Goal: Transaction & Acquisition: Book appointment/travel/reservation

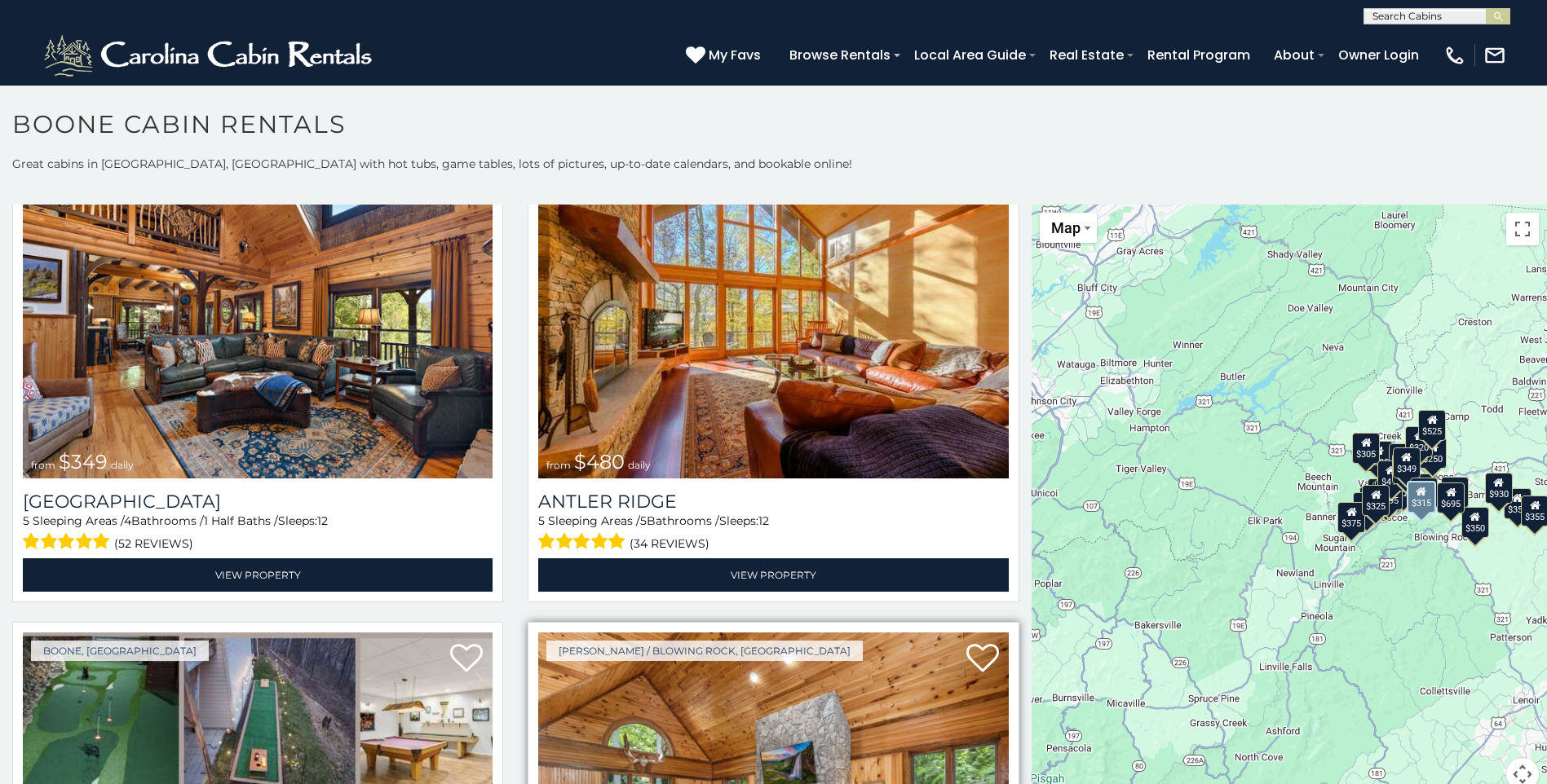
scroll to position [81, 0]
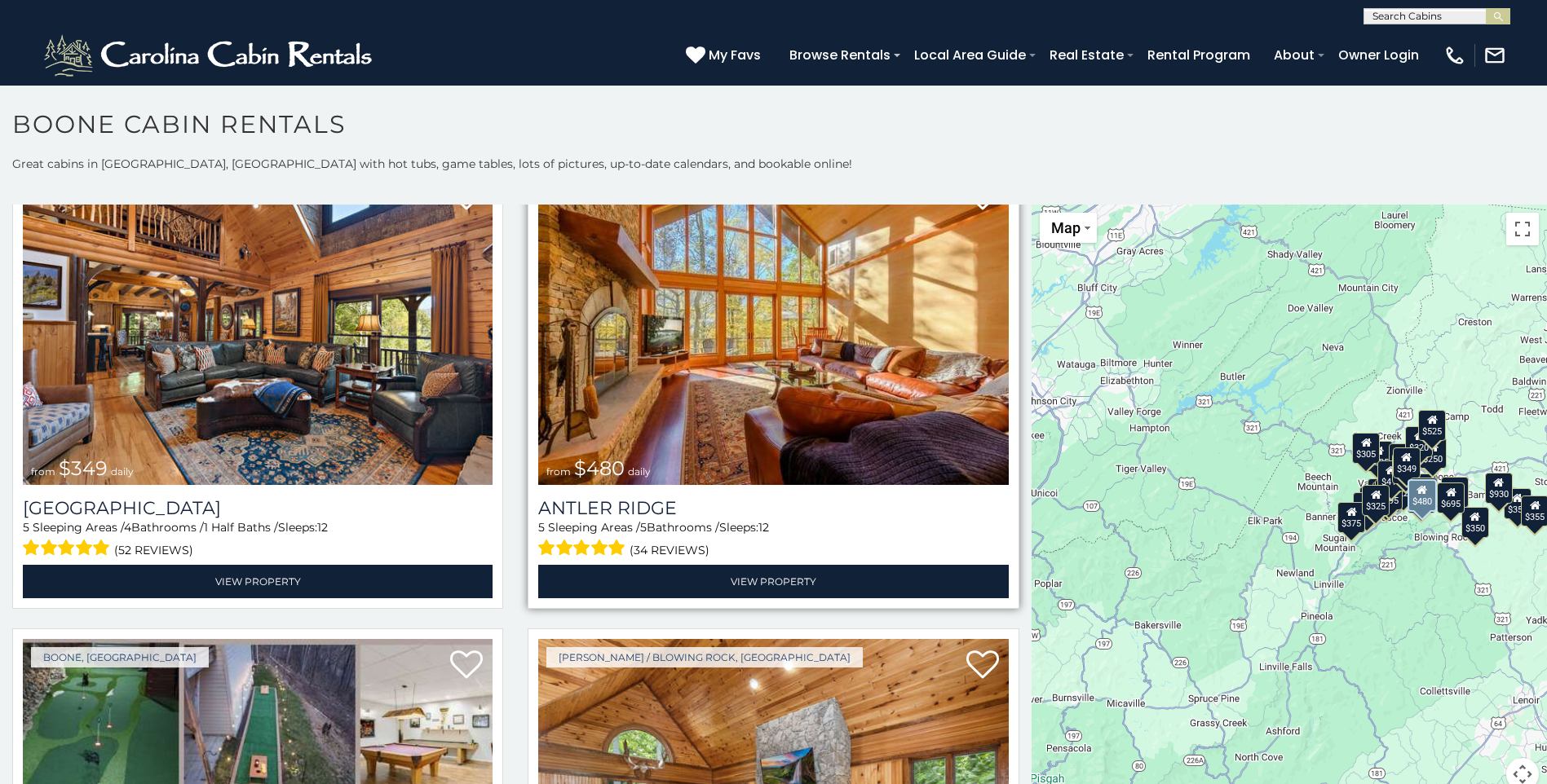
click at [702, 416] on img at bounding box center [773, 328] width 470 height 314
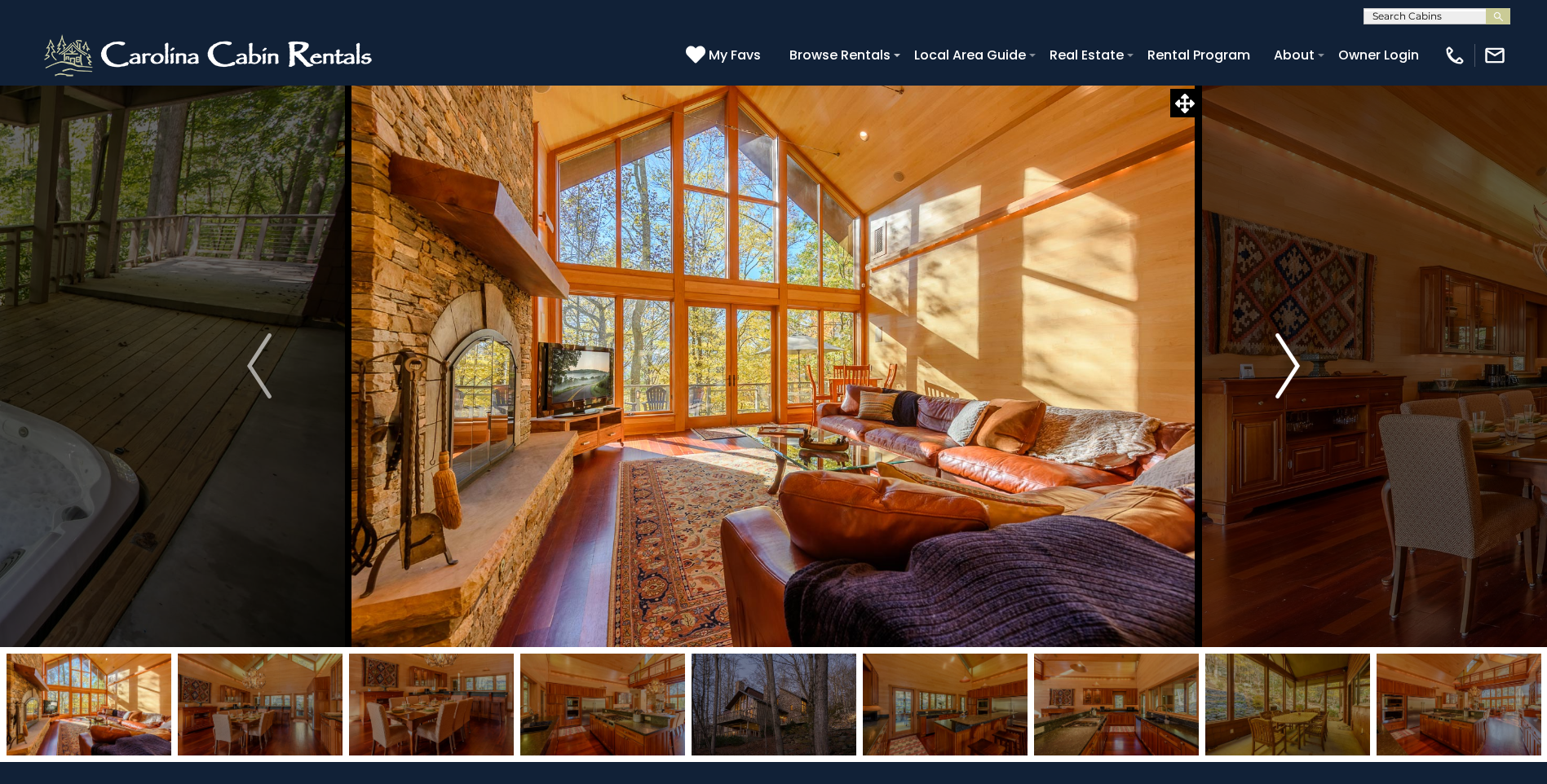
click at [1286, 373] on img "Next" at bounding box center [1287, 365] width 24 height 65
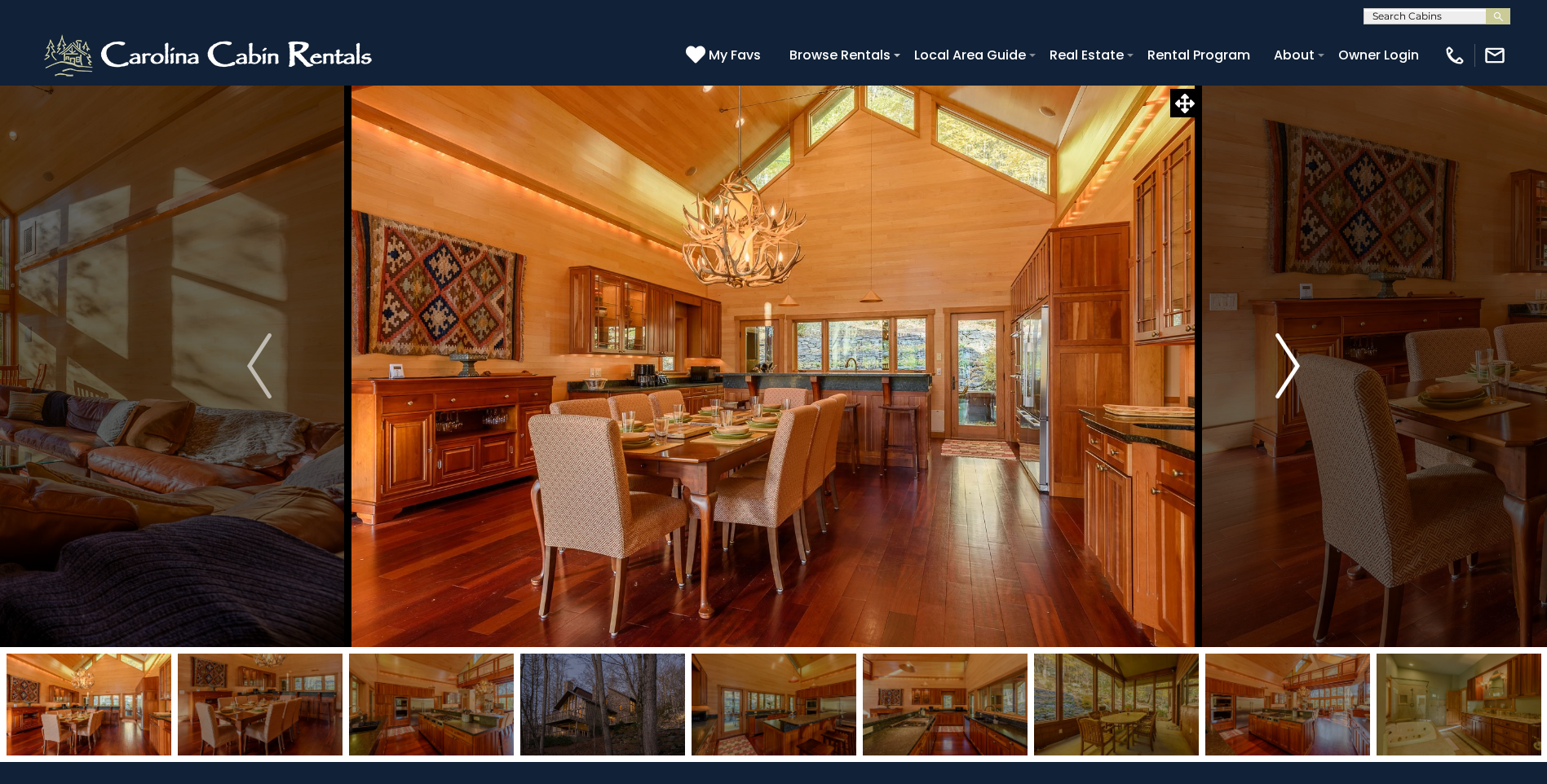
click at [1286, 373] on img "Next" at bounding box center [1287, 365] width 24 height 65
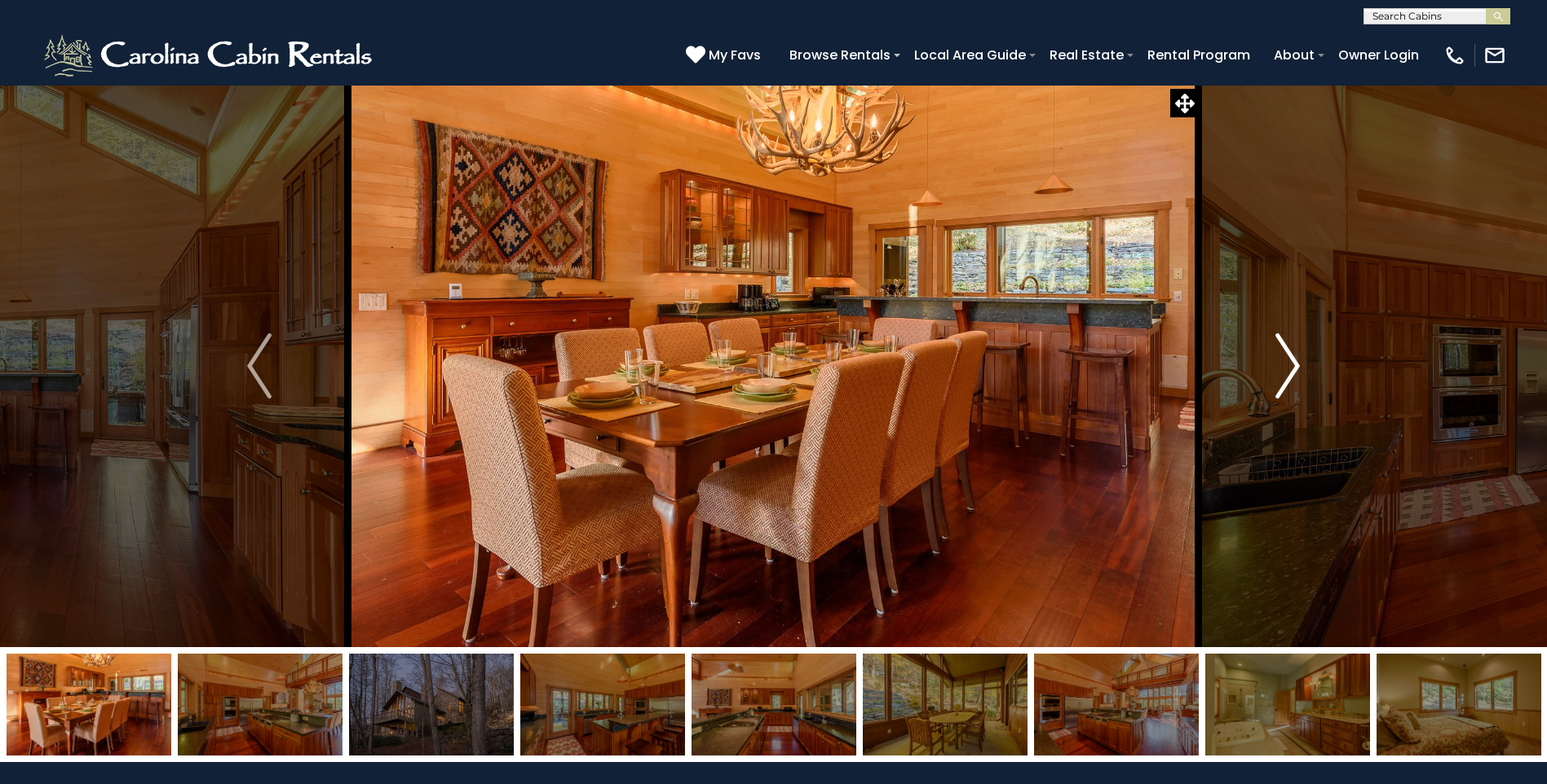
click at [1284, 374] on img "Next" at bounding box center [1287, 365] width 24 height 65
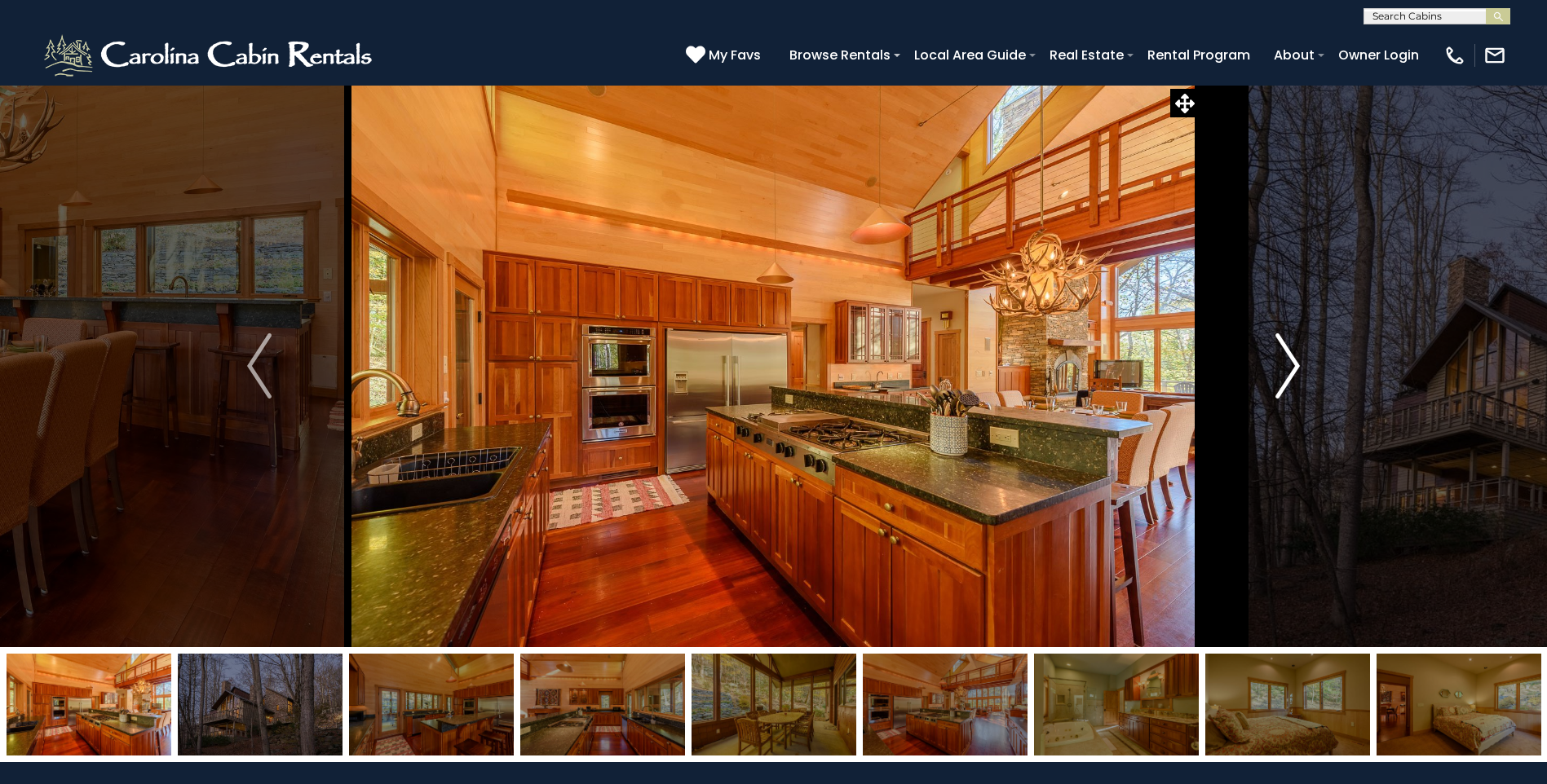
click at [1286, 371] on img "Next" at bounding box center [1287, 365] width 24 height 65
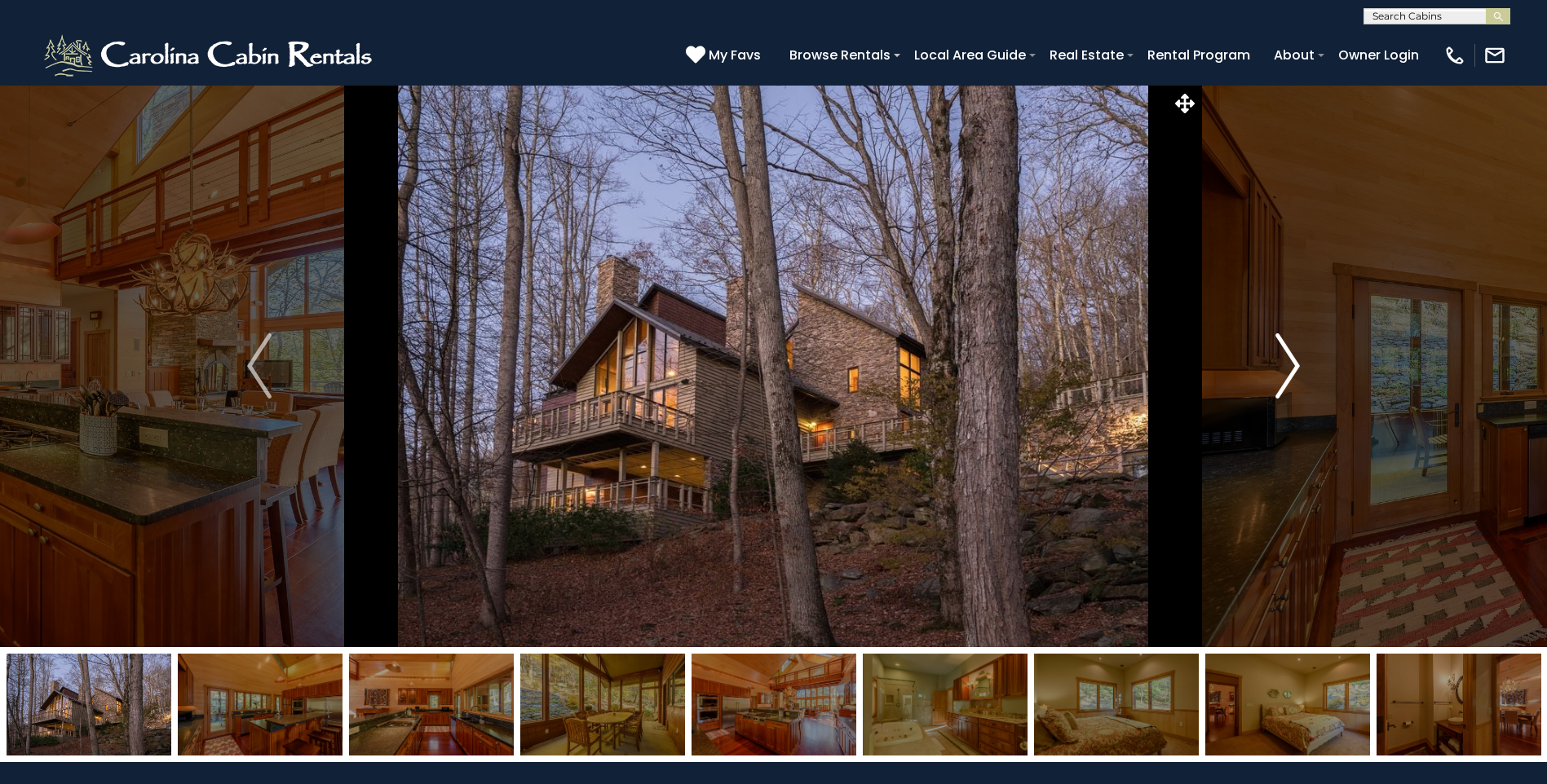
click at [1286, 371] on img "Next" at bounding box center [1287, 365] width 24 height 65
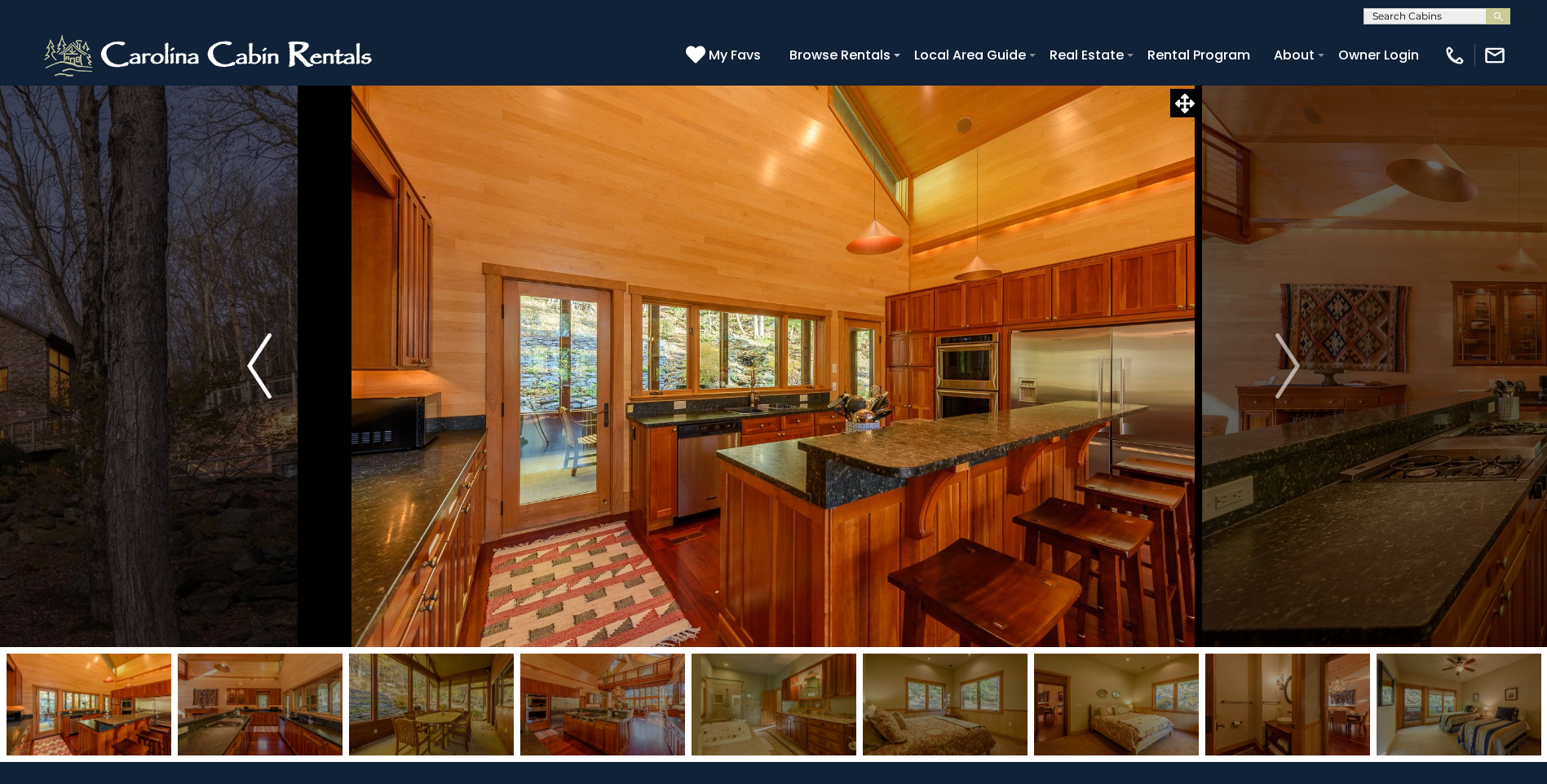
click at [255, 373] on img "Previous" at bounding box center [259, 365] width 24 height 65
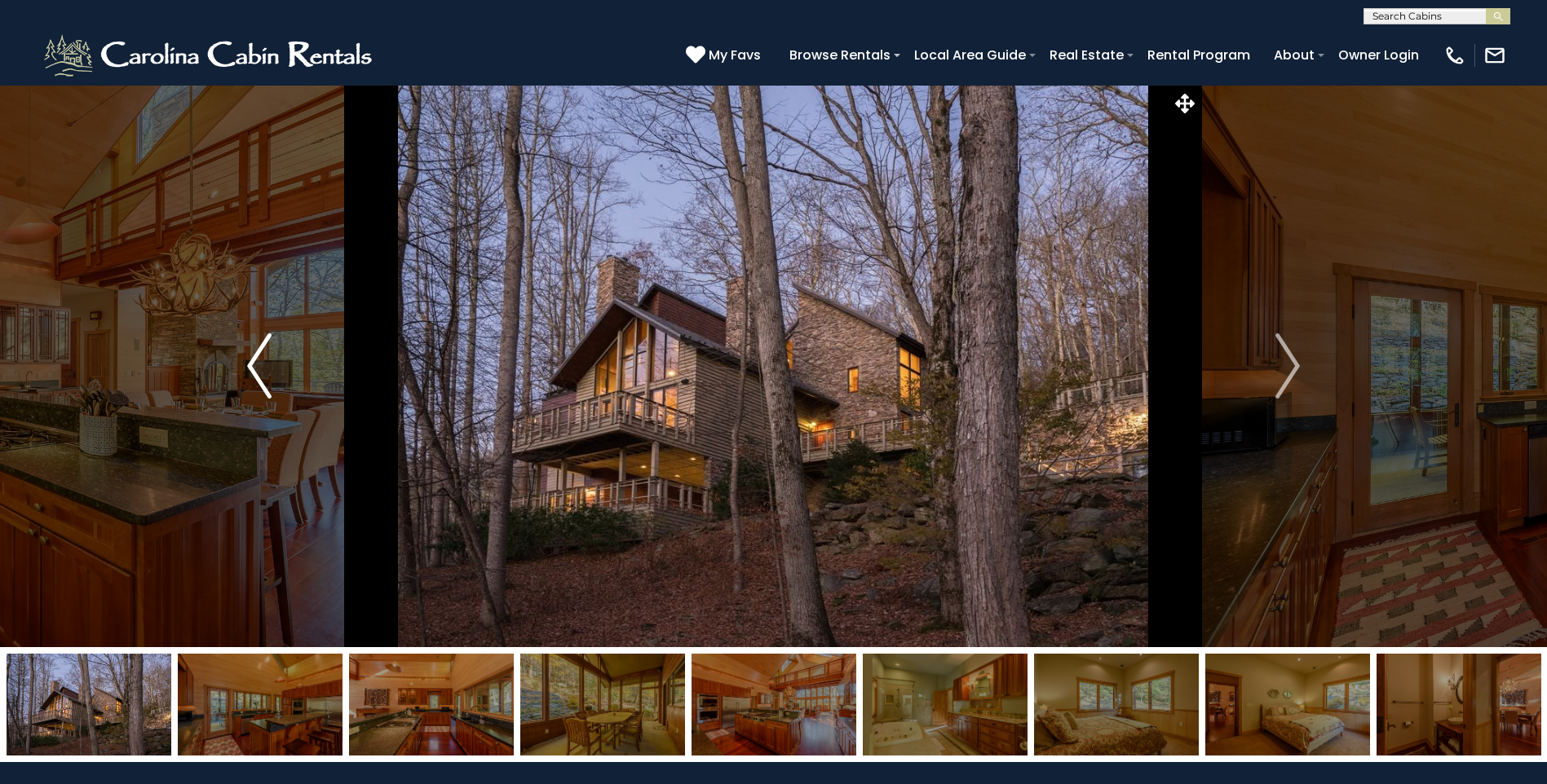
click at [257, 371] on img "Previous" at bounding box center [259, 365] width 24 height 65
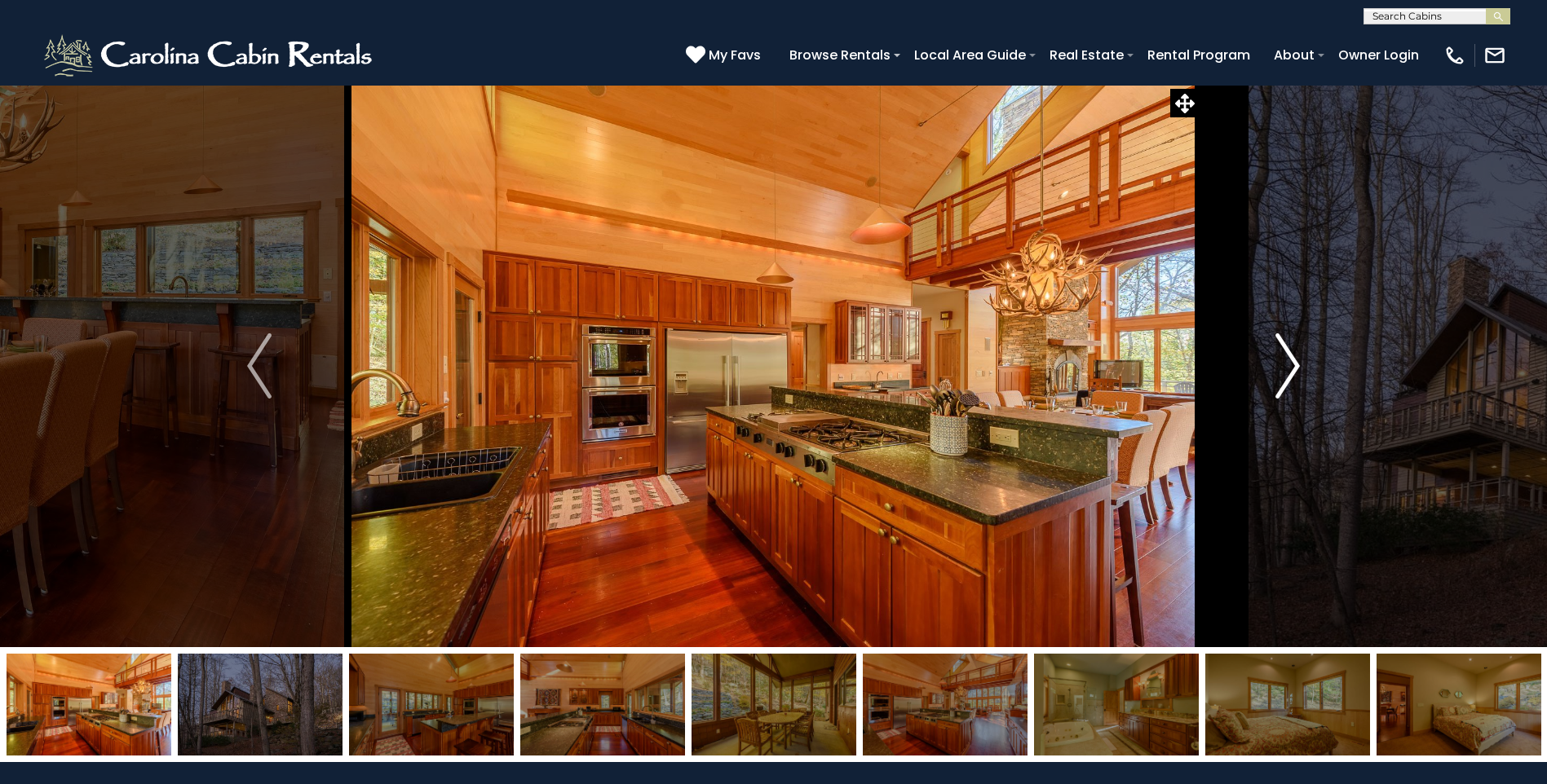
click at [1284, 375] on img "Next" at bounding box center [1287, 365] width 24 height 65
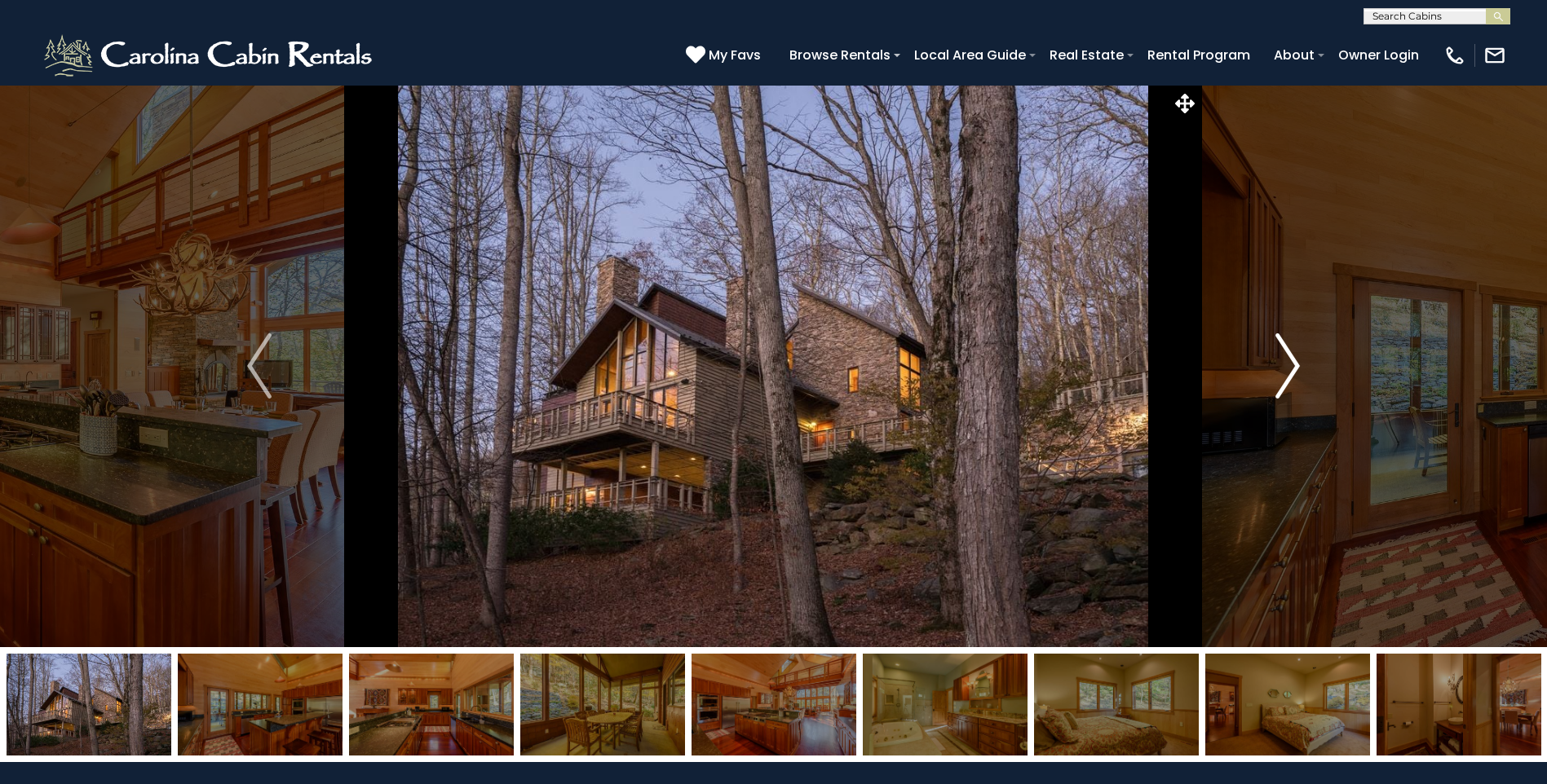
click at [1284, 375] on img "Next" at bounding box center [1287, 365] width 24 height 65
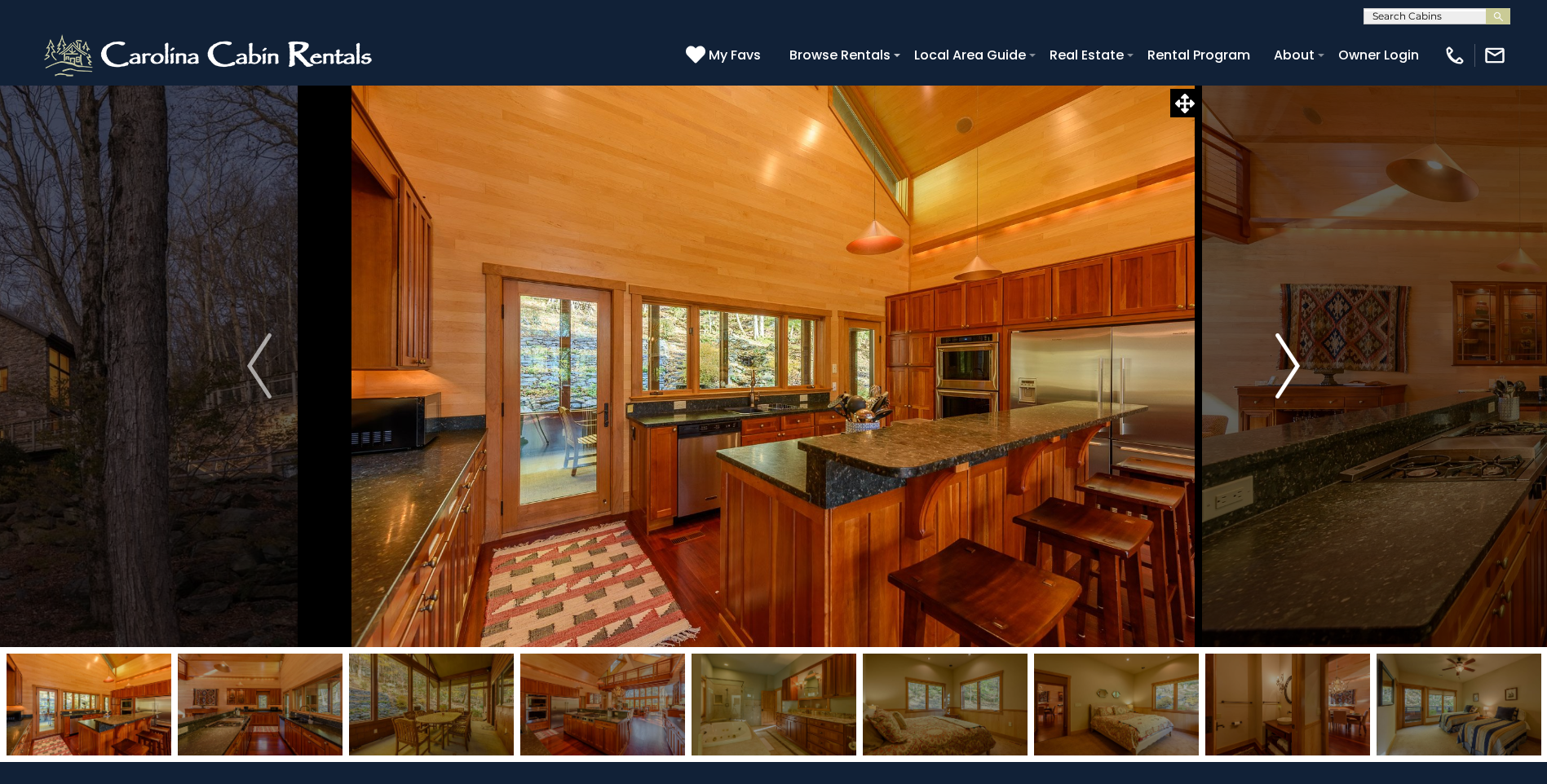
click at [1284, 375] on img "Next" at bounding box center [1287, 365] width 24 height 65
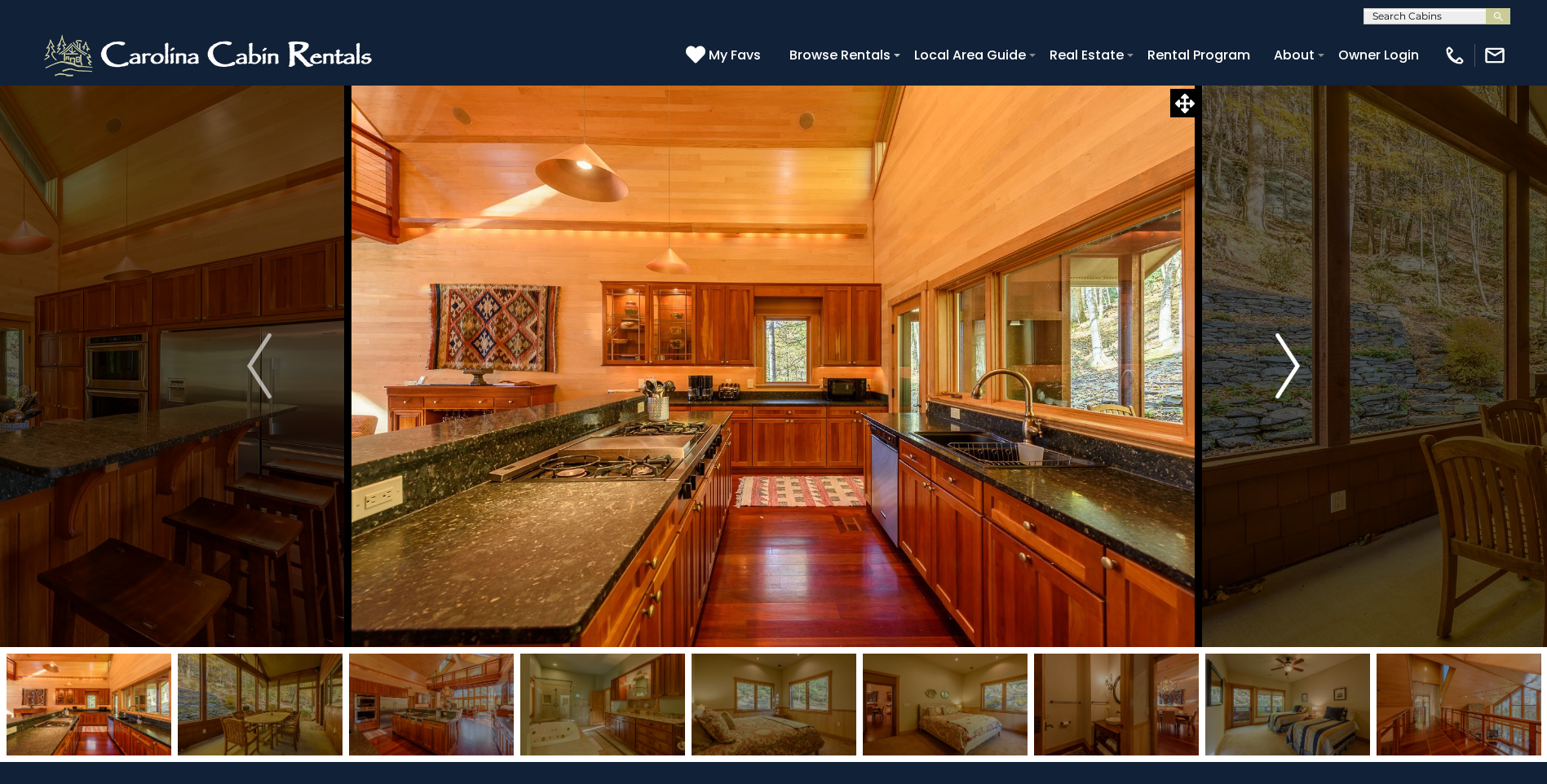
click at [1286, 371] on img "Next" at bounding box center [1287, 365] width 24 height 65
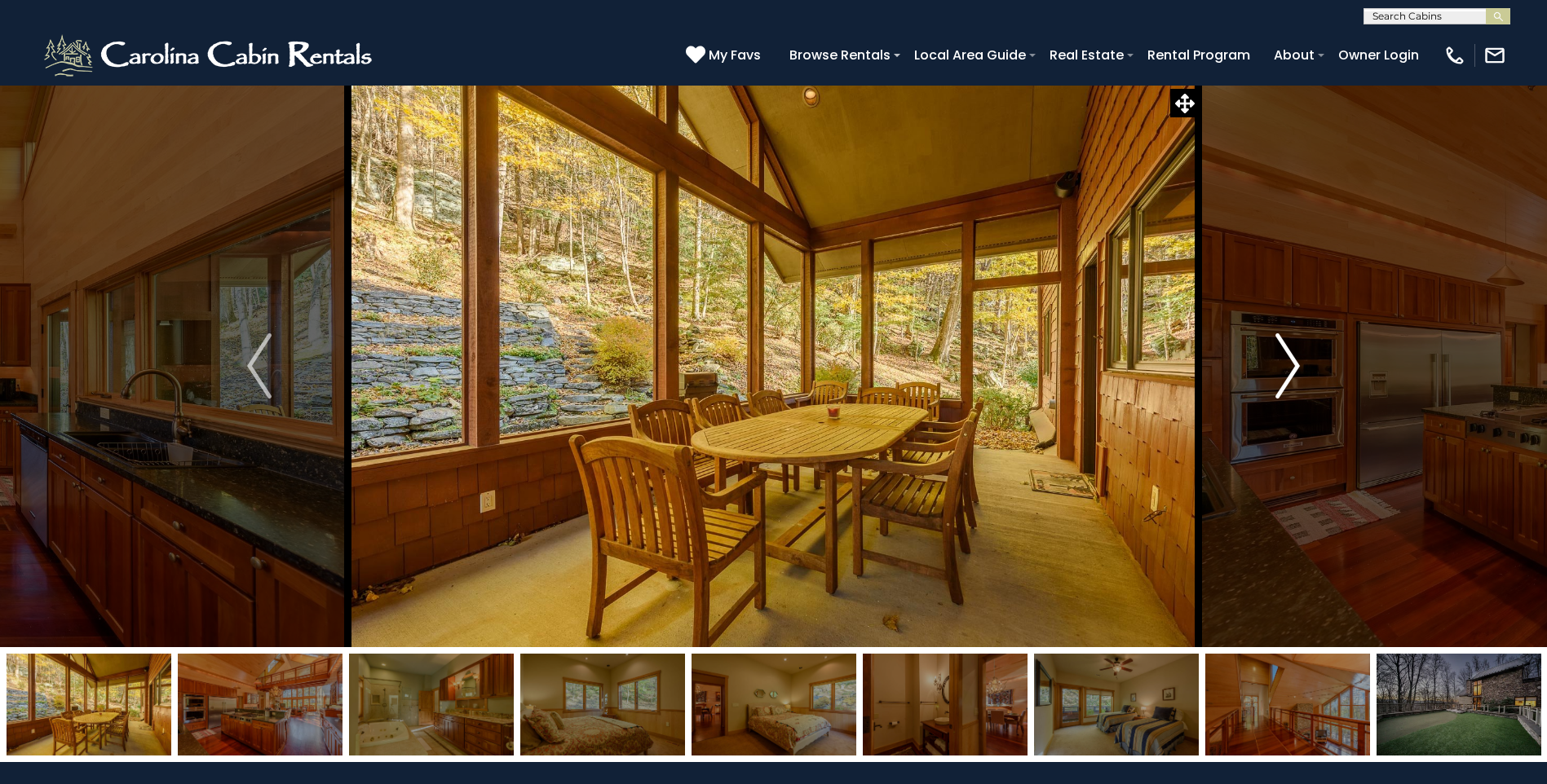
click at [1284, 370] on img "Next" at bounding box center [1287, 365] width 24 height 65
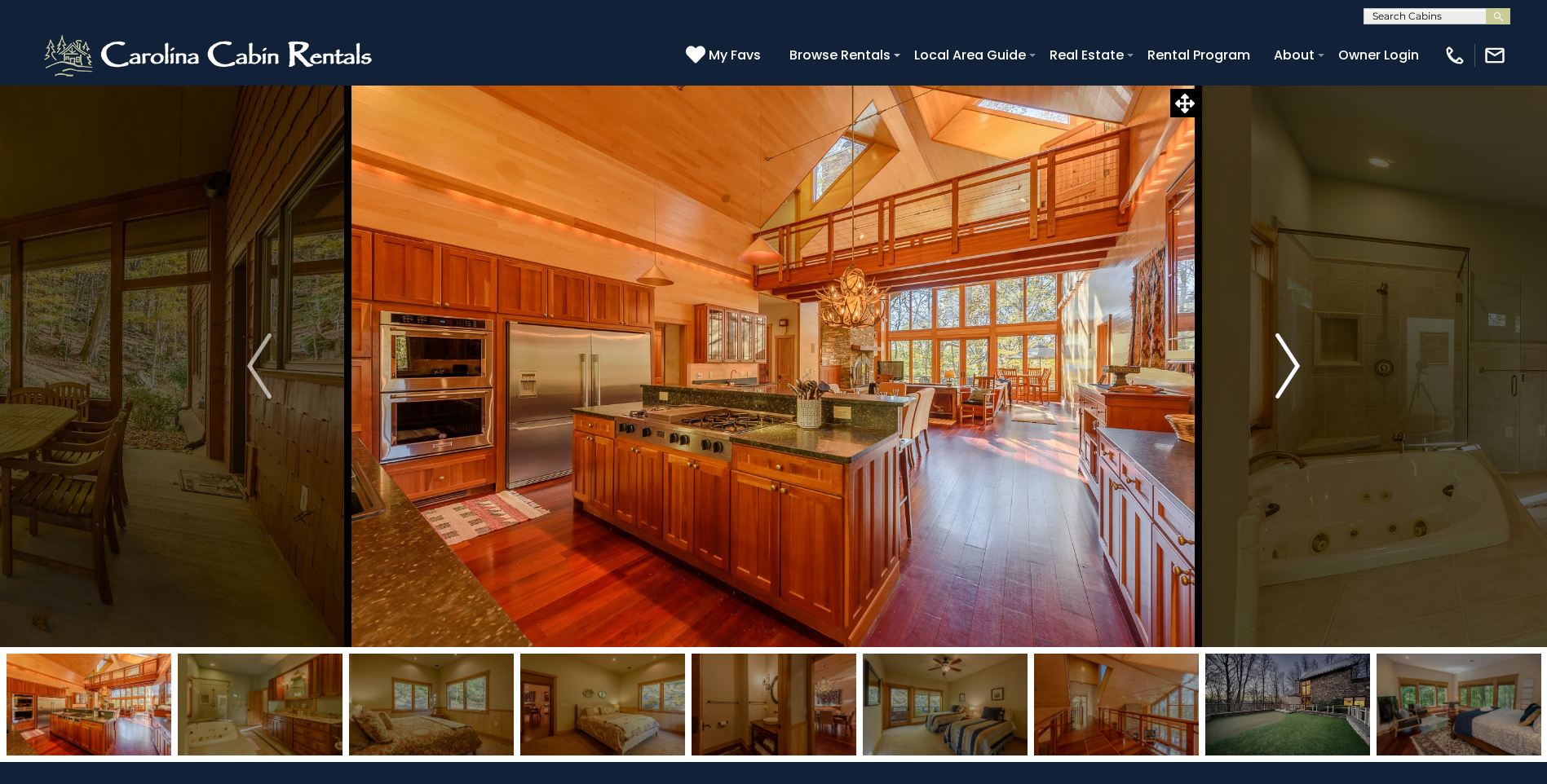
click at [1283, 369] on img "Next" at bounding box center [1287, 365] width 24 height 65
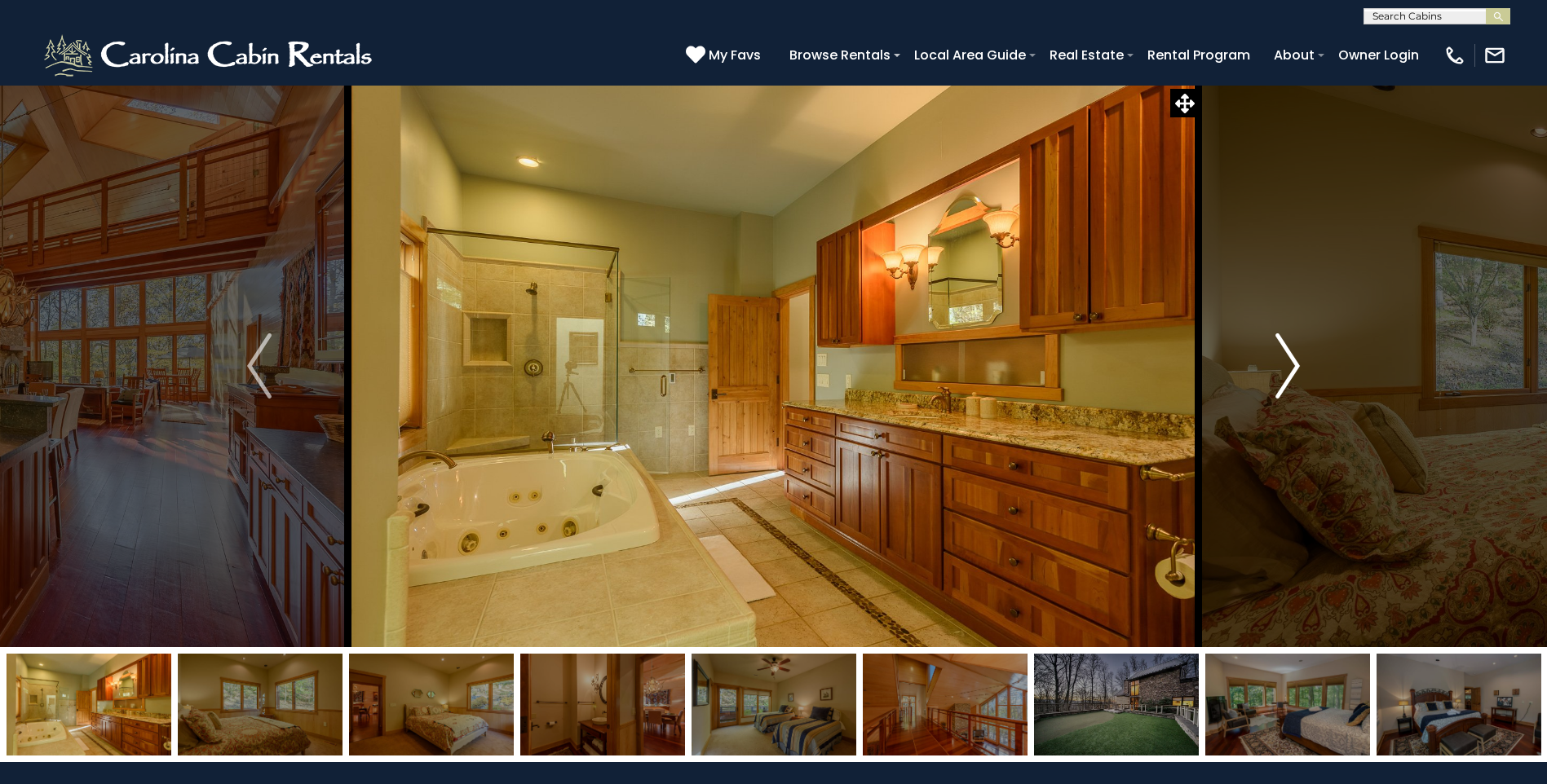
click at [1283, 367] on img "Next" at bounding box center [1287, 365] width 24 height 65
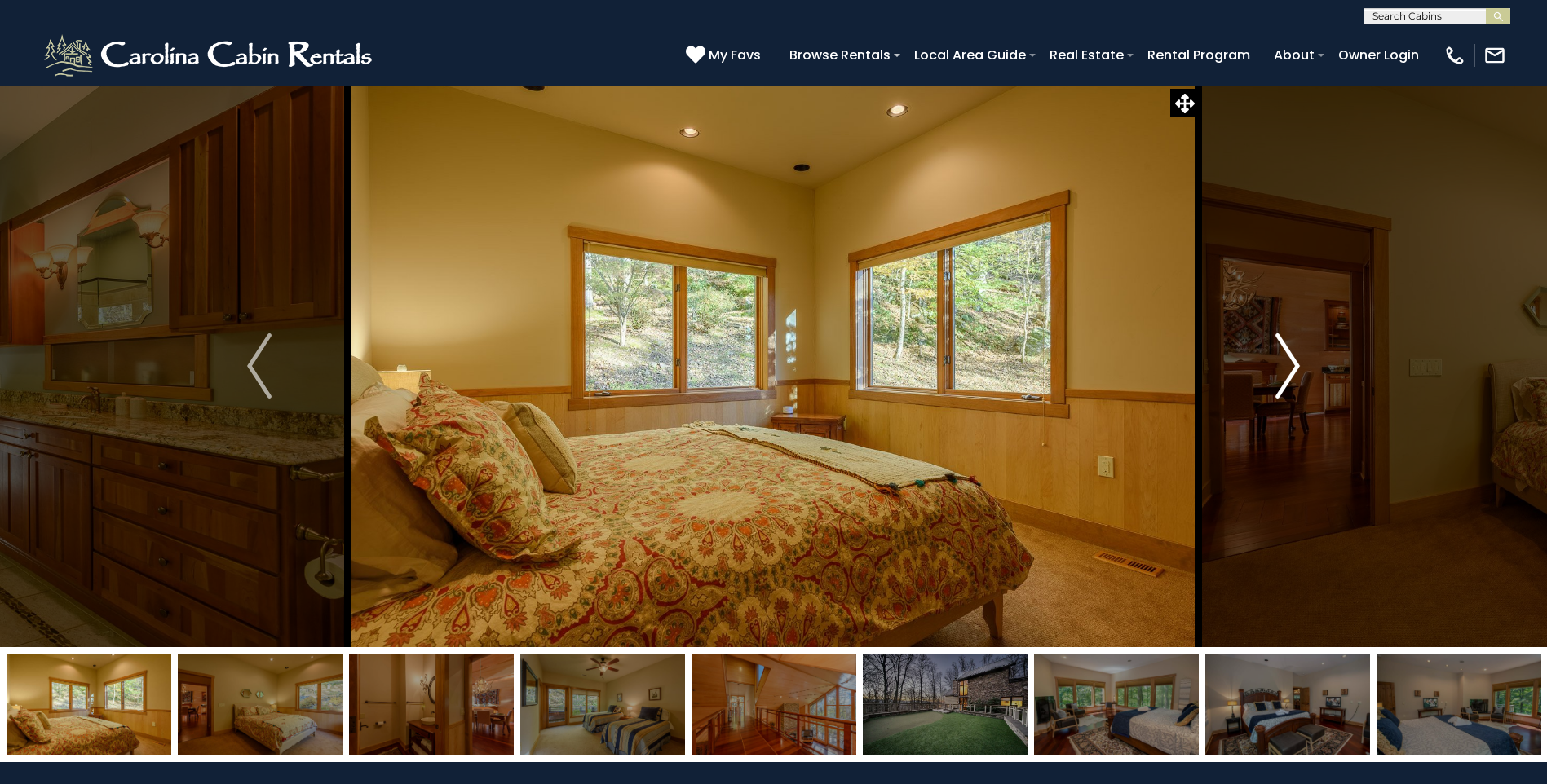
click at [1284, 367] on img "Next" at bounding box center [1287, 365] width 24 height 65
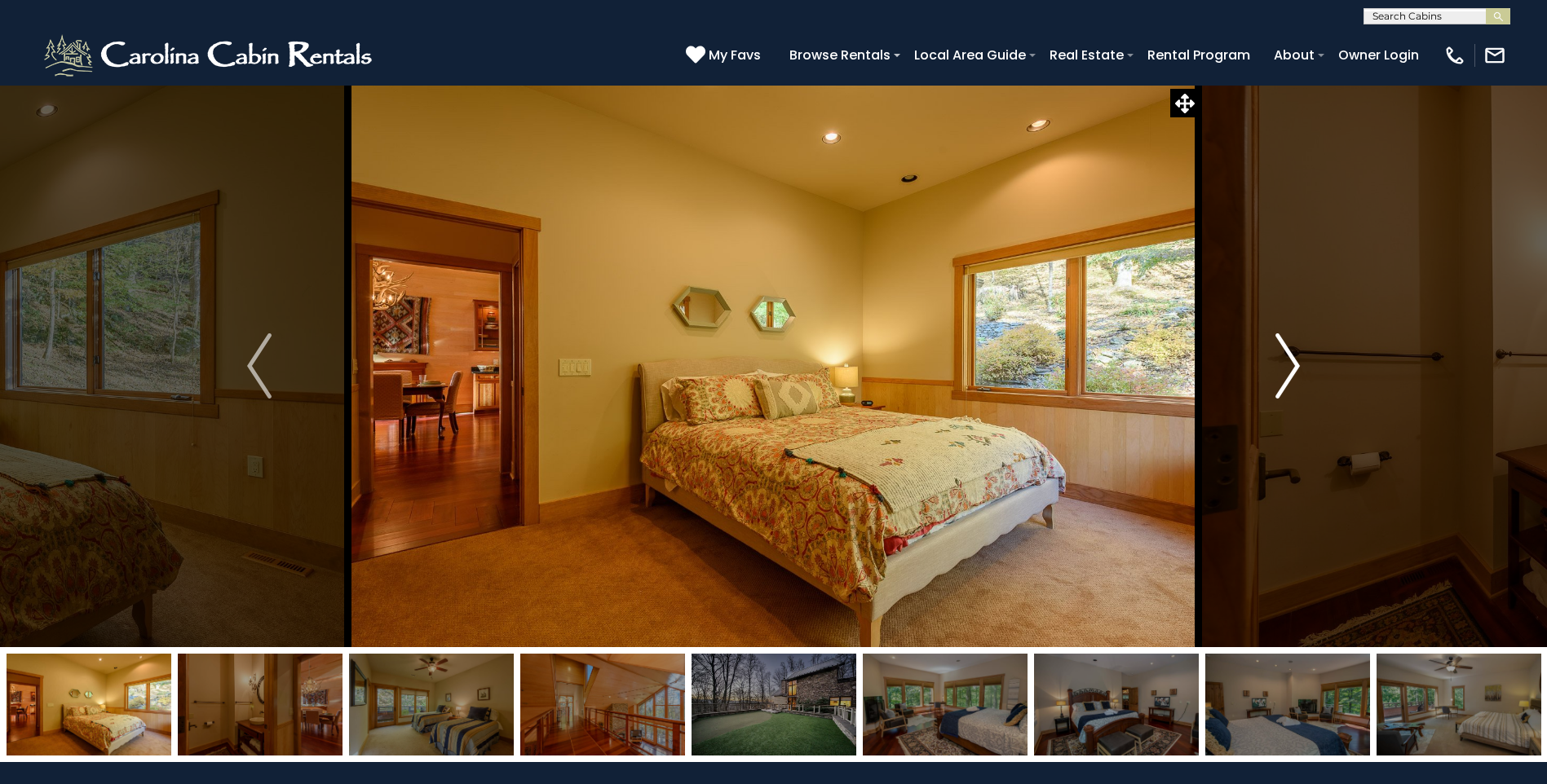
click at [1286, 369] on img "Next" at bounding box center [1287, 365] width 24 height 65
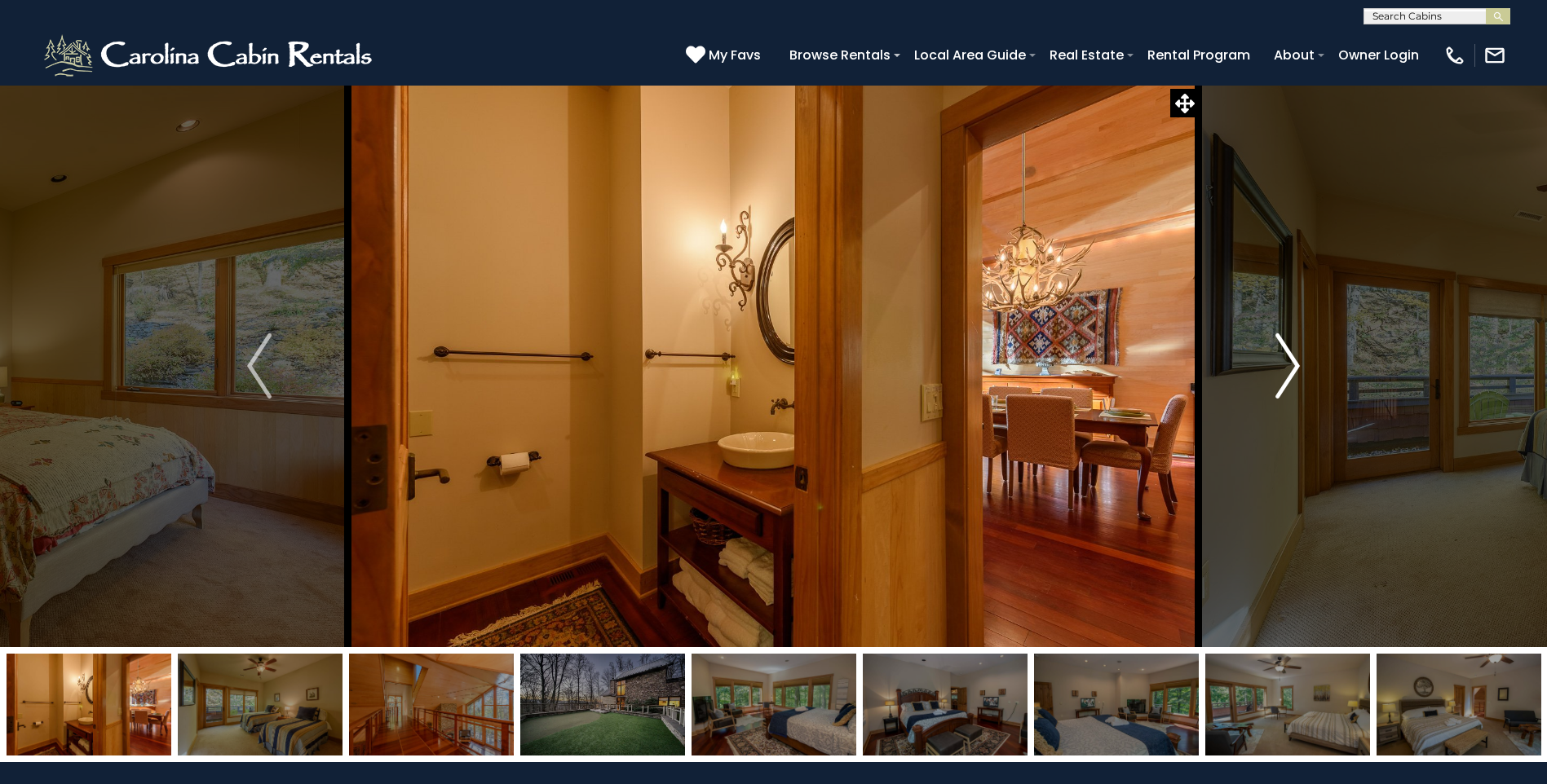
click at [1288, 369] on img "Next" at bounding box center [1287, 365] width 24 height 65
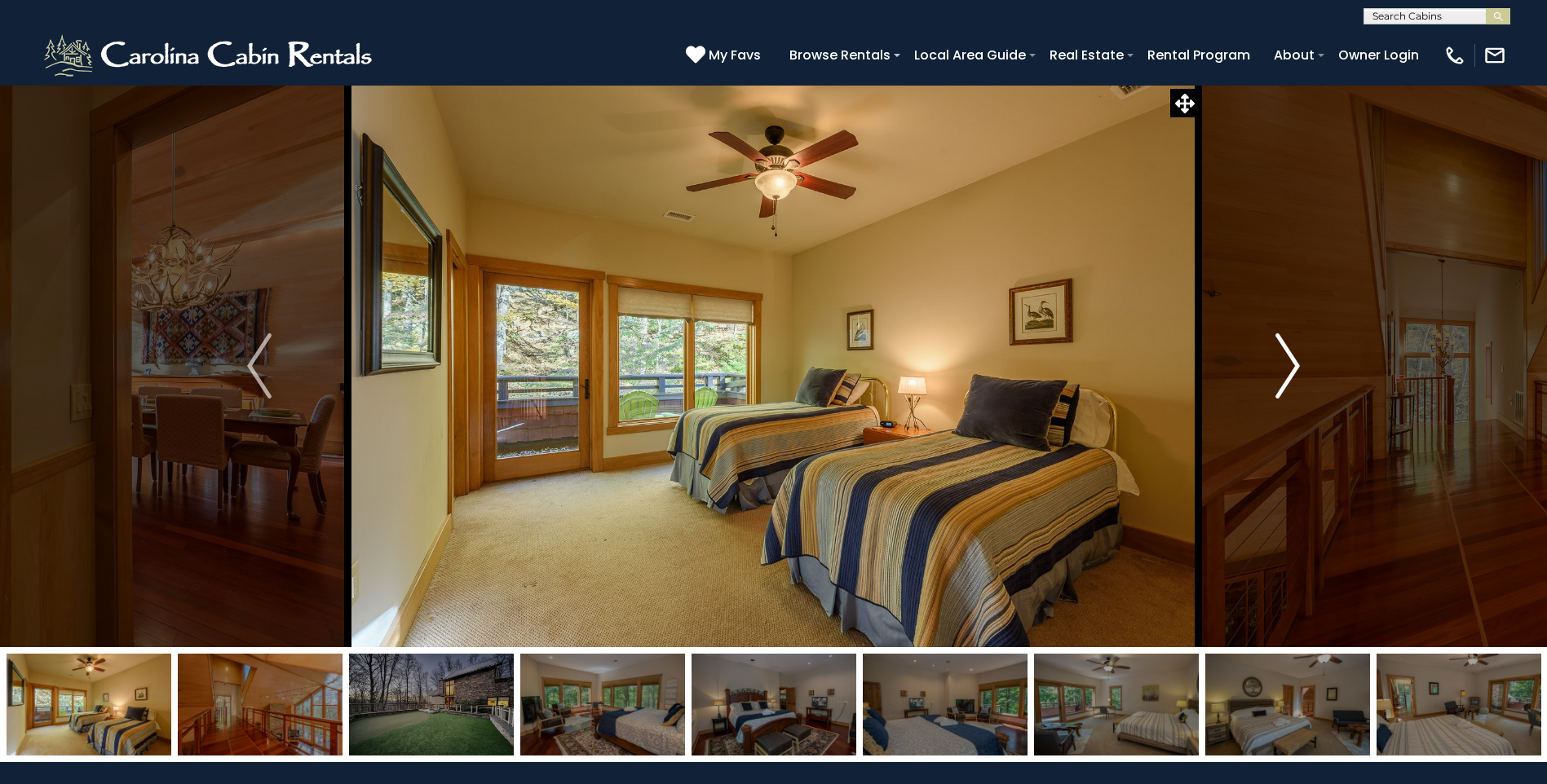
click at [1288, 369] on img "Next" at bounding box center [1287, 365] width 24 height 65
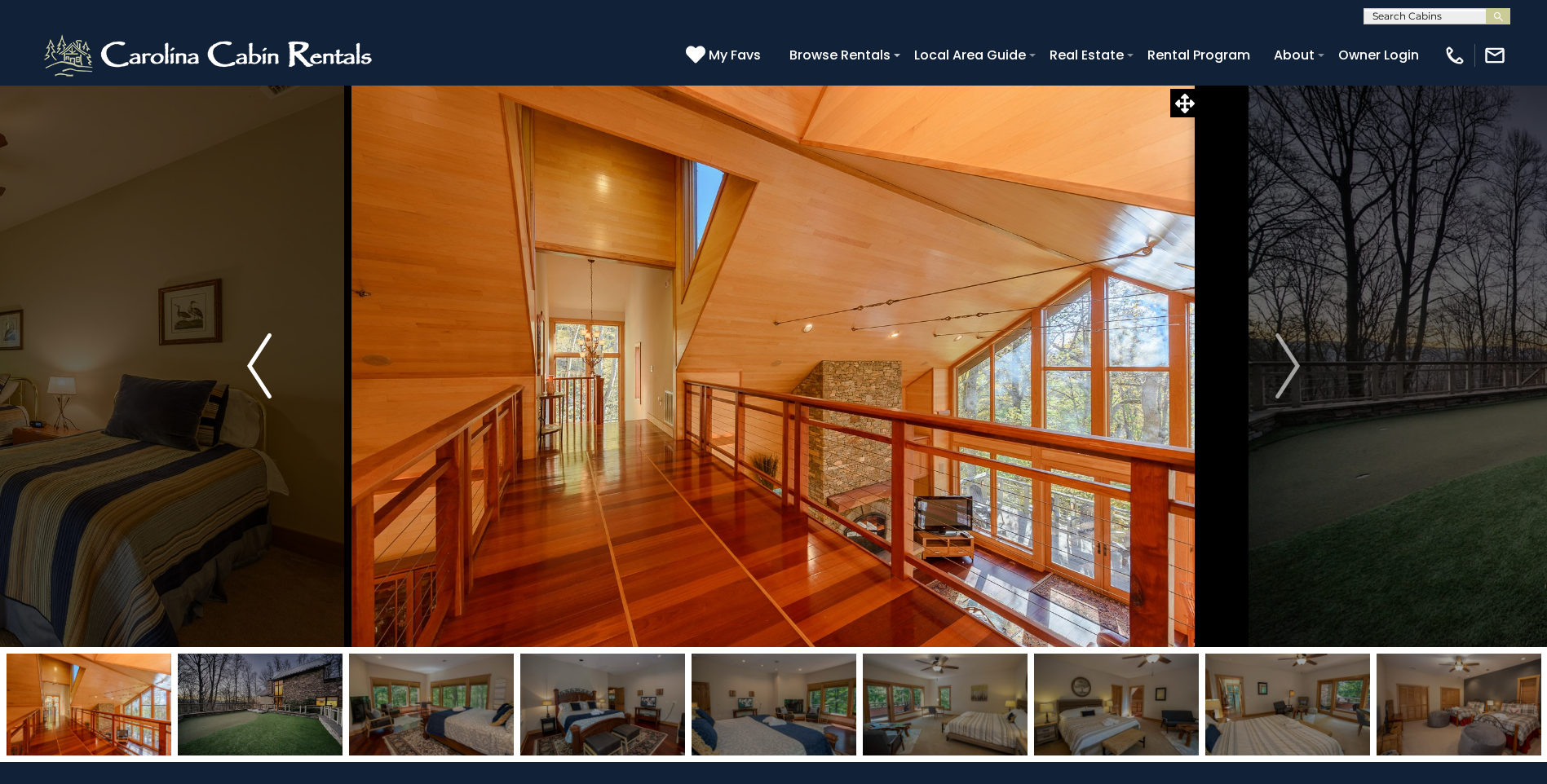
click at [267, 378] on img "Previous" at bounding box center [259, 365] width 24 height 65
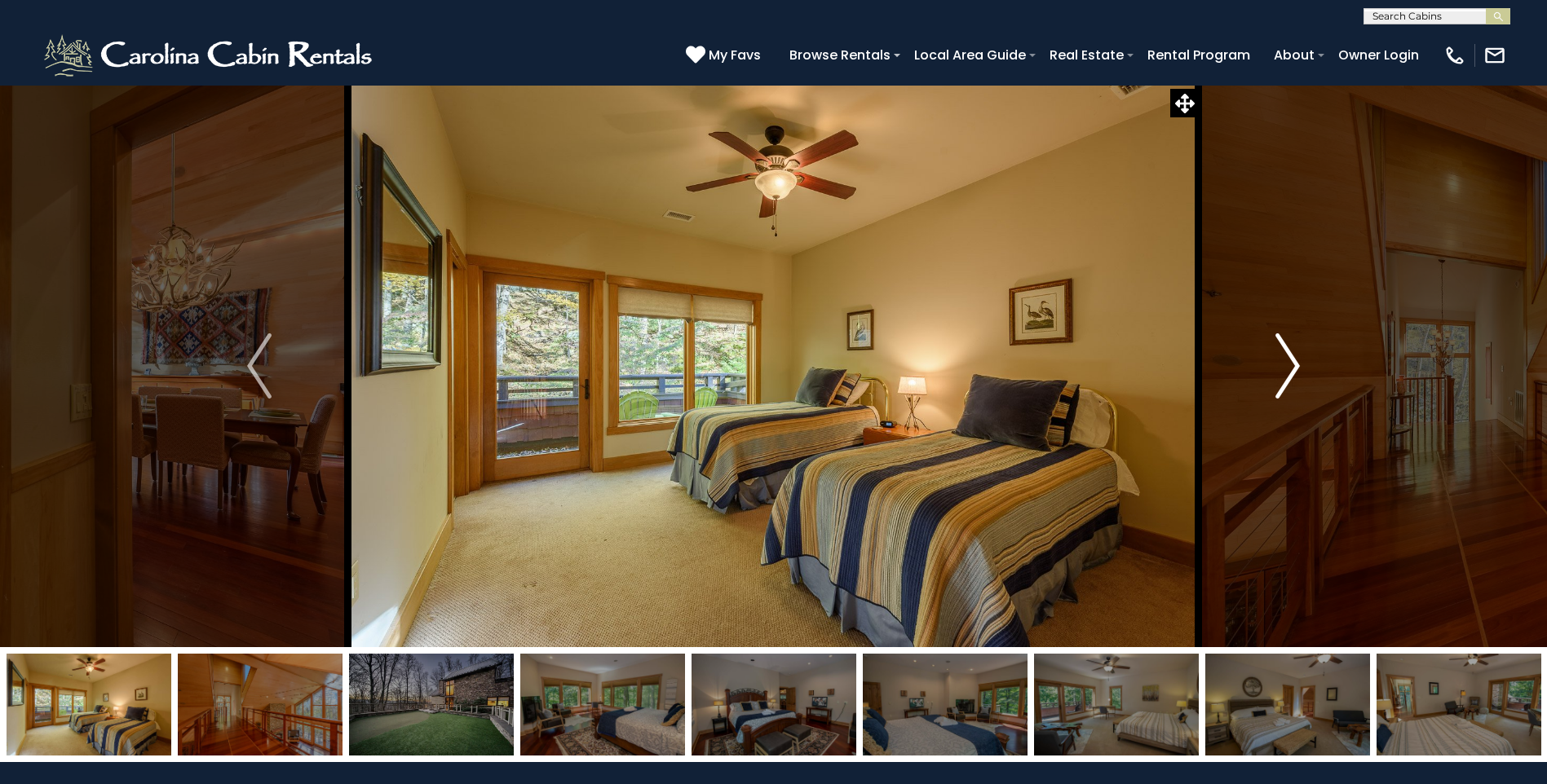
click at [1283, 355] on img "Next" at bounding box center [1287, 365] width 24 height 65
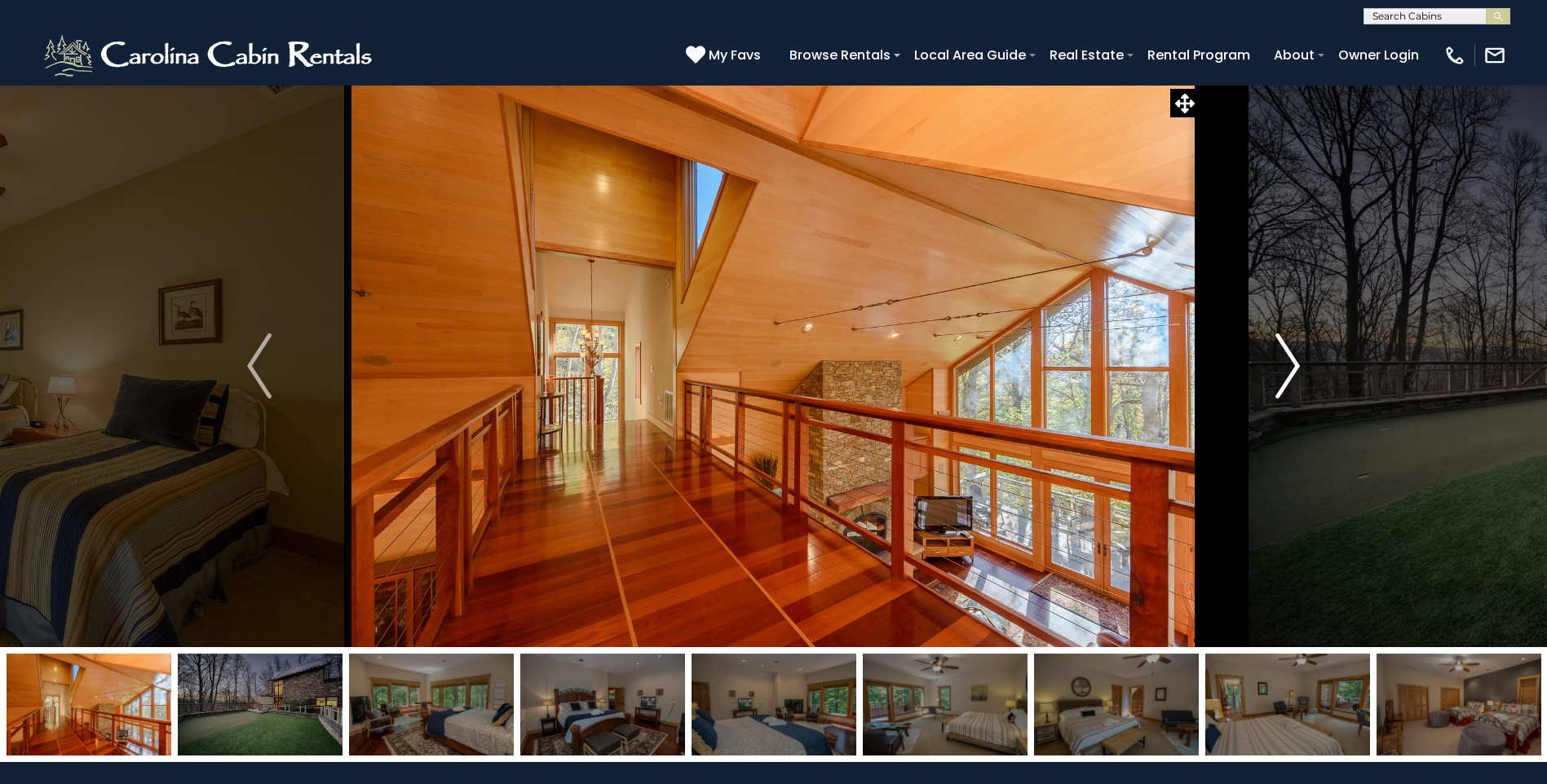
click at [1283, 355] on img "Next" at bounding box center [1287, 365] width 24 height 65
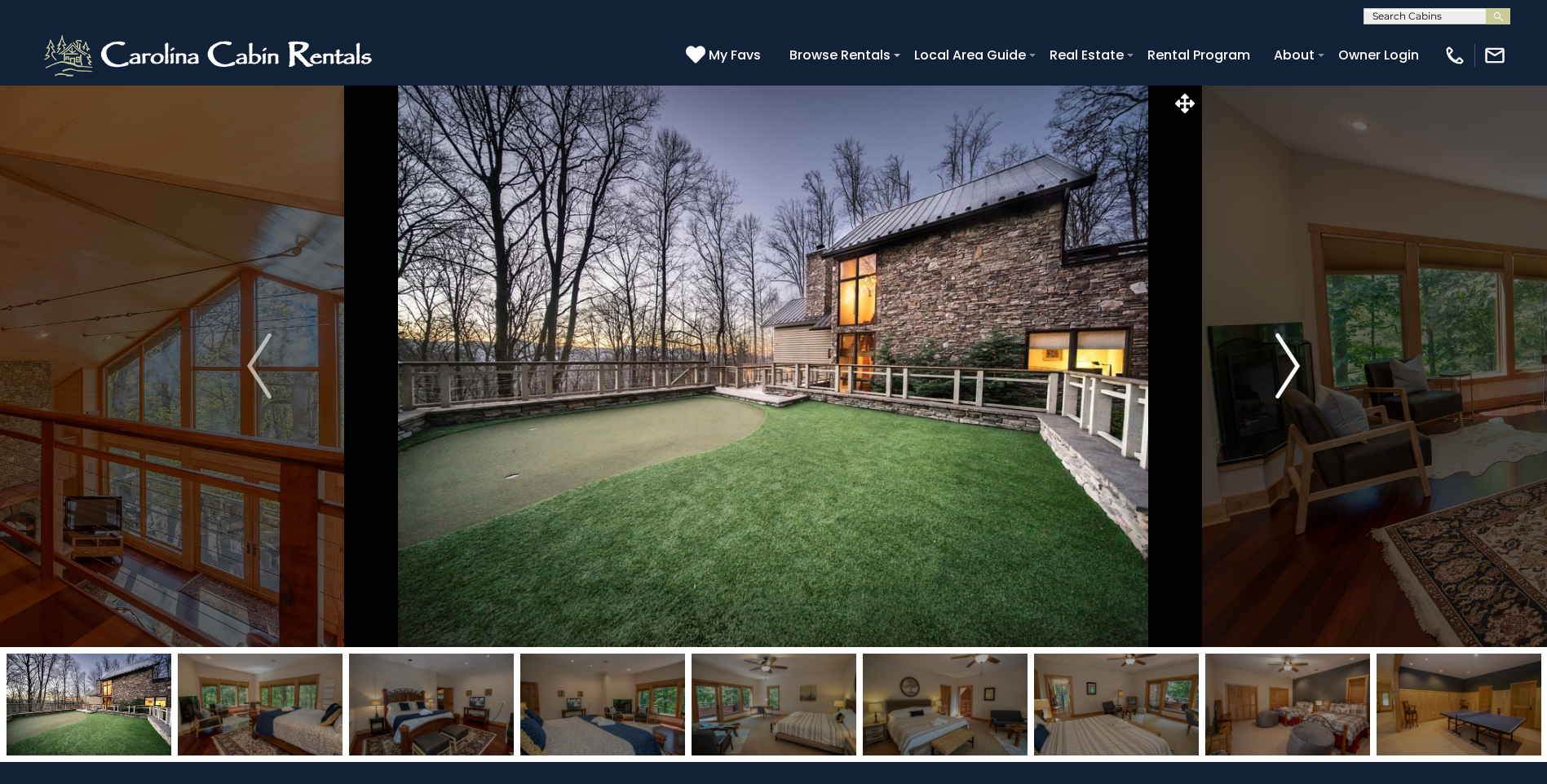
click at [1283, 355] on img "Next" at bounding box center [1287, 365] width 24 height 65
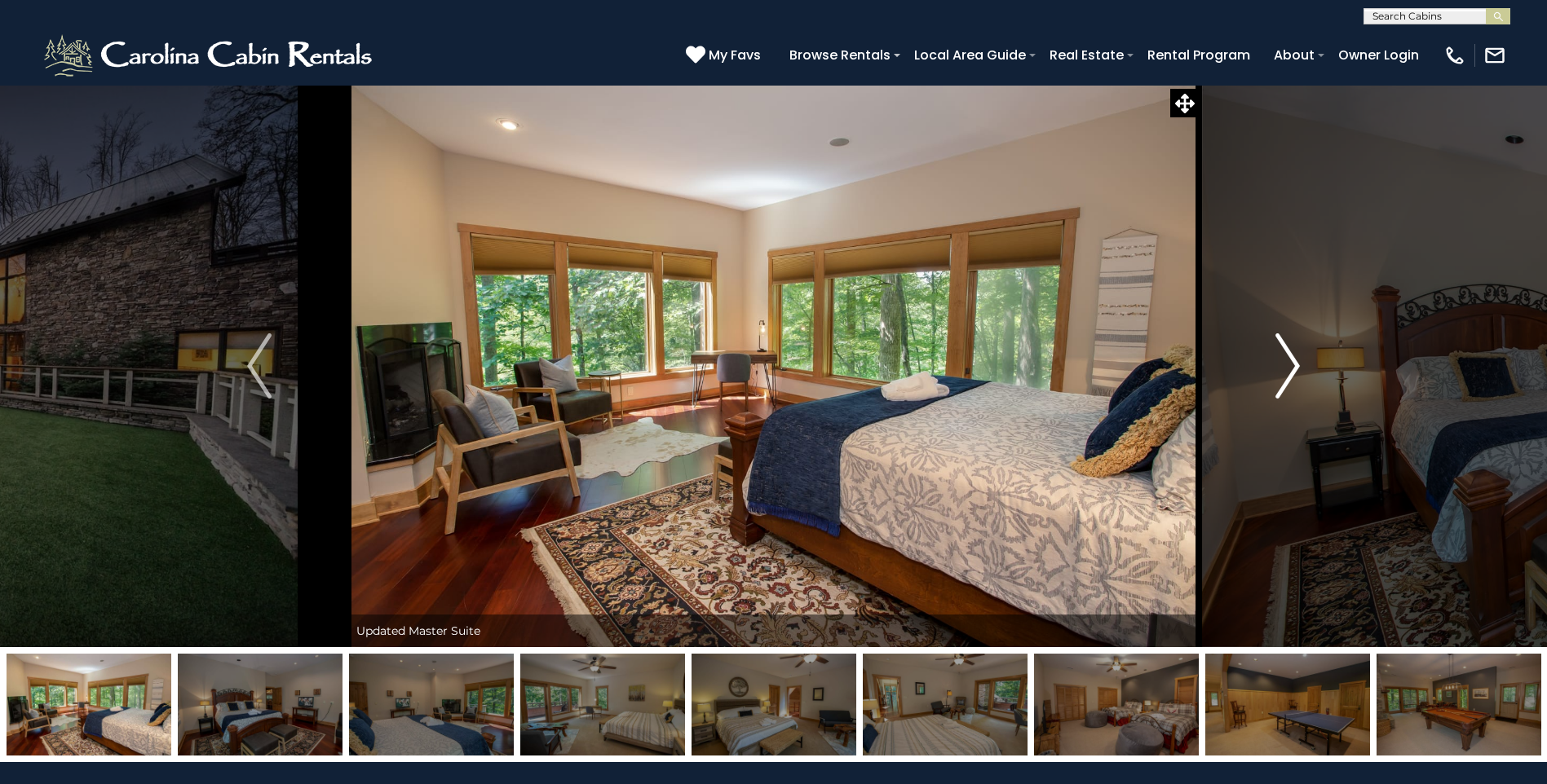
click at [1283, 355] on img "Next" at bounding box center [1287, 365] width 24 height 65
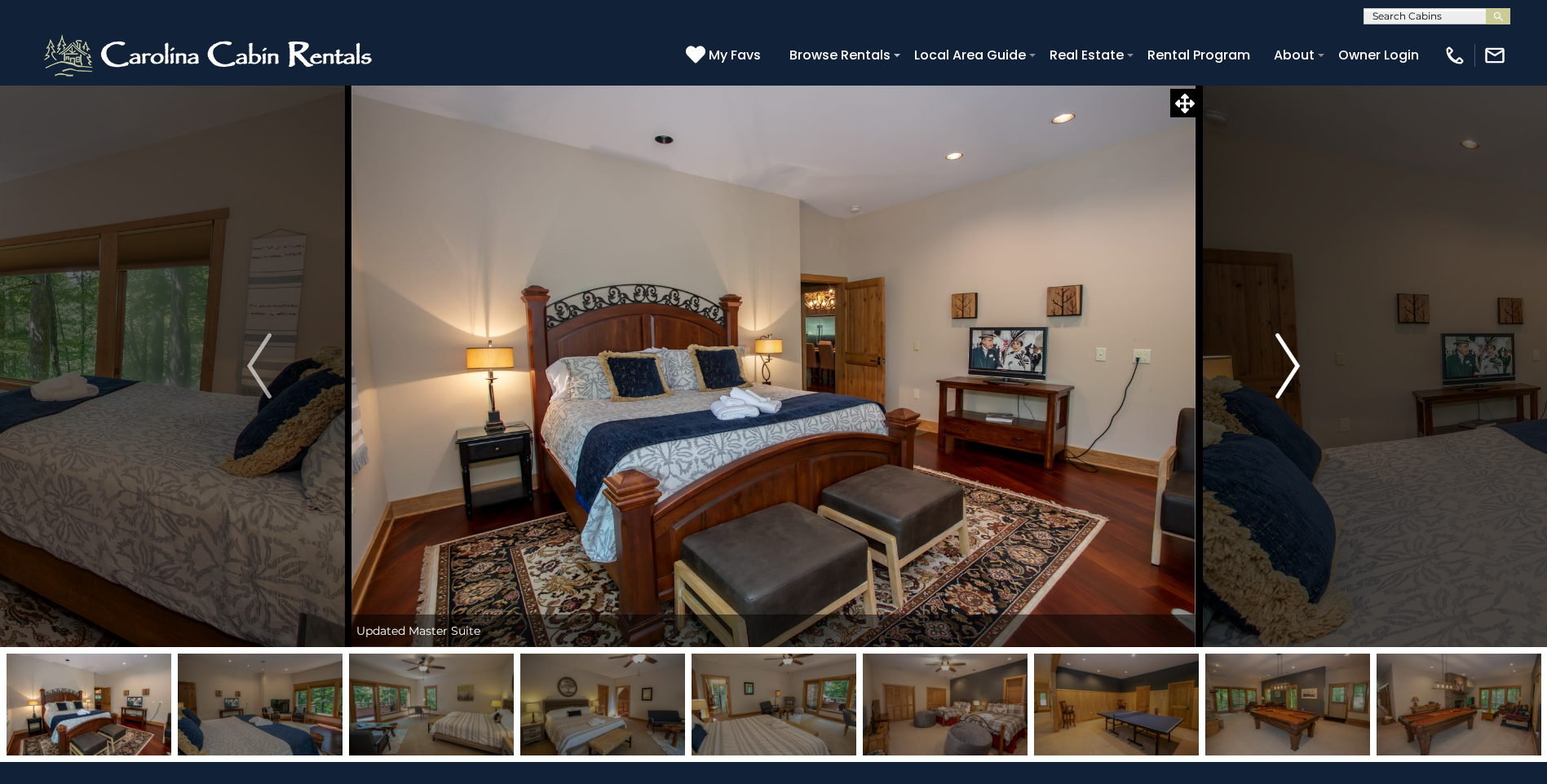
click at [1283, 356] on img "Next" at bounding box center [1287, 365] width 24 height 65
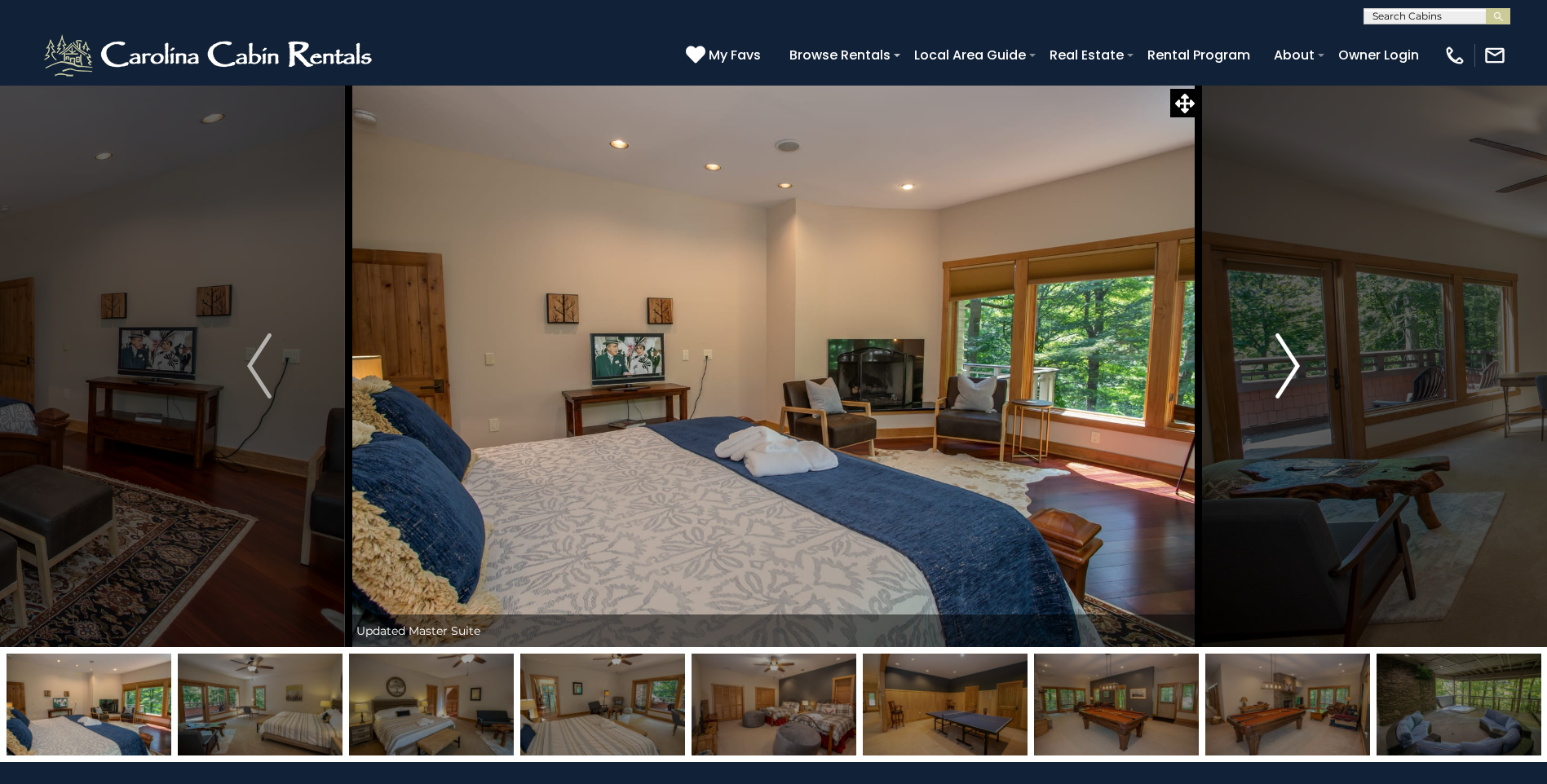
click at [1283, 356] on img "Next" at bounding box center [1287, 365] width 24 height 65
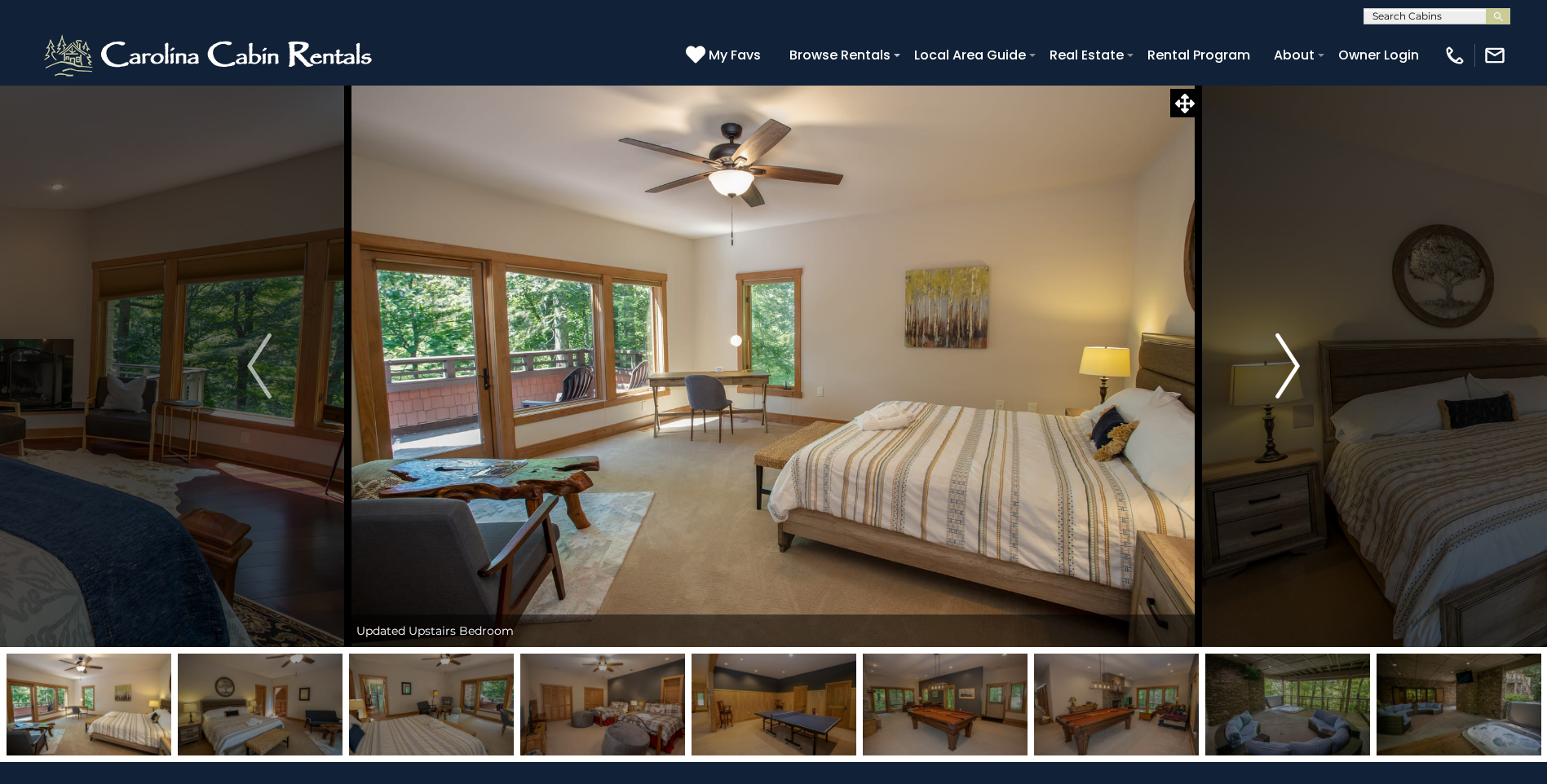
click at [1283, 356] on img "Next" at bounding box center [1287, 365] width 24 height 65
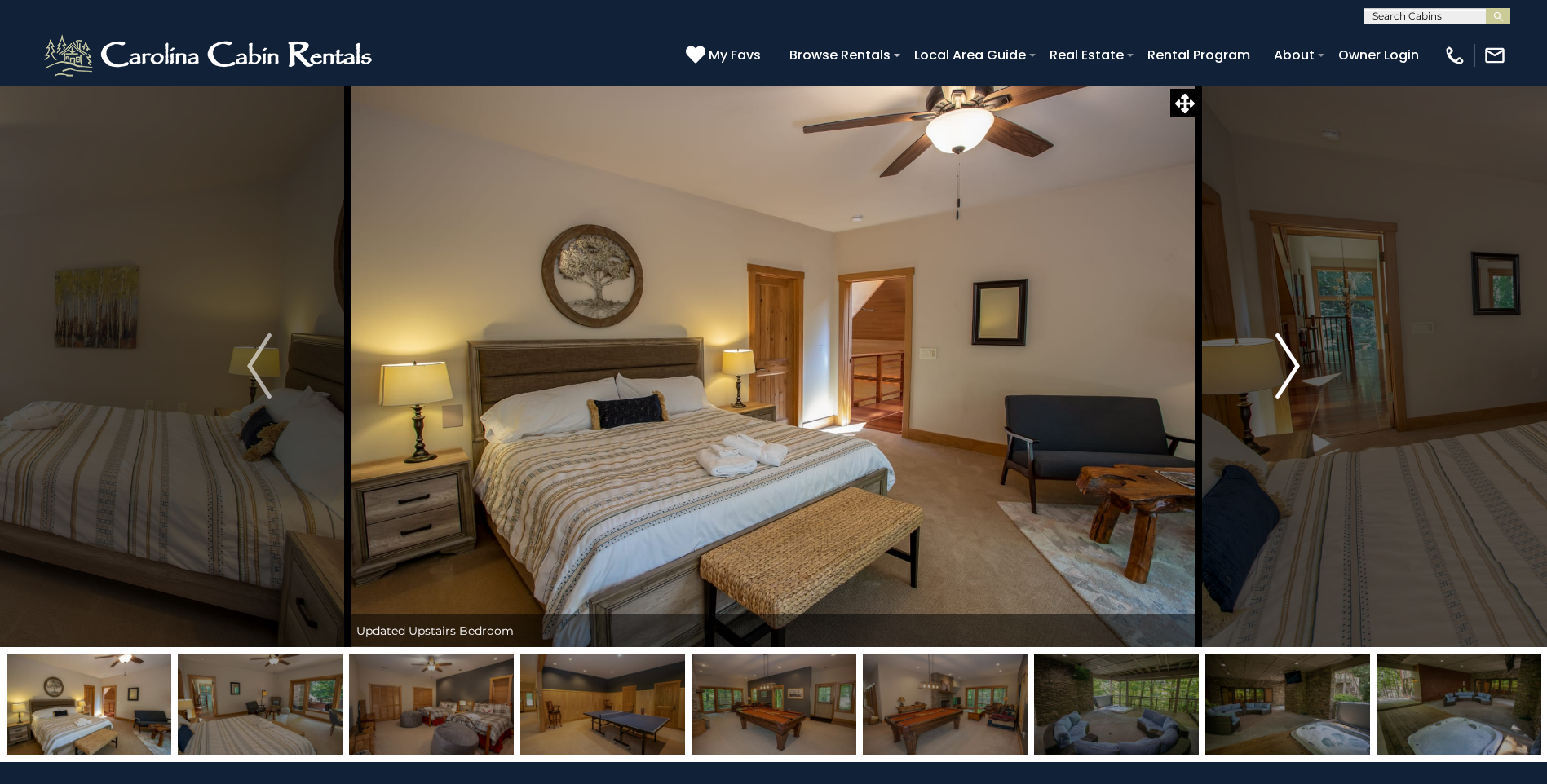
click at [1283, 356] on img "Next" at bounding box center [1287, 365] width 24 height 65
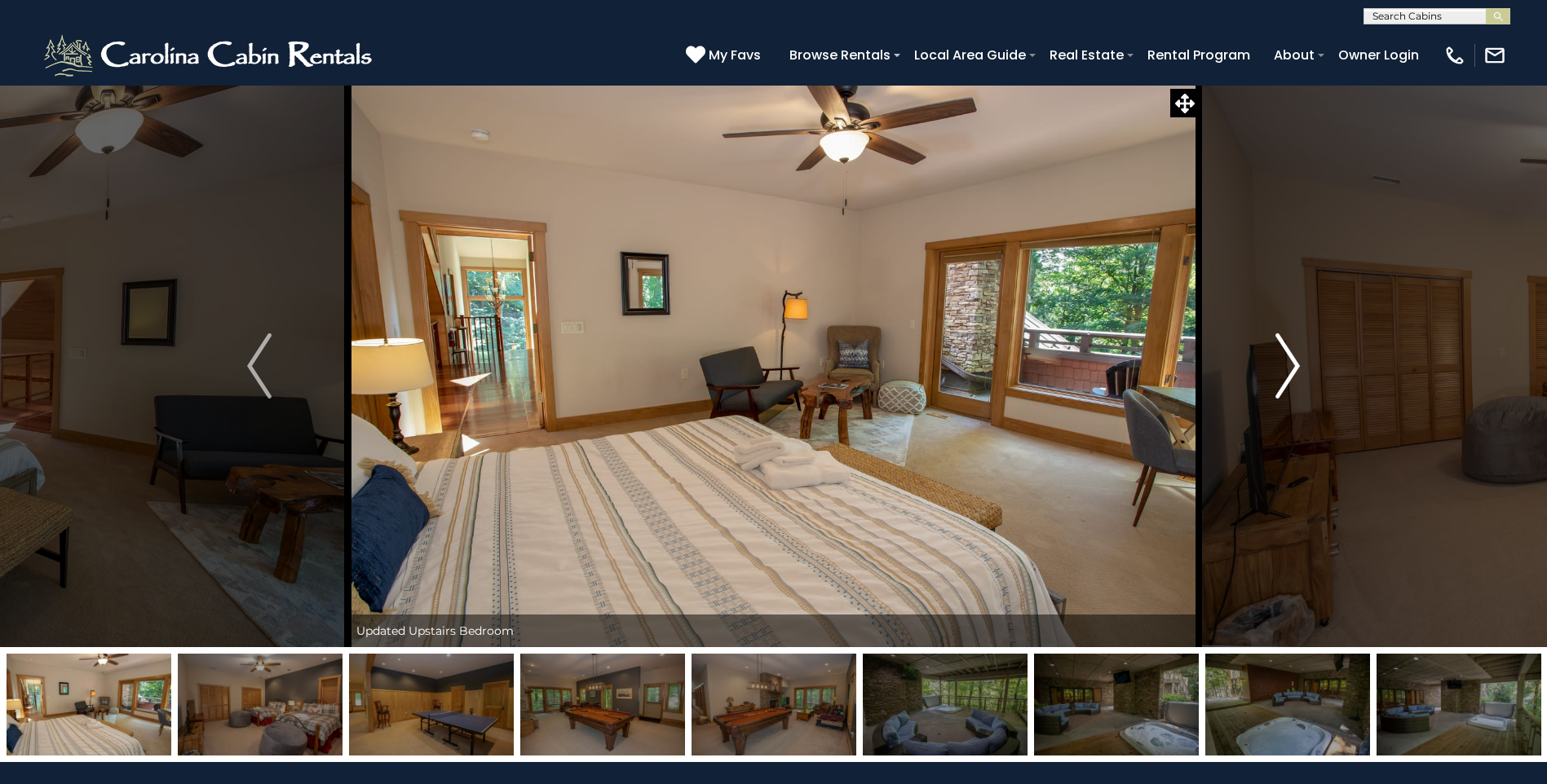
click at [1283, 356] on img "Next" at bounding box center [1287, 365] width 24 height 65
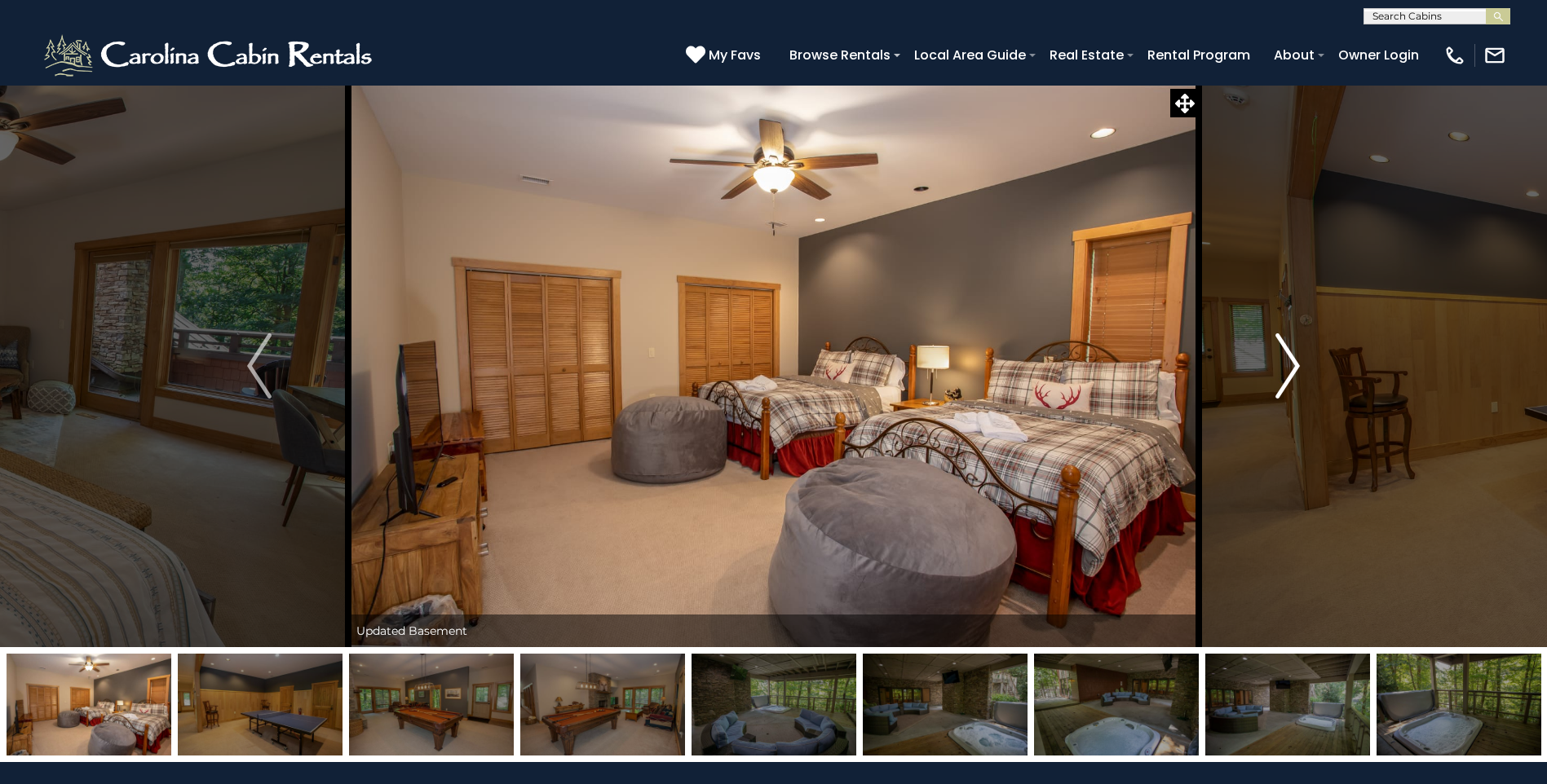
click at [1282, 357] on img "Next" at bounding box center [1287, 365] width 24 height 65
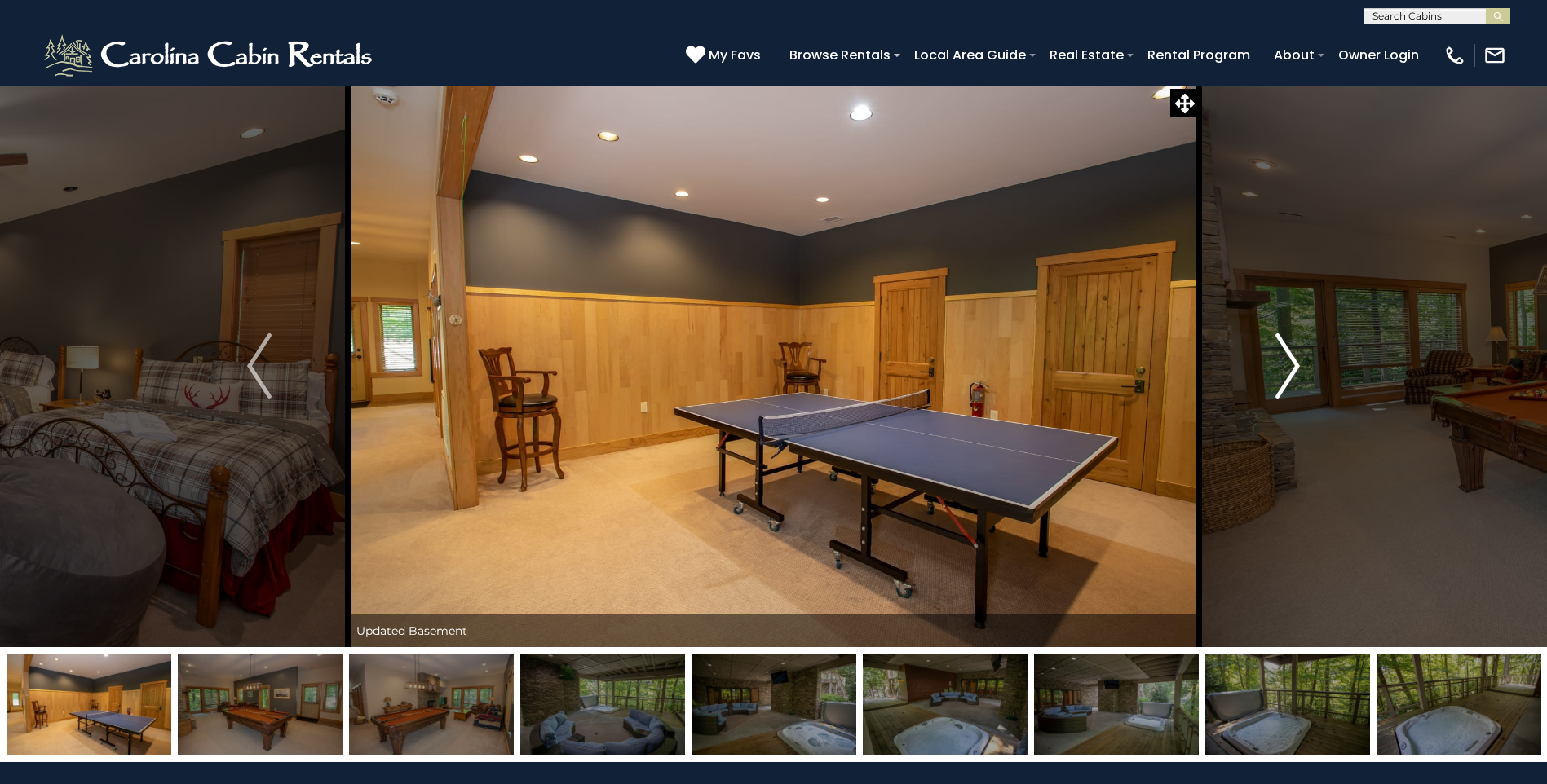
click at [1292, 352] on img "Next" at bounding box center [1287, 365] width 24 height 65
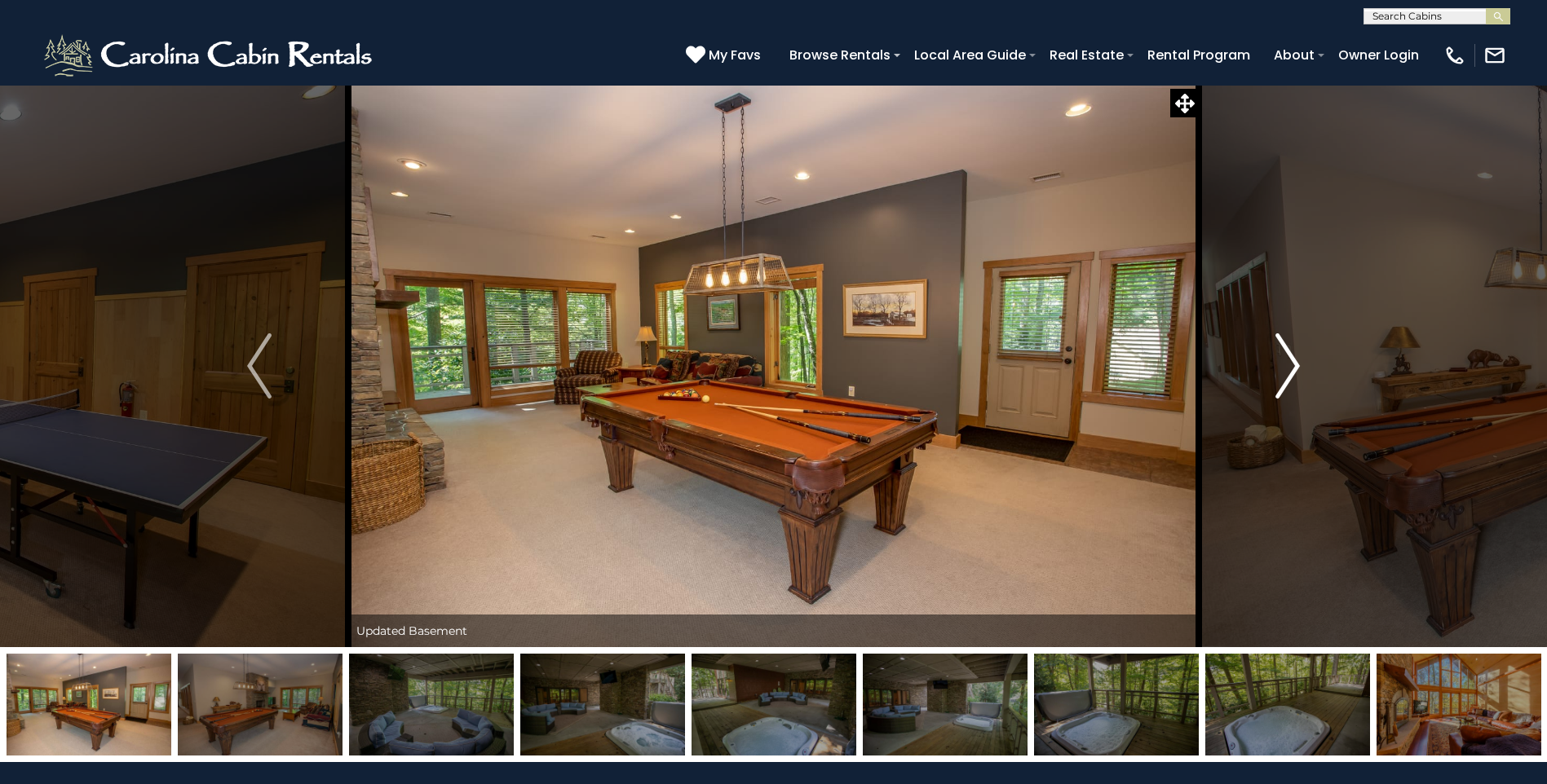
click at [1290, 353] on img "Next" at bounding box center [1287, 365] width 24 height 65
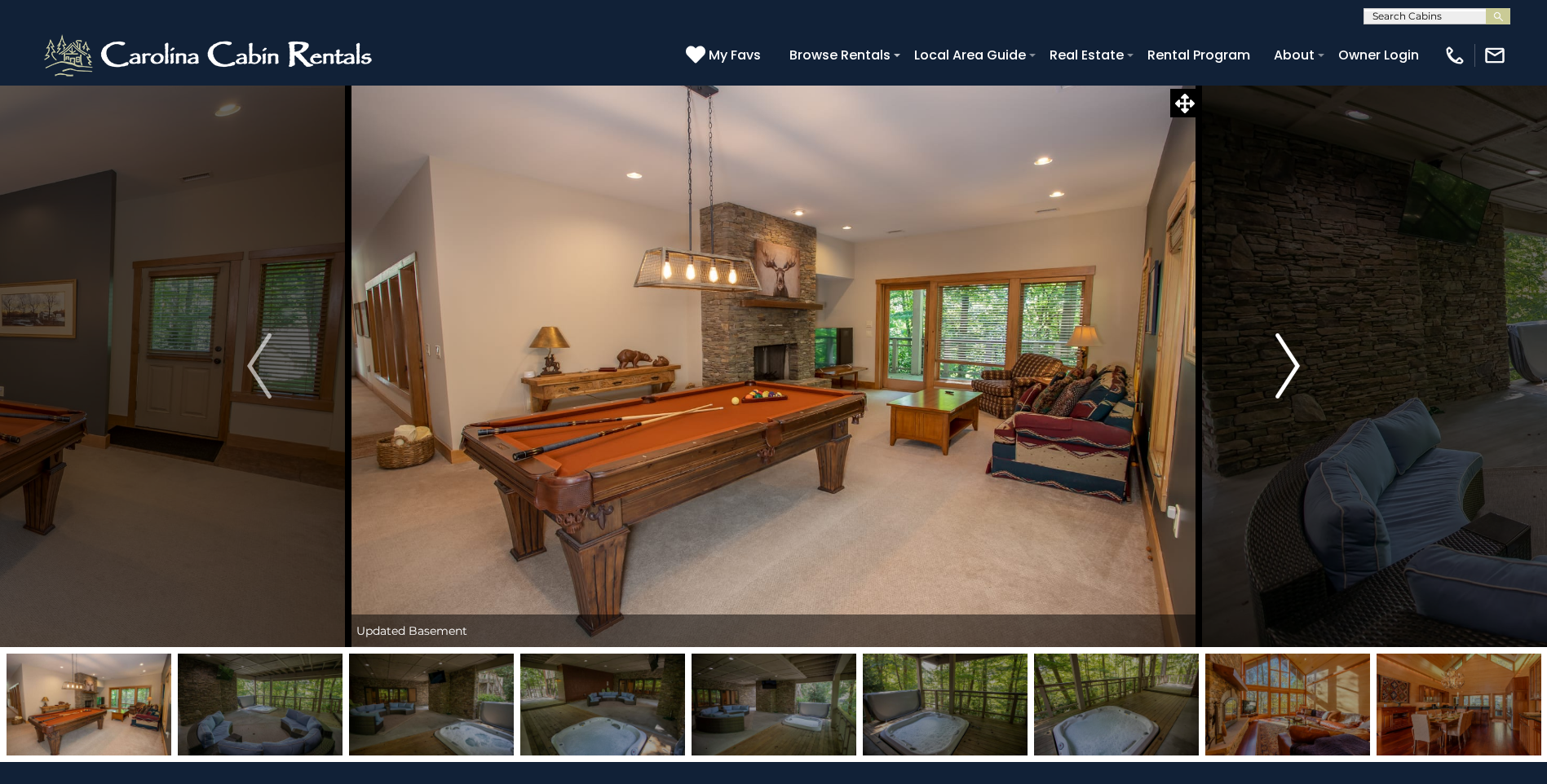
click at [1288, 354] on img "Next" at bounding box center [1287, 365] width 24 height 65
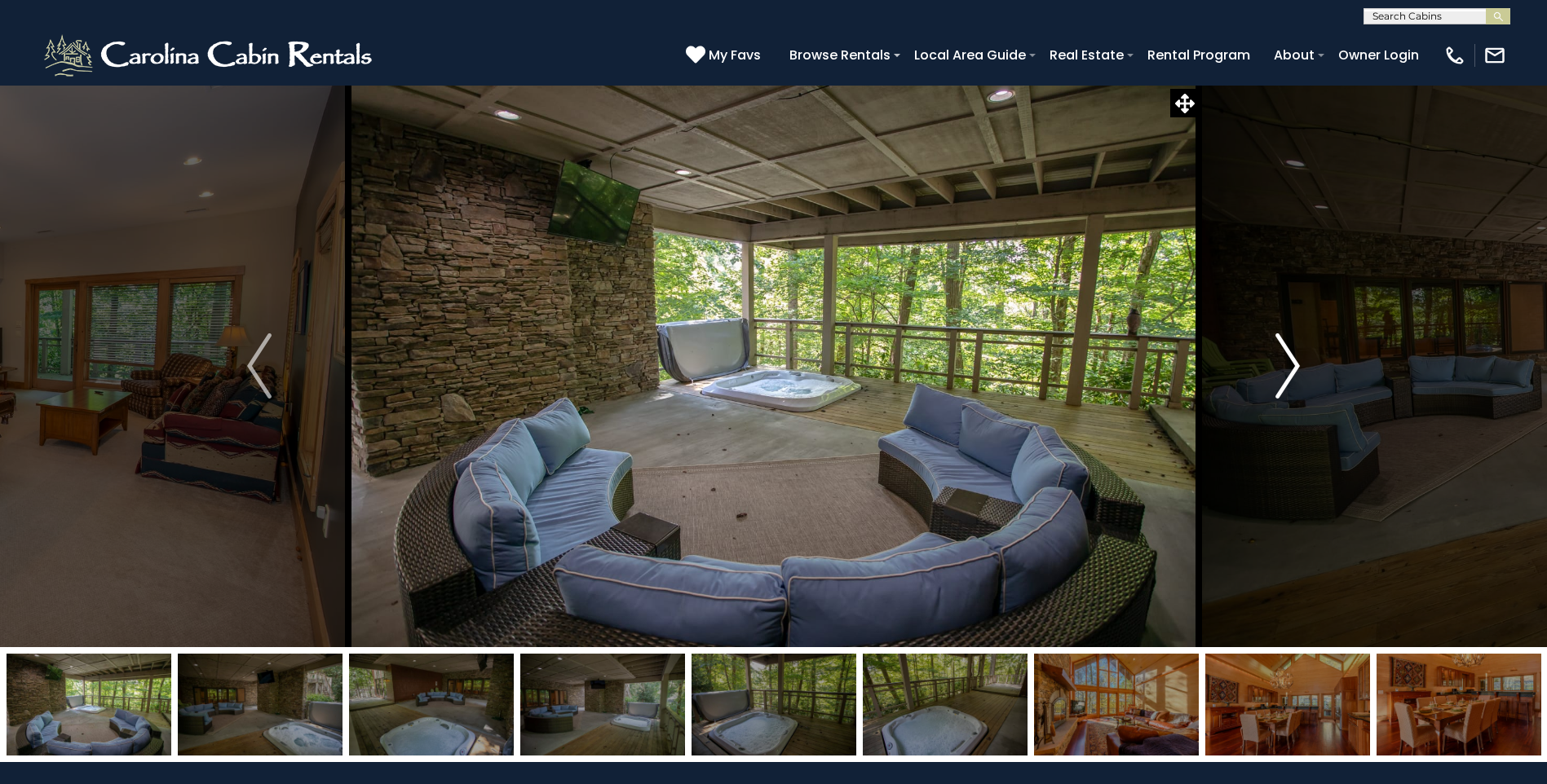
click at [1285, 357] on img "Next" at bounding box center [1287, 365] width 24 height 65
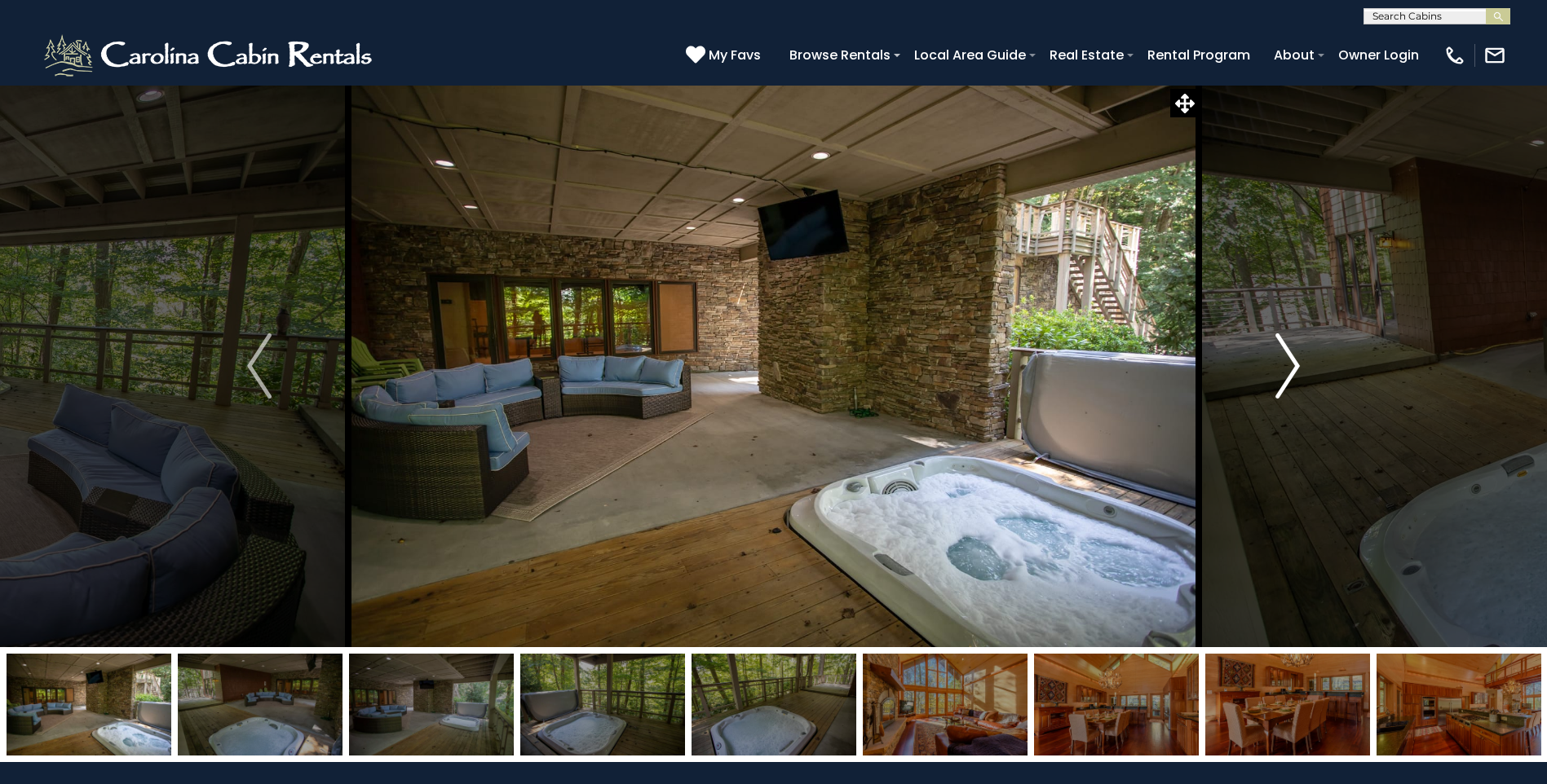
click at [1283, 363] on img "Next" at bounding box center [1287, 365] width 24 height 65
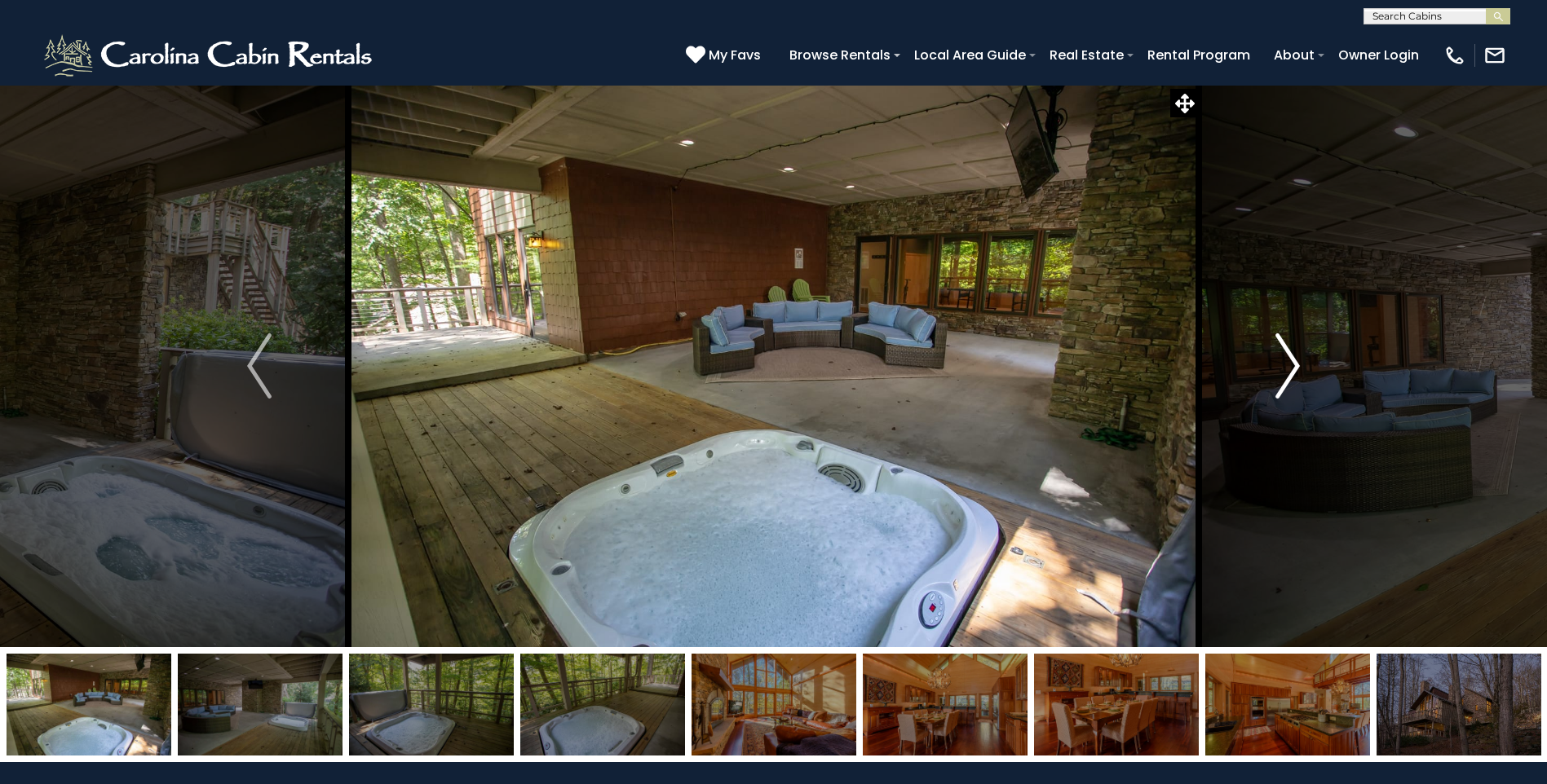
click at [1283, 363] on img "Next" at bounding box center [1287, 365] width 24 height 65
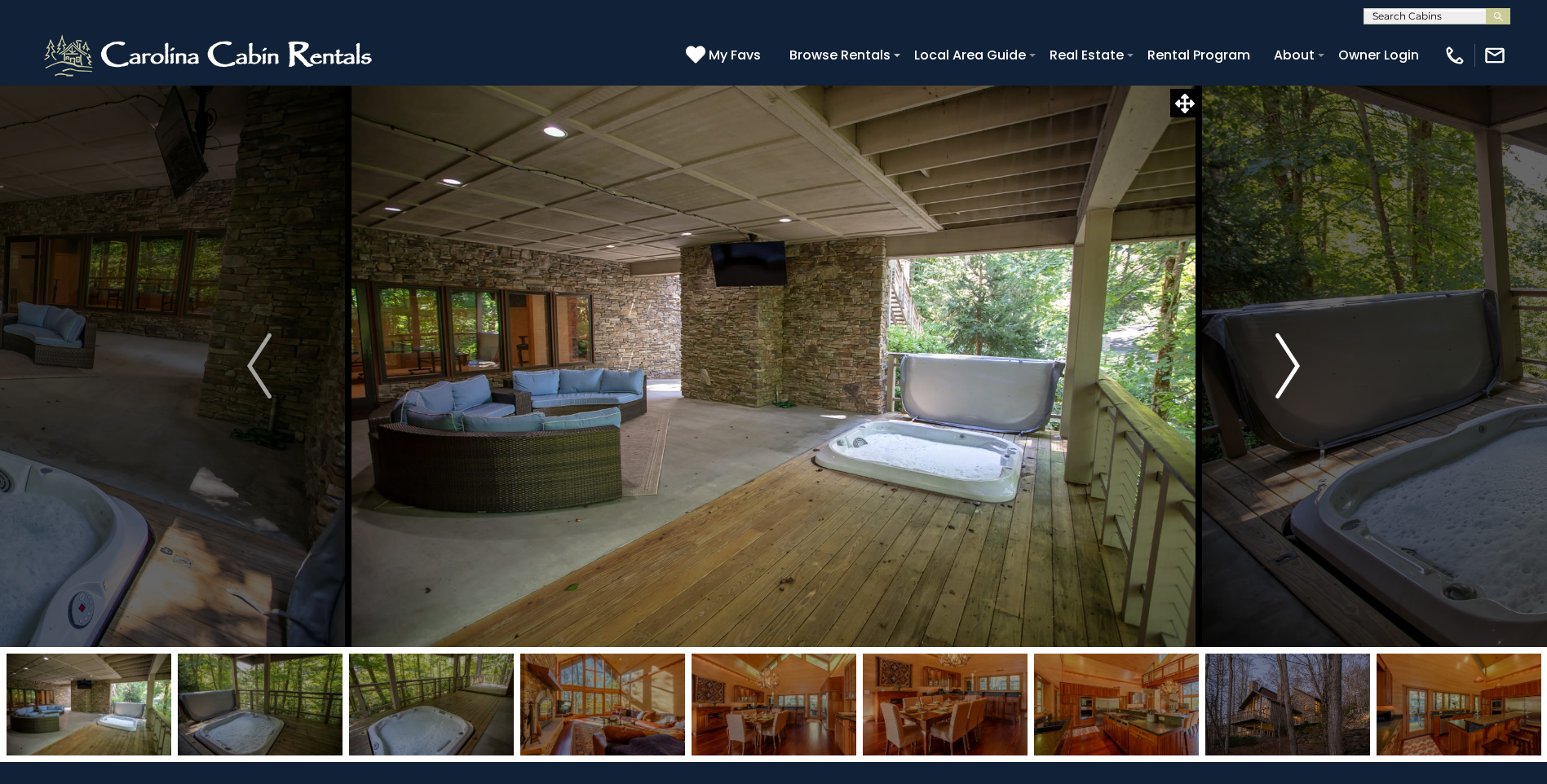
click at [1283, 363] on img "Next" at bounding box center [1287, 365] width 24 height 65
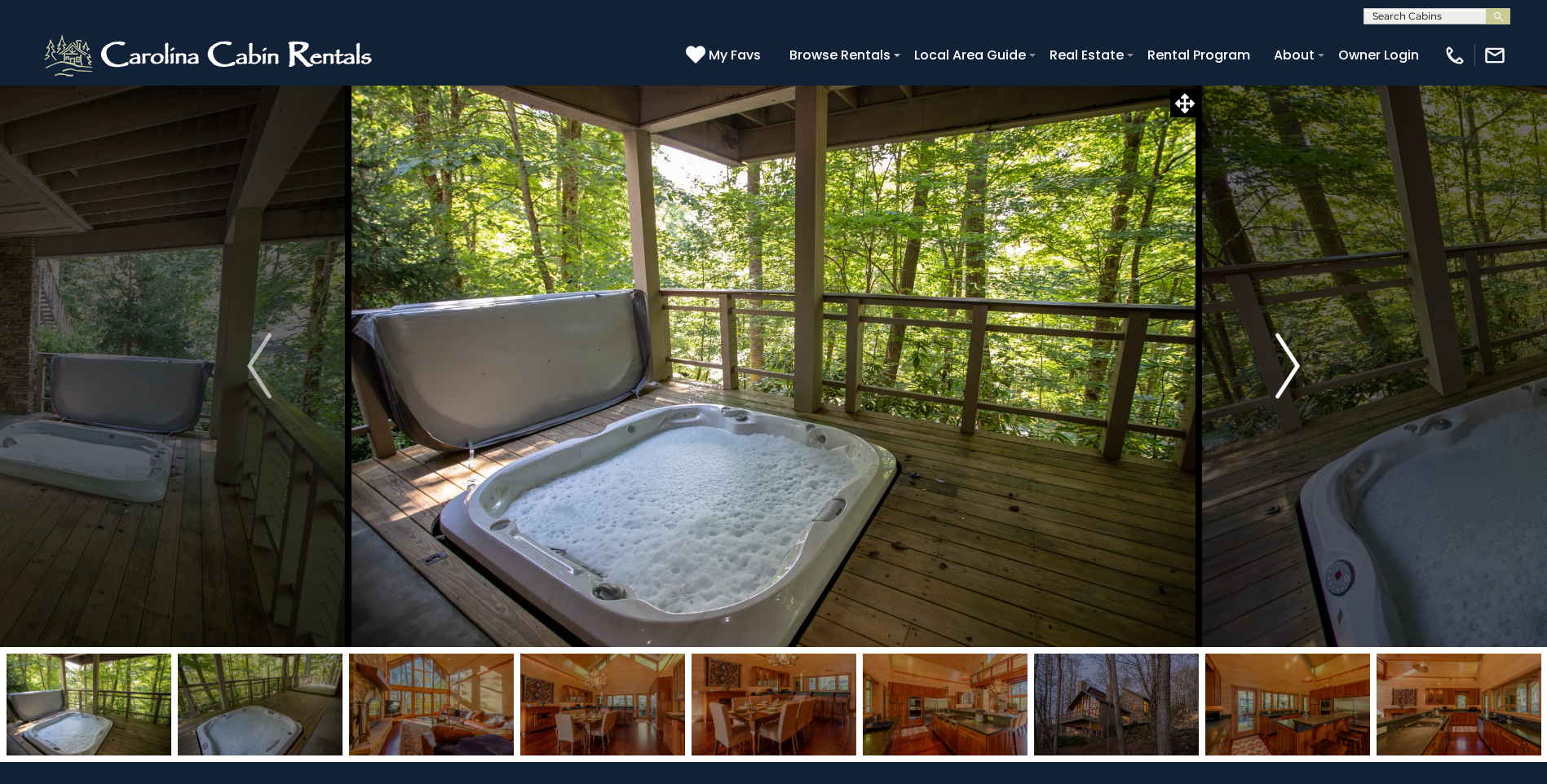
click at [1282, 363] on img "Next" at bounding box center [1287, 365] width 24 height 65
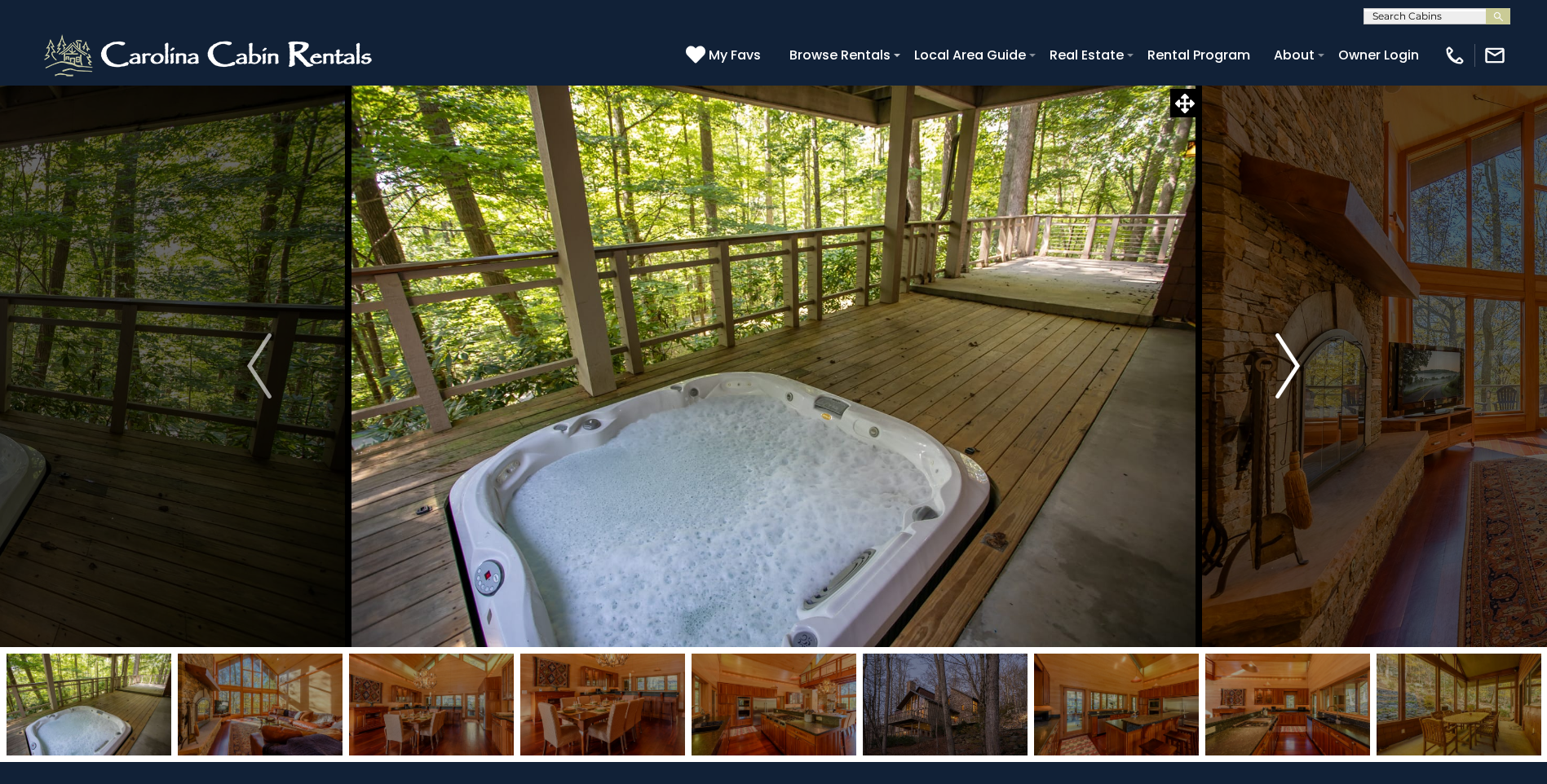
click at [1282, 366] on img "Next" at bounding box center [1287, 365] width 24 height 65
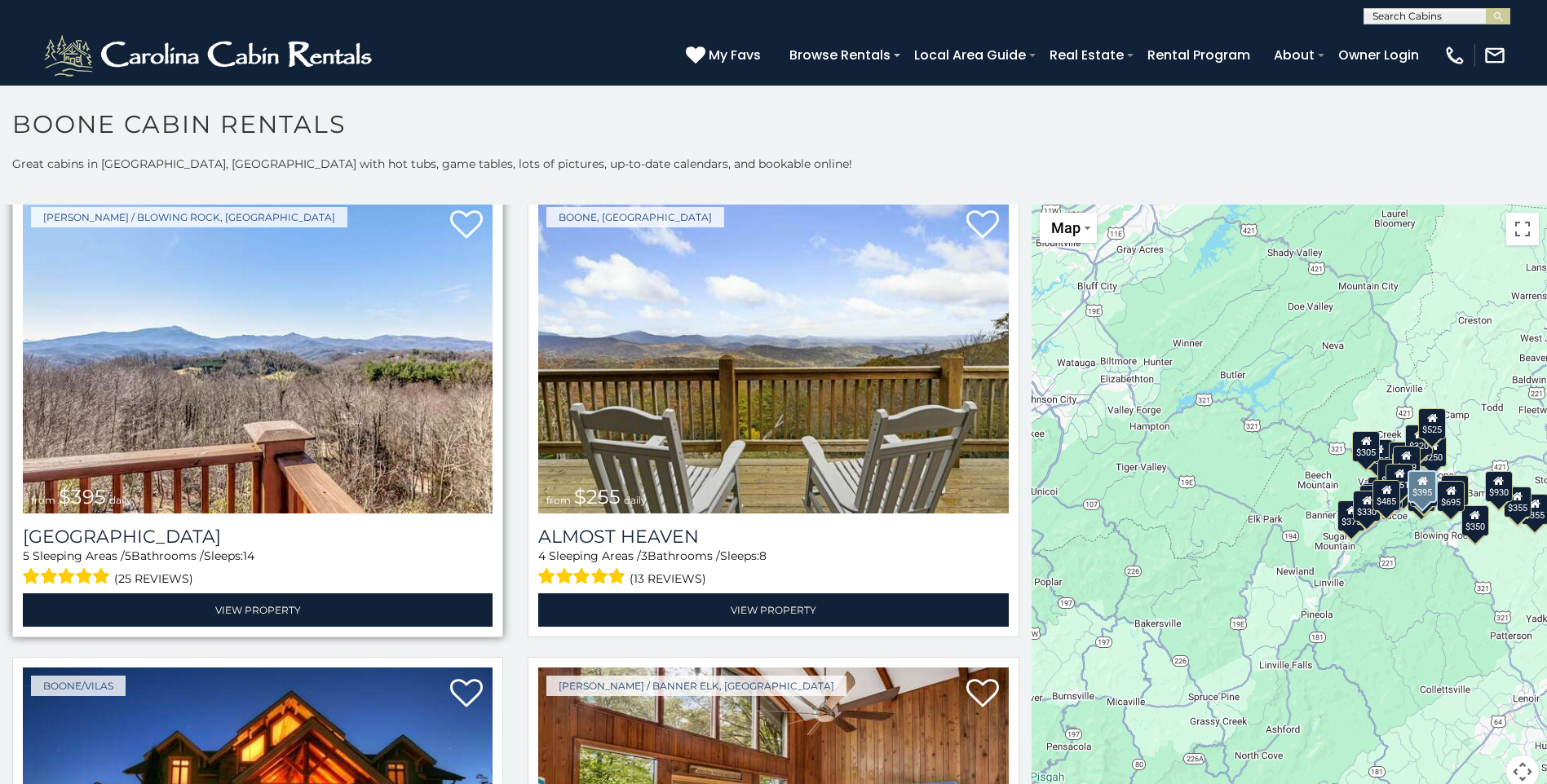
scroll to position [3342, 0]
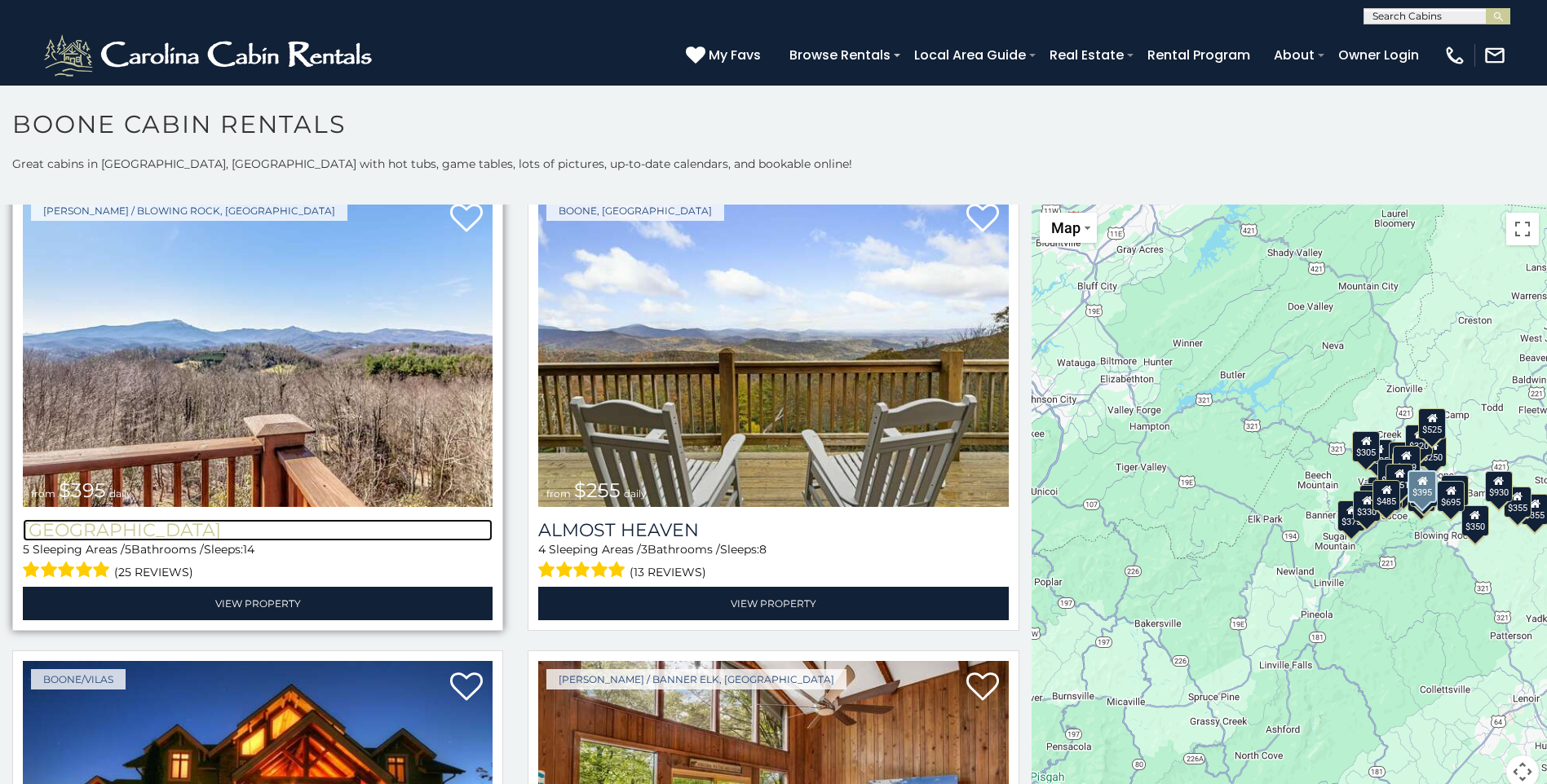
click at [218, 519] on h3 "[GEOGRAPHIC_DATA]" at bounding box center [258, 530] width 470 height 22
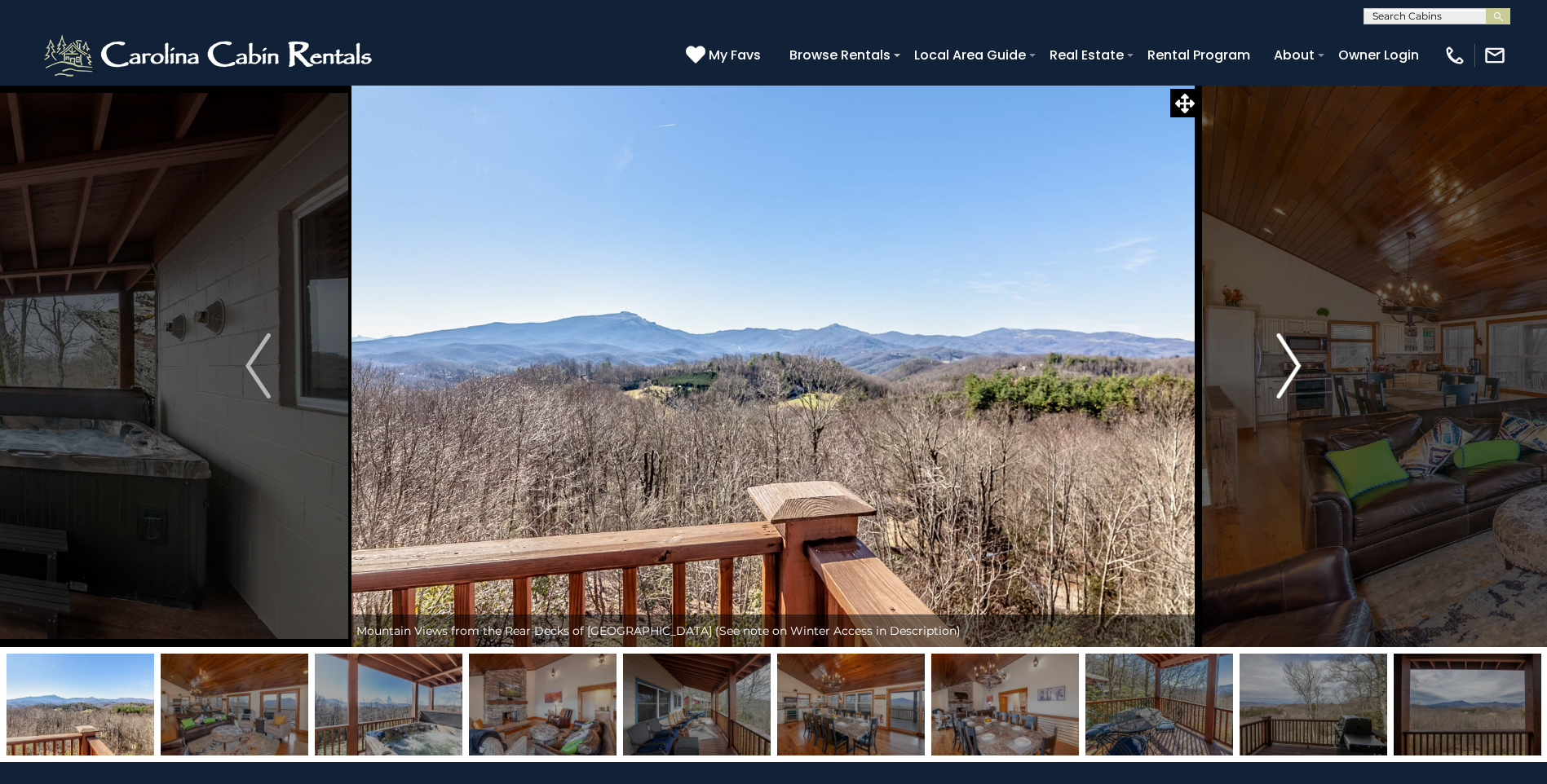
click at [1298, 368] on img "Next" at bounding box center [1288, 365] width 24 height 65
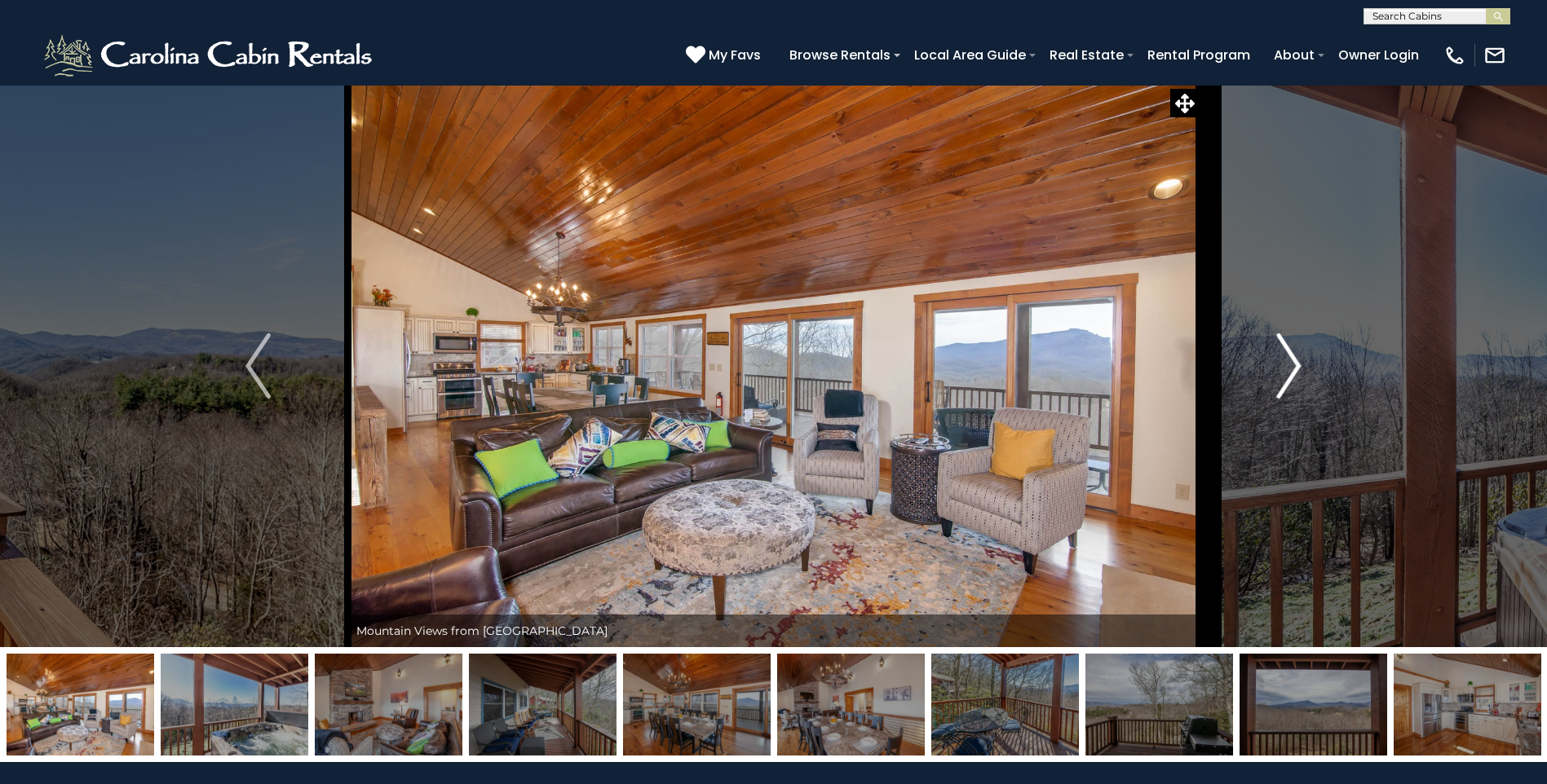
click at [1298, 370] on img "Next" at bounding box center [1288, 365] width 24 height 65
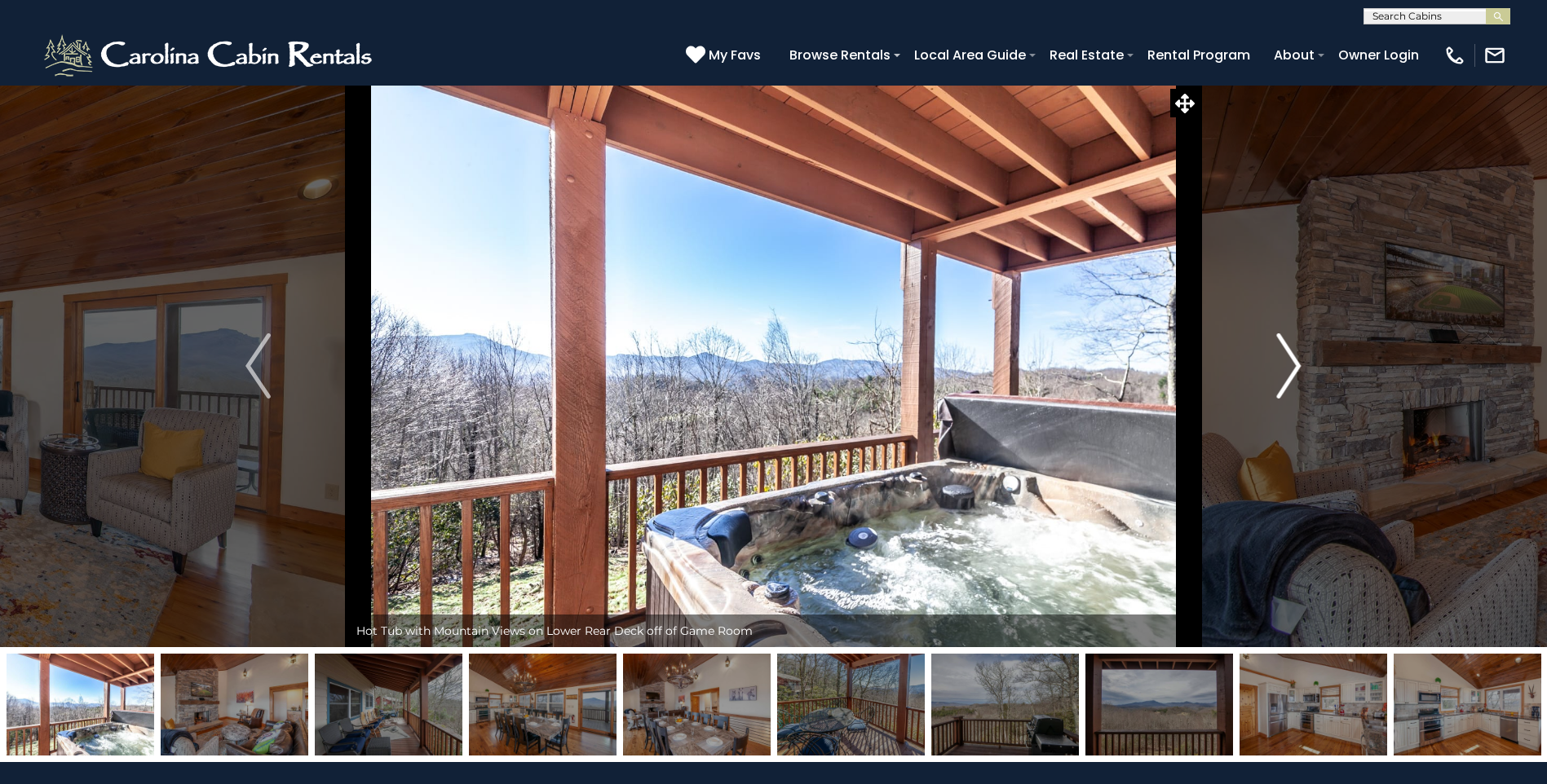
click at [1298, 370] on img "Next" at bounding box center [1288, 365] width 24 height 65
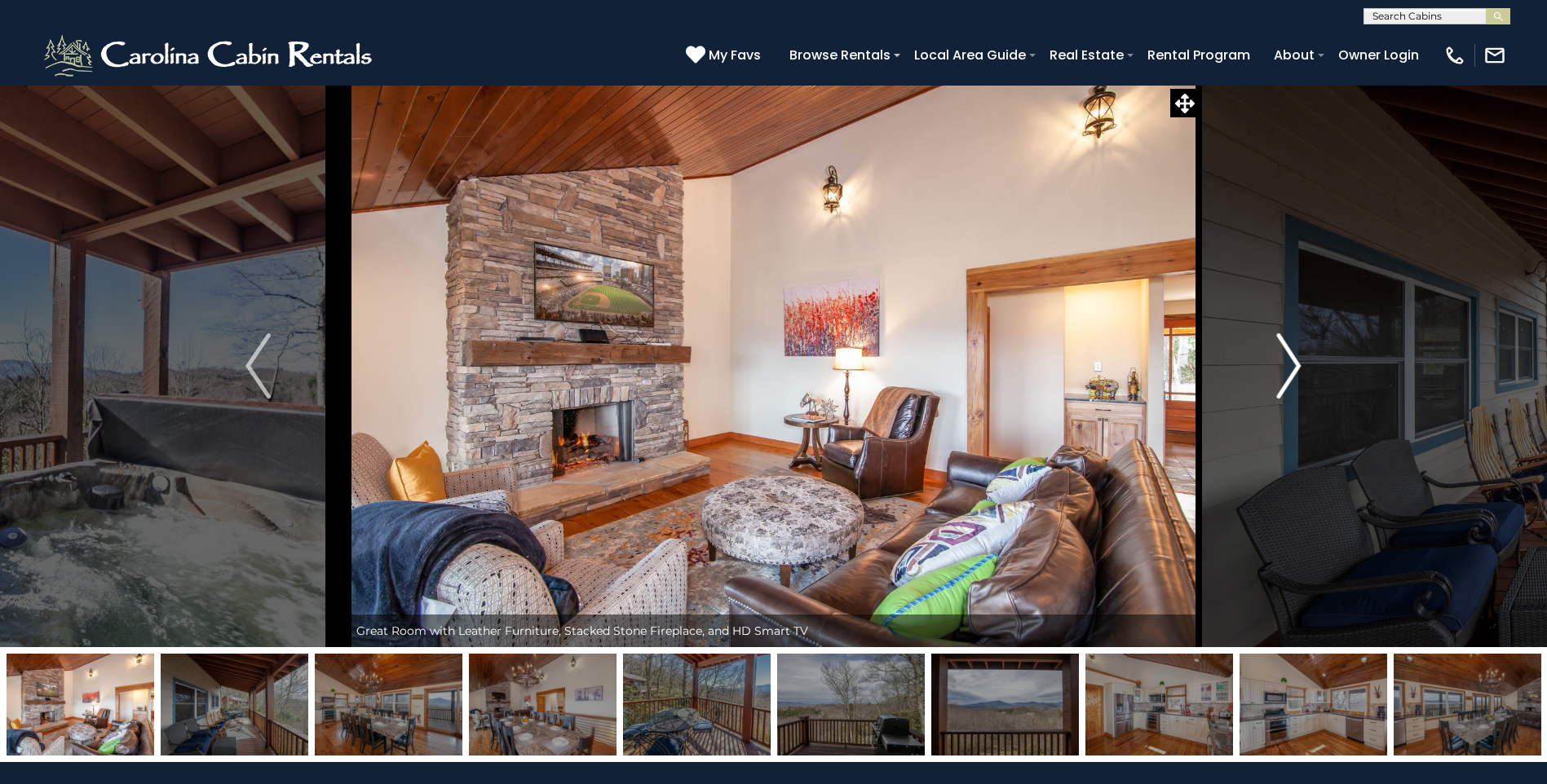
click at [1298, 366] on img "Next" at bounding box center [1288, 365] width 24 height 65
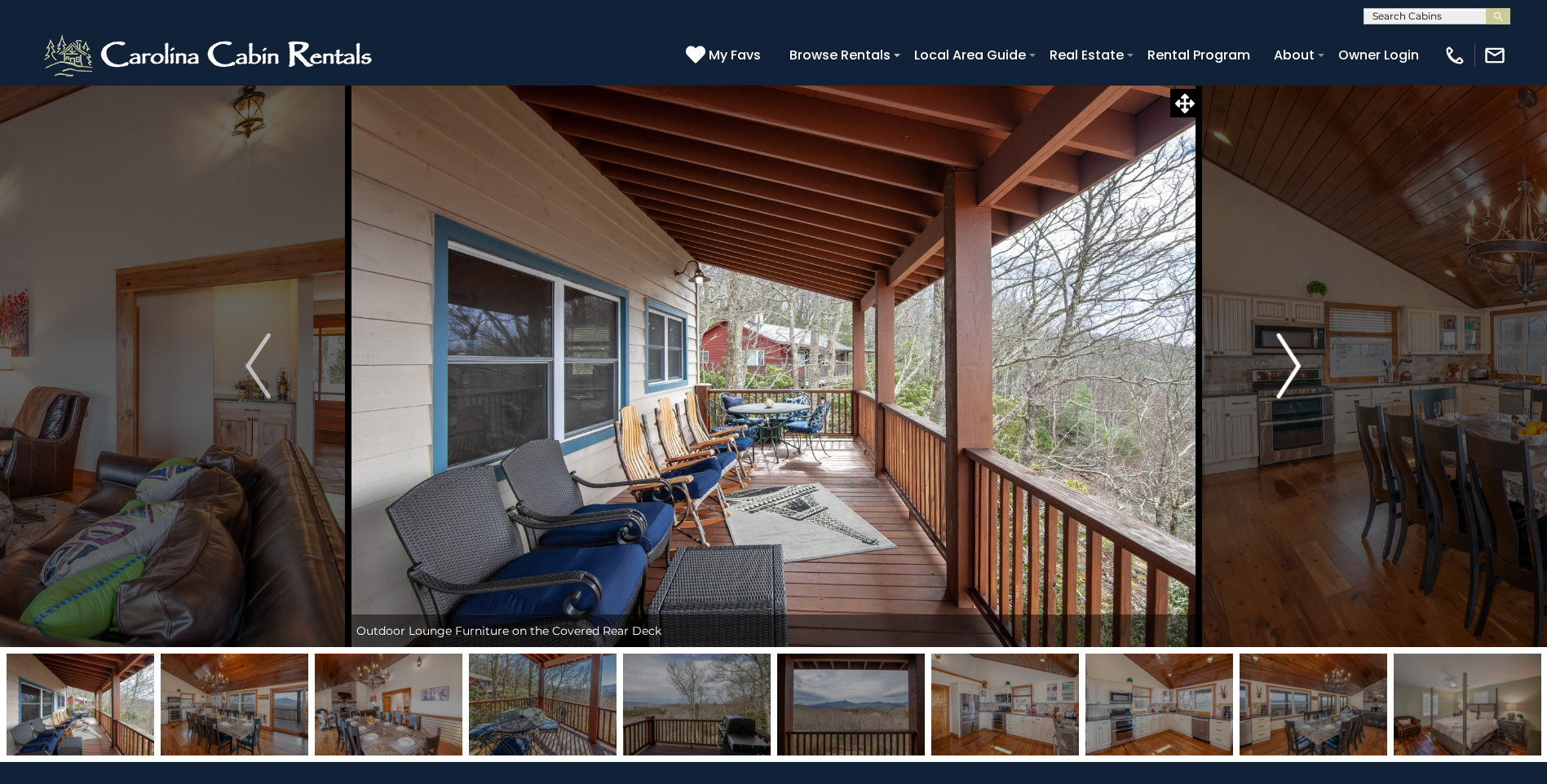
click at [1298, 366] on img "Next" at bounding box center [1288, 365] width 24 height 65
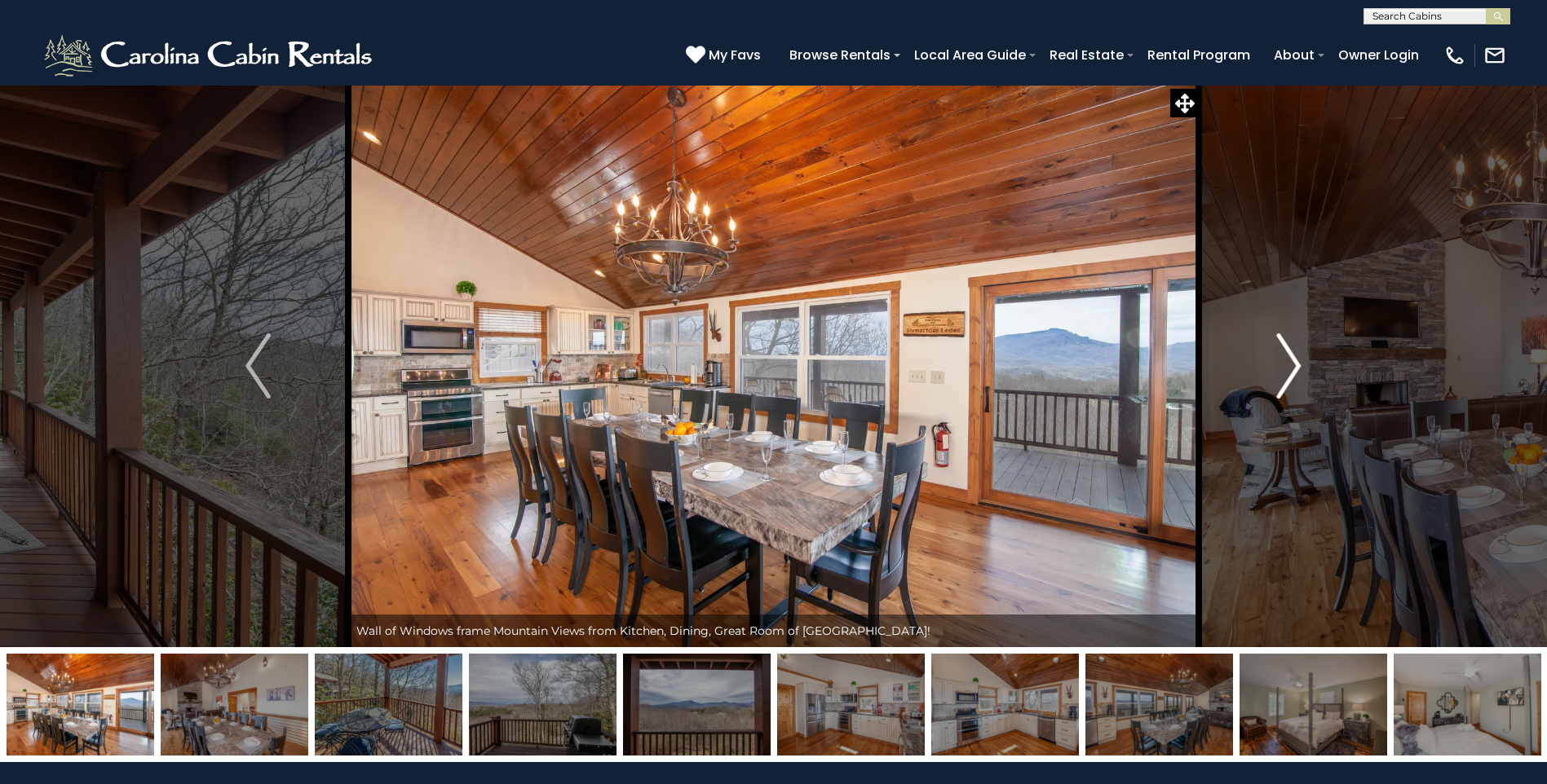
click at [1299, 366] on img "Next" at bounding box center [1288, 365] width 24 height 65
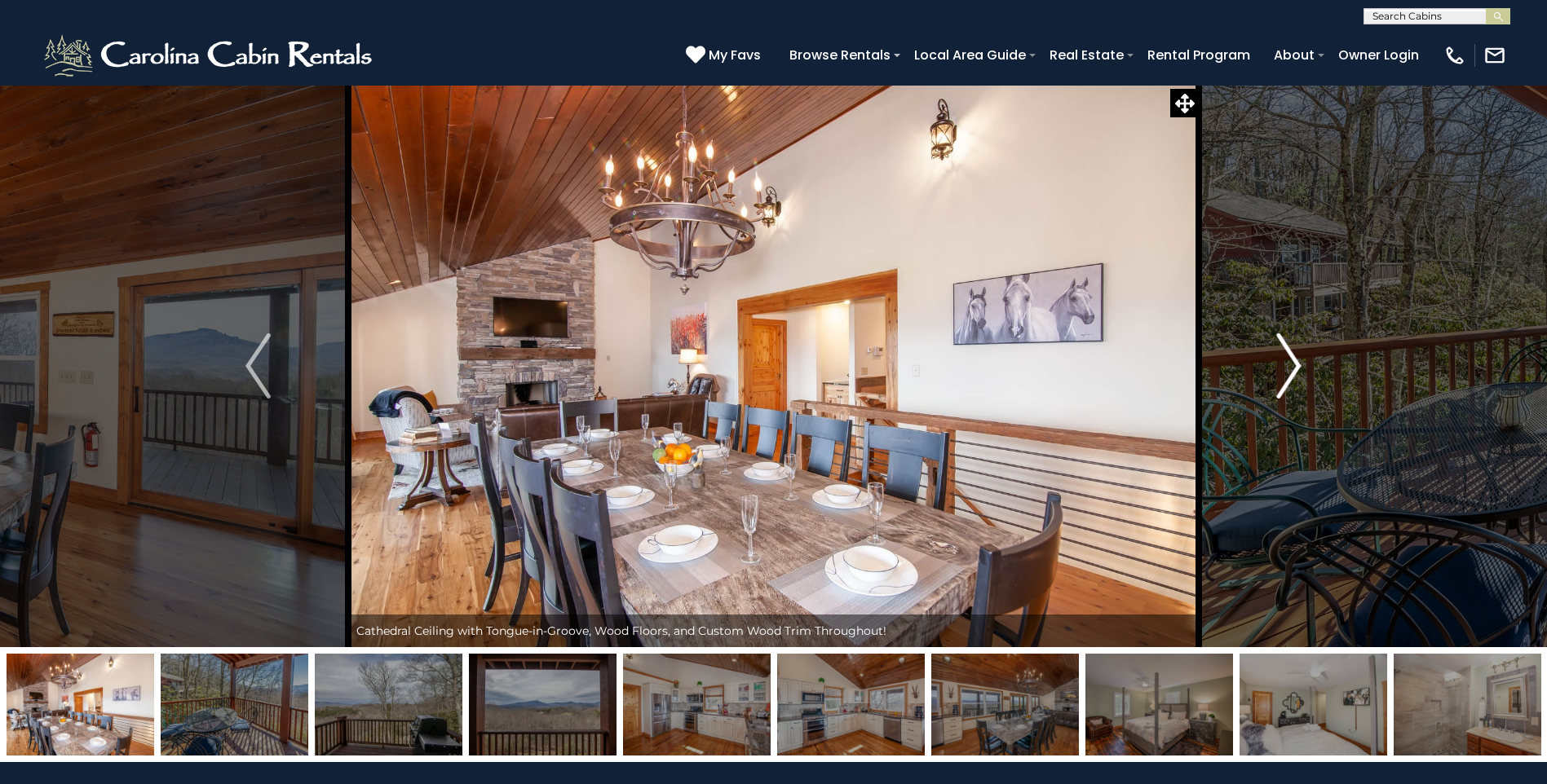
click at [1299, 368] on img "Next" at bounding box center [1288, 365] width 24 height 65
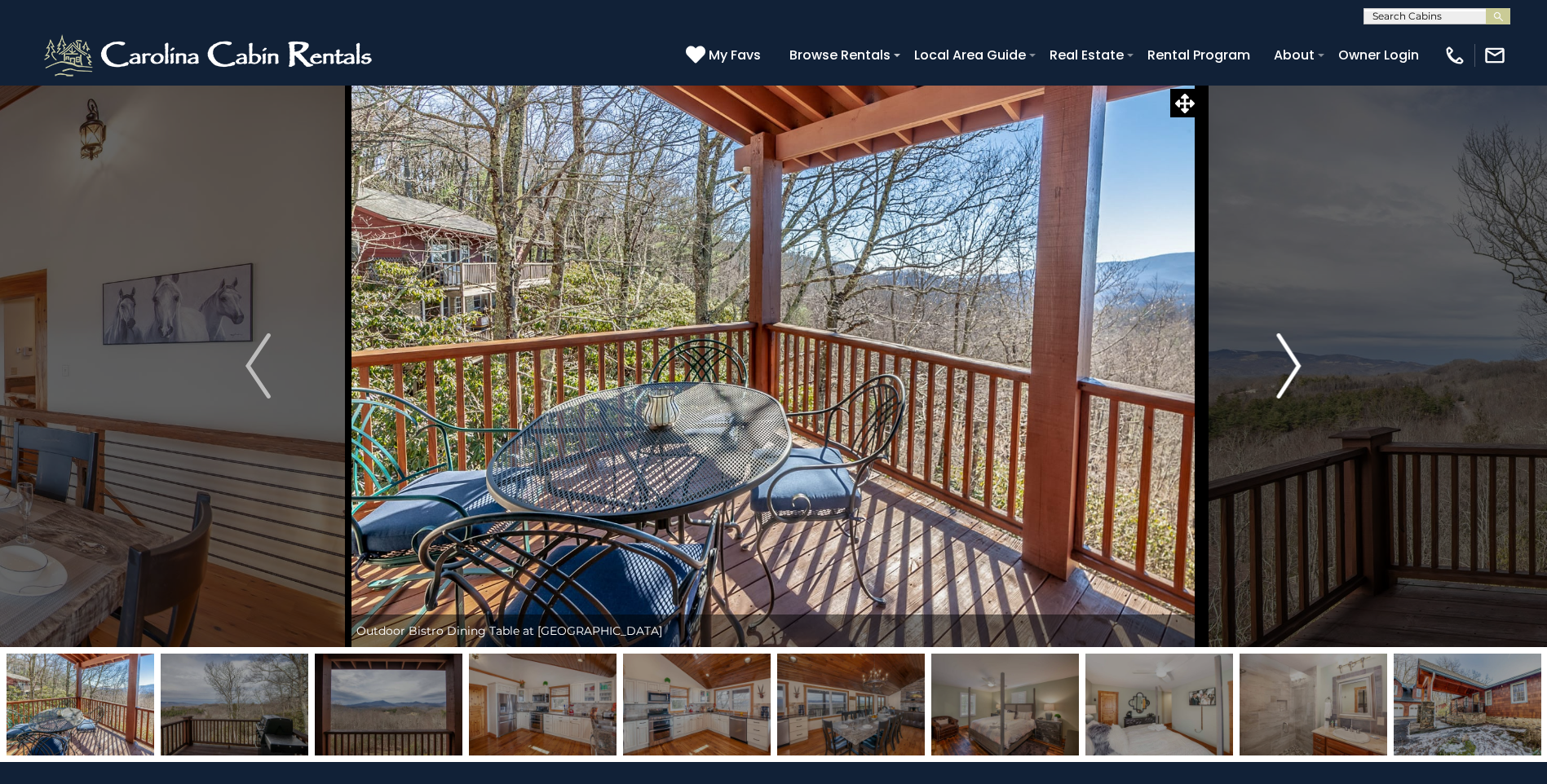
click at [1289, 365] on img "Next" at bounding box center [1288, 365] width 24 height 65
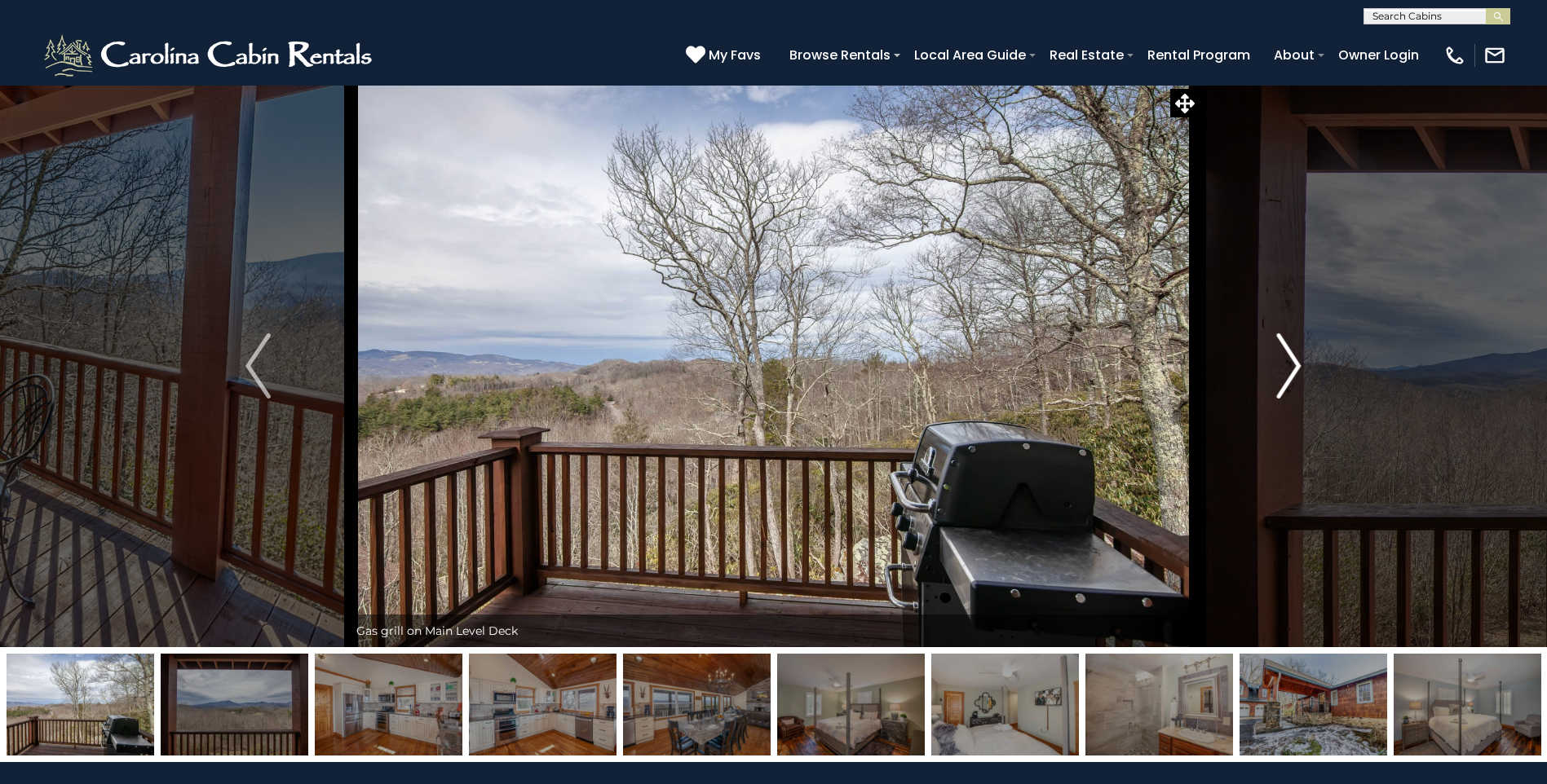
click at [1289, 367] on img "Next" at bounding box center [1288, 365] width 24 height 65
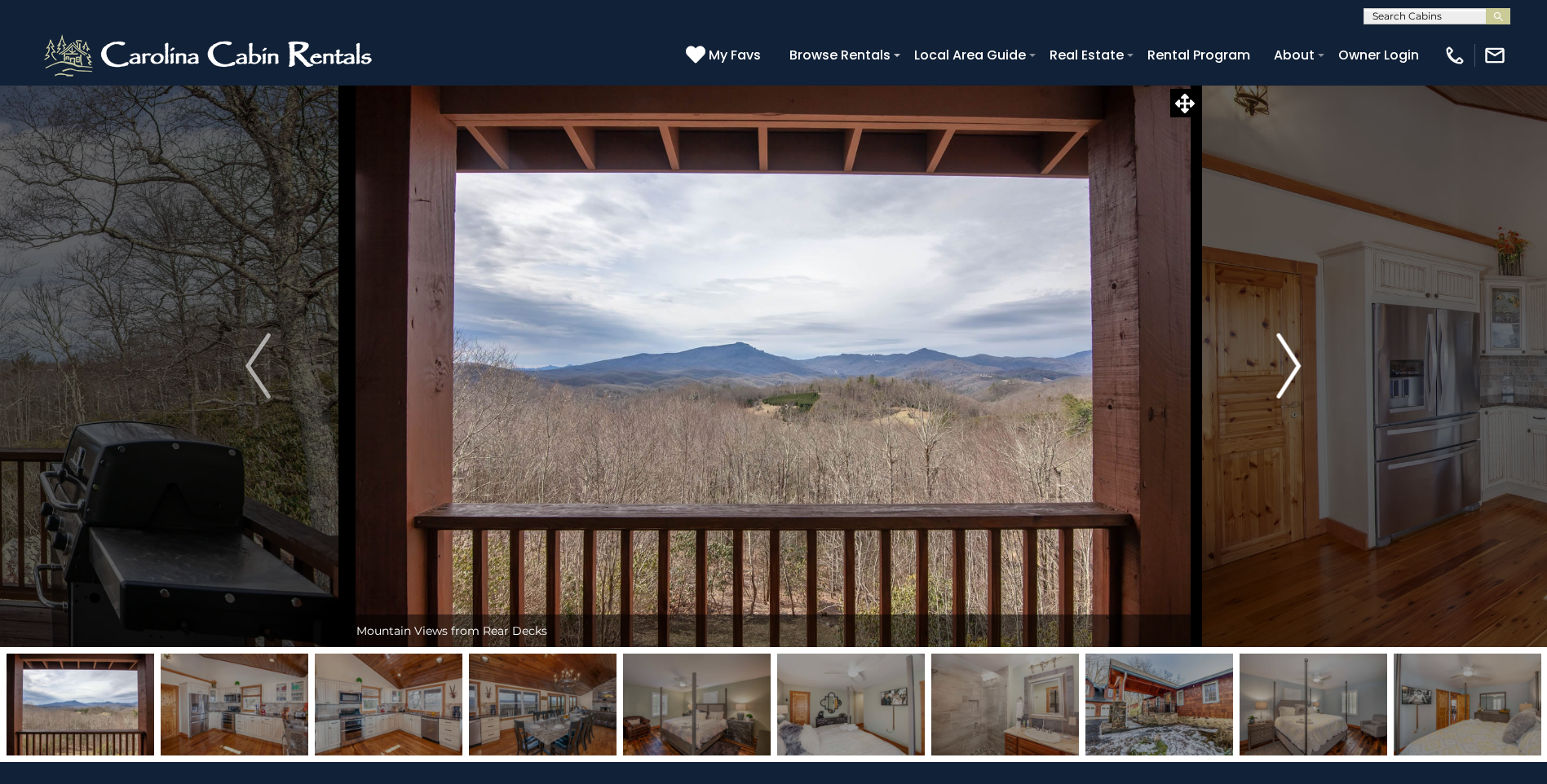
click at [1290, 368] on img "Next" at bounding box center [1288, 365] width 24 height 65
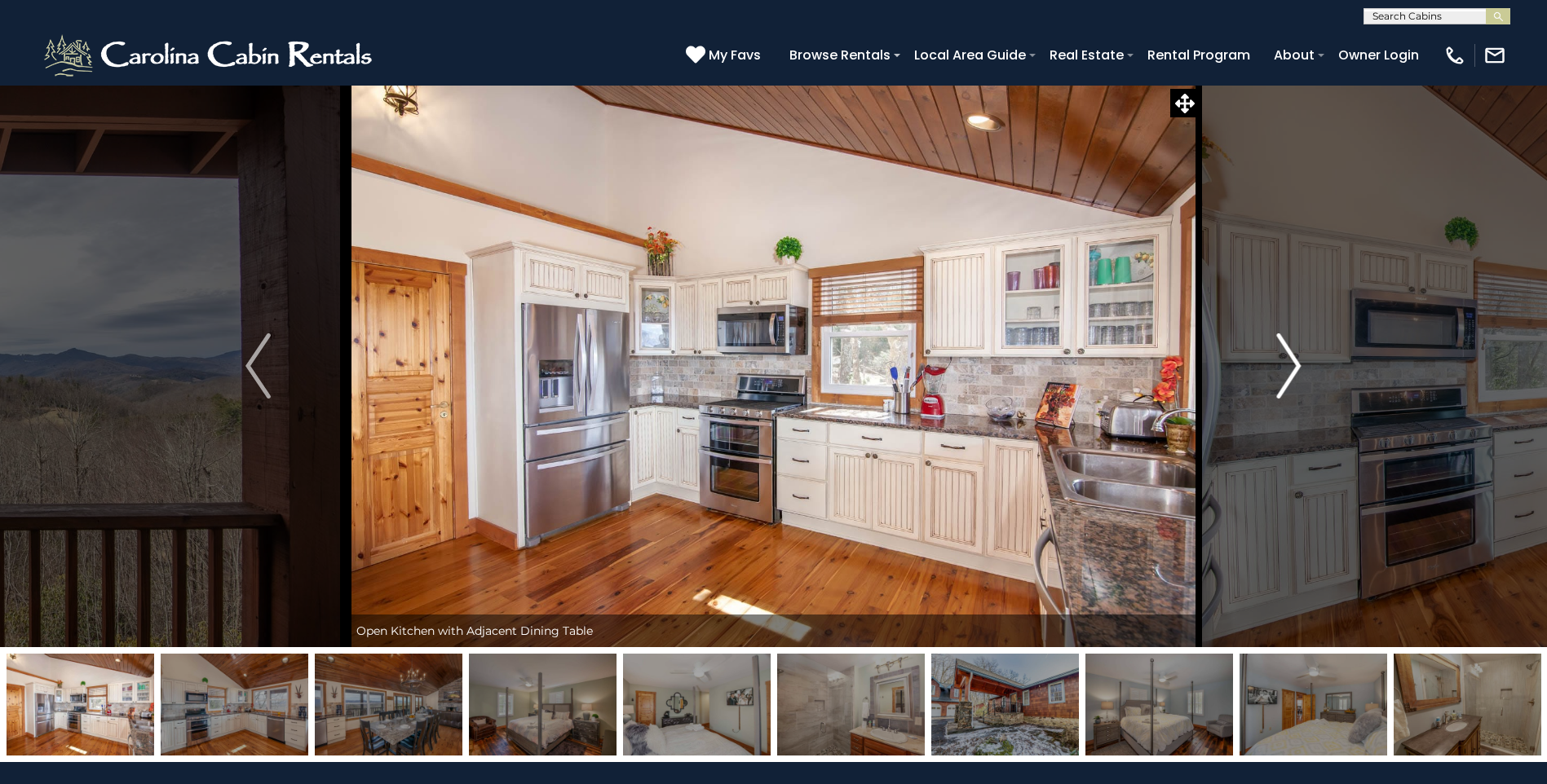
click at [1292, 369] on img "Next" at bounding box center [1288, 365] width 24 height 65
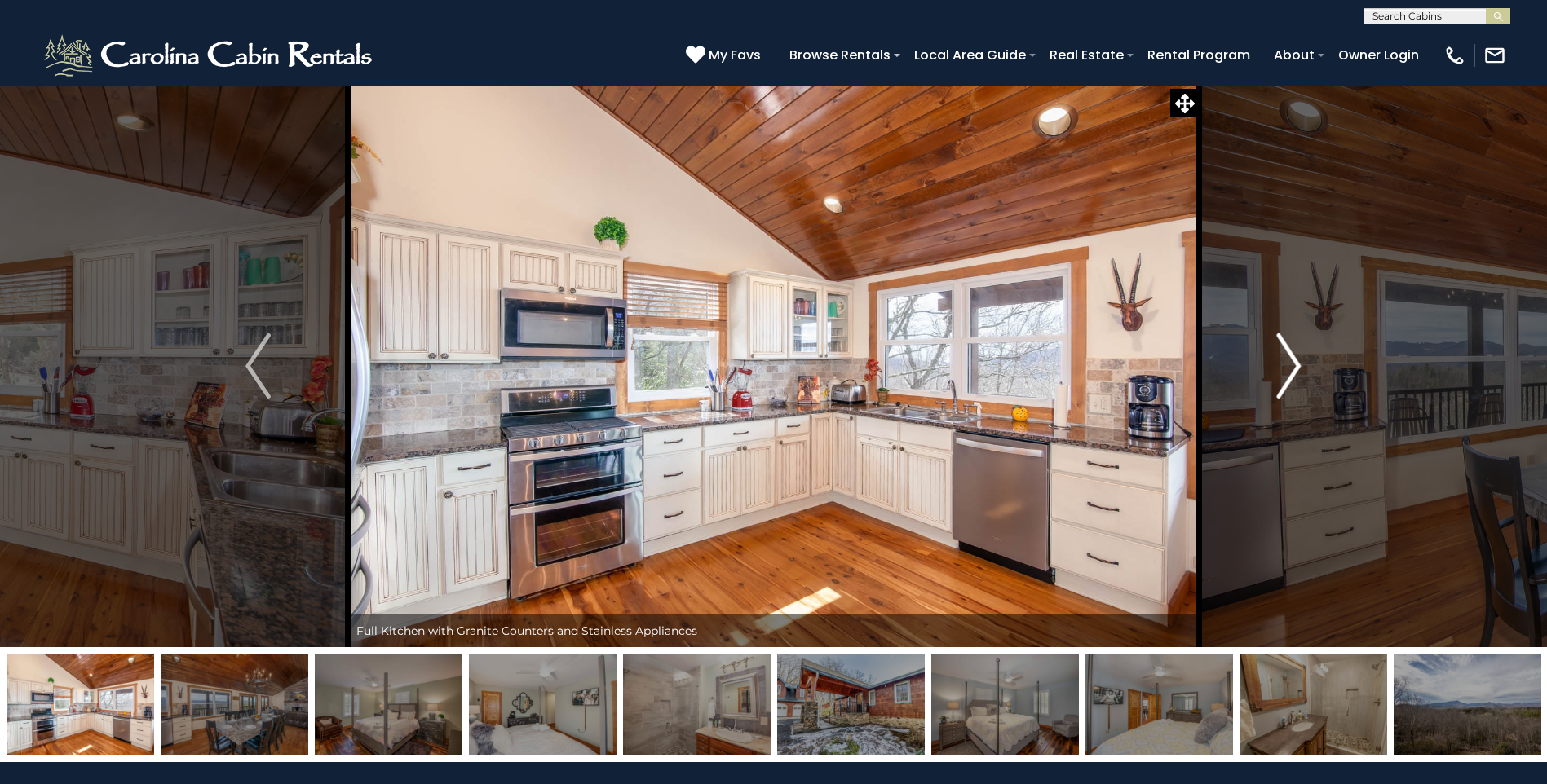
click at [1292, 370] on img "Next" at bounding box center [1288, 365] width 24 height 65
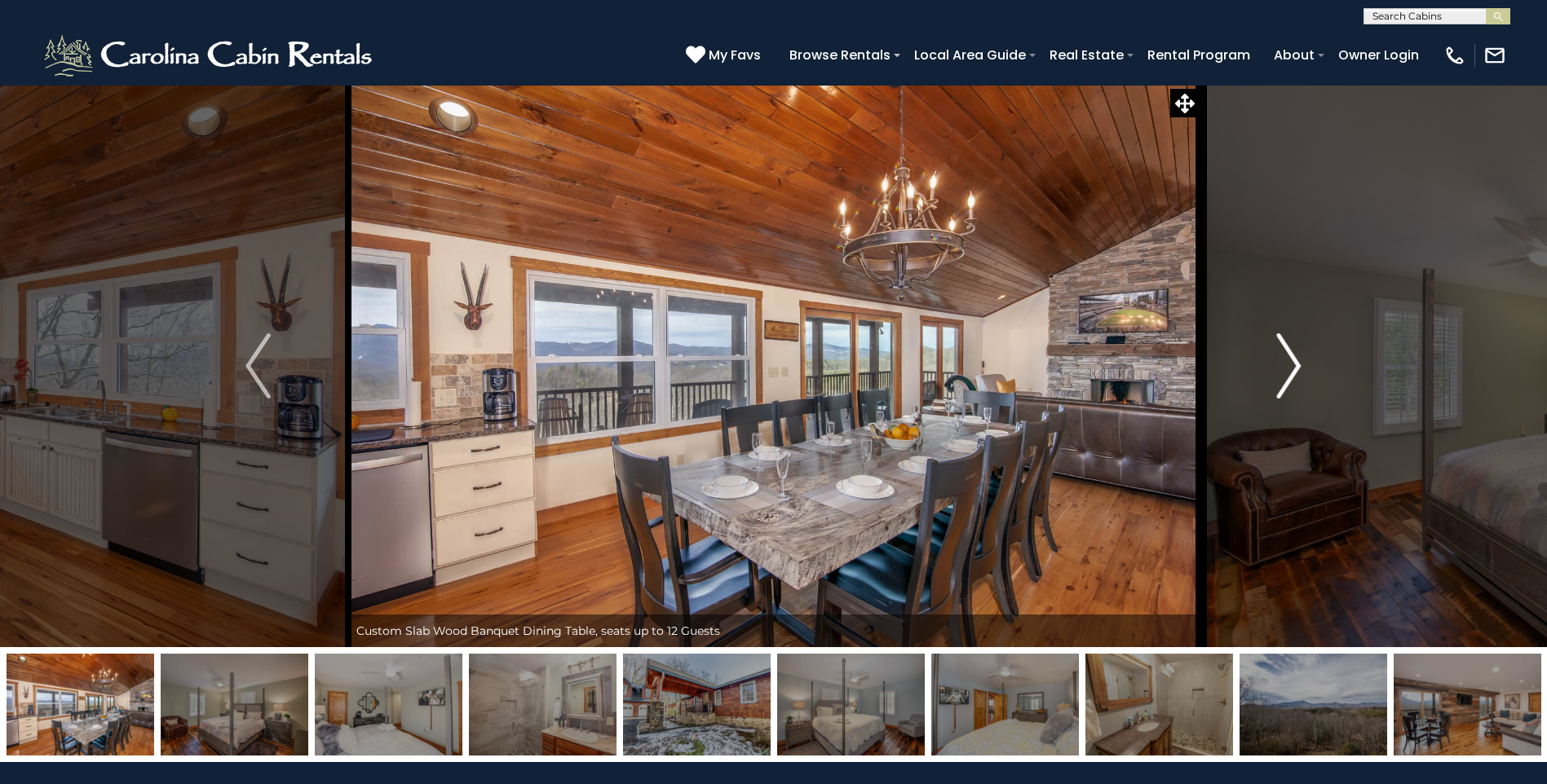
click at [1294, 370] on img "Next" at bounding box center [1288, 365] width 24 height 65
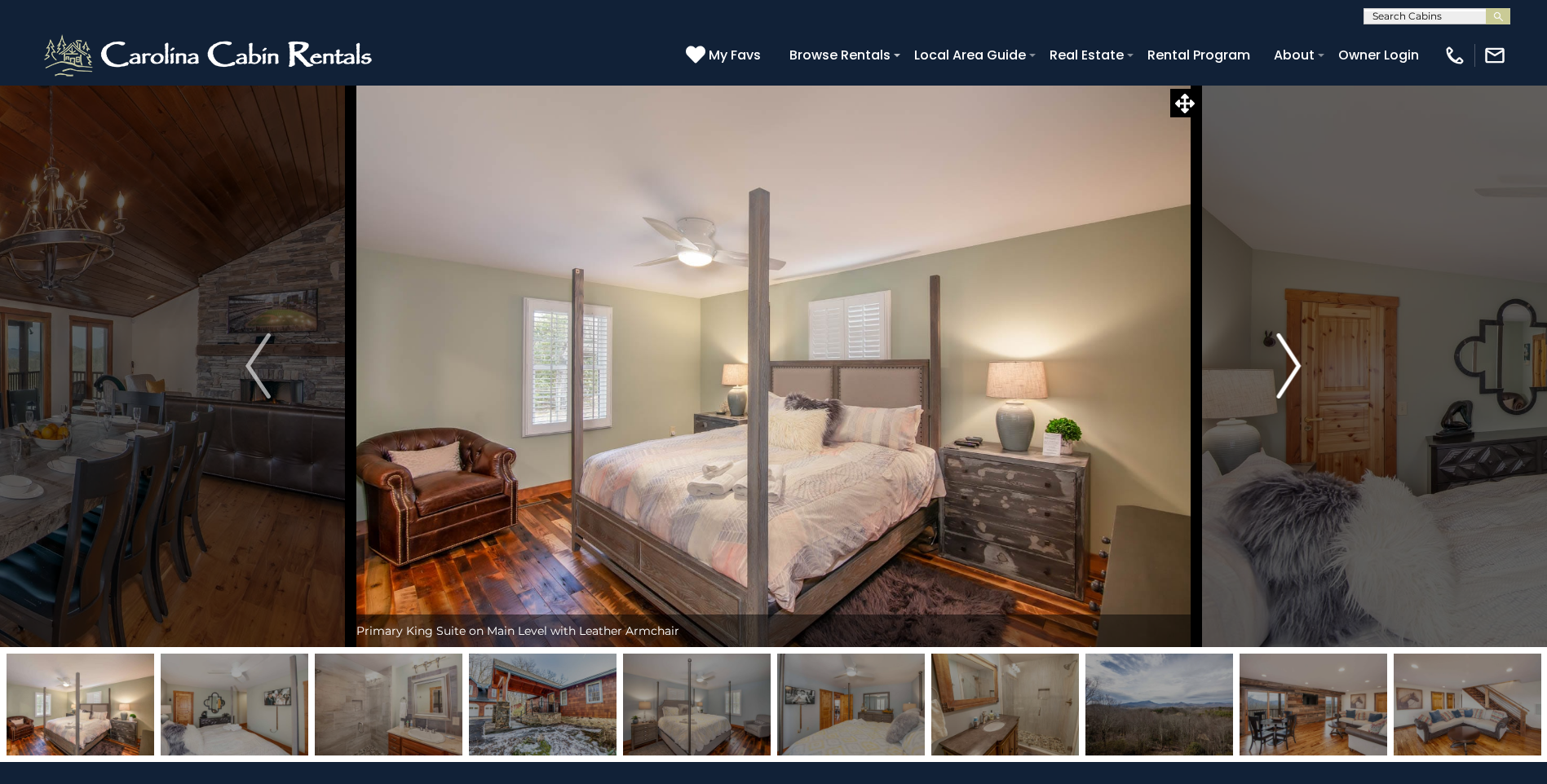
click at [1294, 370] on img "Next" at bounding box center [1288, 365] width 24 height 65
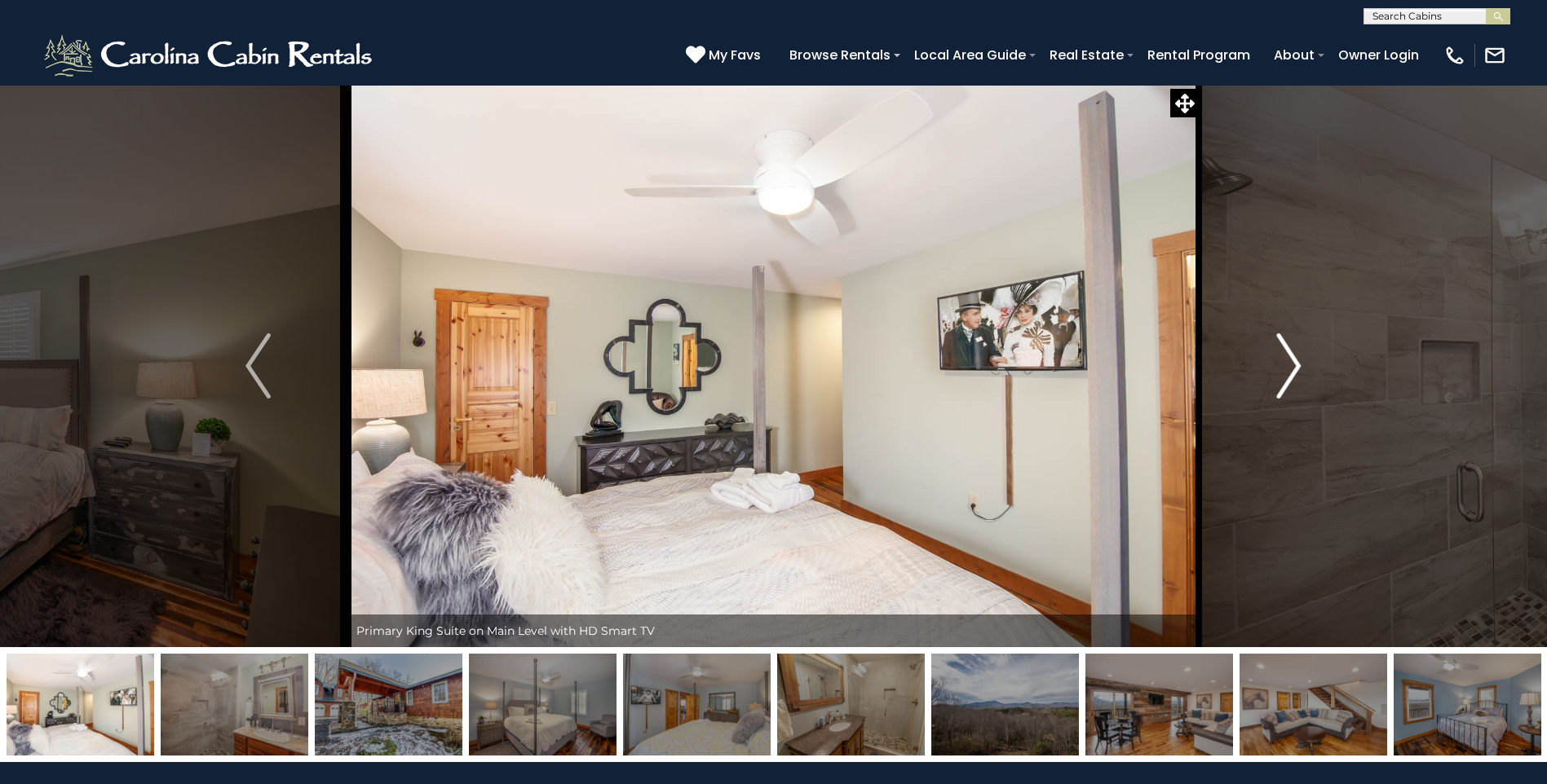
click at [1295, 371] on img "Next" at bounding box center [1288, 365] width 24 height 65
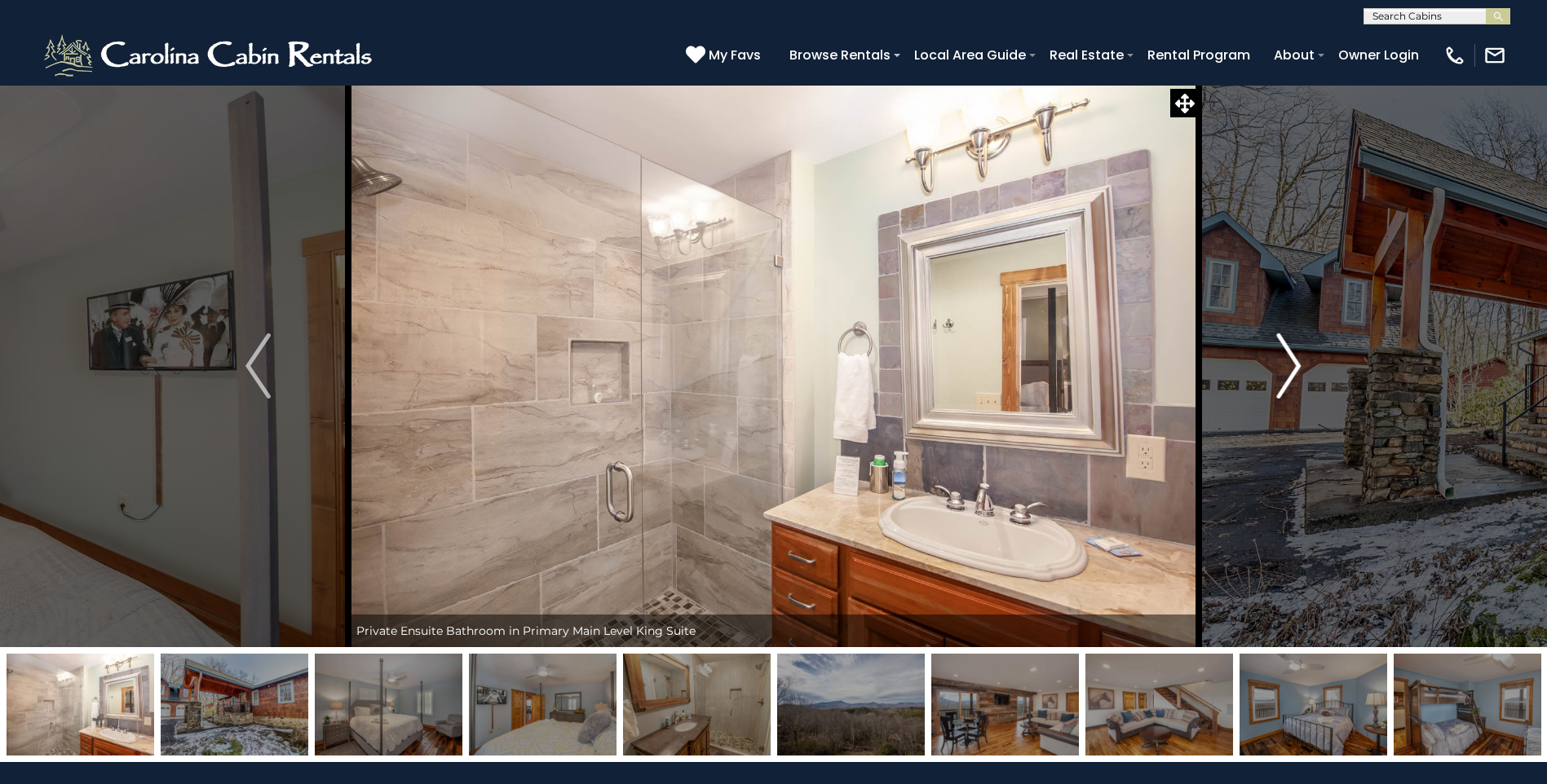
click at [1295, 373] on img "Next" at bounding box center [1288, 365] width 24 height 65
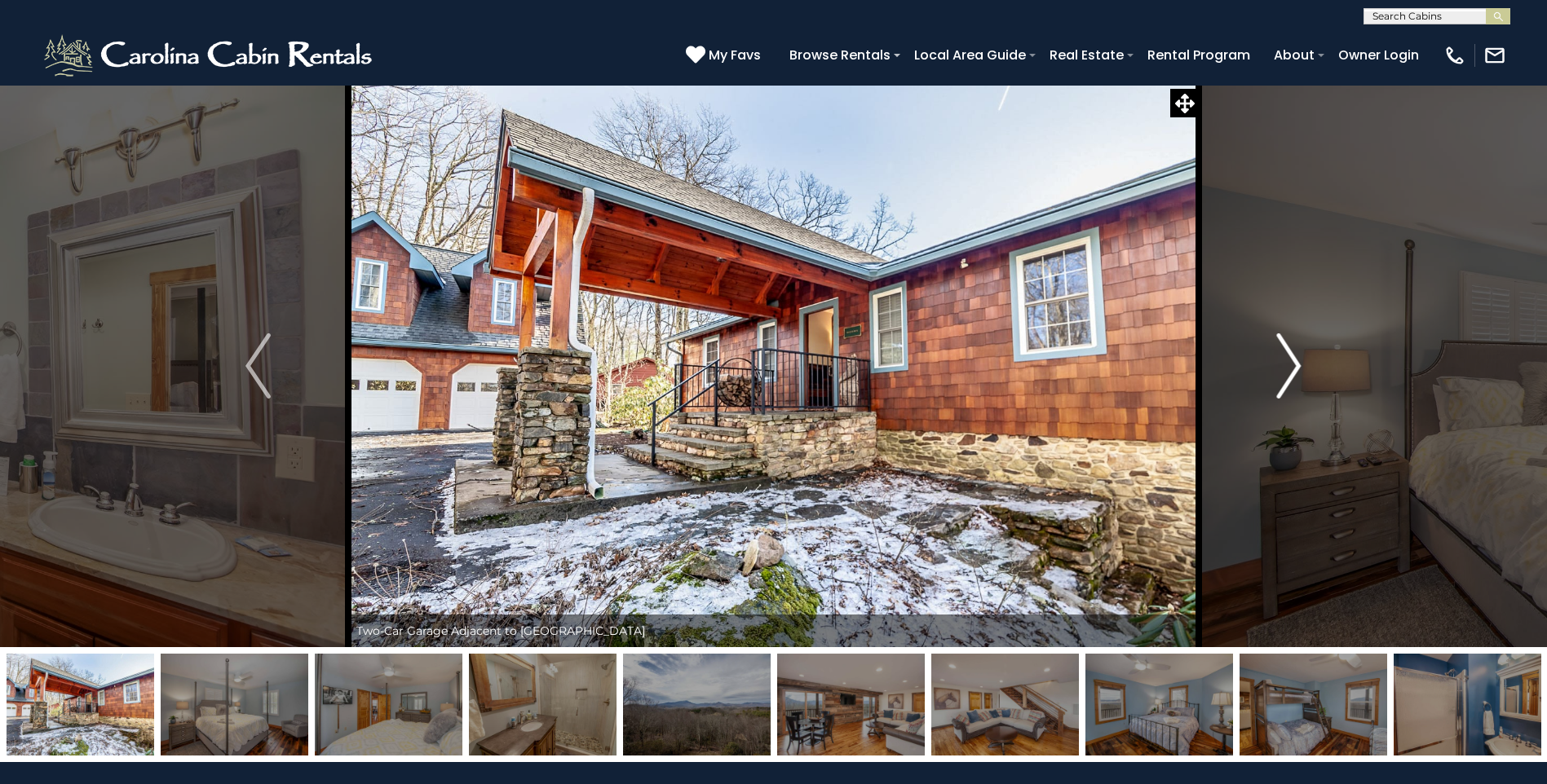
click at [1295, 373] on img "Next" at bounding box center [1288, 365] width 24 height 65
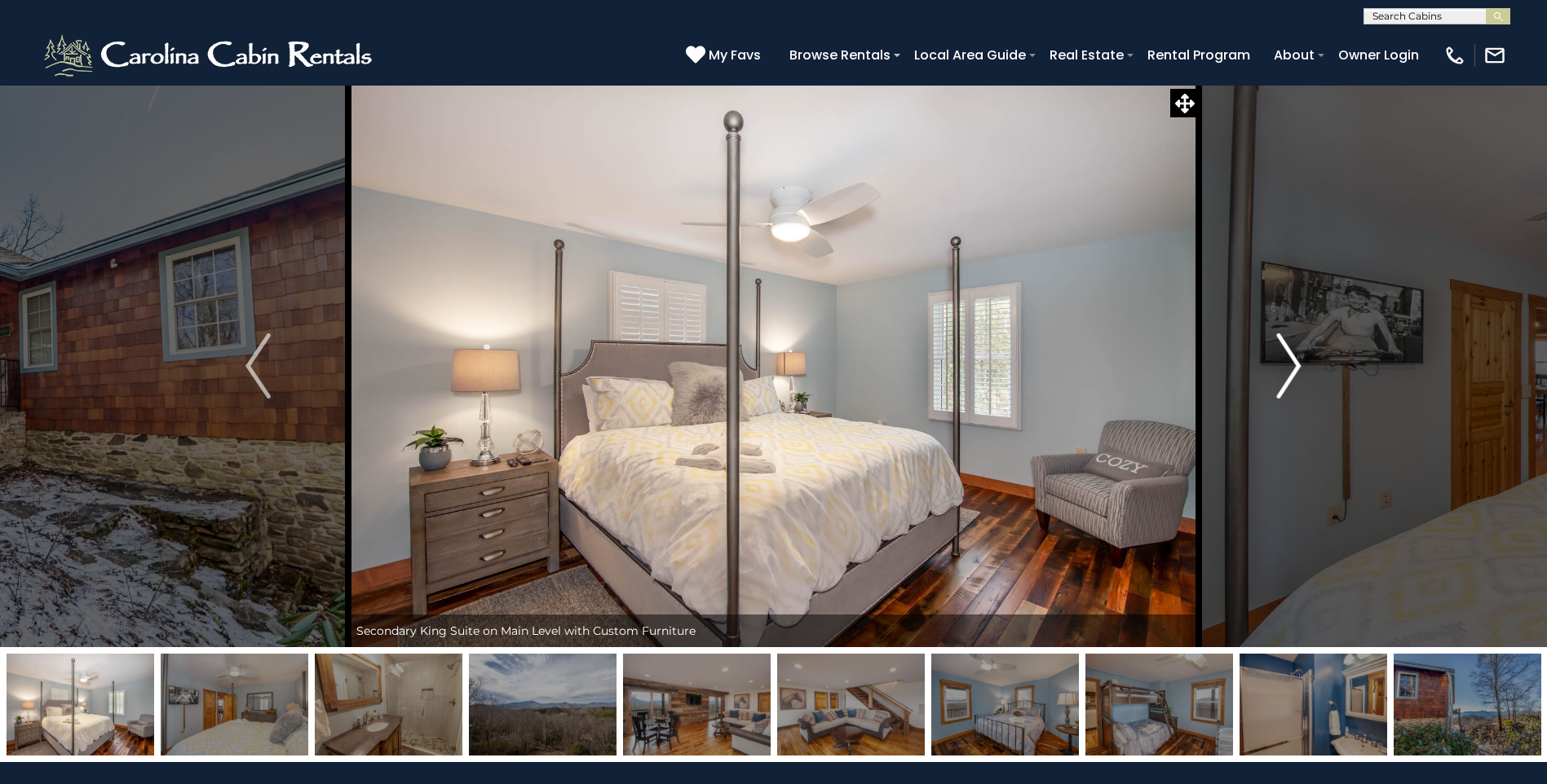
click at [1295, 373] on img "Next" at bounding box center [1288, 365] width 24 height 65
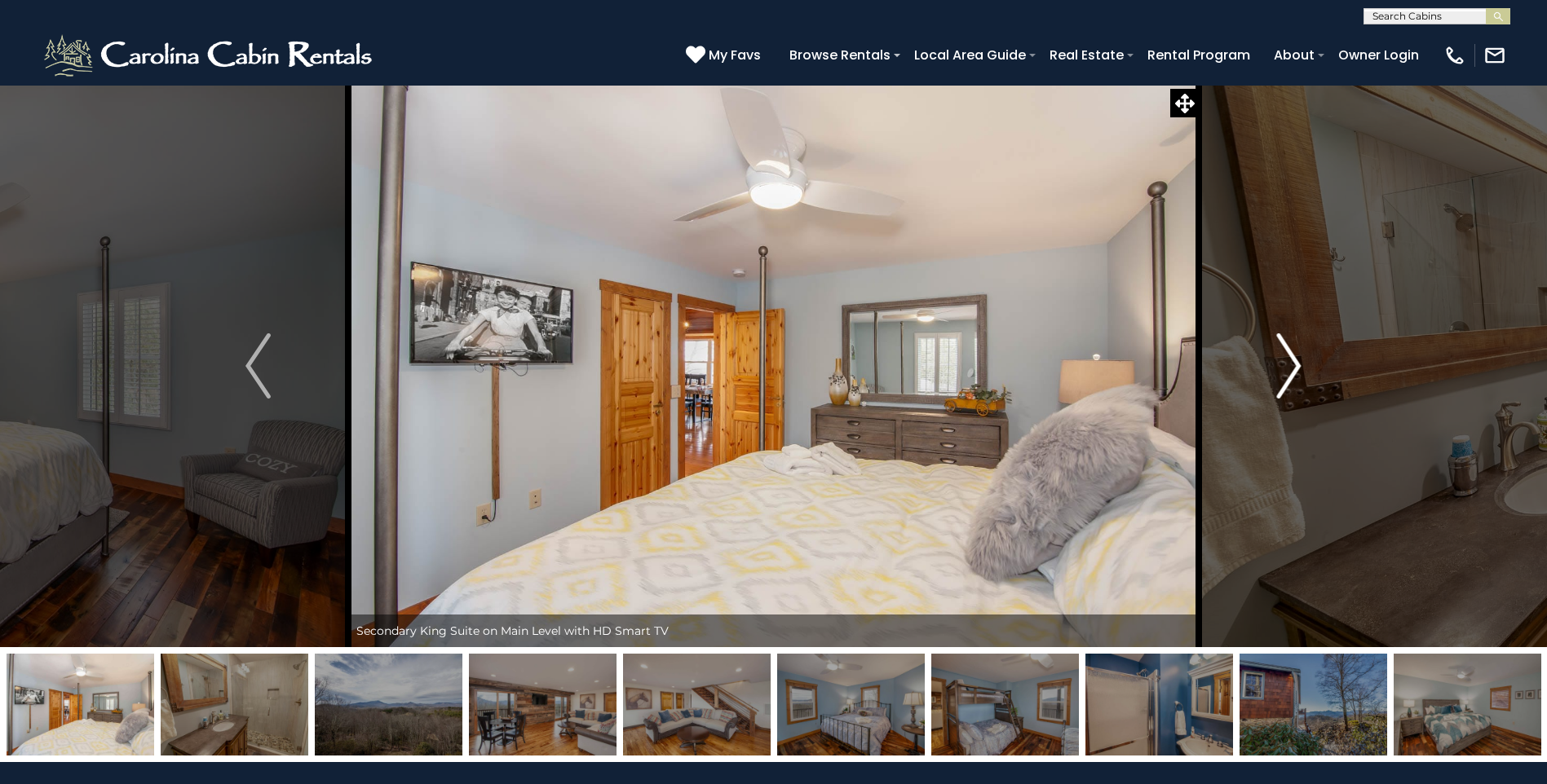
click at [1295, 373] on img "Next" at bounding box center [1288, 365] width 24 height 65
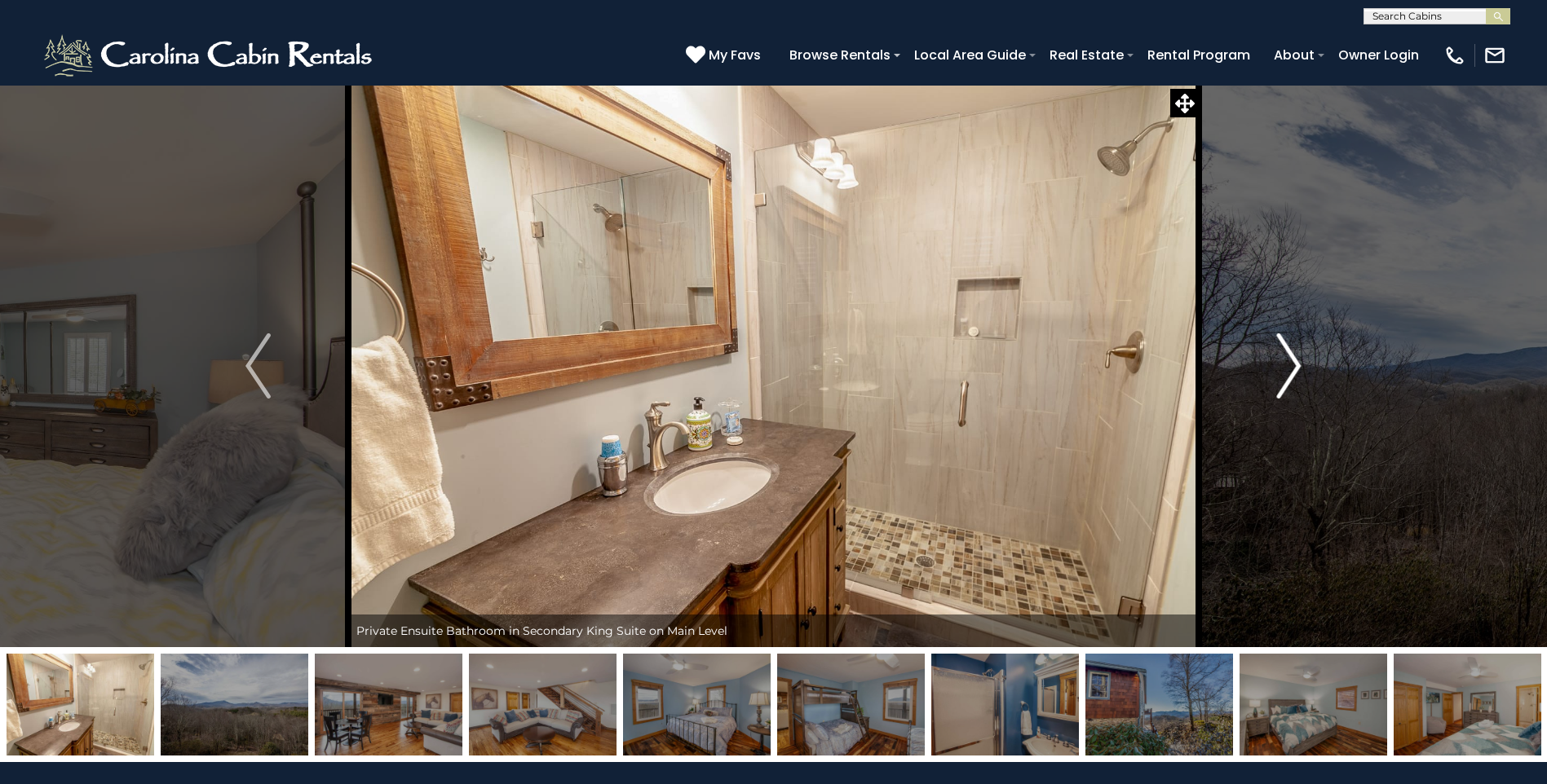
click at [1295, 373] on img "Next" at bounding box center [1288, 365] width 24 height 65
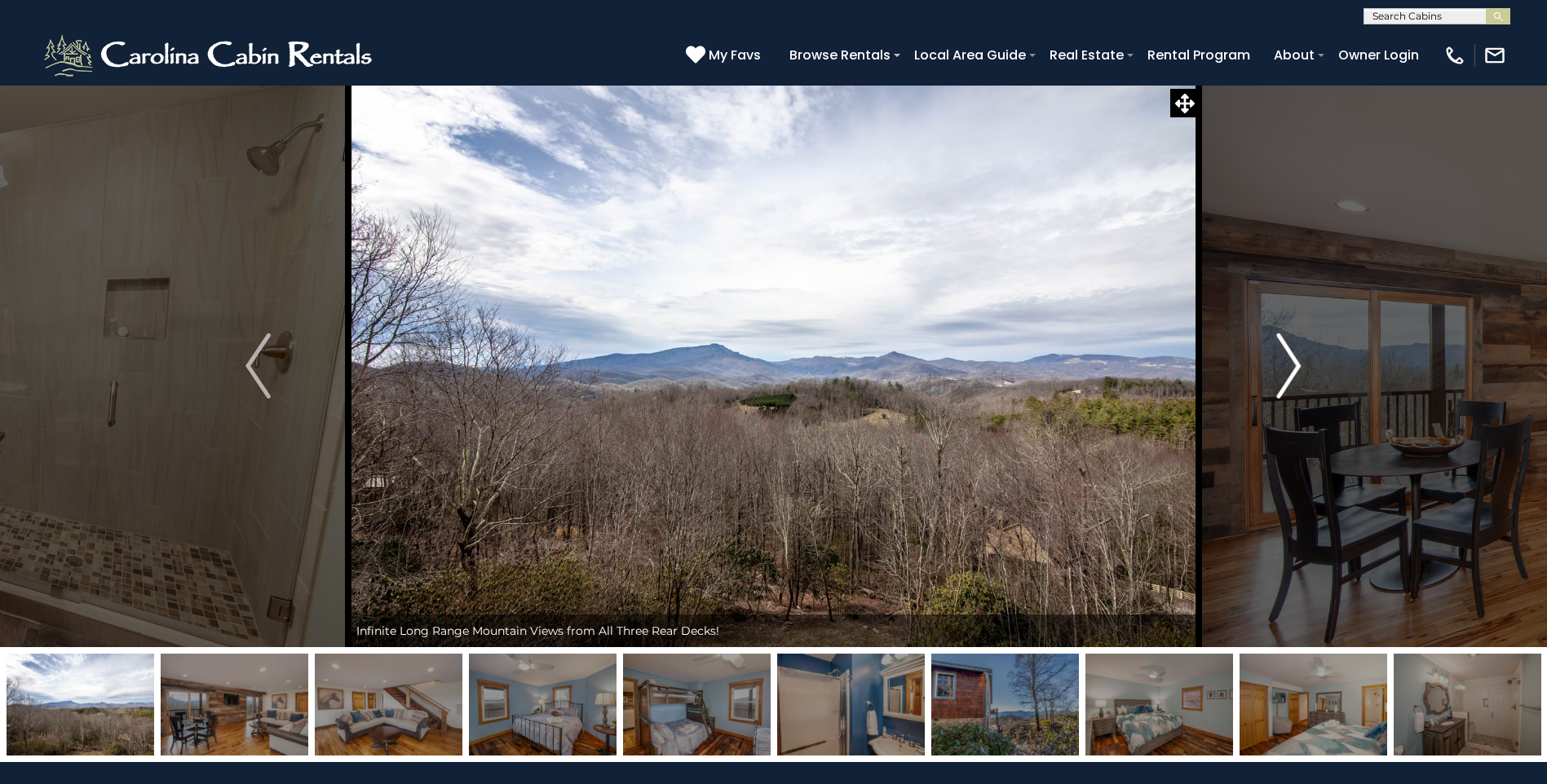
click at [1295, 373] on img "Next" at bounding box center [1288, 365] width 24 height 65
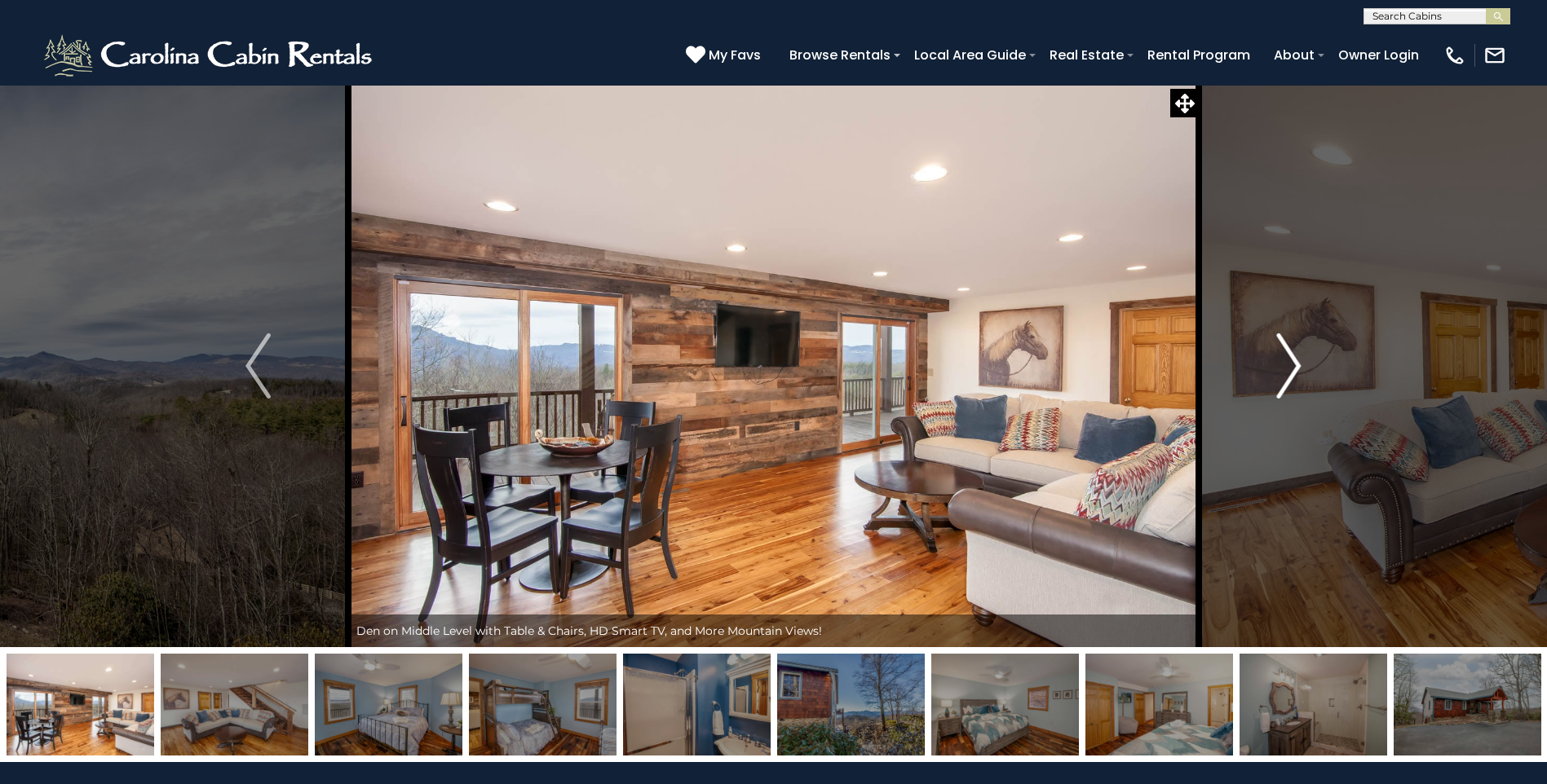
click at [1295, 374] on img "Next" at bounding box center [1288, 365] width 24 height 65
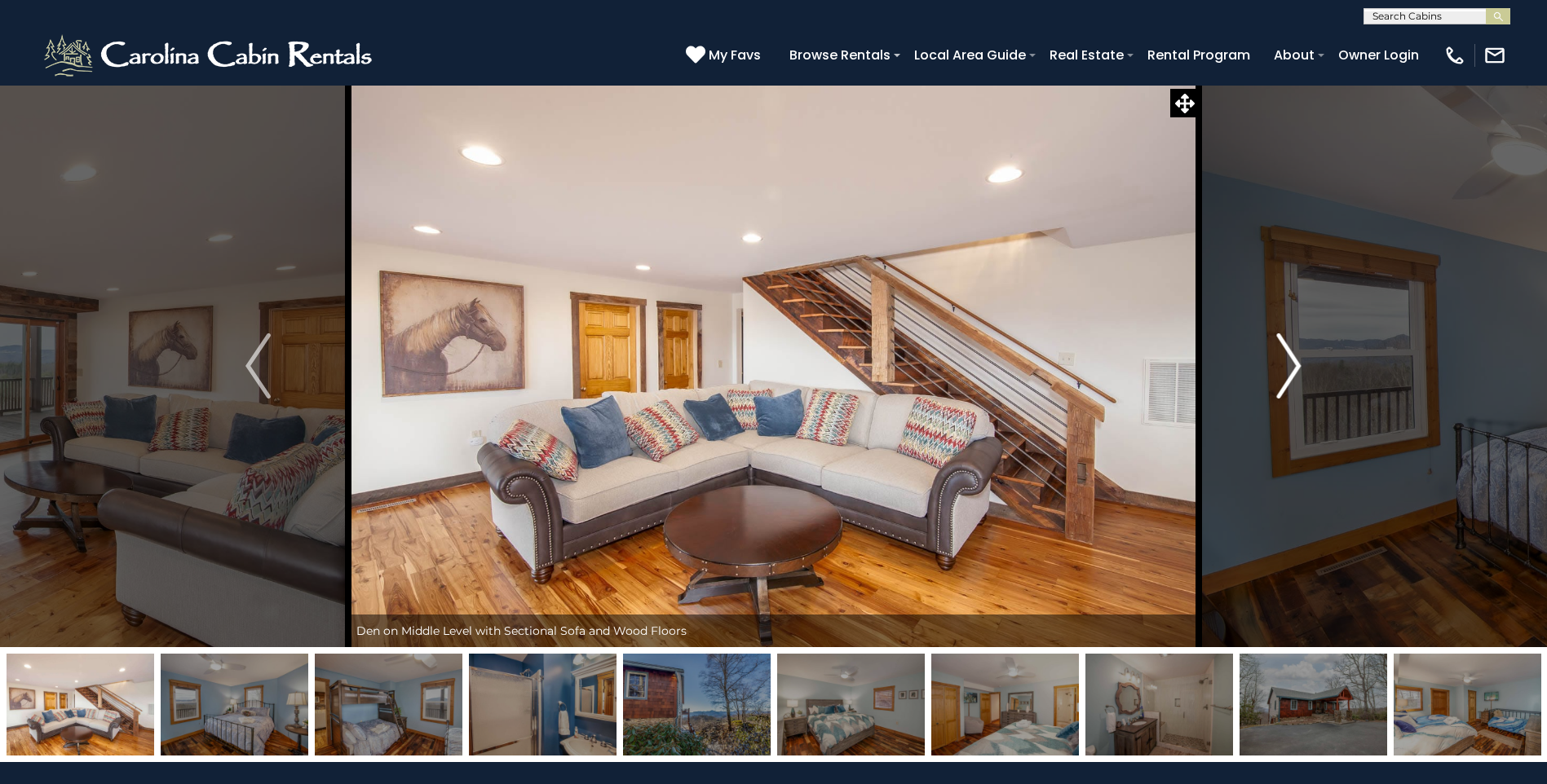
click at [1295, 374] on img "Next" at bounding box center [1288, 365] width 24 height 65
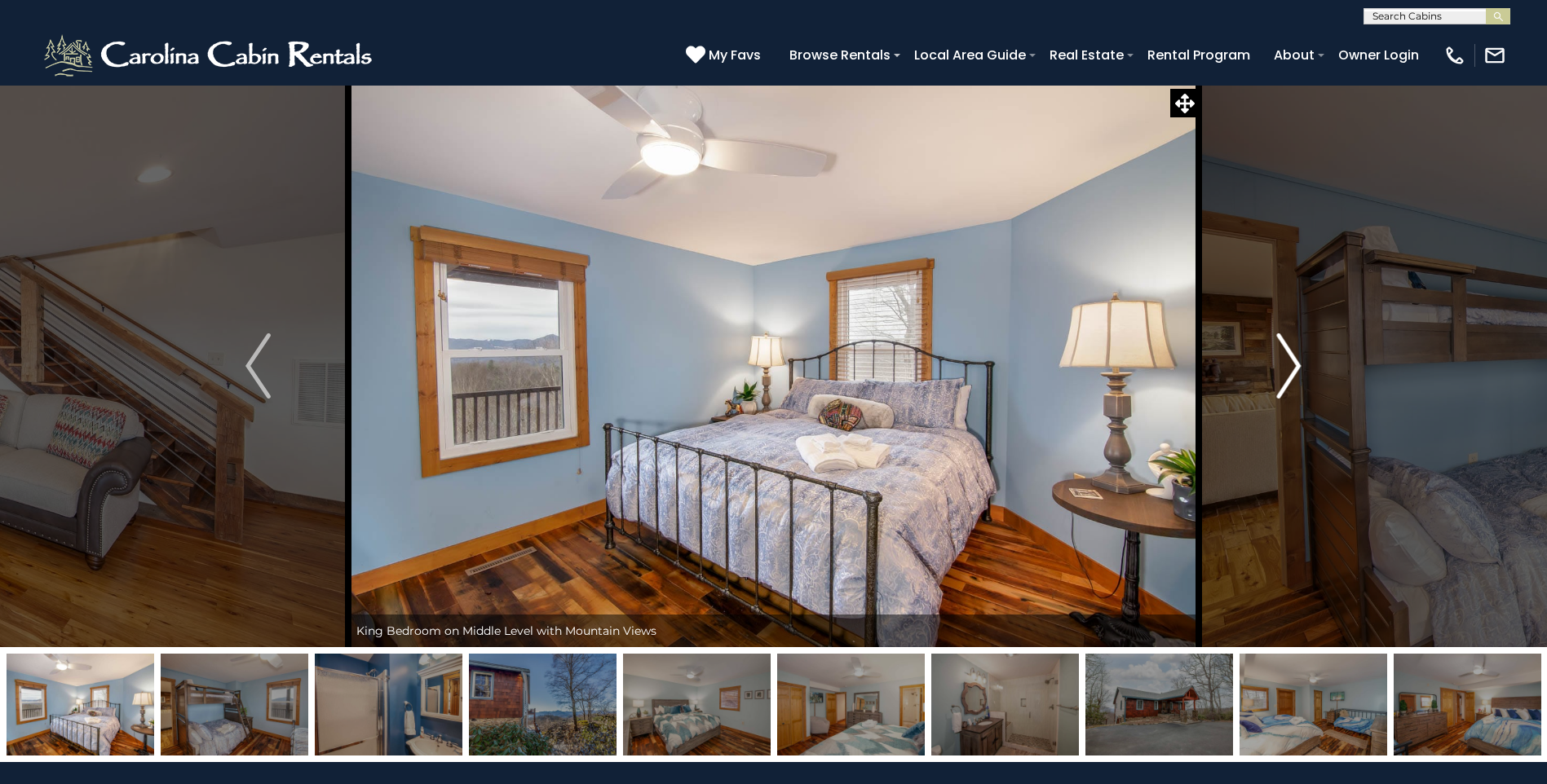
click at [1295, 374] on img "Next" at bounding box center [1288, 365] width 24 height 65
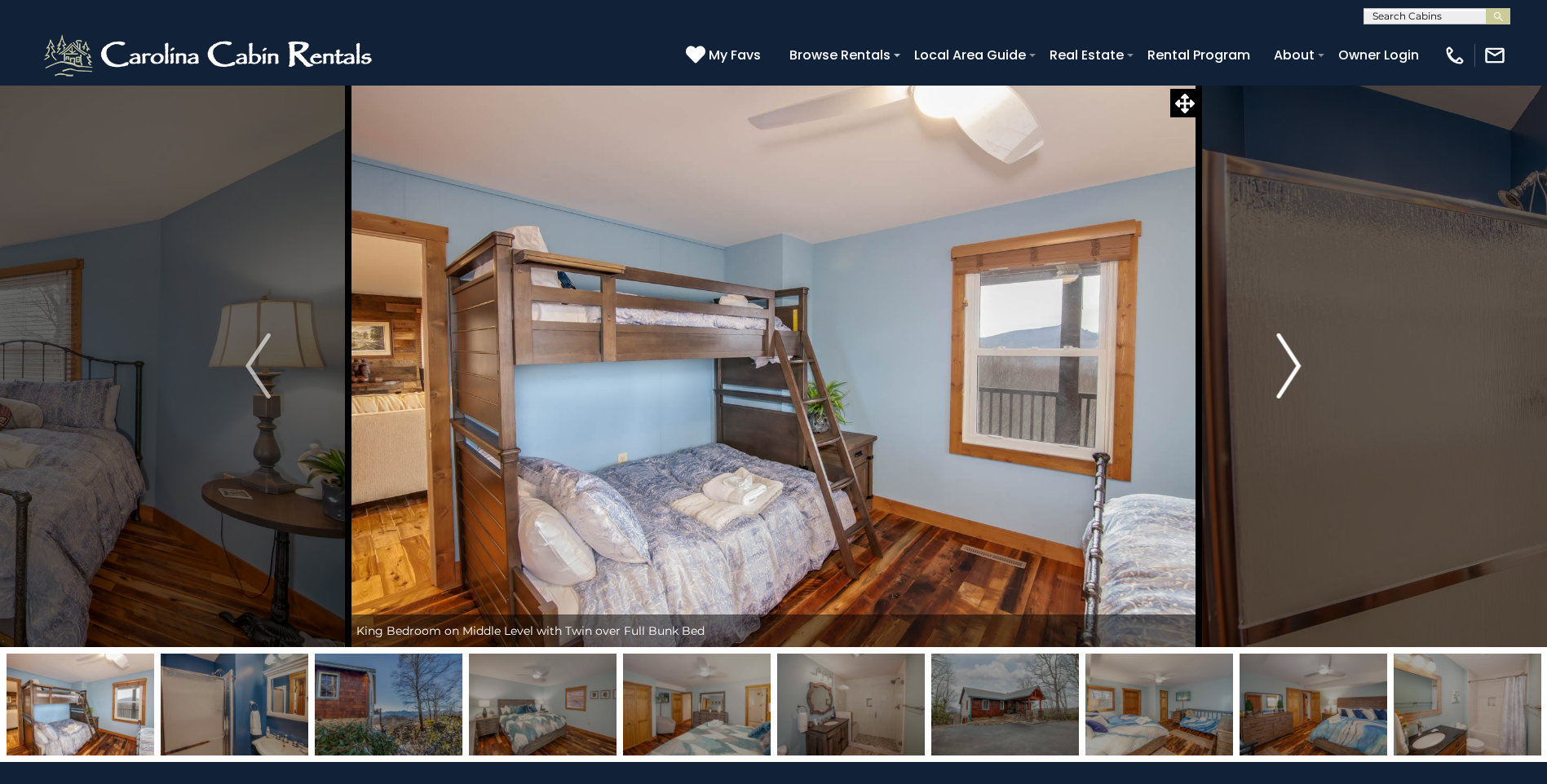
click at [1295, 374] on img "Next" at bounding box center [1288, 365] width 24 height 65
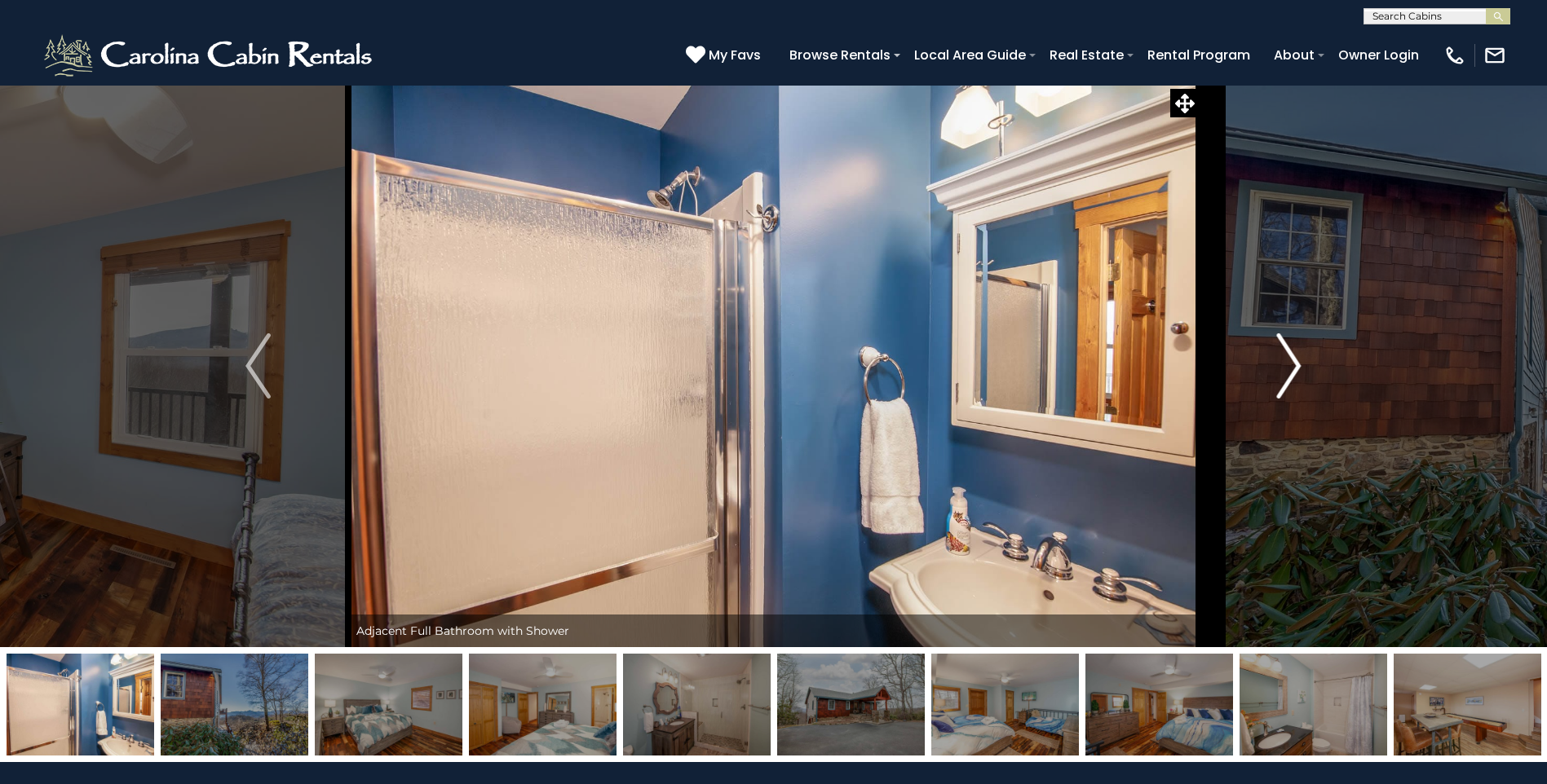
click at [1295, 374] on img "Next" at bounding box center [1288, 365] width 24 height 65
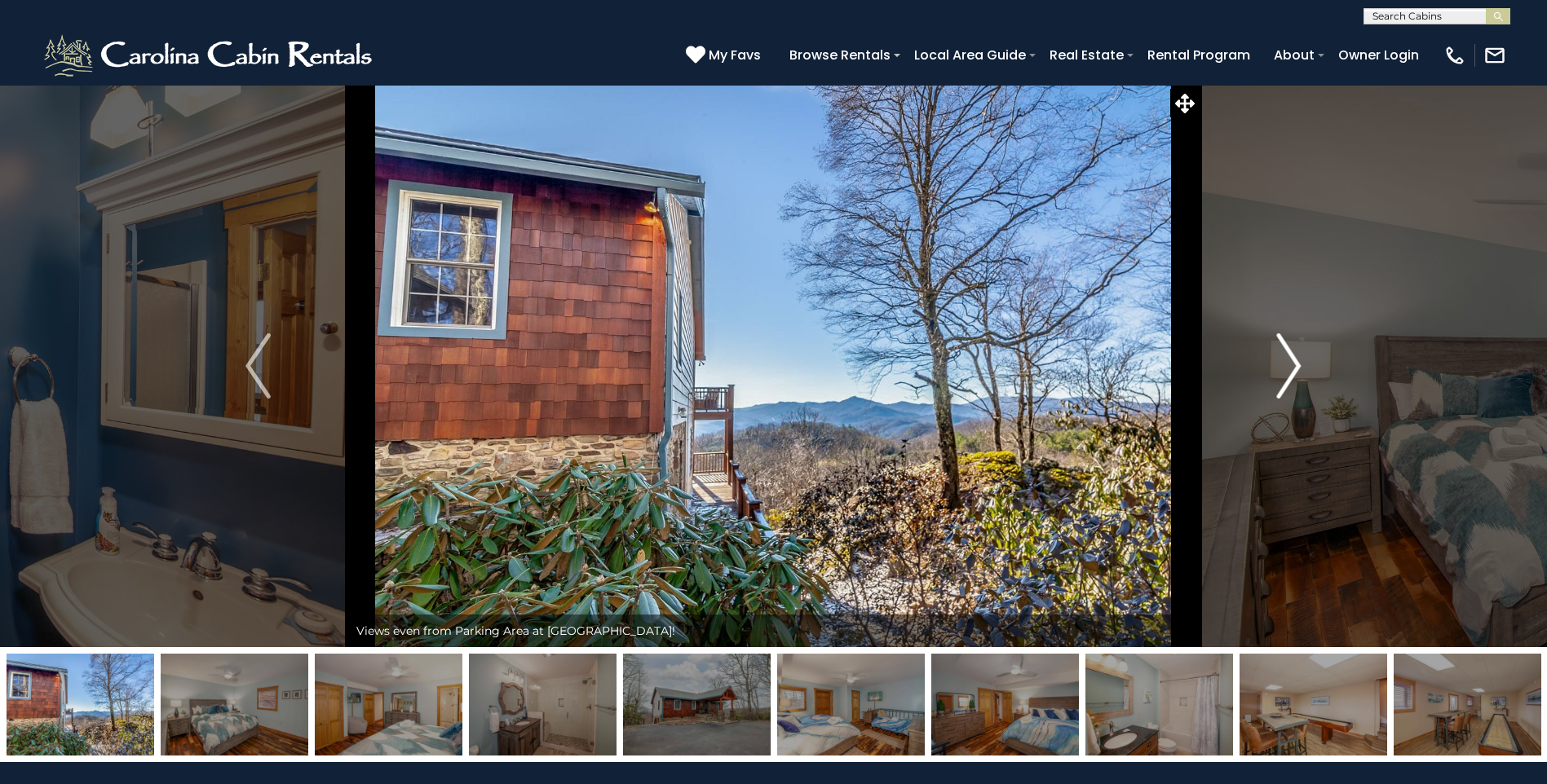
click at [1295, 376] on img "Next" at bounding box center [1288, 365] width 24 height 65
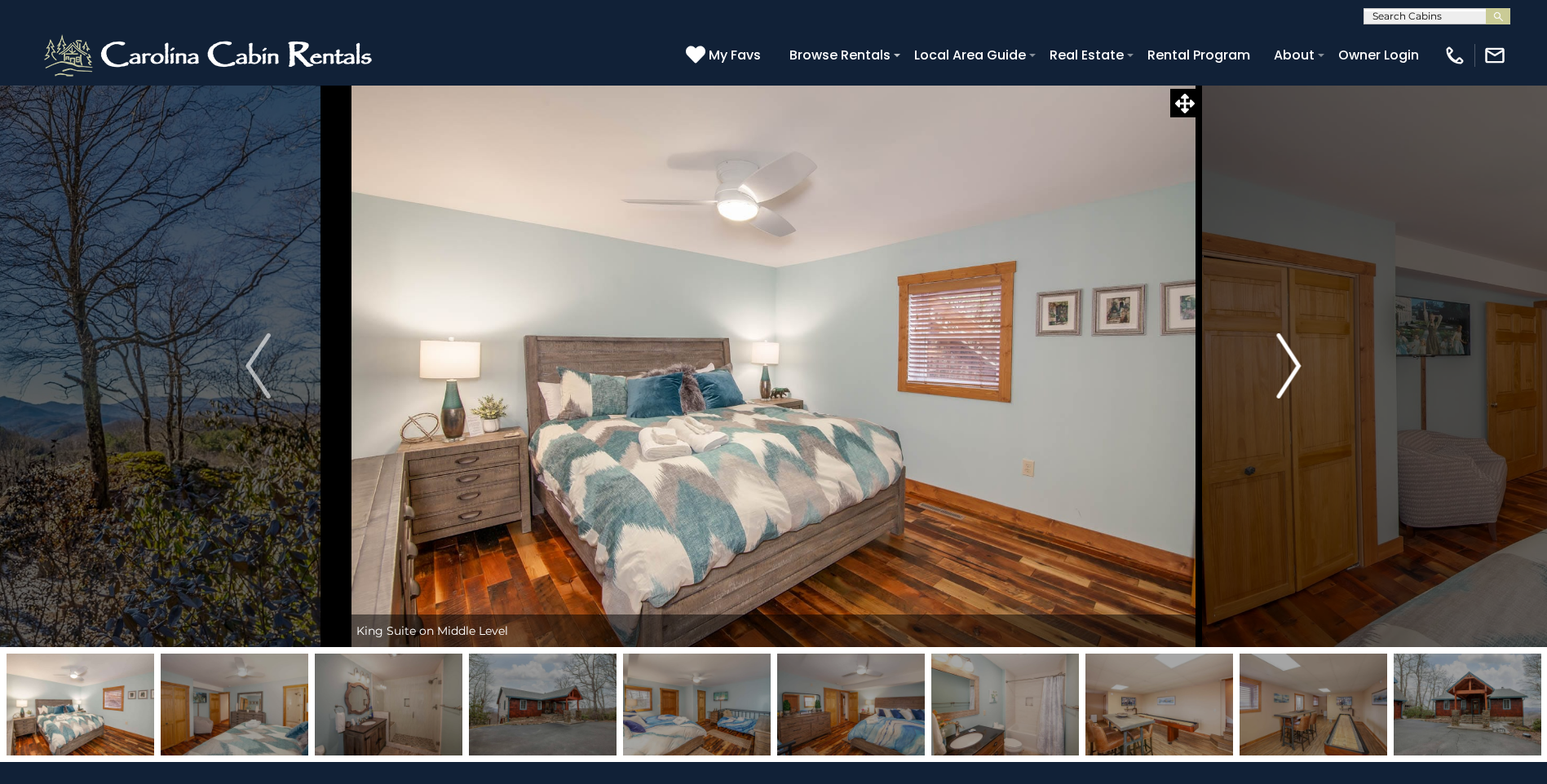
click at [1295, 376] on img "Next" at bounding box center [1288, 365] width 24 height 65
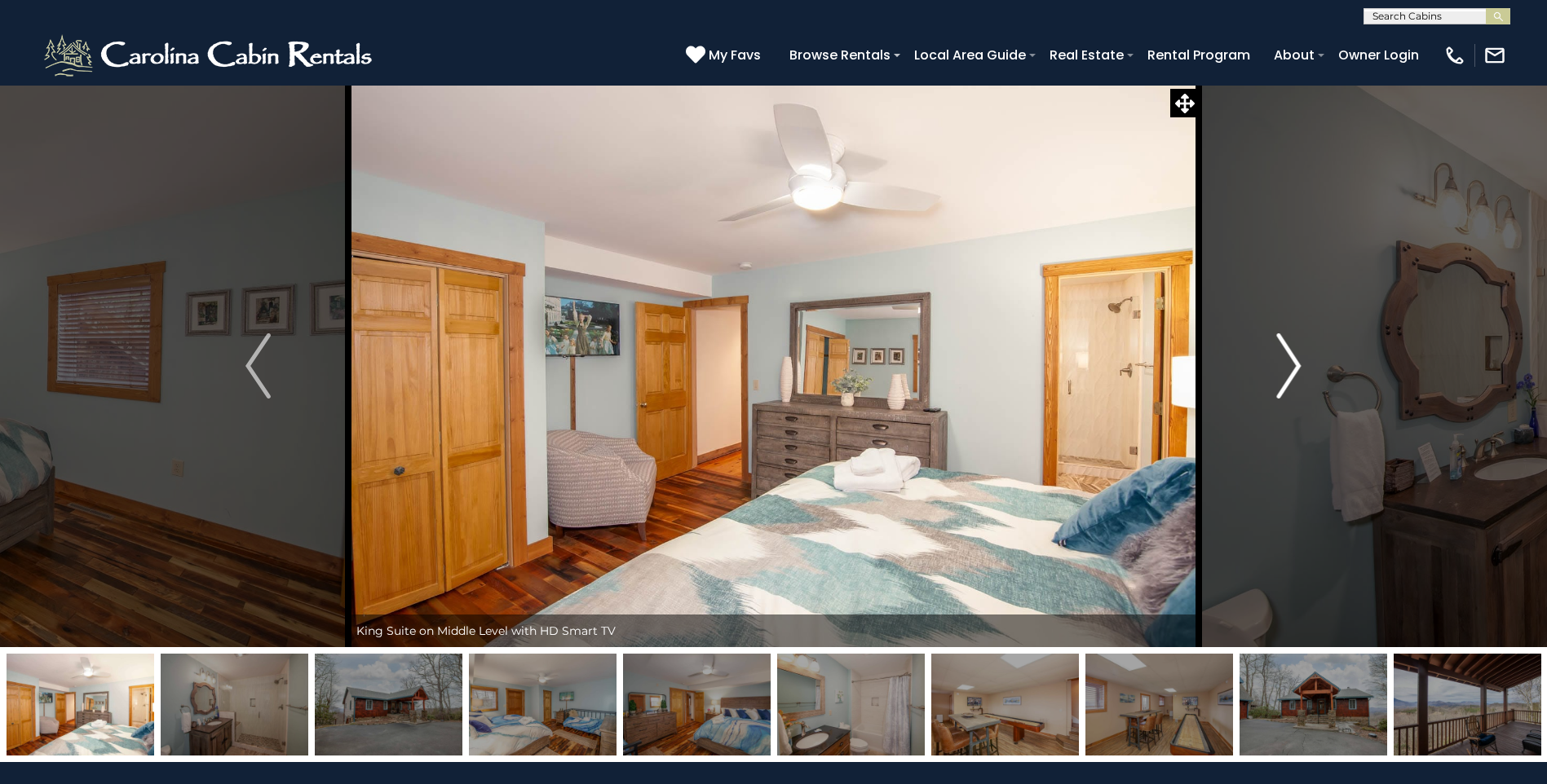
click at [1295, 376] on img "Next" at bounding box center [1288, 365] width 24 height 65
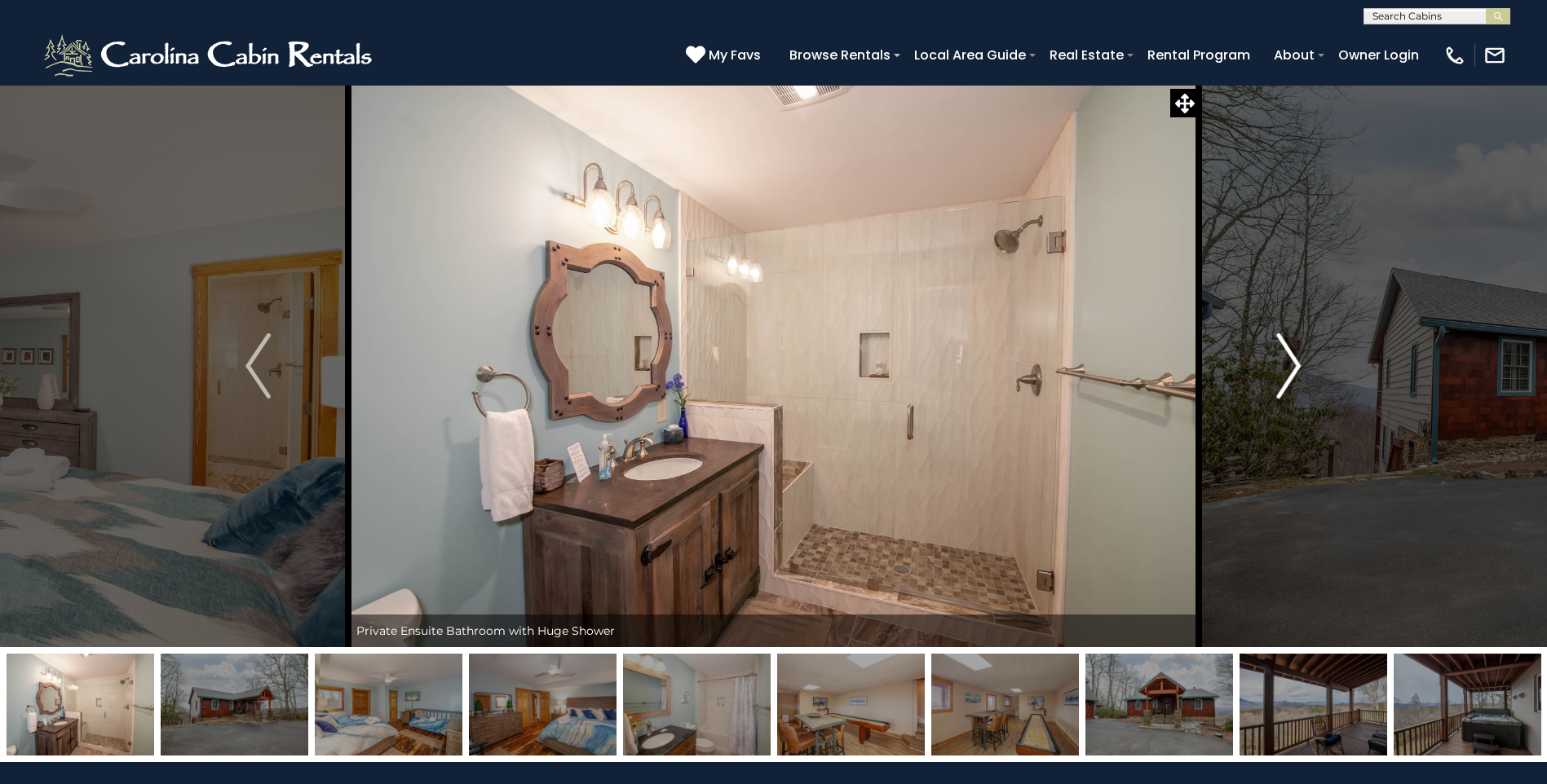
click at [1295, 376] on img "Next" at bounding box center [1288, 365] width 24 height 65
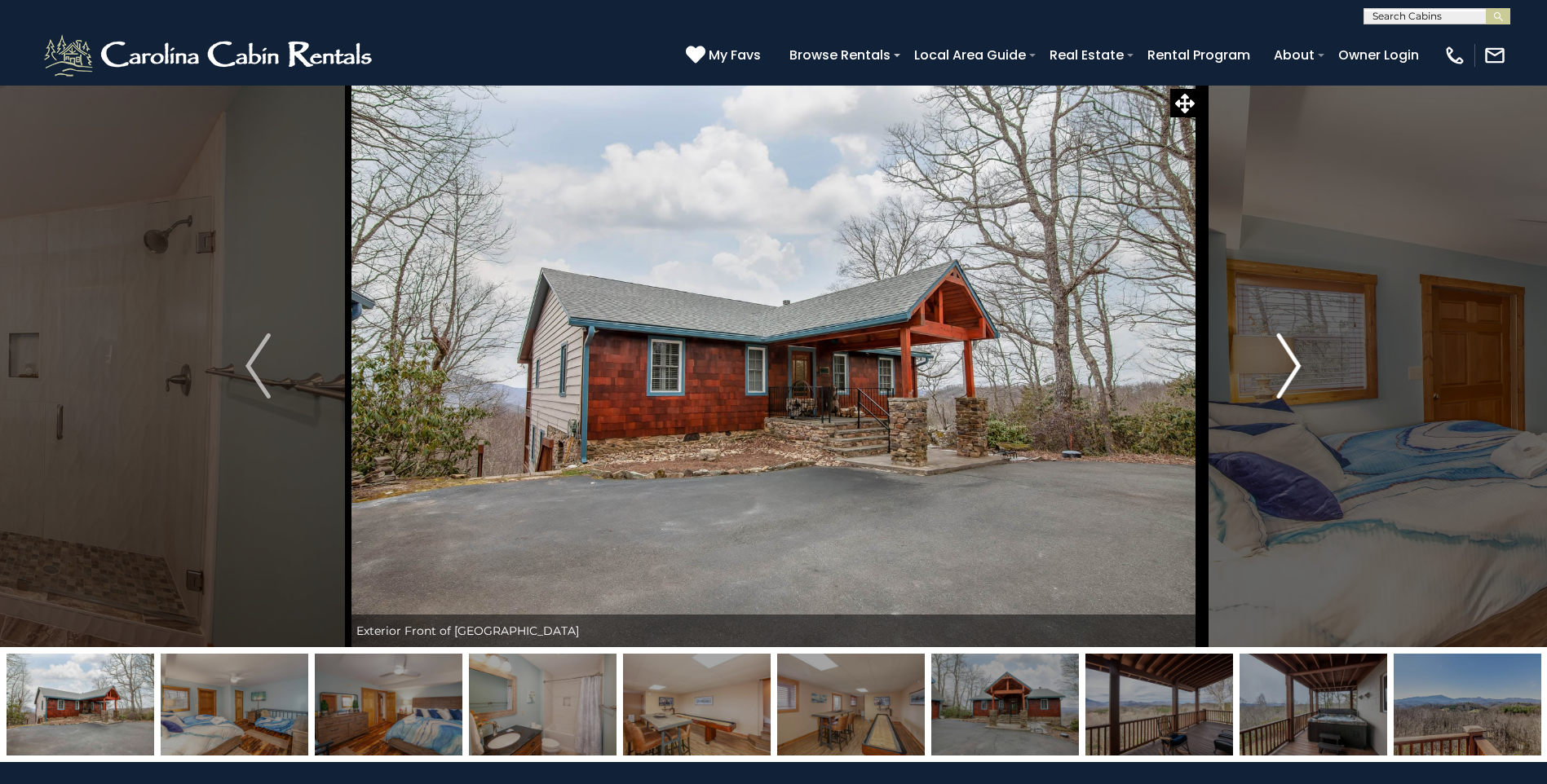
click at [1295, 376] on img "Next" at bounding box center [1288, 365] width 24 height 65
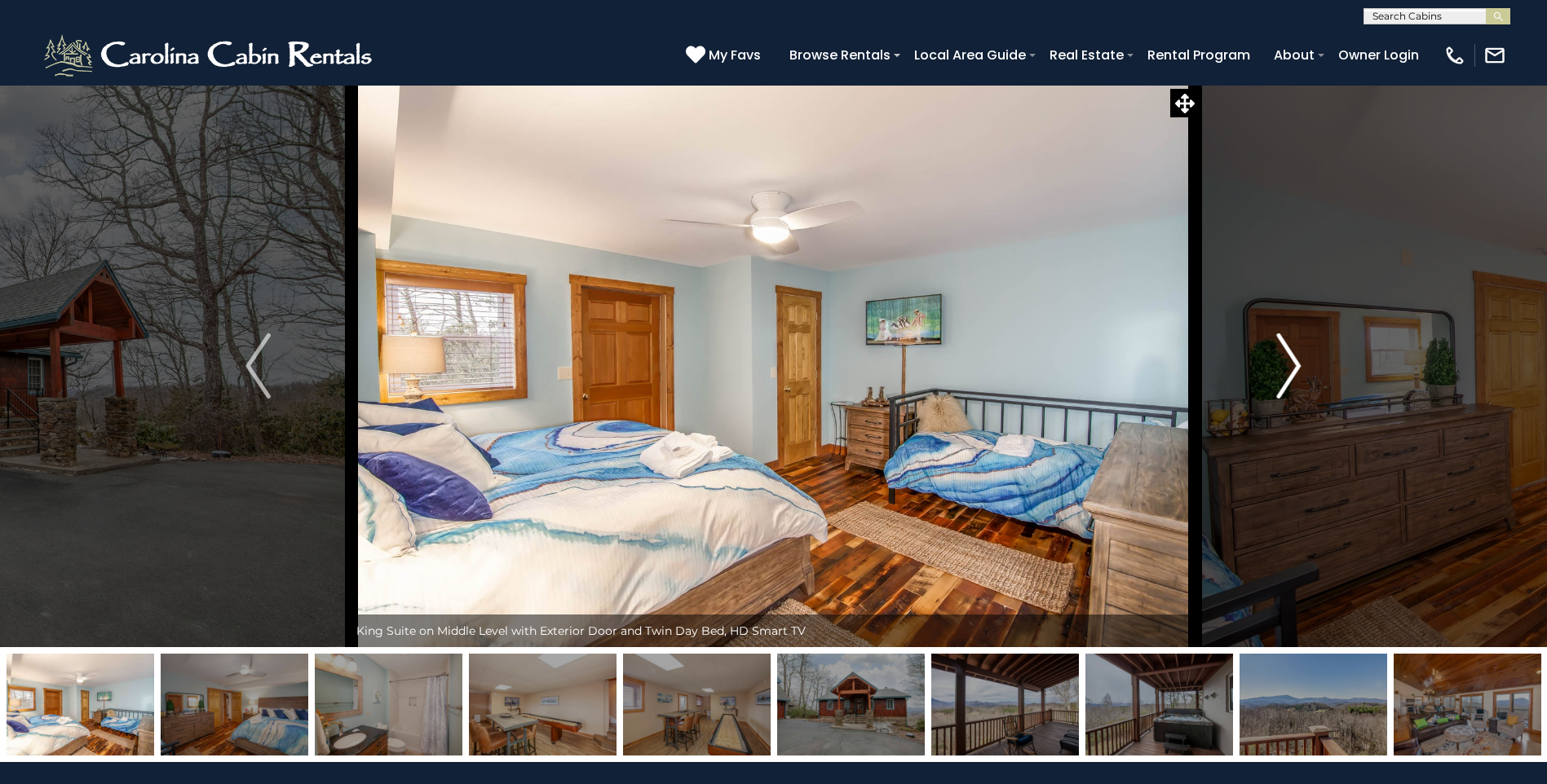
click at [1295, 376] on img "Next" at bounding box center [1288, 365] width 24 height 65
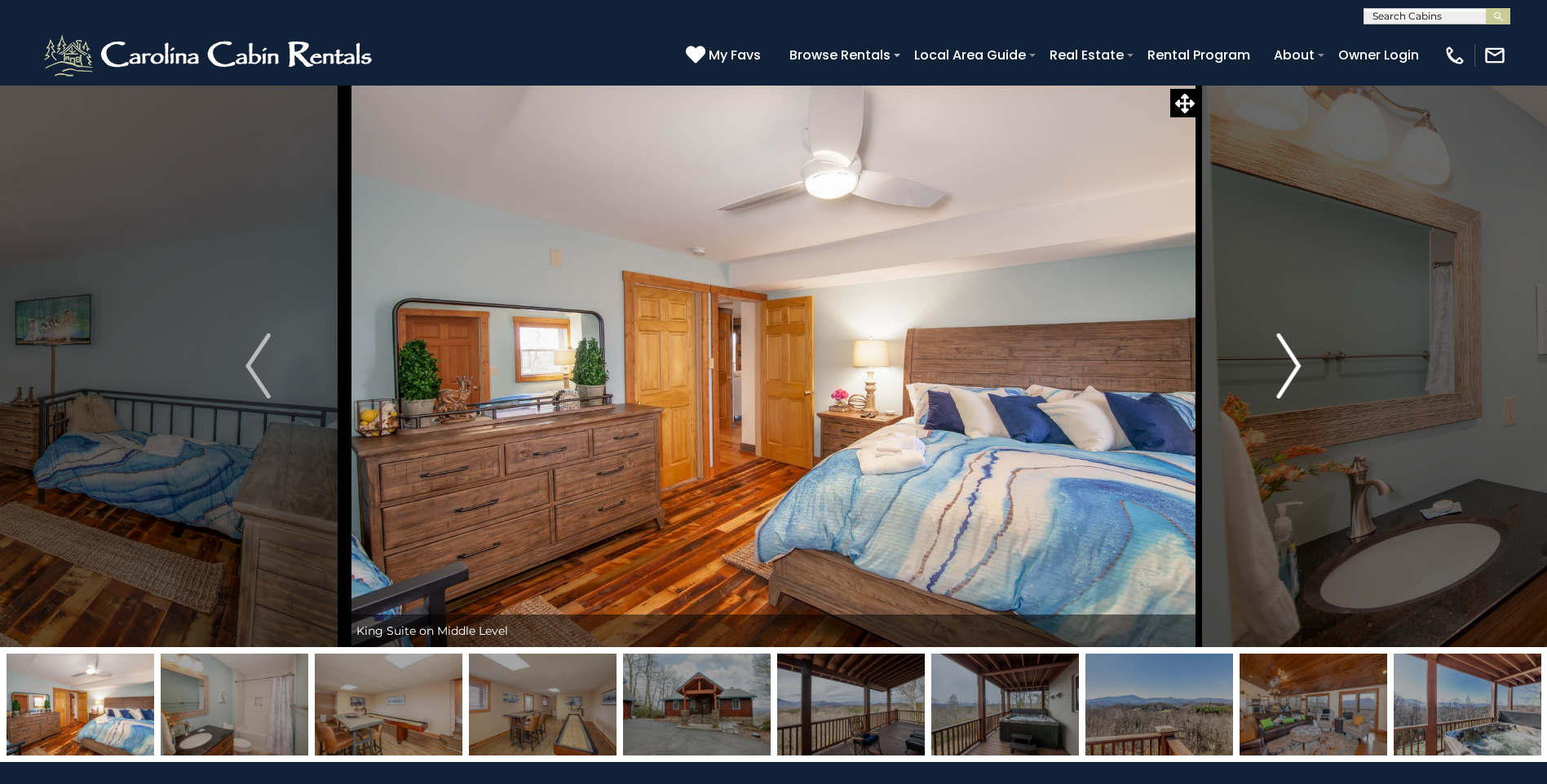
click at [1295, 376] on img "Next" at bounding box center [1288, 365] width 24 height 65
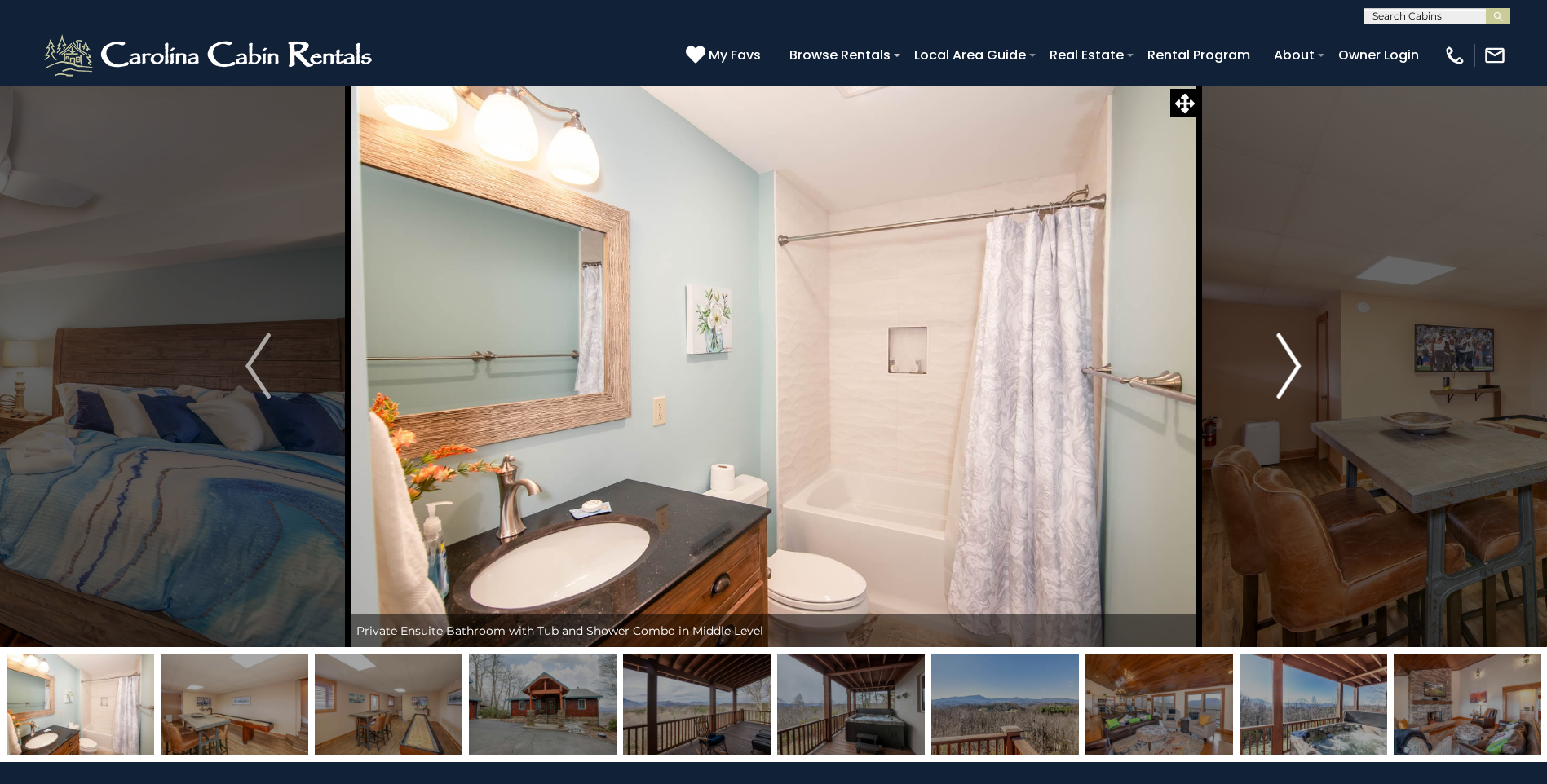
click at [1295, 376] on img "Next" at bounding box center [1288, 365] width 24 height 65
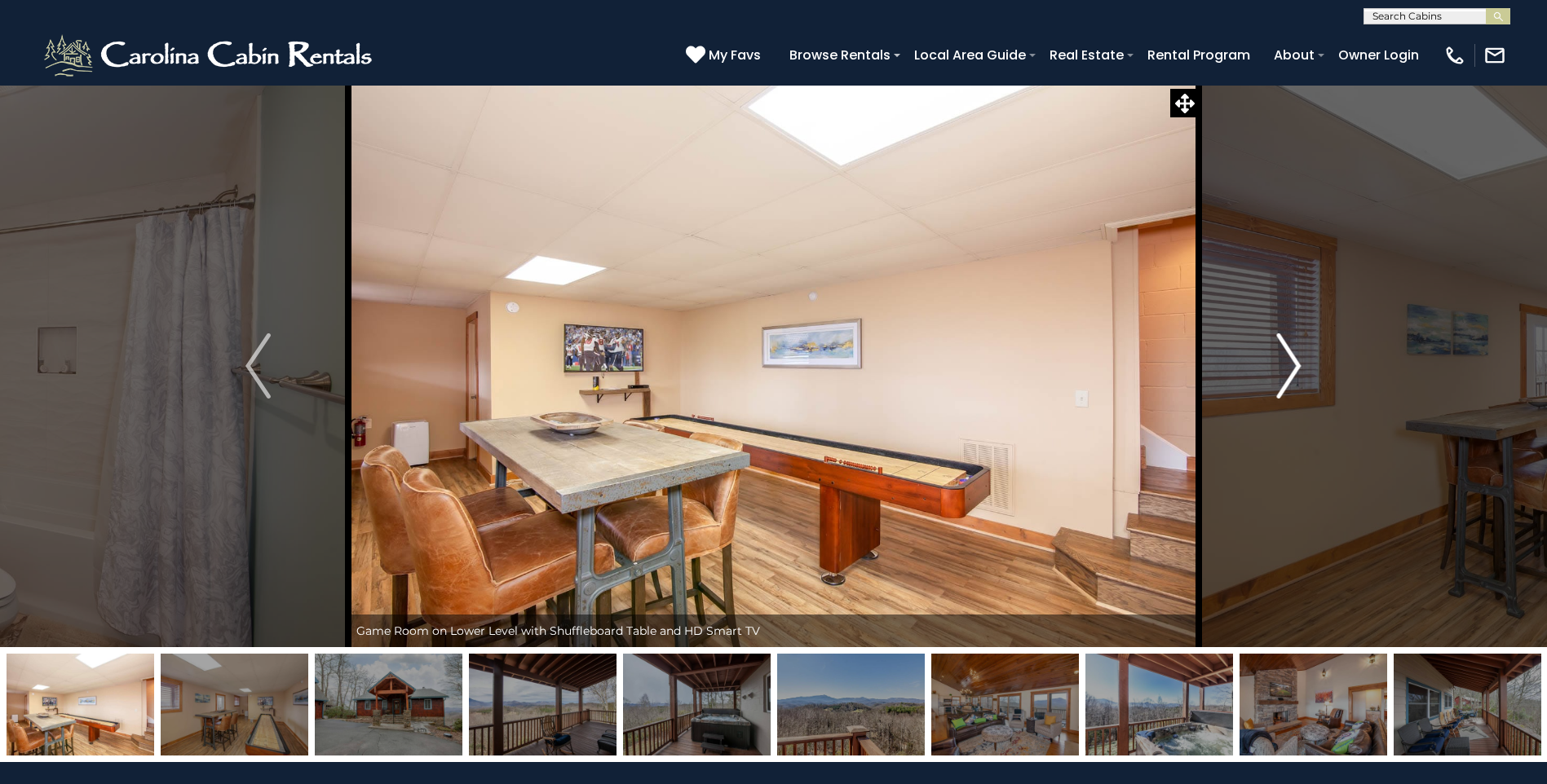
click at [1295, 376] on img "Next" at bounding box center [1288, 365] width 24 height 65
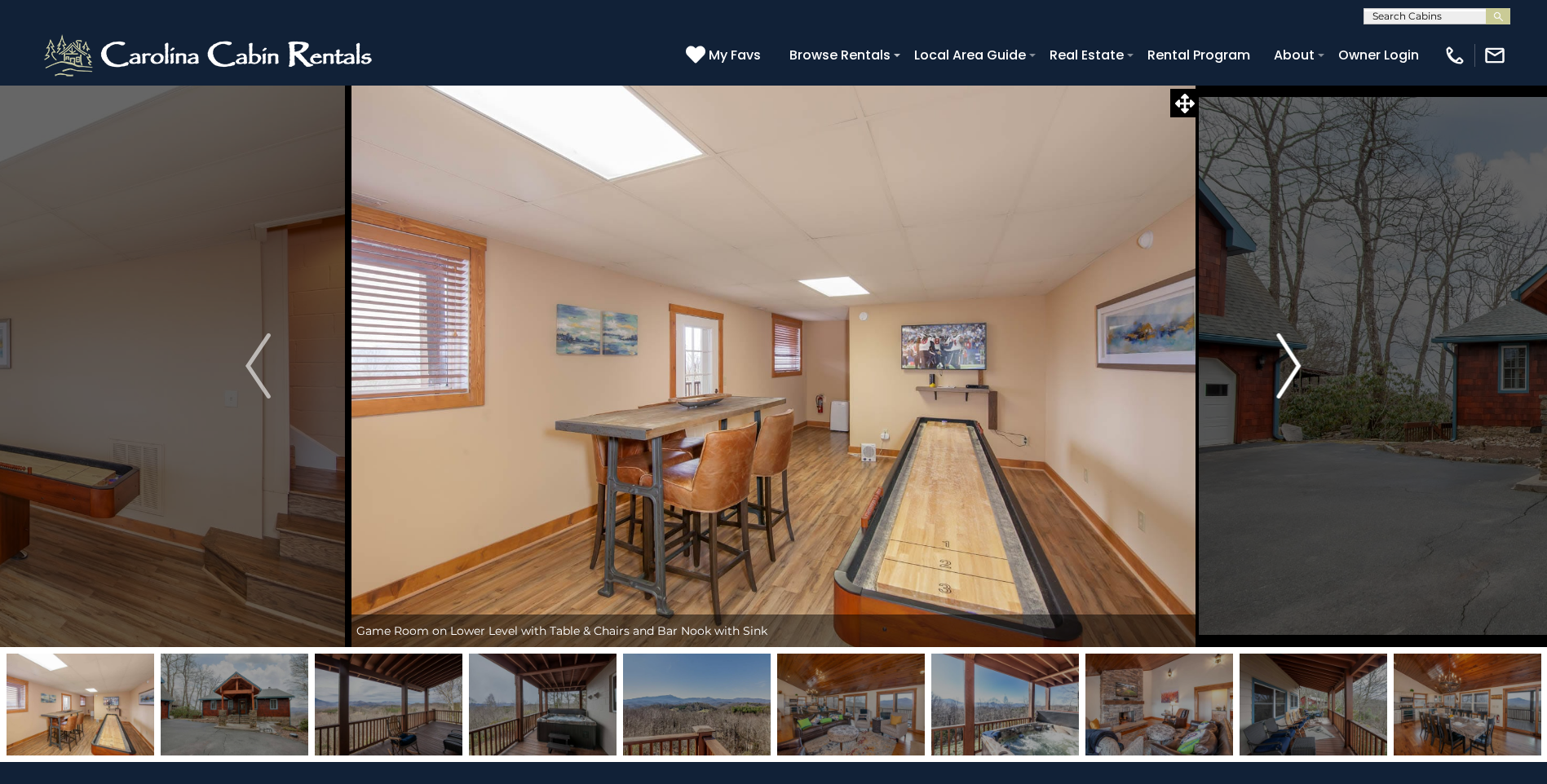
click at [1295, 376] on img "Next" at bounding box center [1288, 365] width 24 height 65
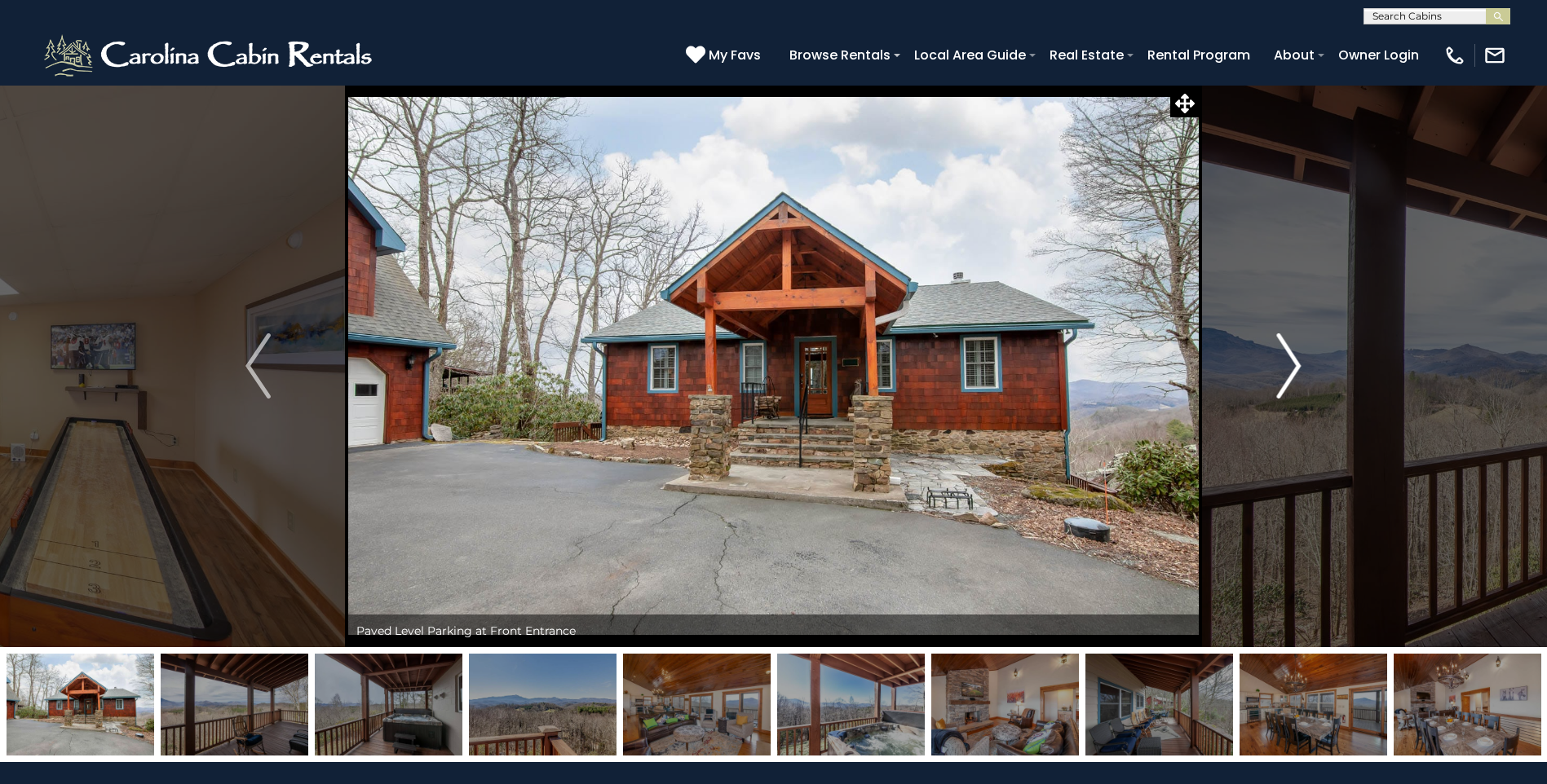
click at [1295, 376] on img "Next" at bounding box center [1288, 365] width 24 height 65
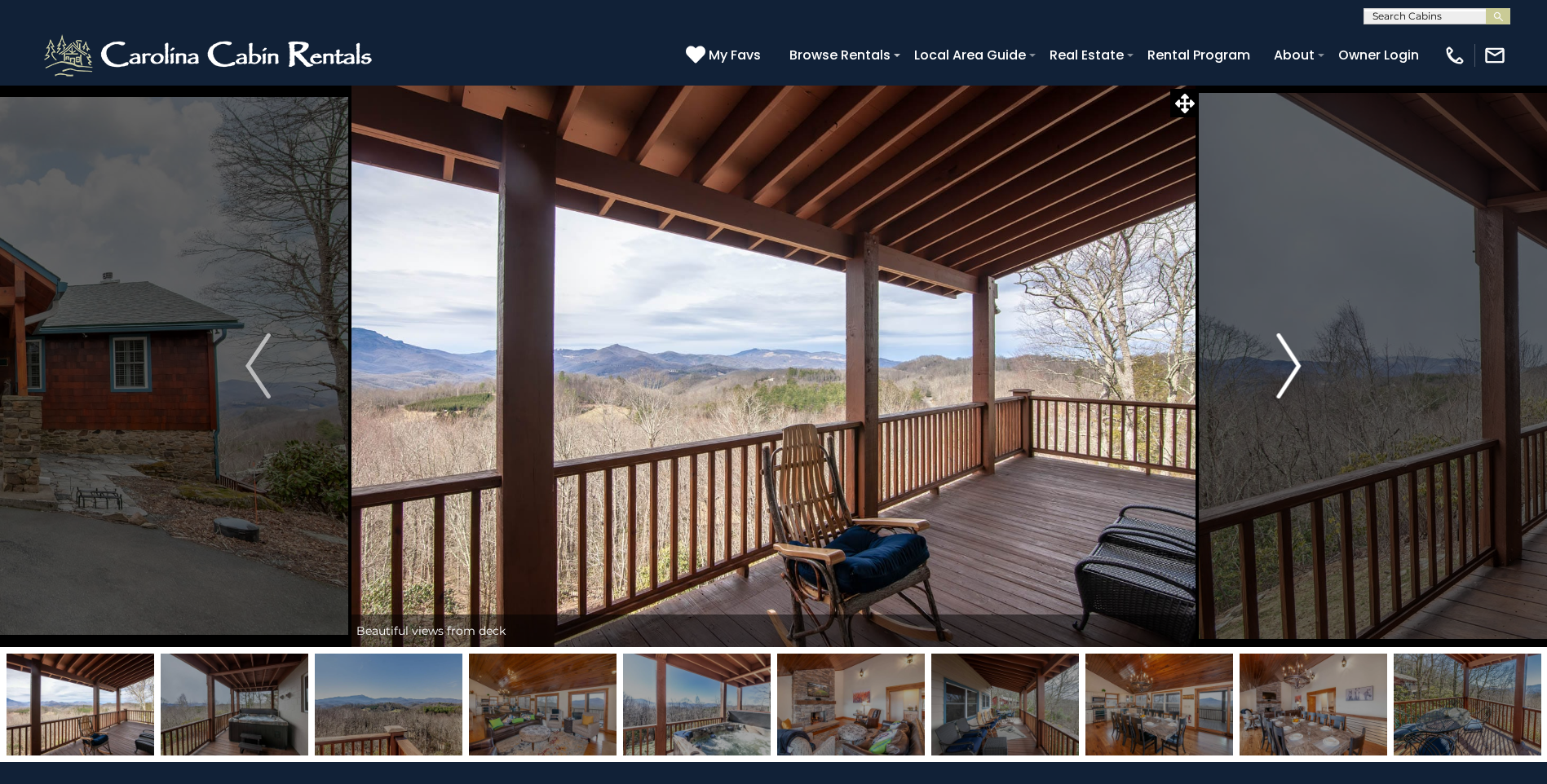
click at [1295, 376] on img "Next" at bounding box center [1288, 365] width 24 height 65
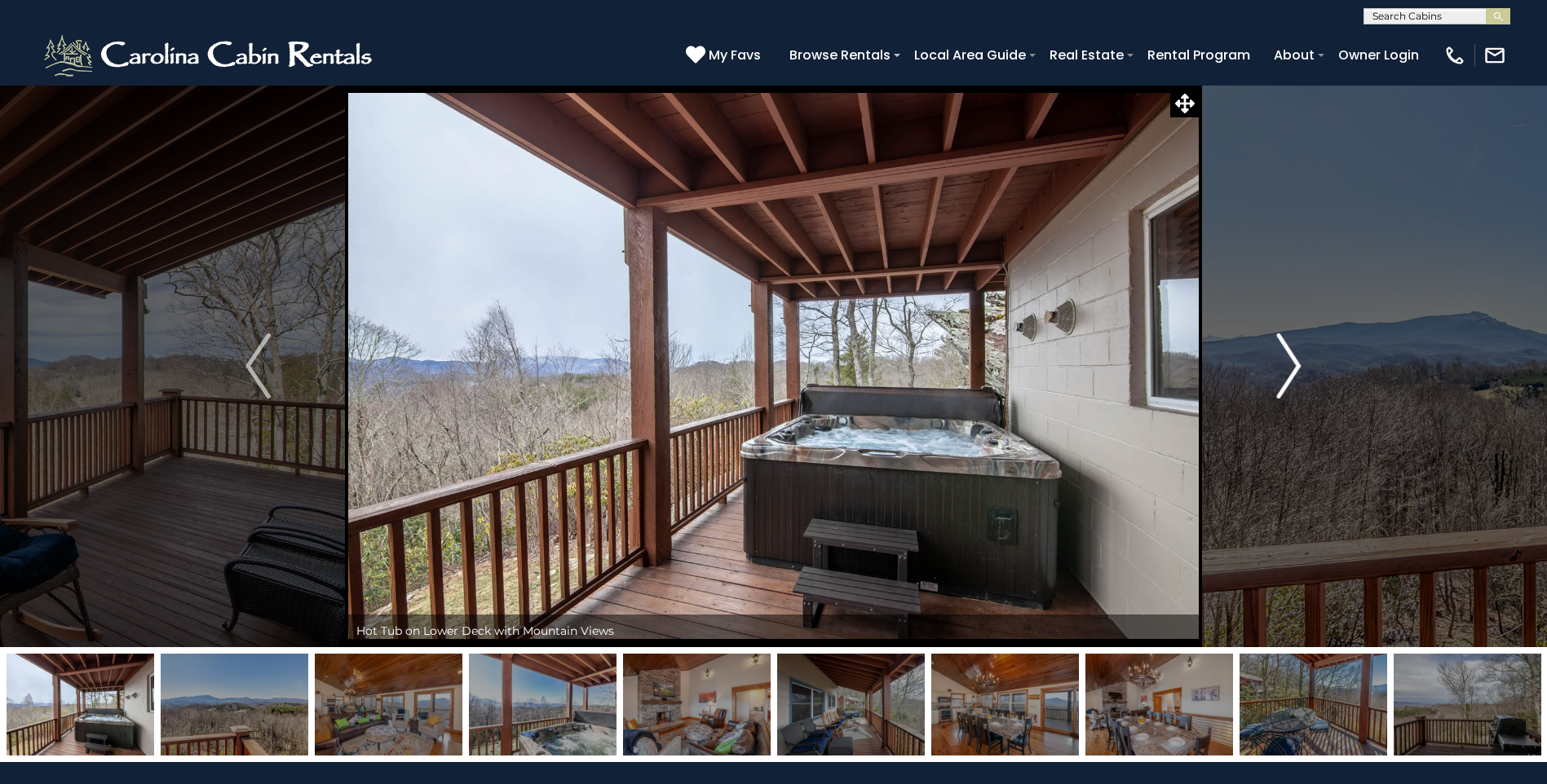
click at [1295, 376] on img "Next" at bounding box center [1288, 365] width 24 height 65
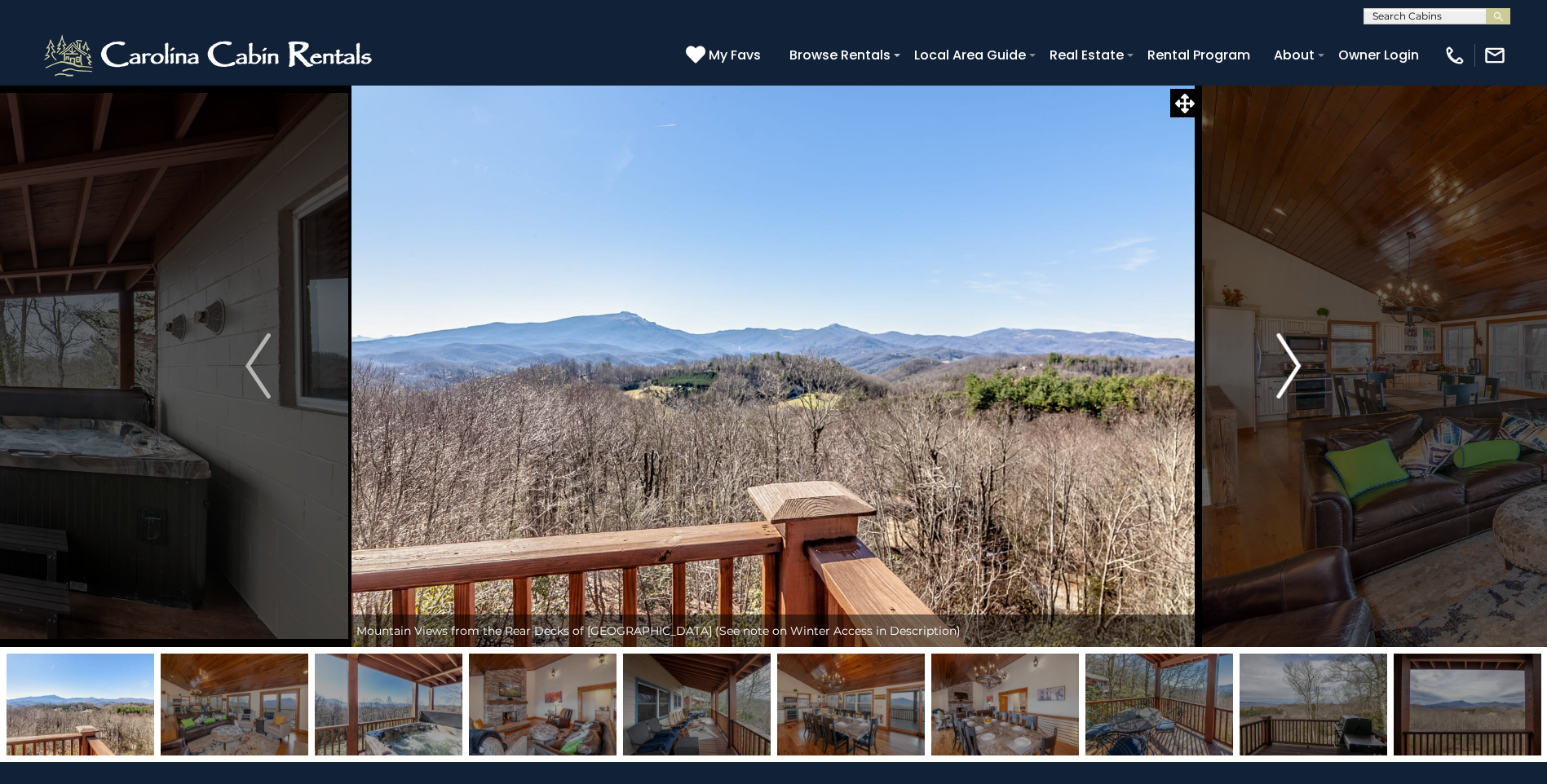
click at [1295, 376] on img "Next" at bounding box center [1288, 365] width 24 height 65
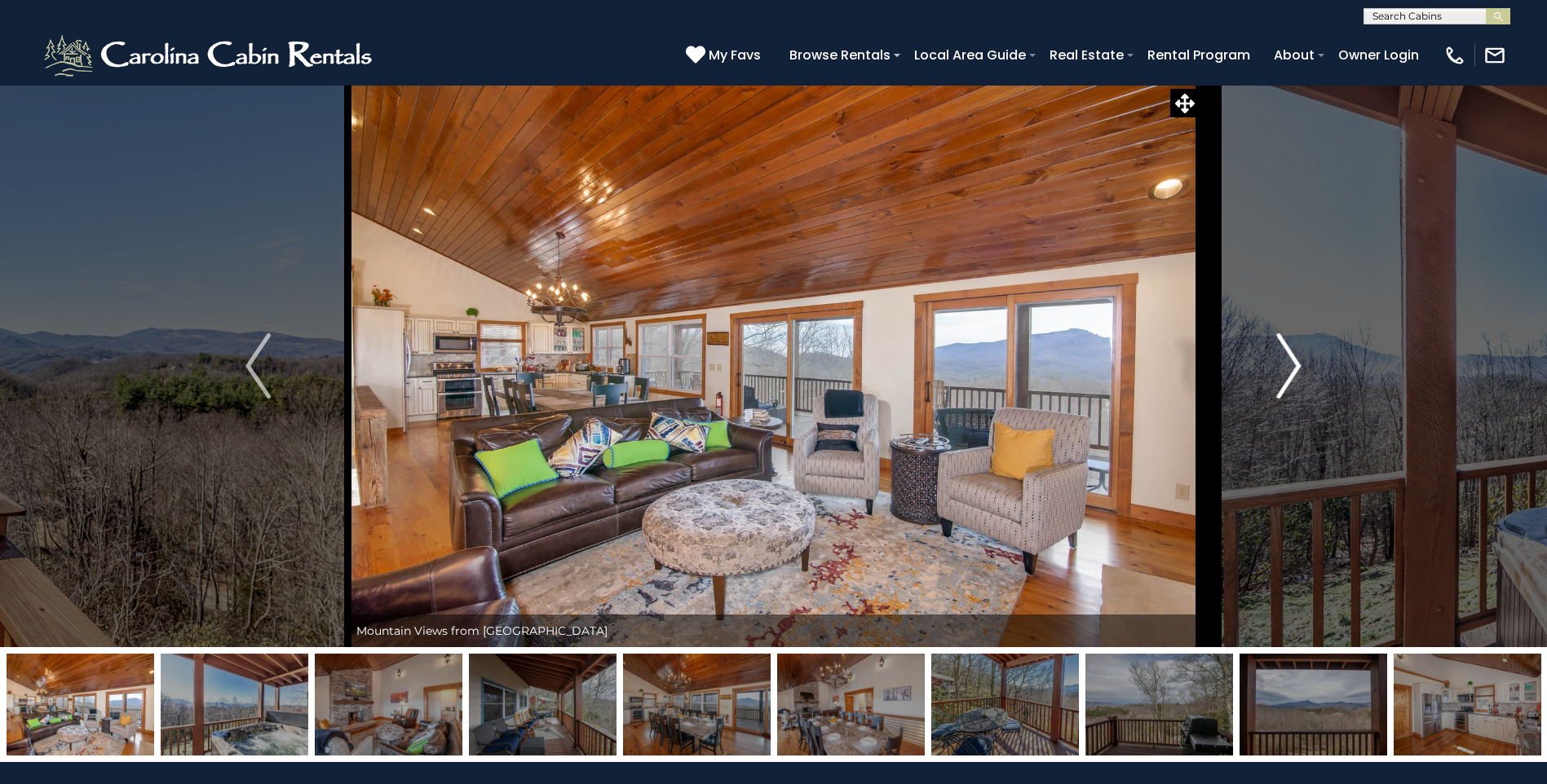
click at [1296, 375] on img "Next" at bounding box center [1288, 365] width 24 height 65
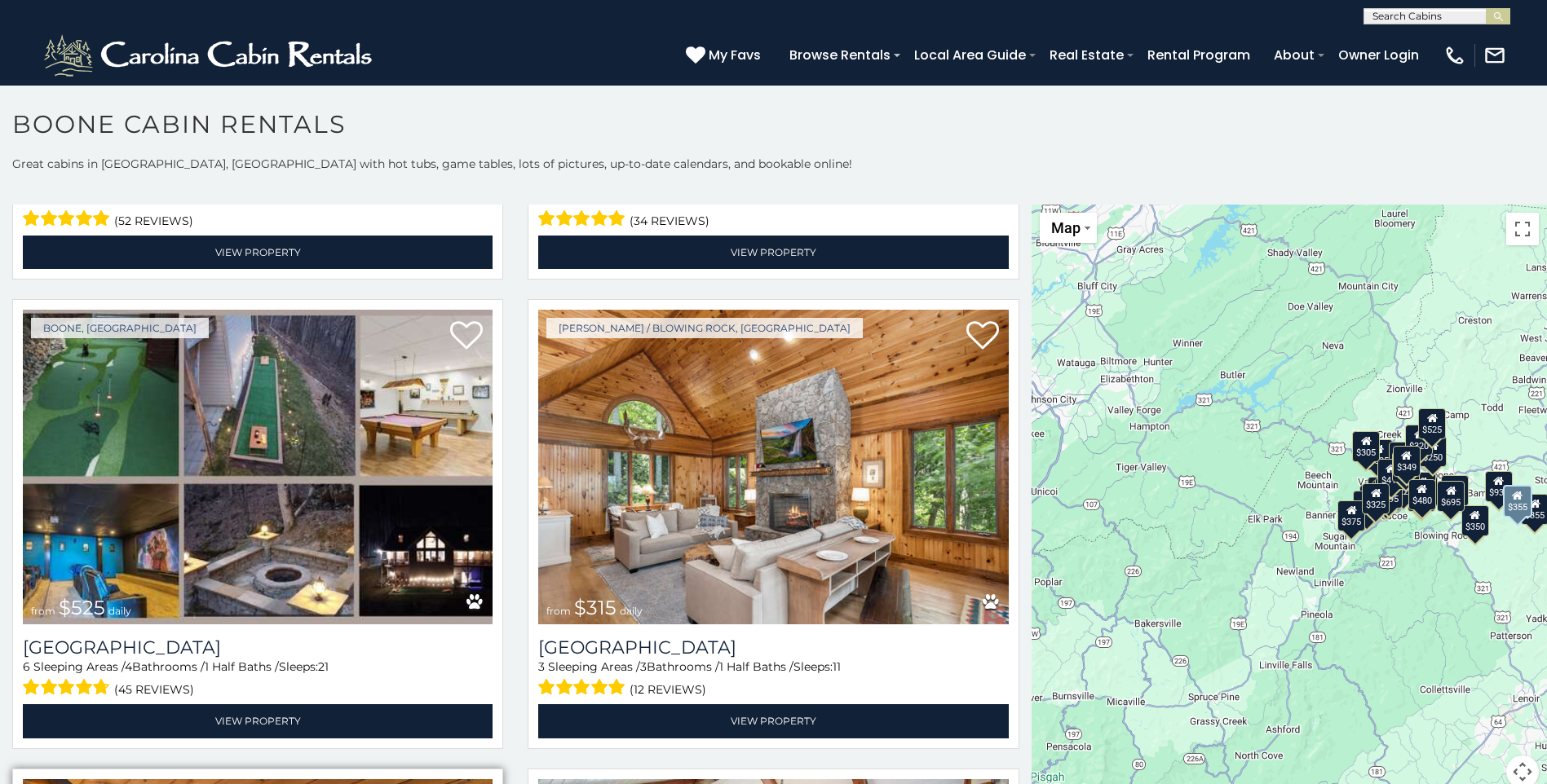
scroll to position [407, 0]
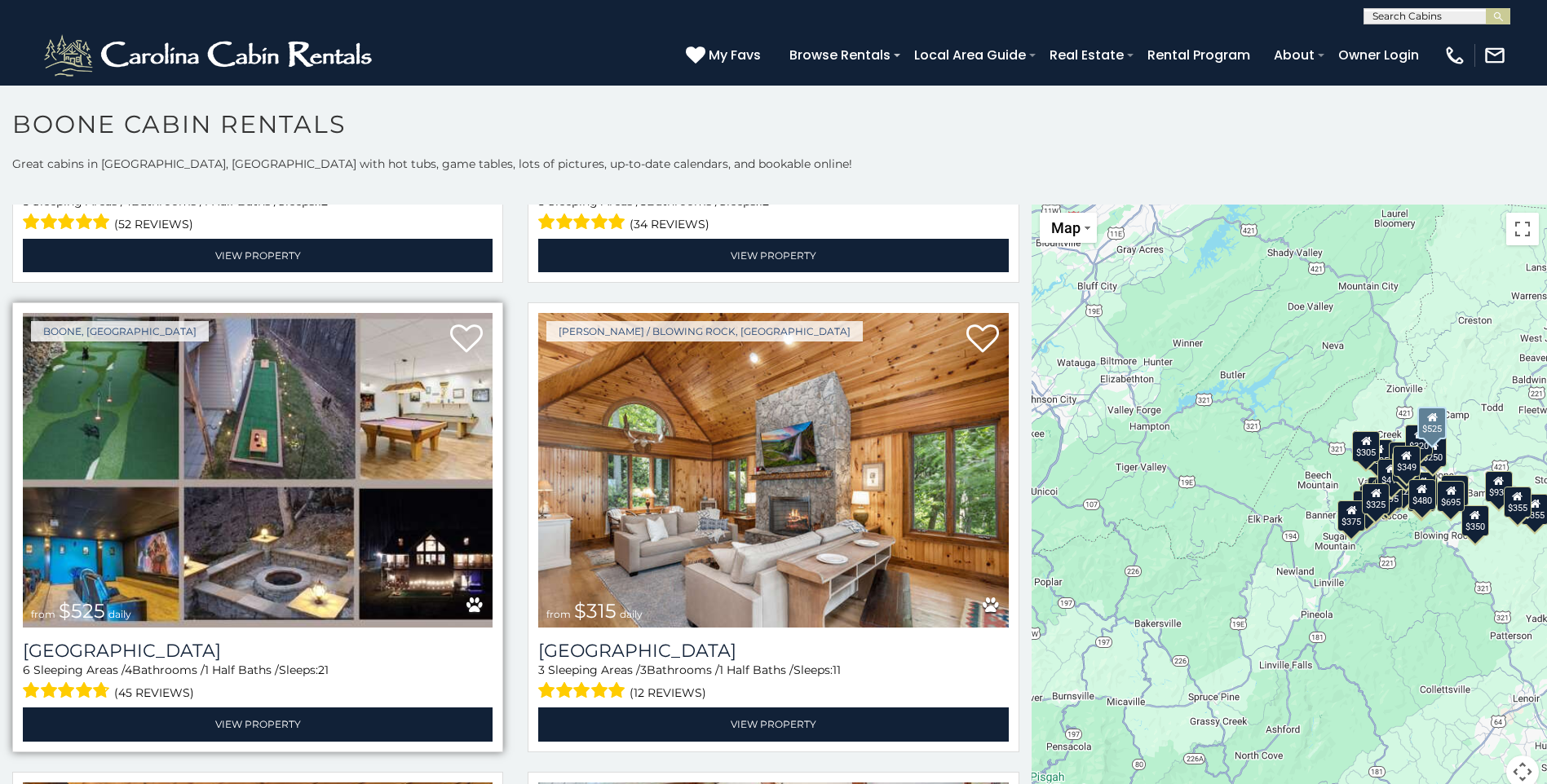
click at [284, 487] on img at bounding box center [258, 471] width 470 height 314
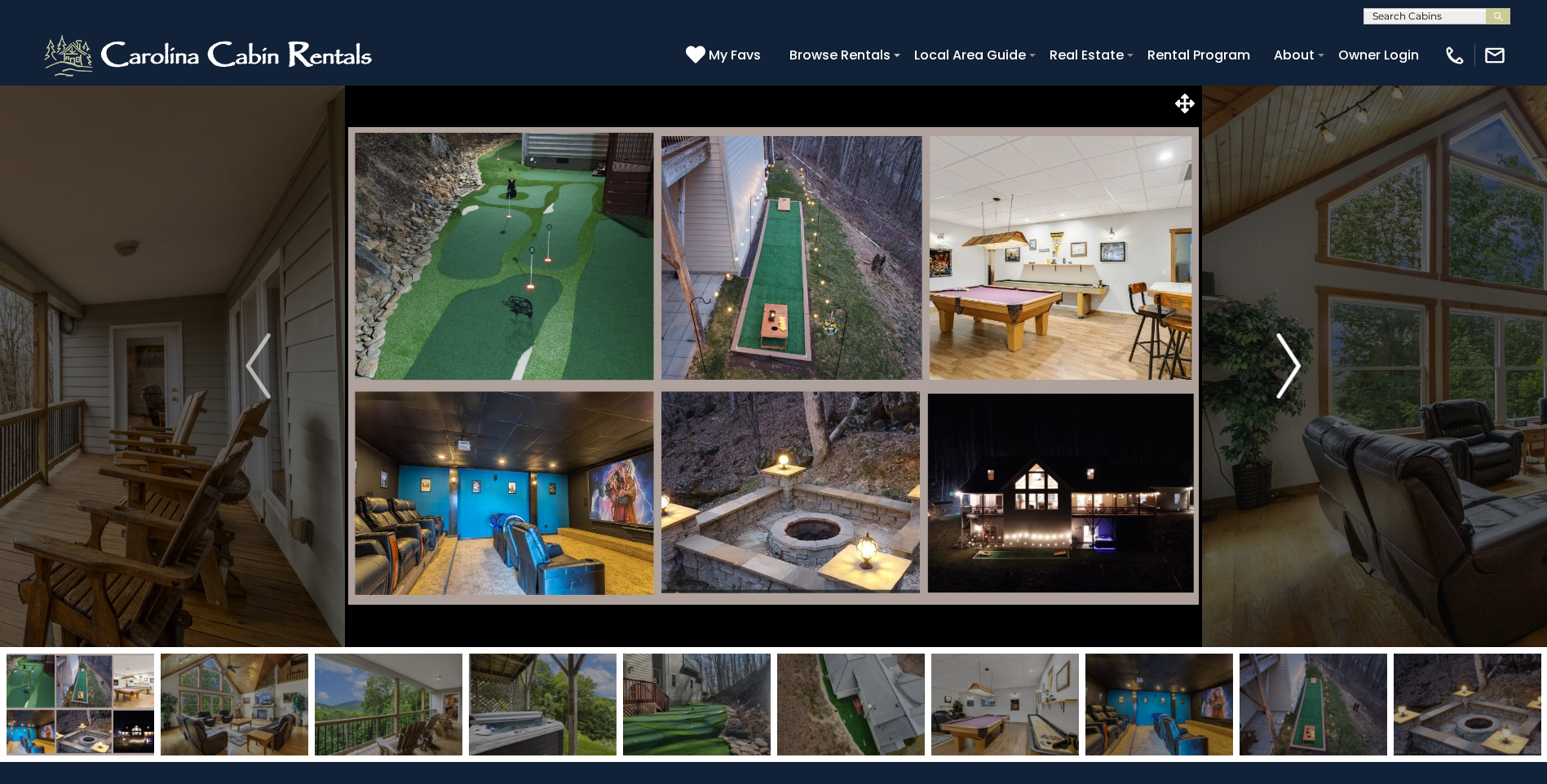
click at [1294, 363] on img "Next" at bounding box center [1288, 365] width 24 height 65
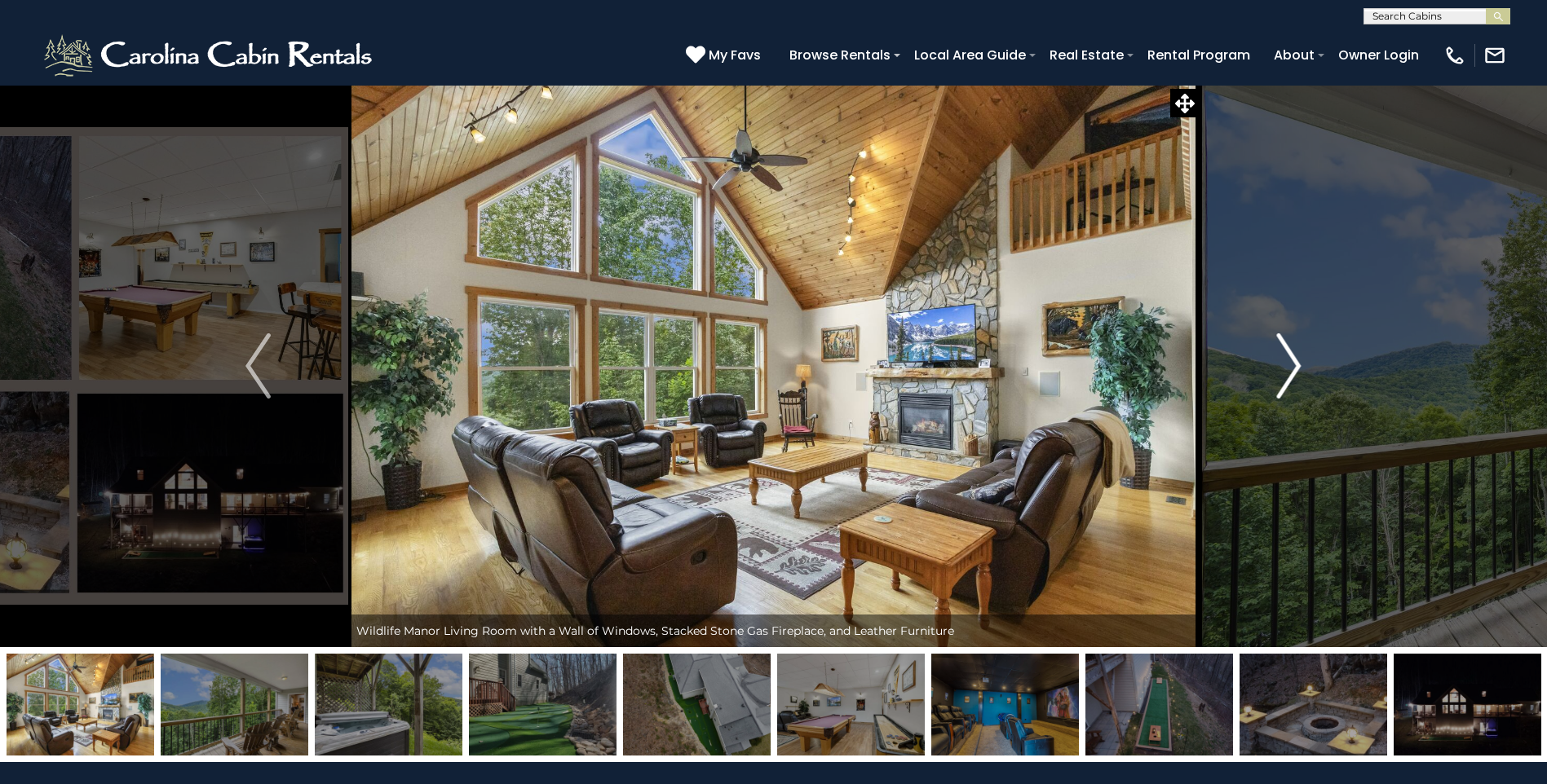
click at [1294, 364] on img "Next" at bounding box center [1288, 365] width 24 height 65
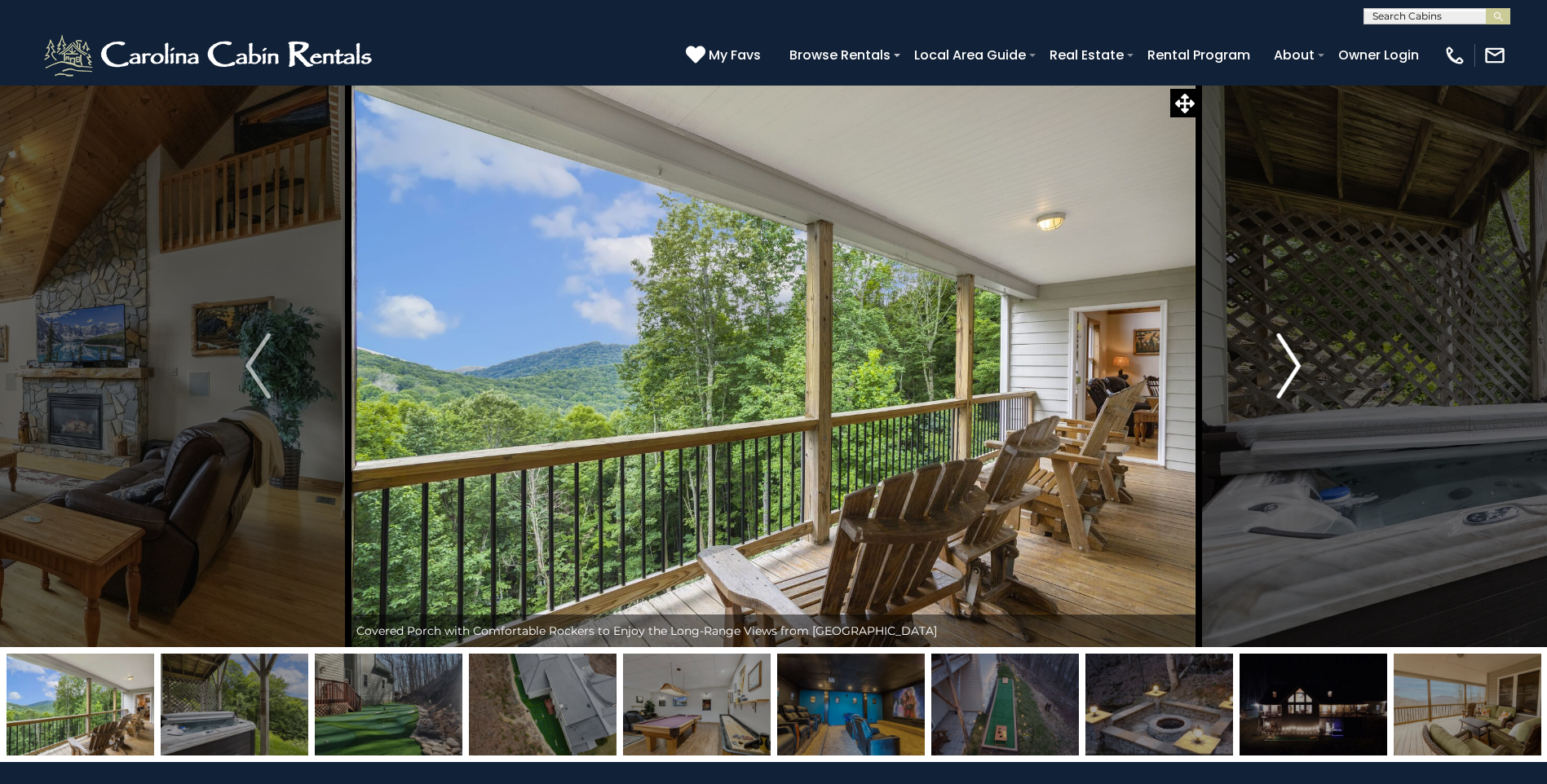
click at [1292, 369] on img "Next" at bounding box center [1288, 365] width 24 height 65
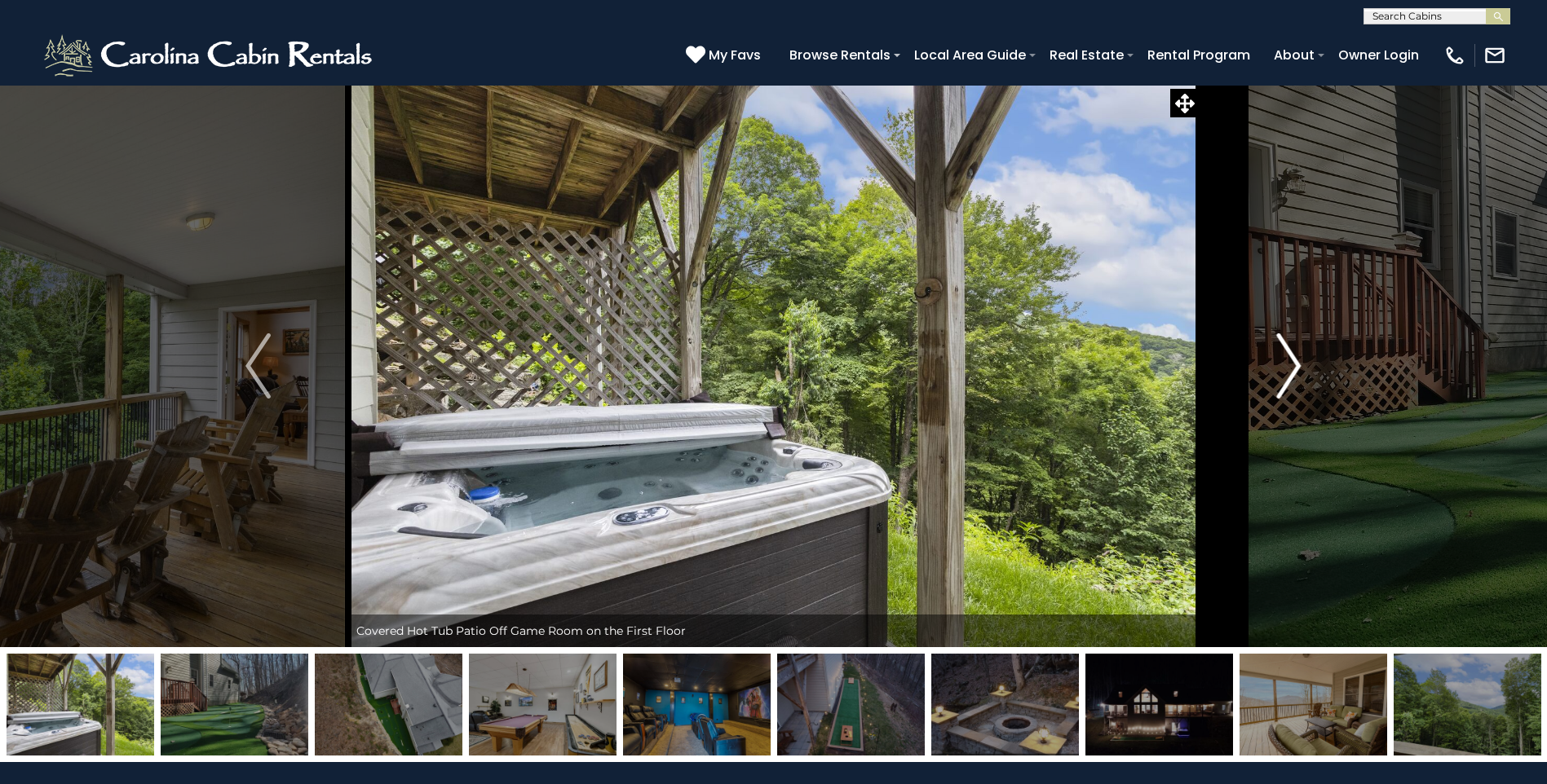
click at [1296, 369] on img "Next" at bounding box center [1288, 365] width 24 height 65
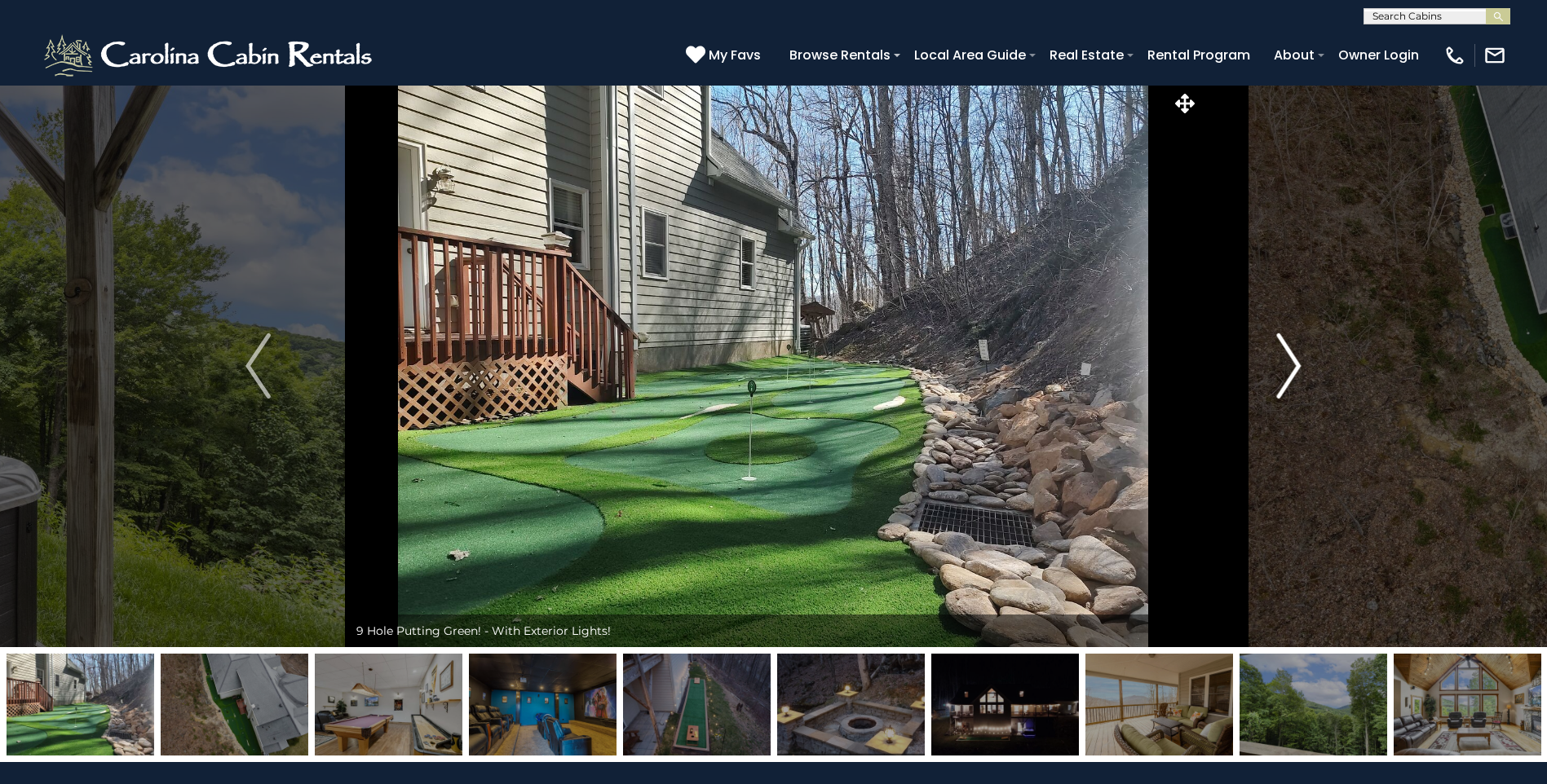
click at [1299, 367] on img "Next" at bounding box center [1288, 365] width 24 height 65
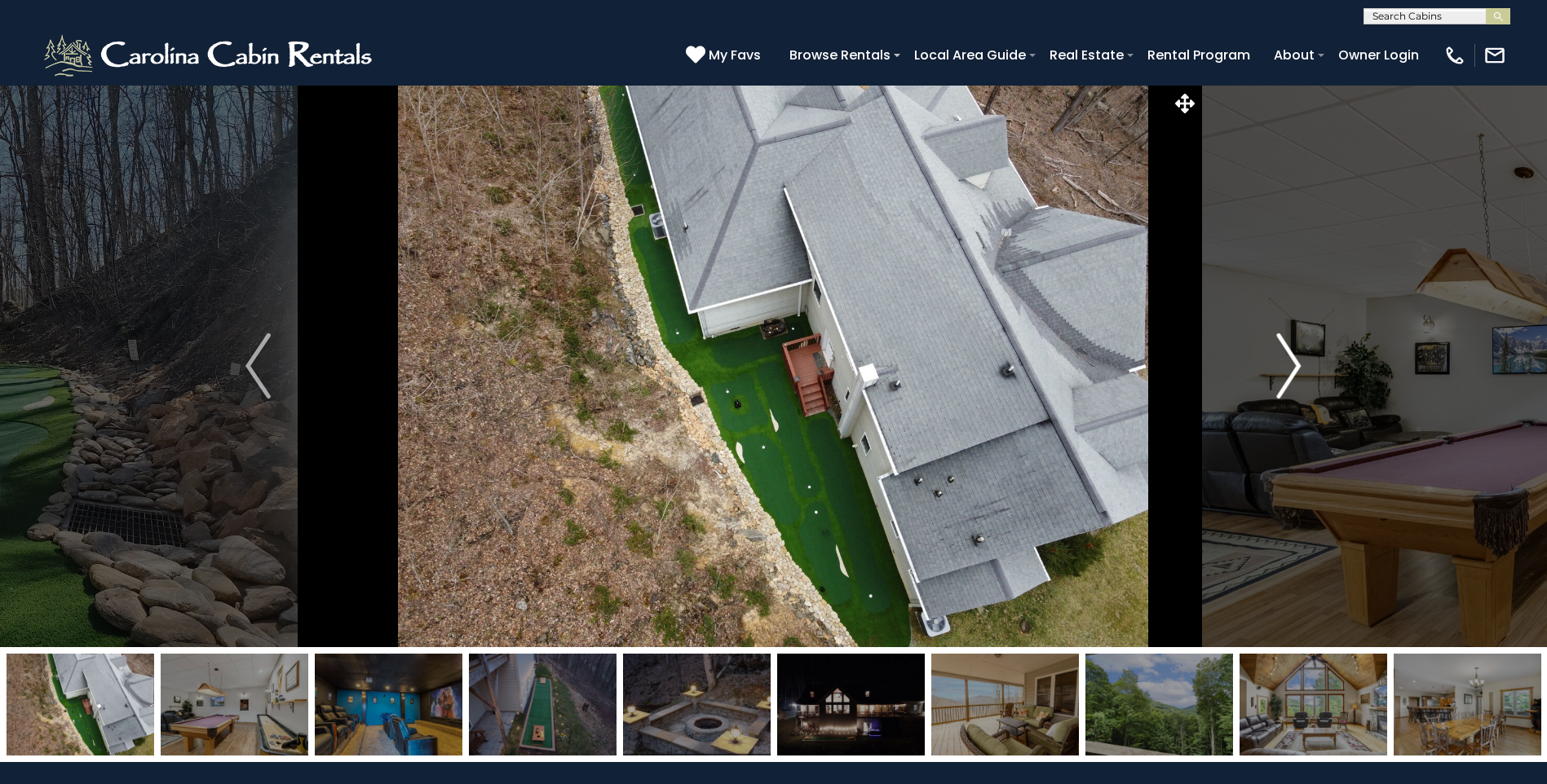
click at [1296, 362] on img "Next" at bounding box center [1288, 365] width 24 height 65
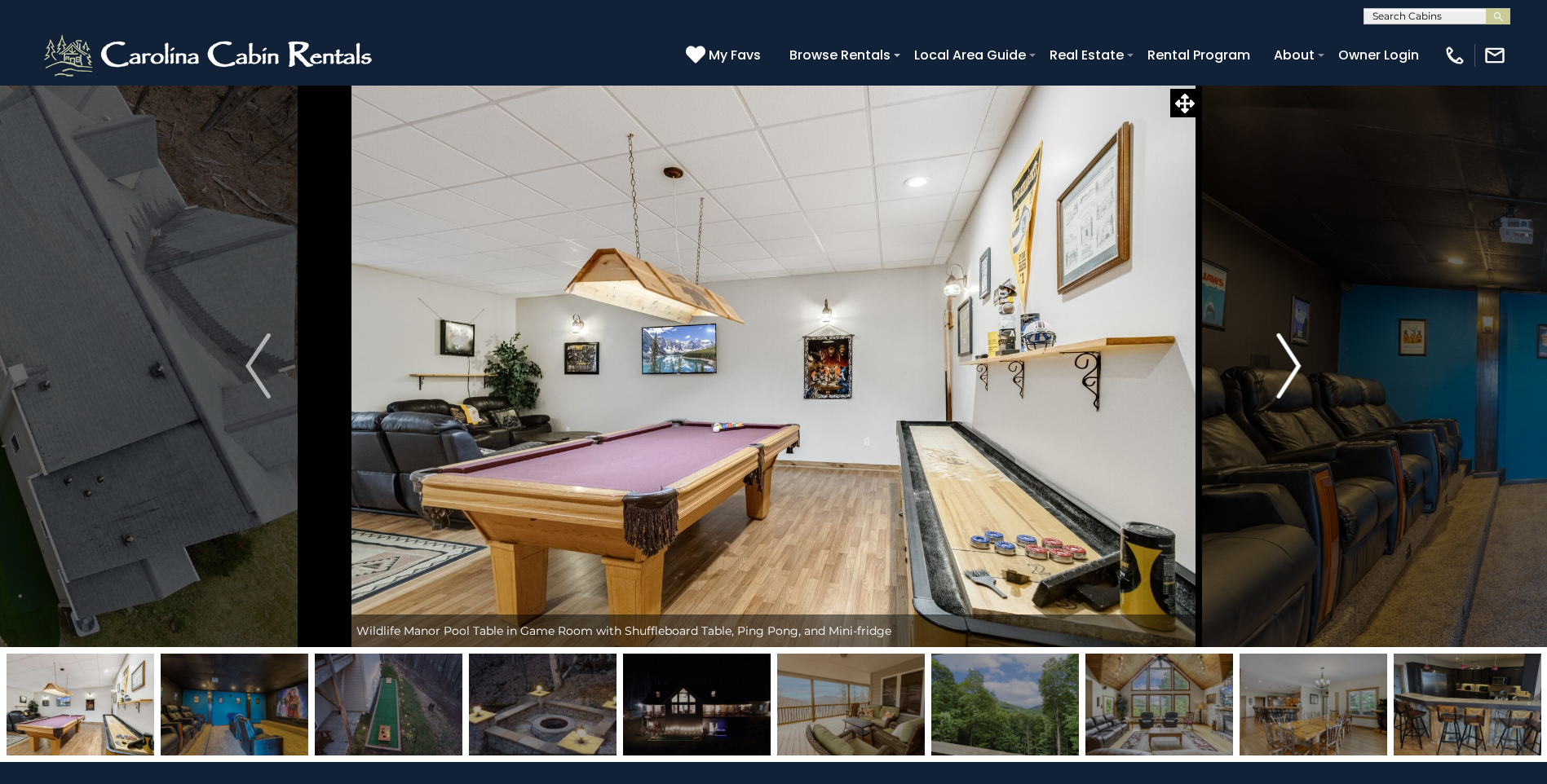
click at [1296, 363] on img "Next" at bounding box center [1288, 365] width 24 height 65
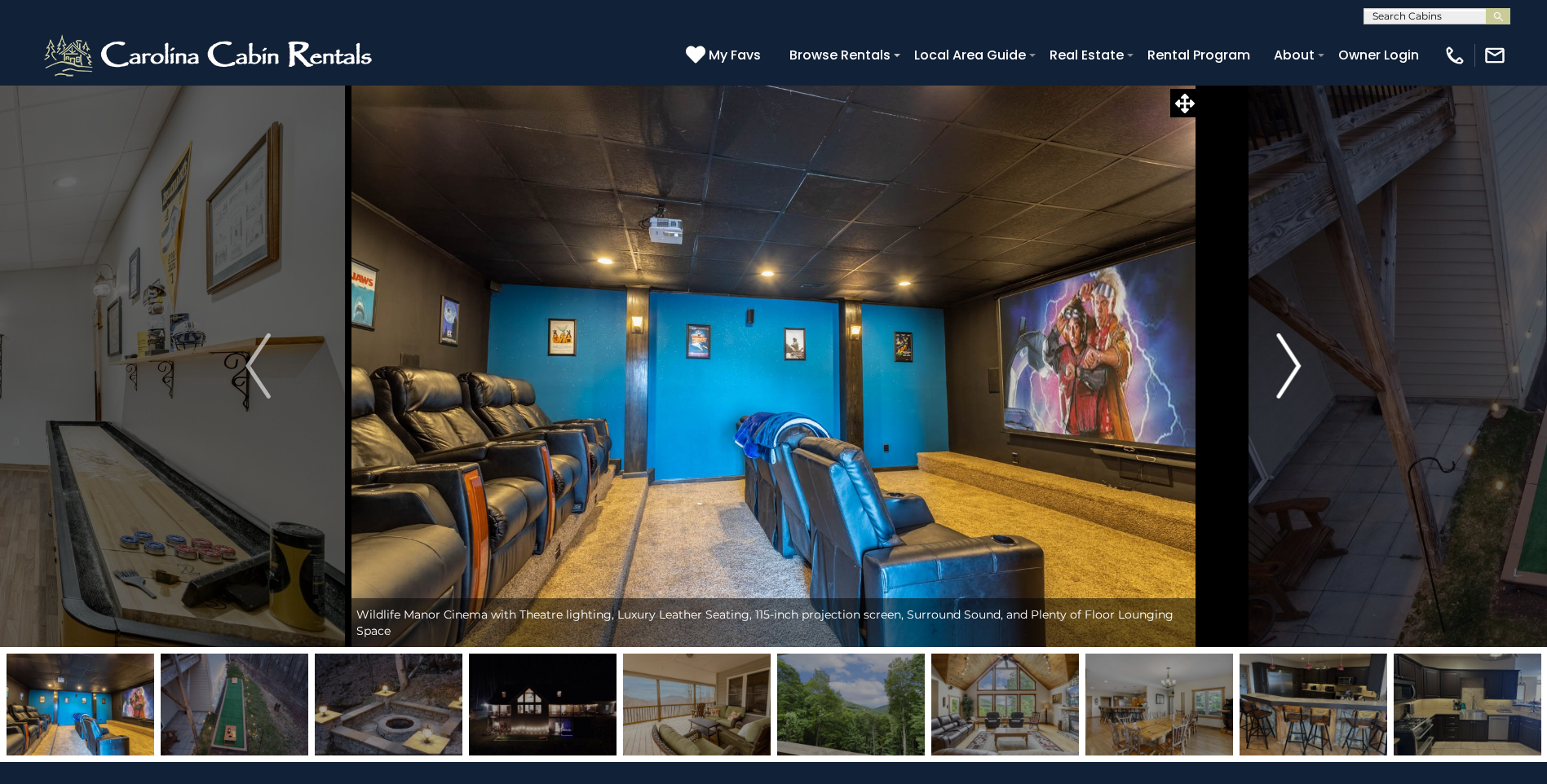
click at [1296, 367] on img "Next" at bounding box center [1288, 365] width 24 height 65
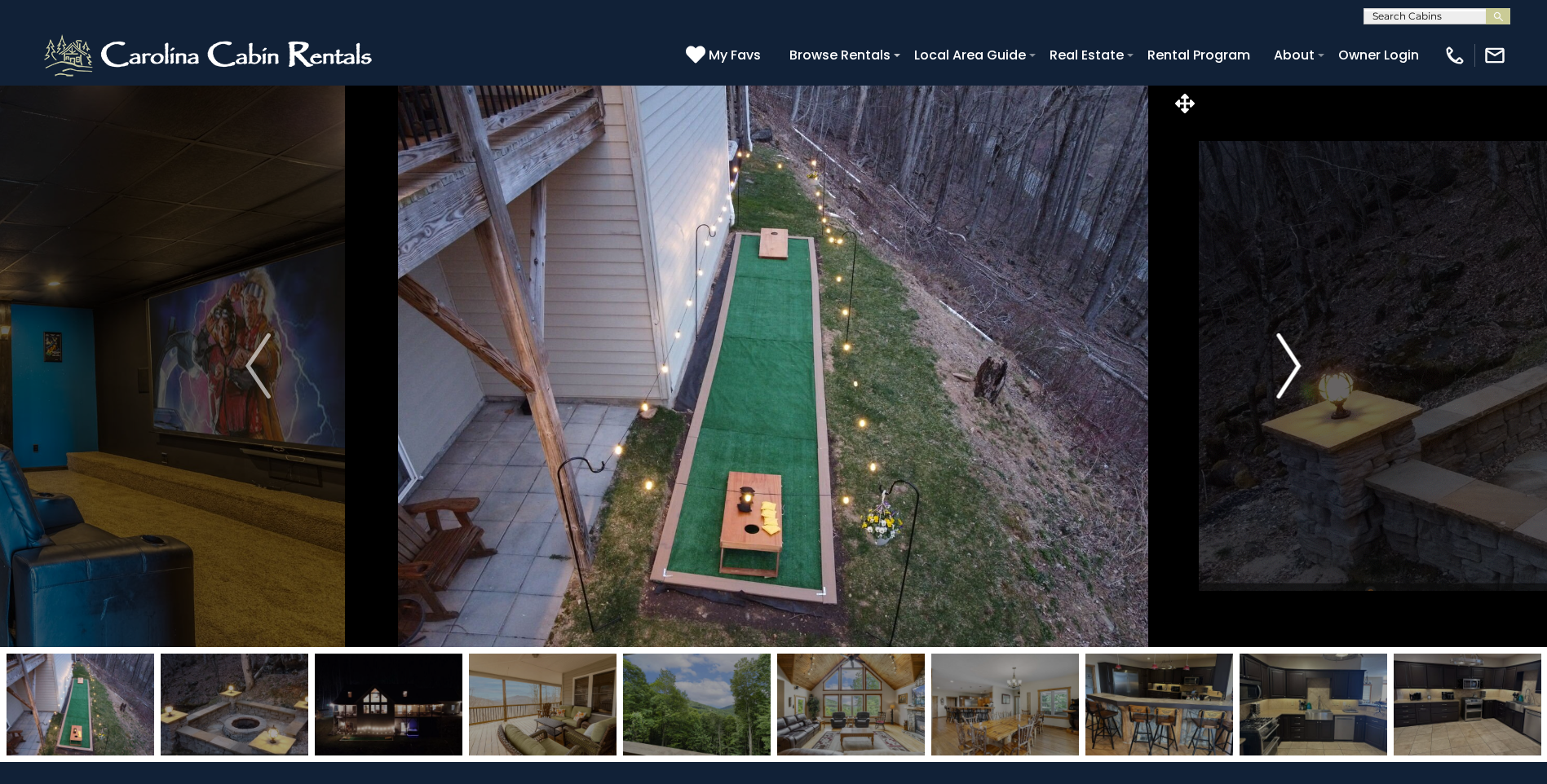
click at [1292, 375] on img "Next" at bounding box center [1288, 365] width 24 height 65
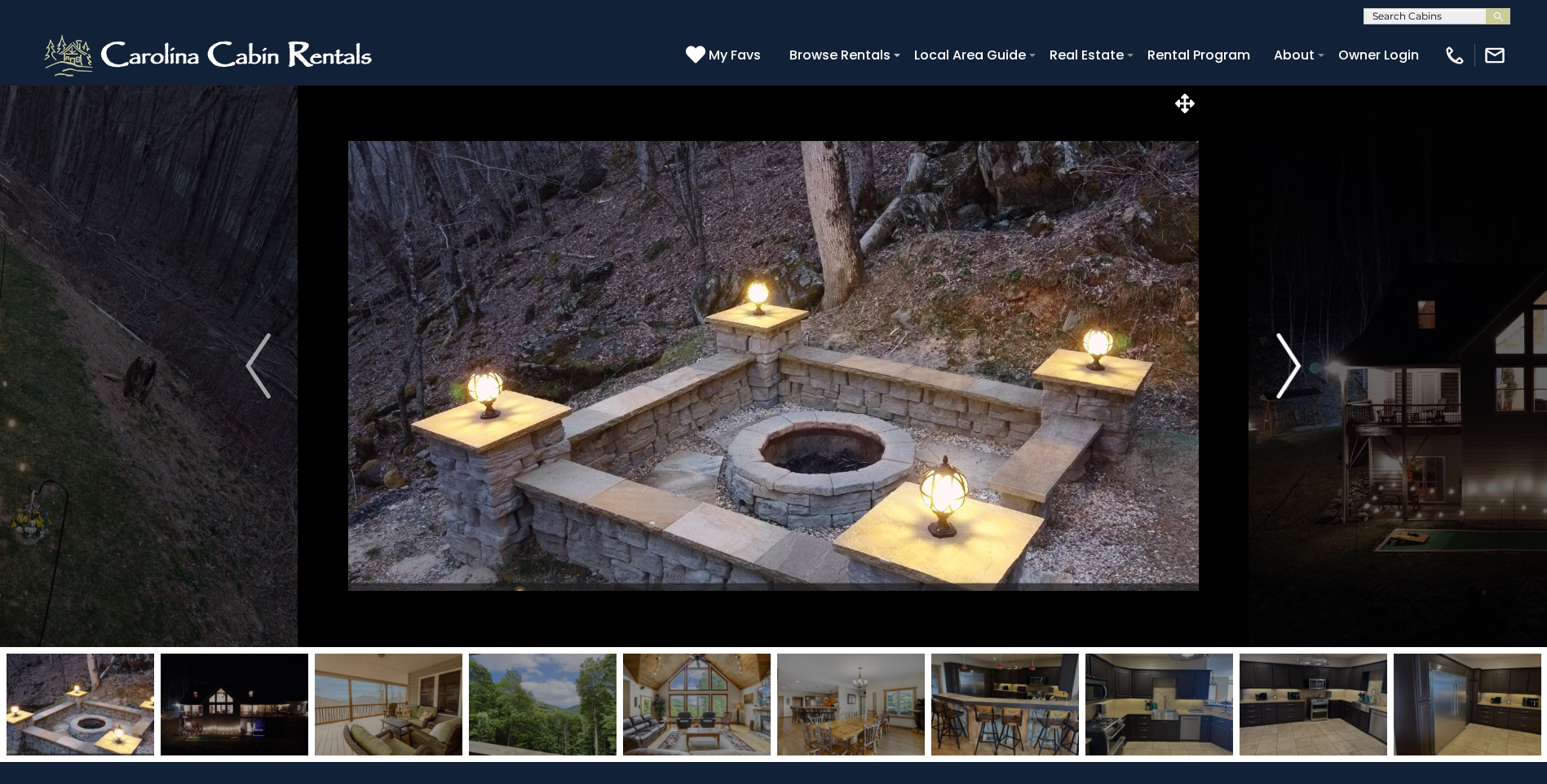
click at [1292, 375] on img "Next" at bounding box center [1288, 365] width 24 height 65
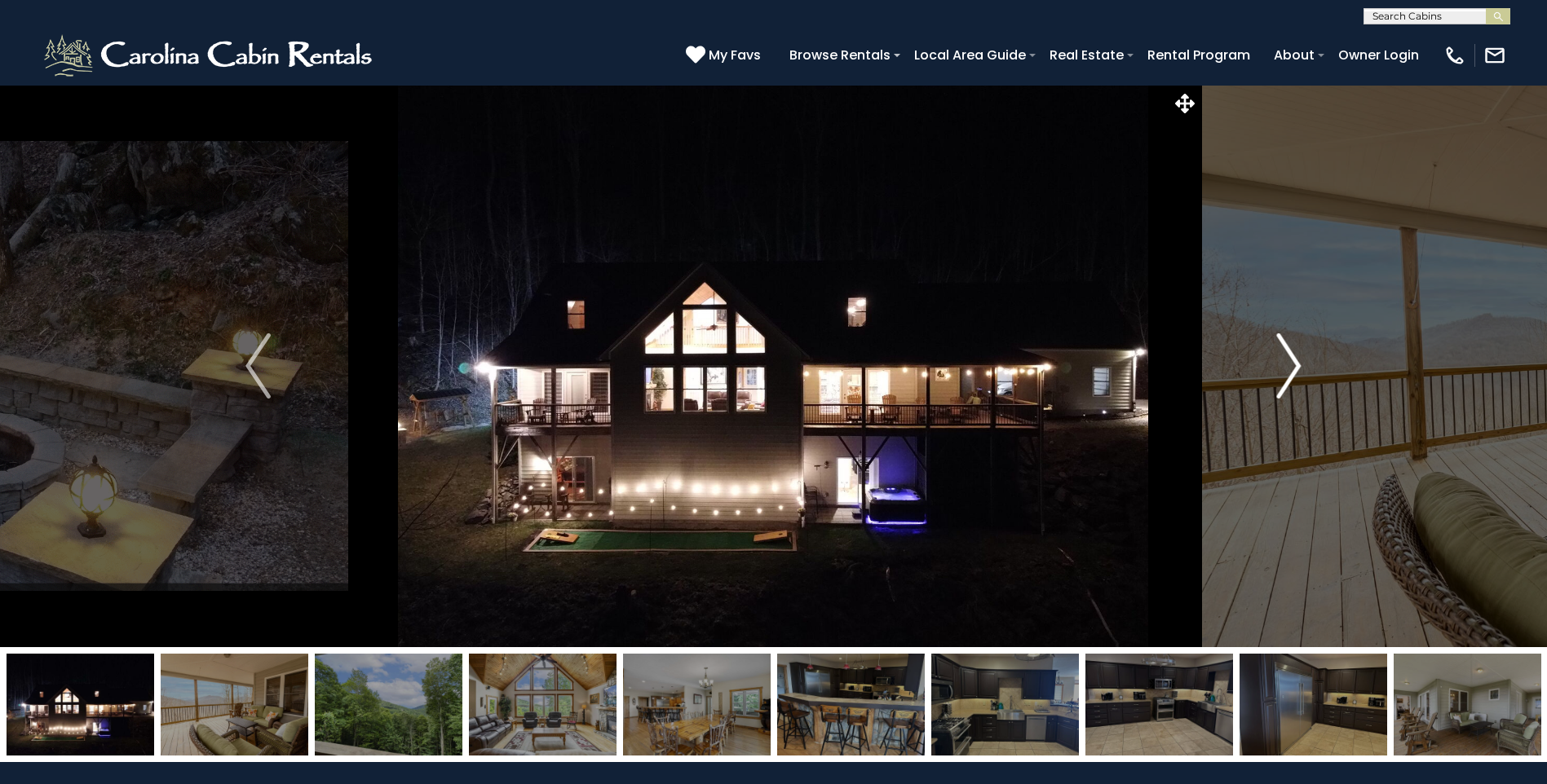
click at [1293, 374] on img "Next" at bounding box center [1288, 365] width 24 height 65
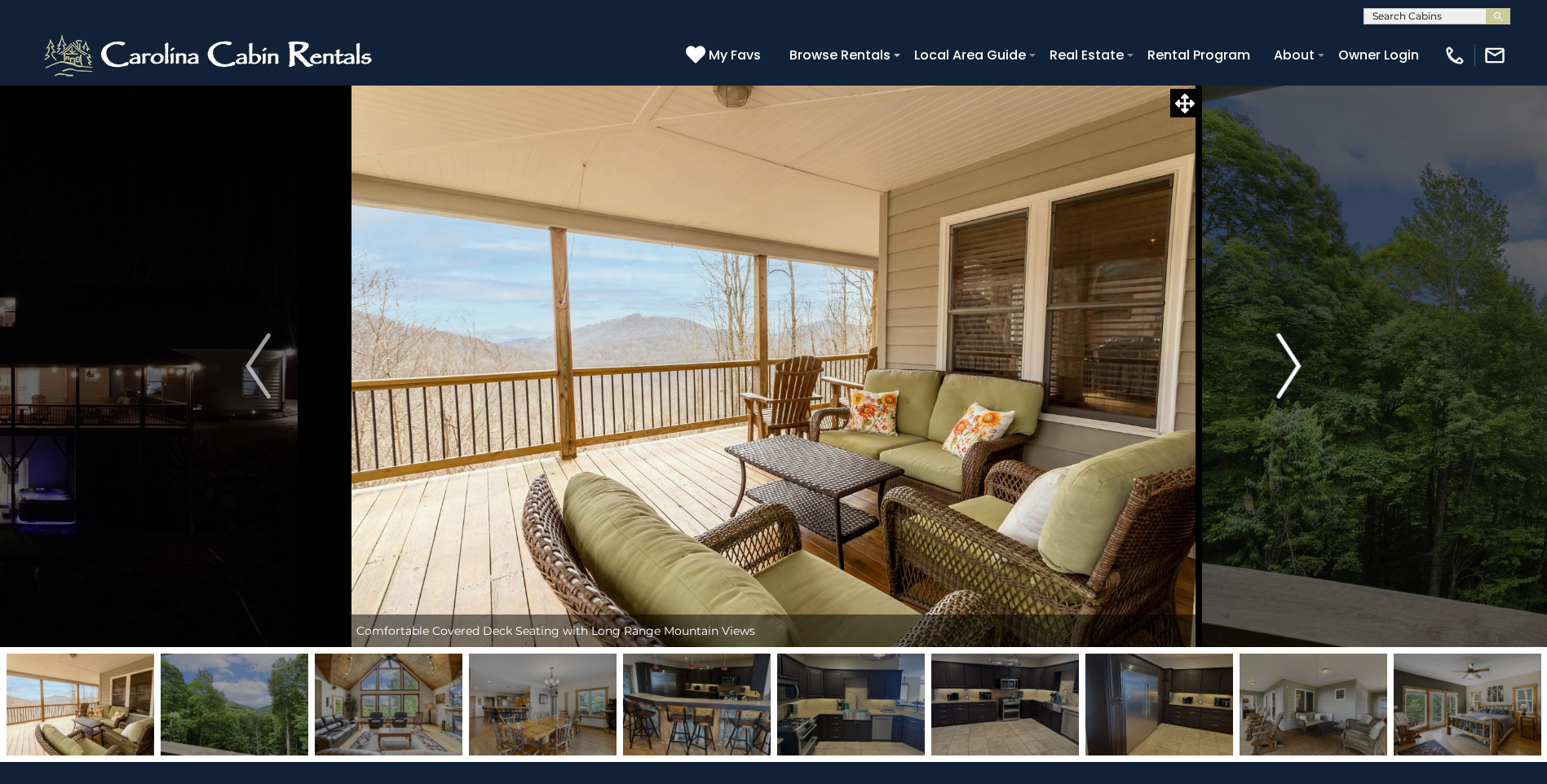
click at [1293, 374] on img "Next" at bounding box center [1288, 365] width 24 height 65
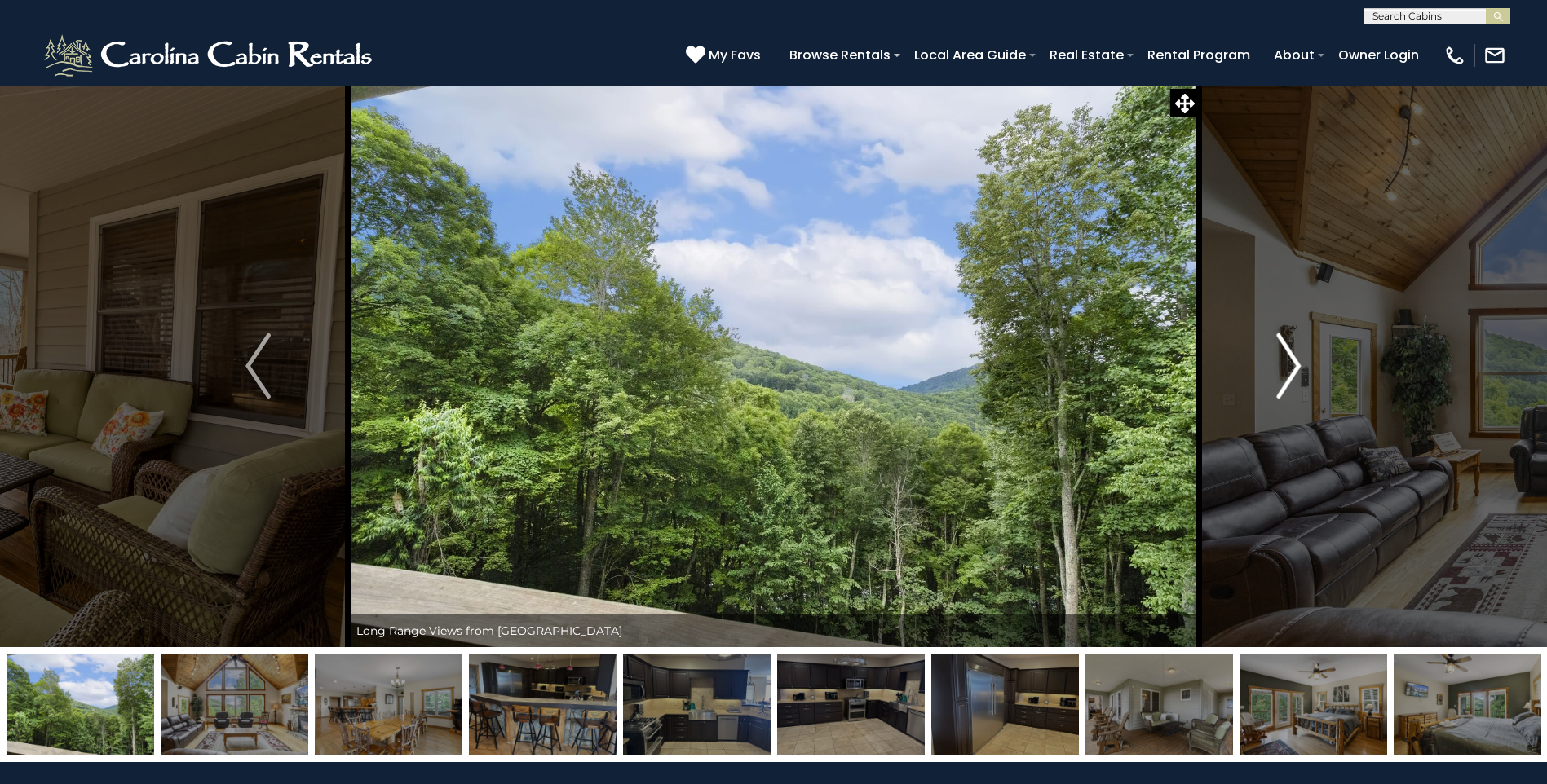
click at [1293, 374] on img "Next" at bounding box center [1288, 365] width 24 height 65
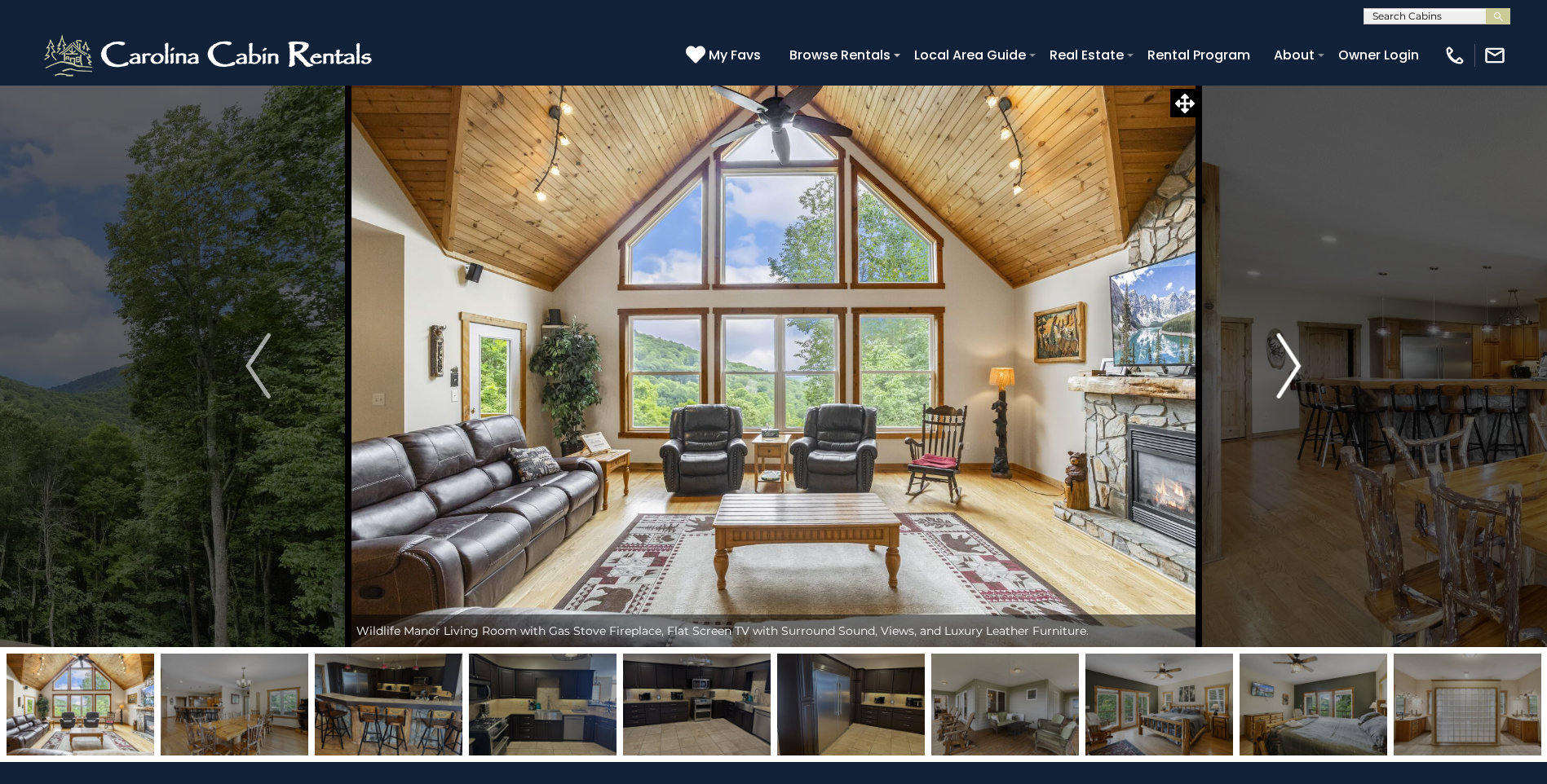
click at [1293, 374] on img "Next" at bounding box center [1288, 365] width 24 height 65
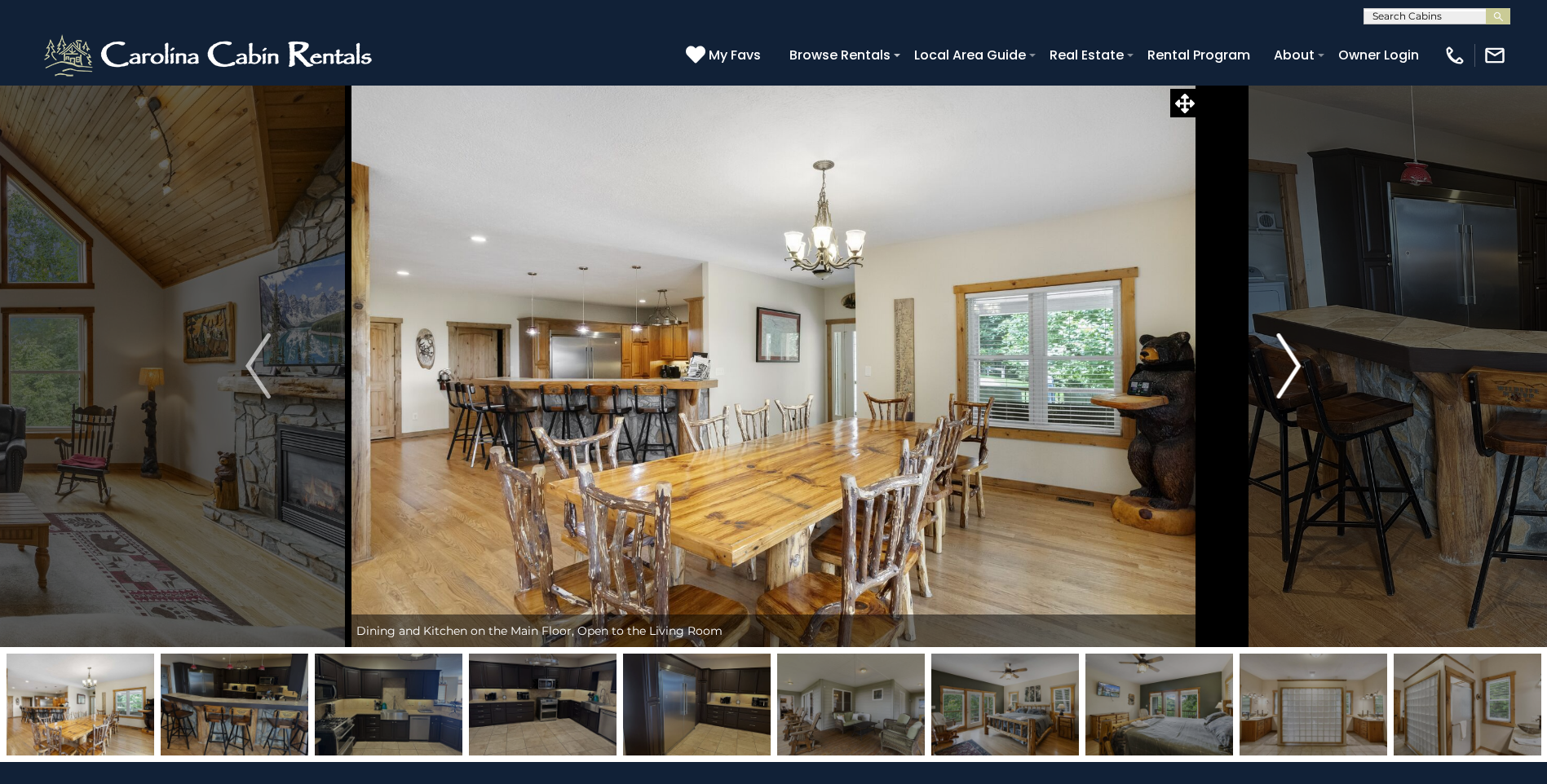
click at [1293, 376] on img "Next" at bounding box center [1288, 365] width 24 height 65
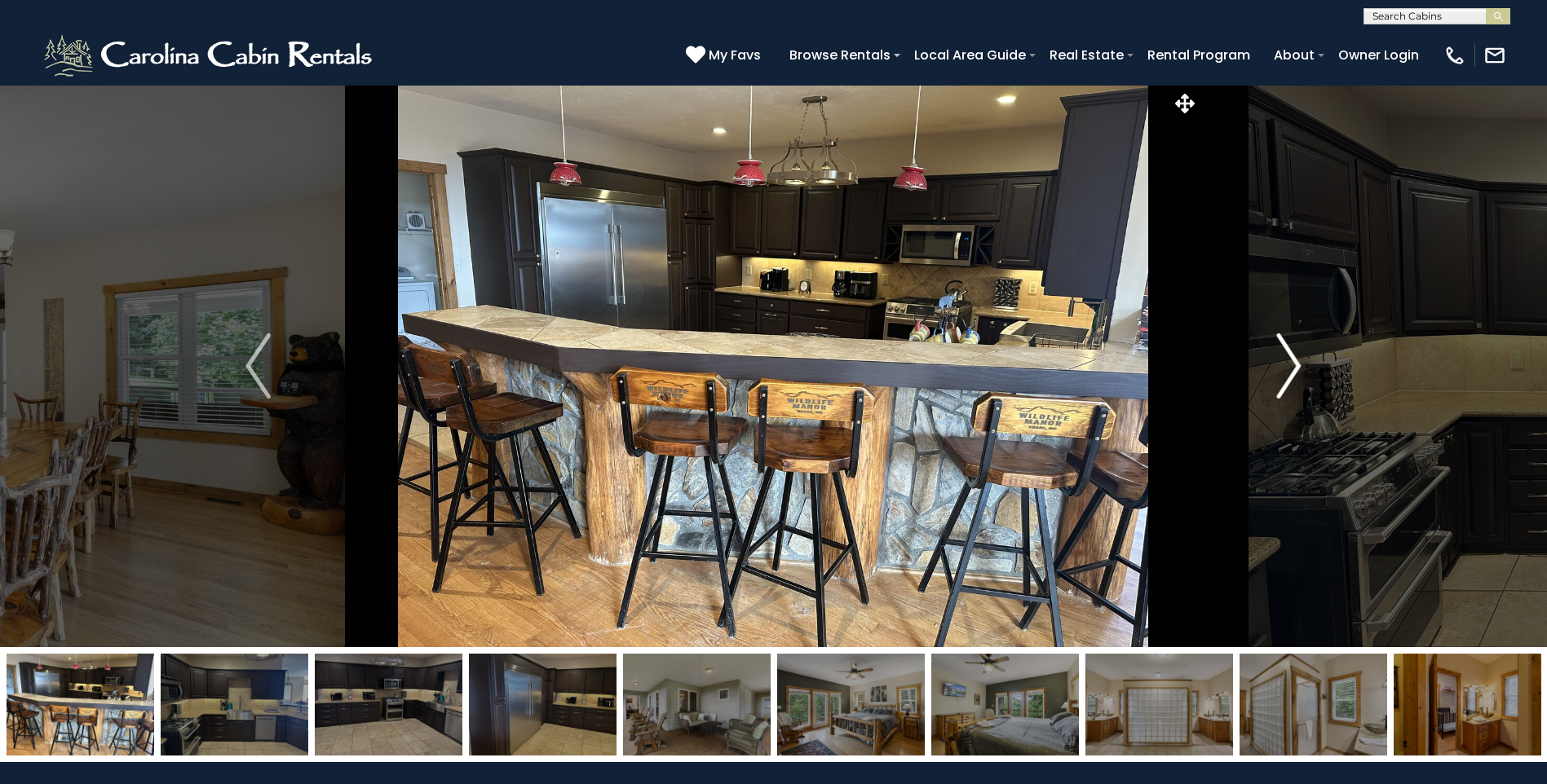
click at [1291, 378] on img "Next" at bounding box center [1288, 365] width 24 height 65
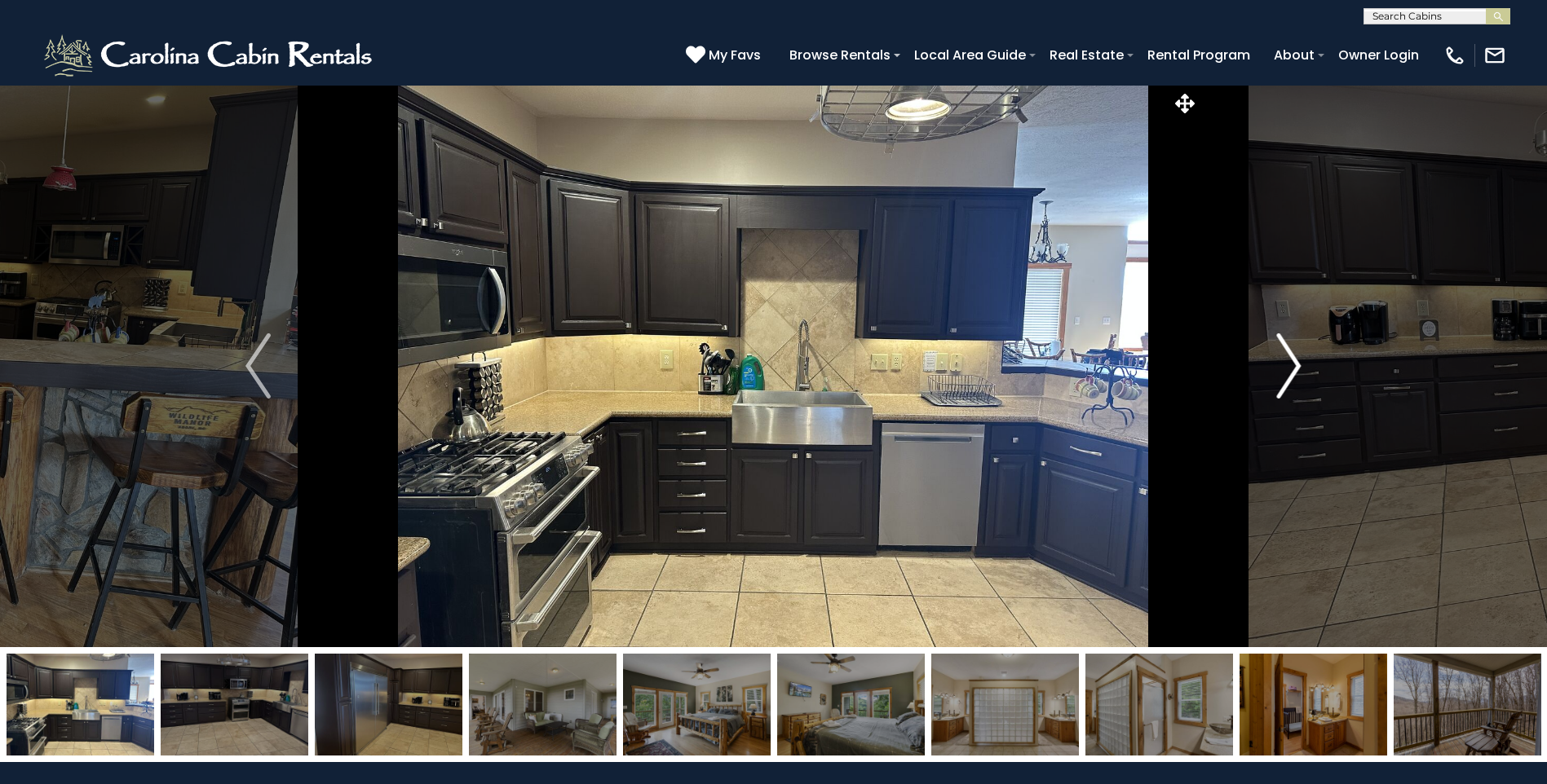
click at [1290, 377] on img "Next" at bounding box center [1288, 365] width 24 height 65
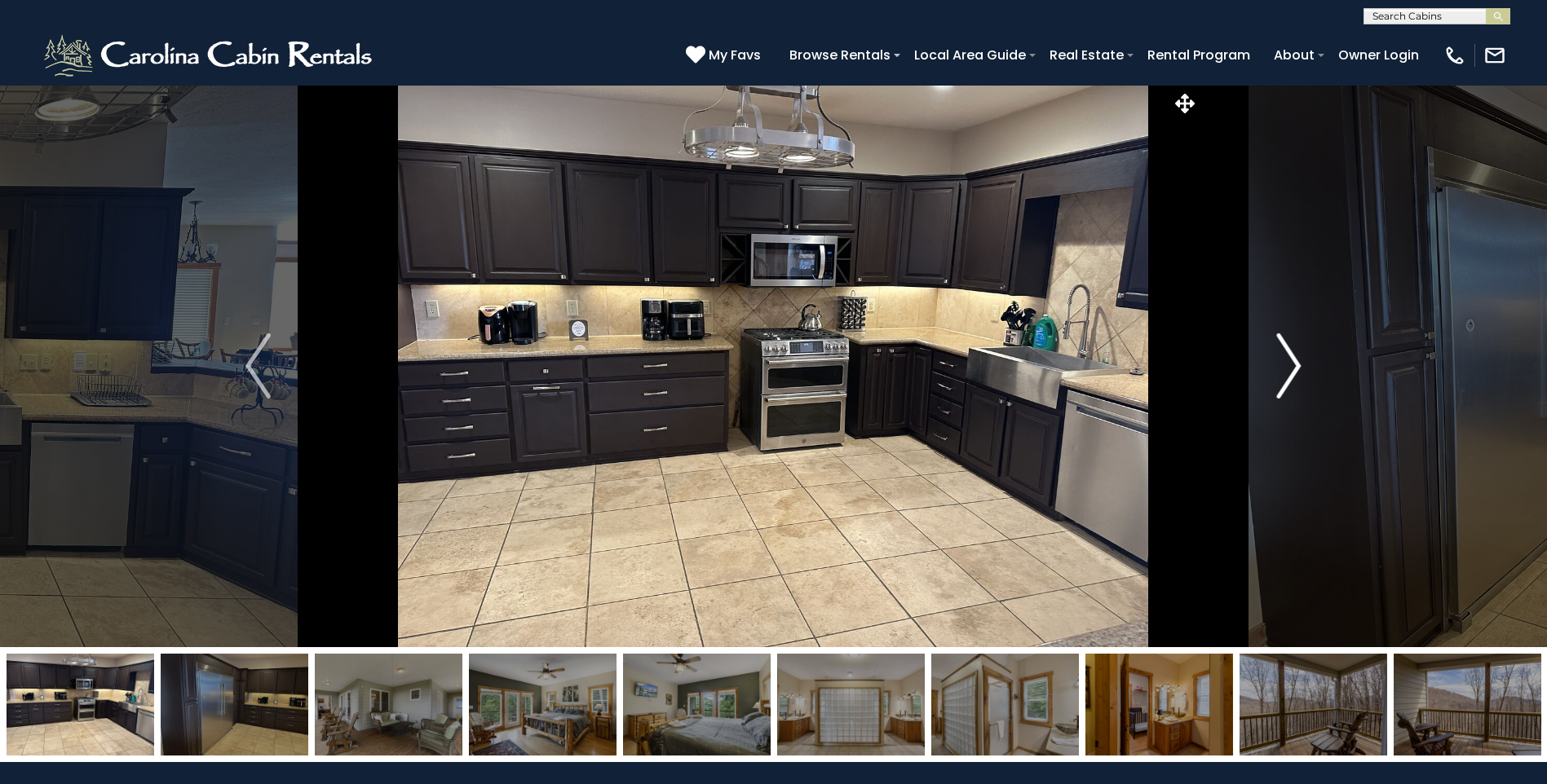
click at [1290, 378] on img "Next" at bounding box center [1288, 365] width 24 height 65
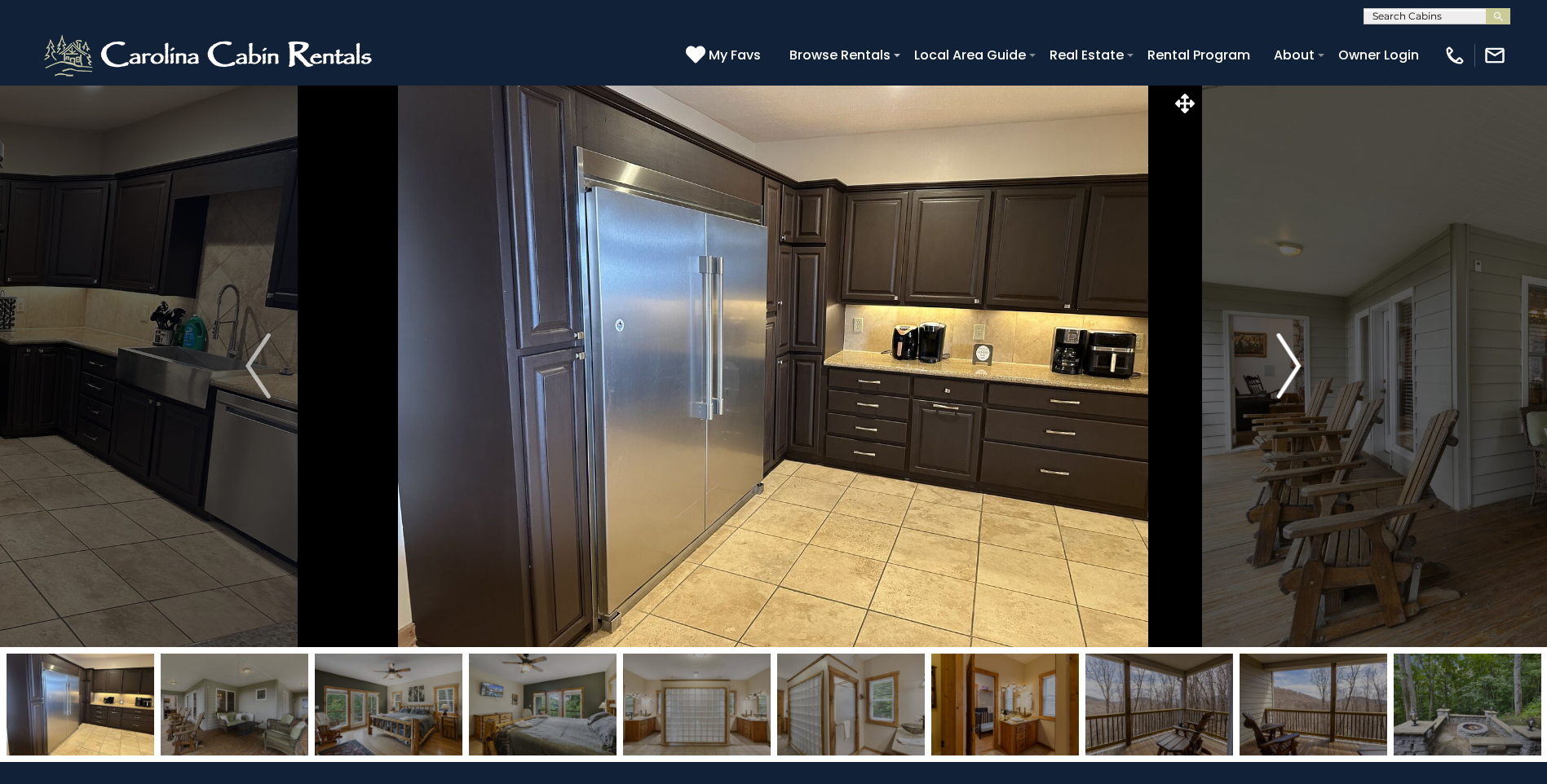
click at [1290, 378] on img "Next" at bounding box center [1288, 365] width 24 height 65
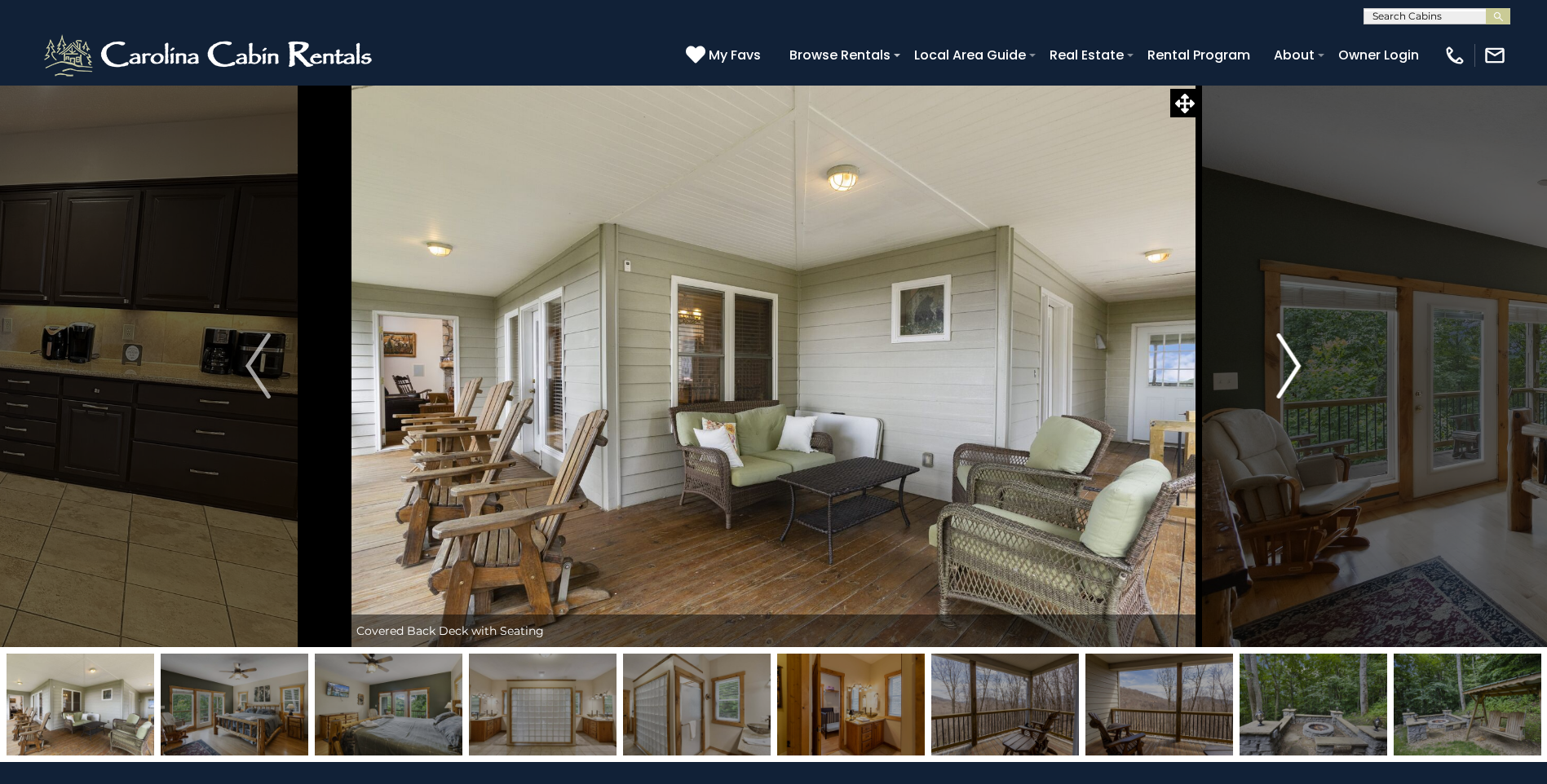
click at [1289, 378] on img "Next" at bounding box center [1288, 365] width 24 height 65
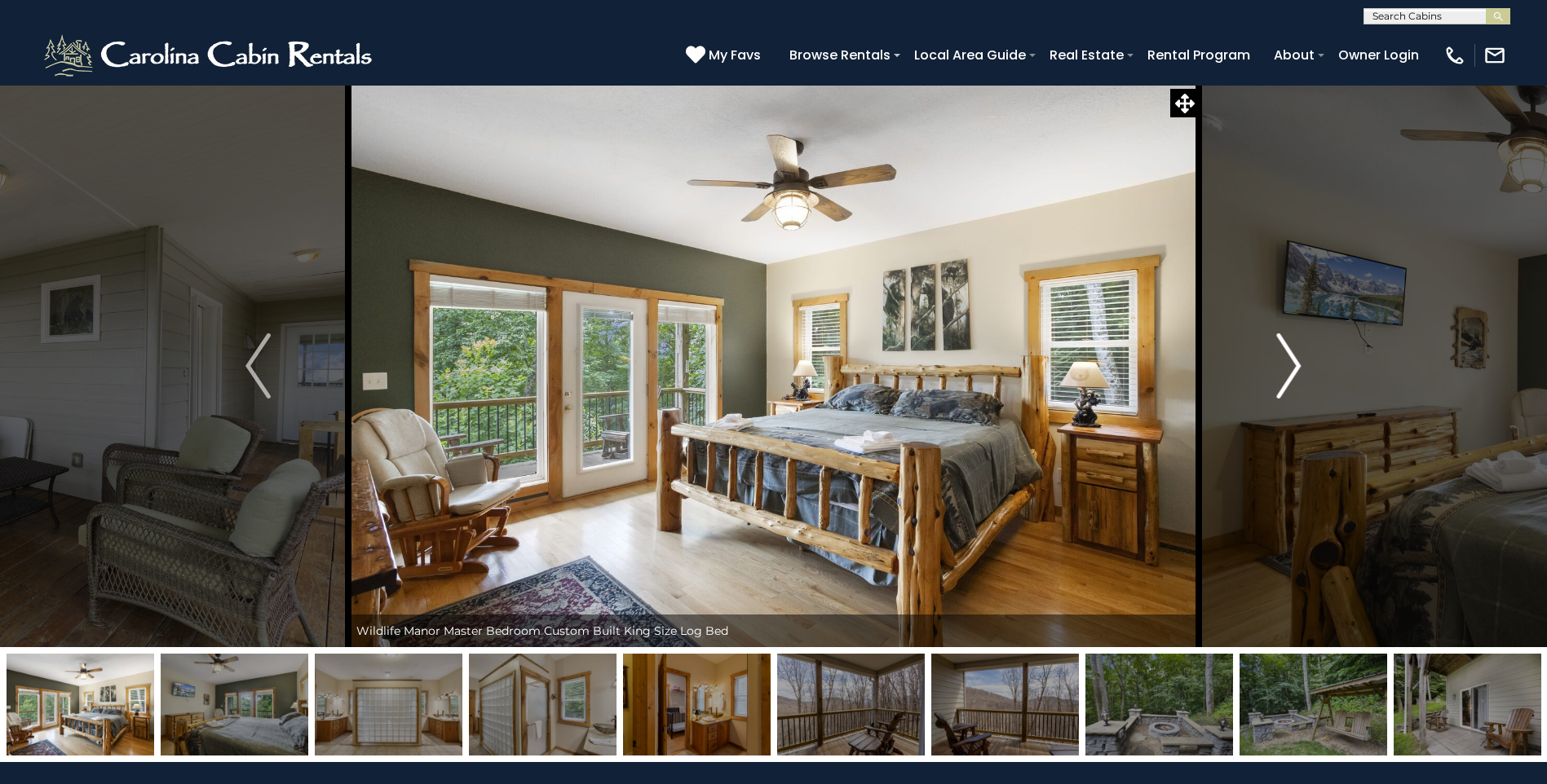
click at [1289, 379] on img "Next" at bounding box center [1288, 365] width 24 height 65
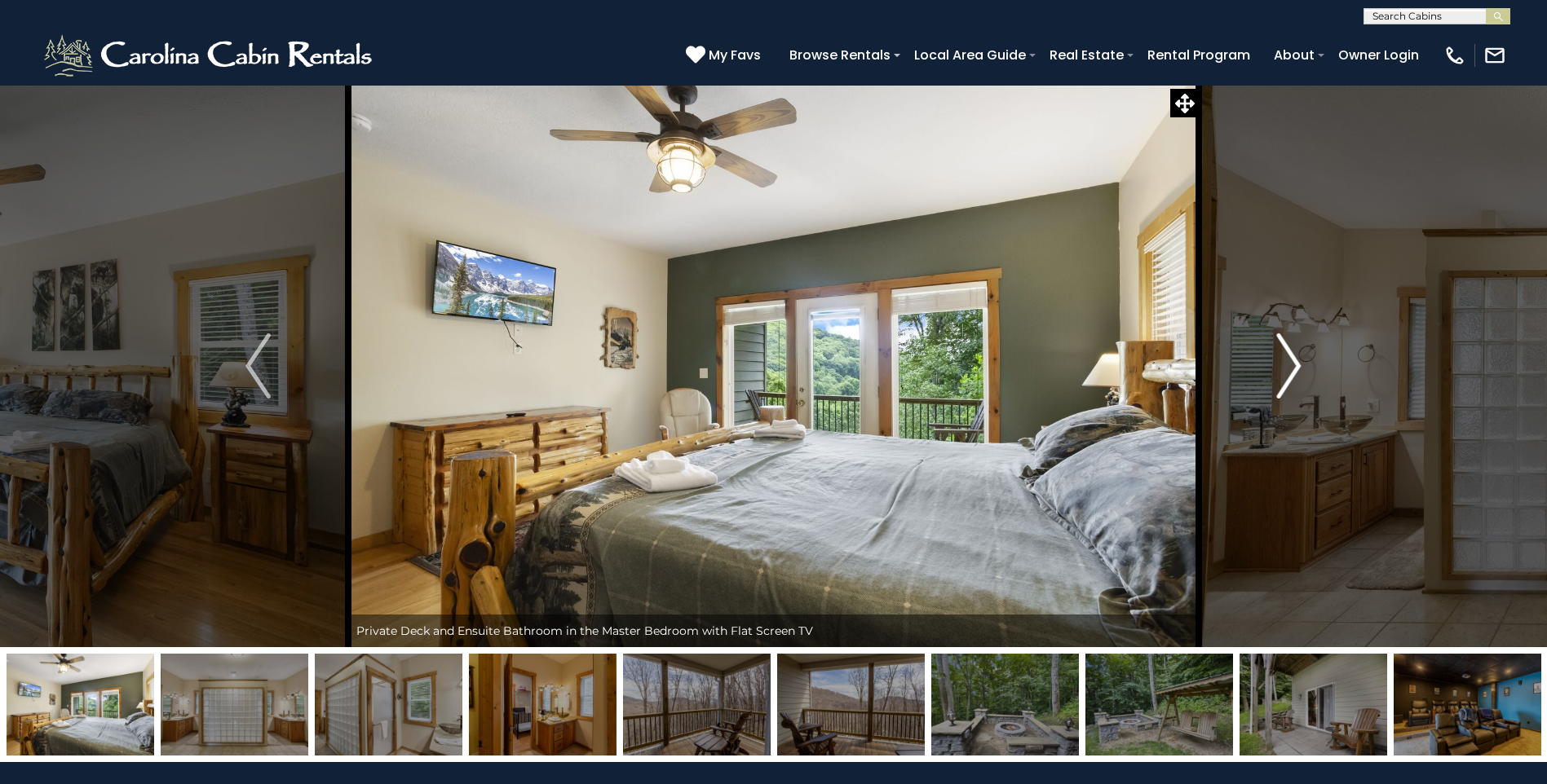
click at [1289, 379] on img "Next" at bounding box center [1288, 365] width 24 height 65
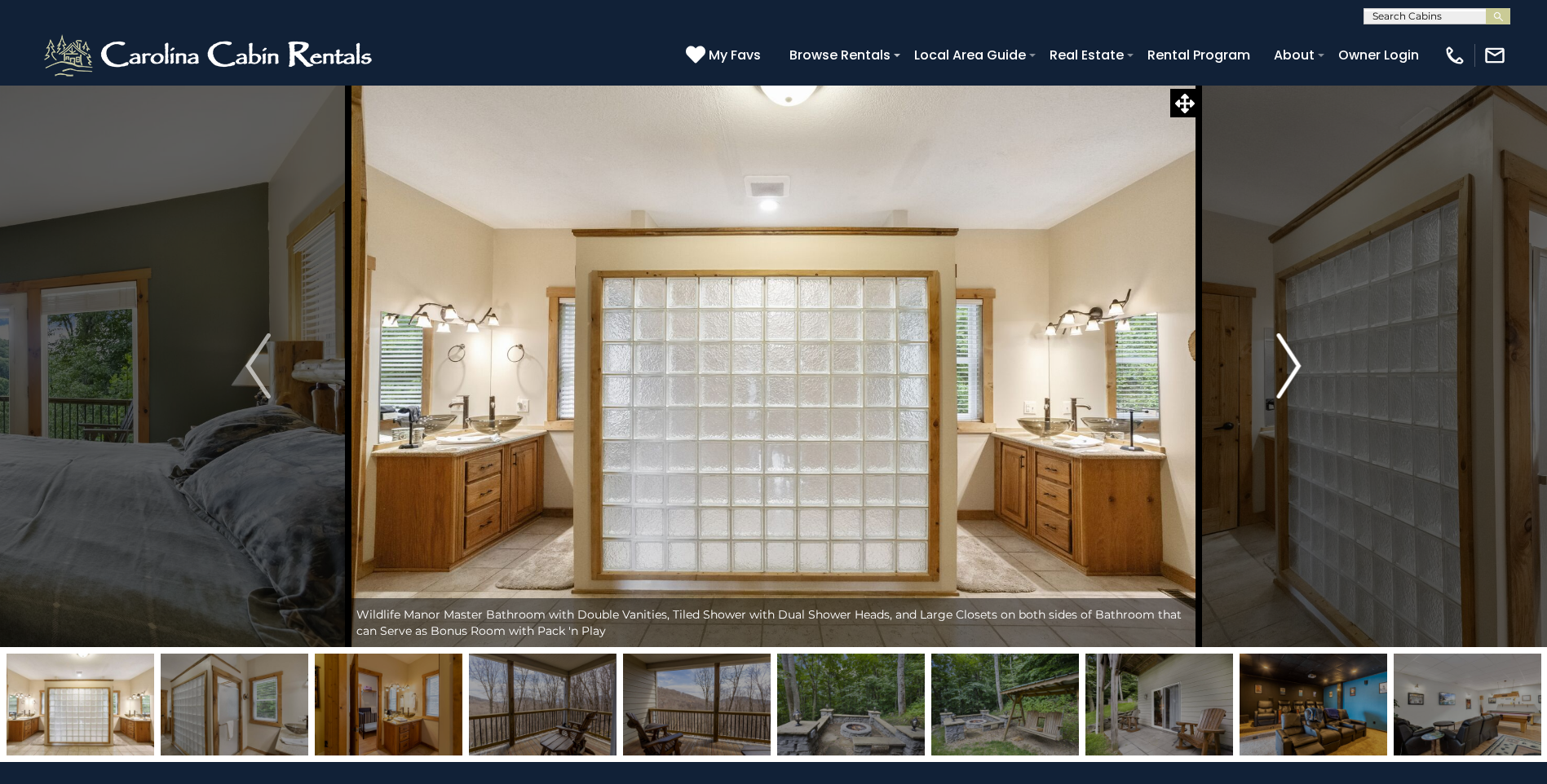
click at [1287, 379] on img "Next" at bounding box center [1288, 365] width 24 height 65
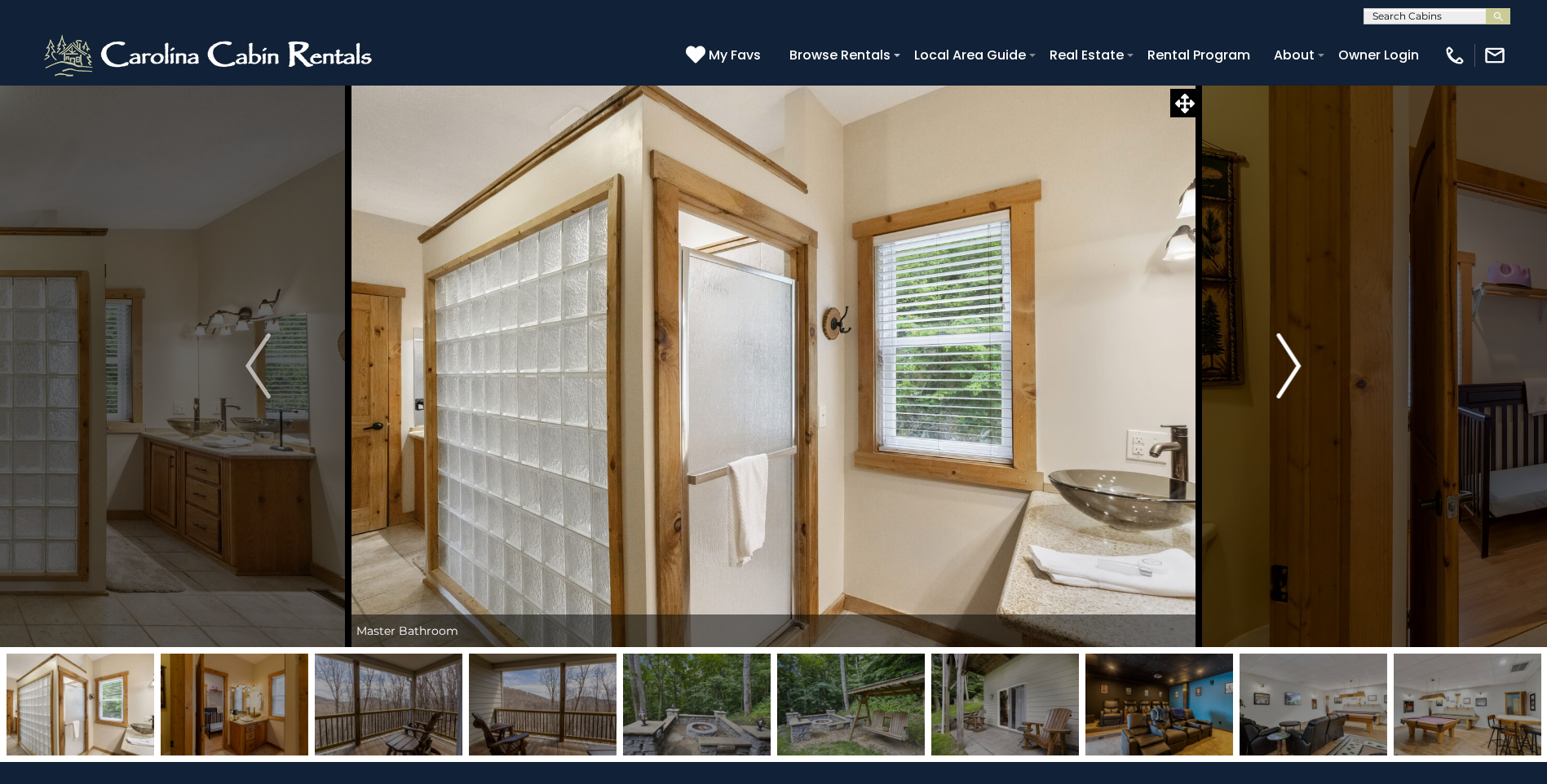
click at [1287, 379] on img "Next" at bounding box center [1288, 365] width 24 height 65
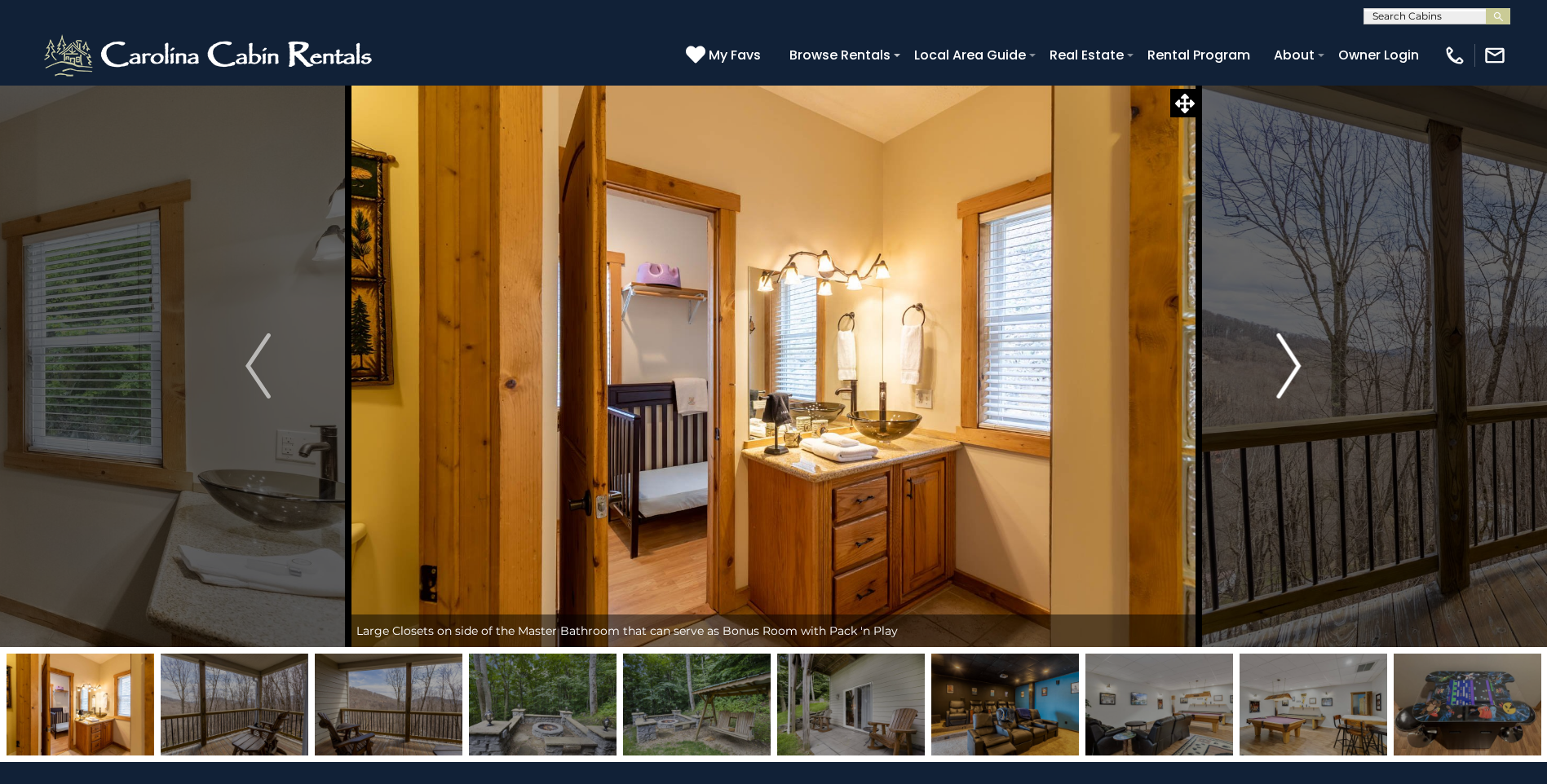
click at [1289, 371] on img "Next" at bounding box center [1288, 365] width 24 height 65
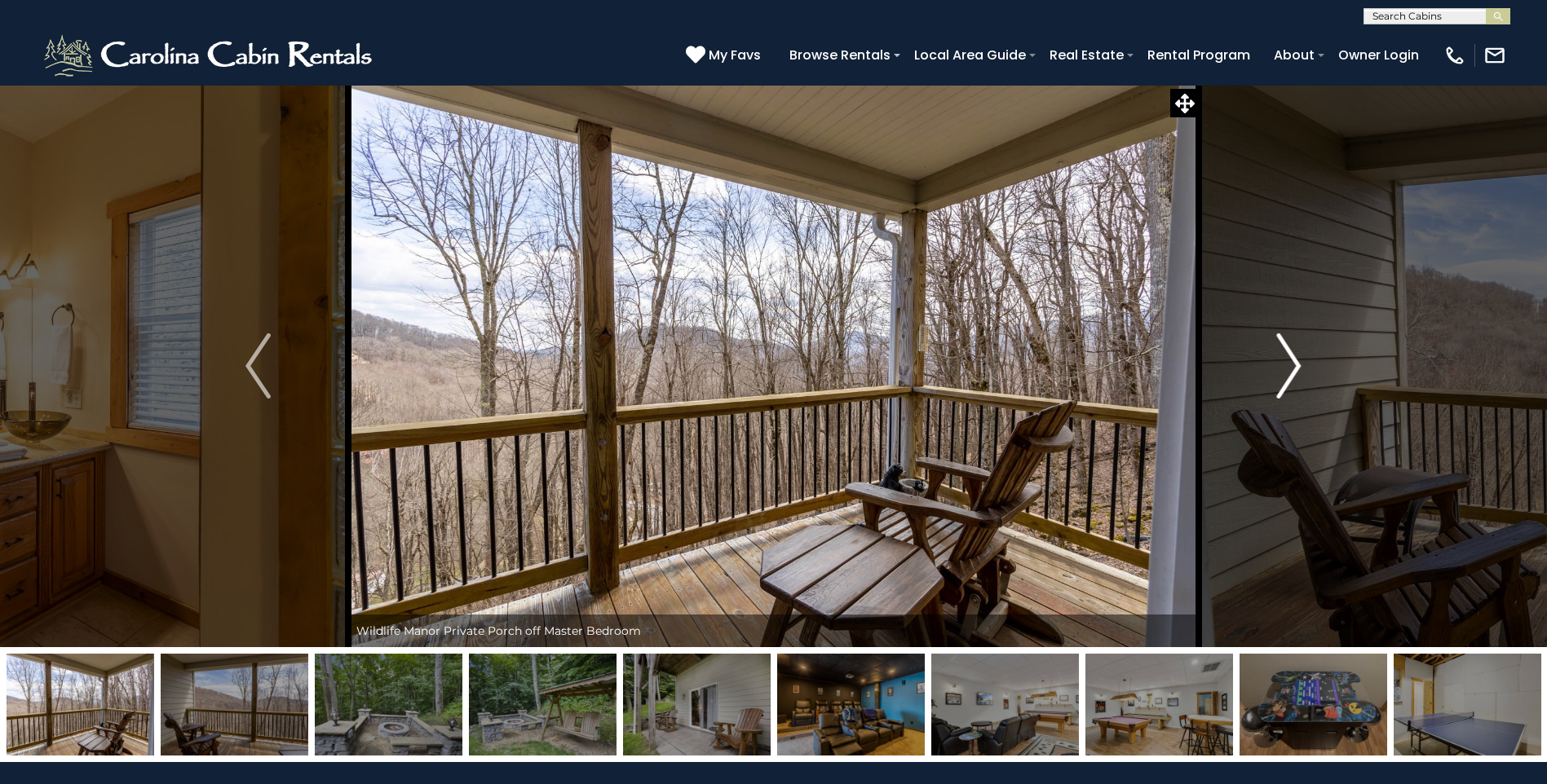
click at [1289, 371] on img "Next" at bounding box center [1288, 365] width 24 height 65
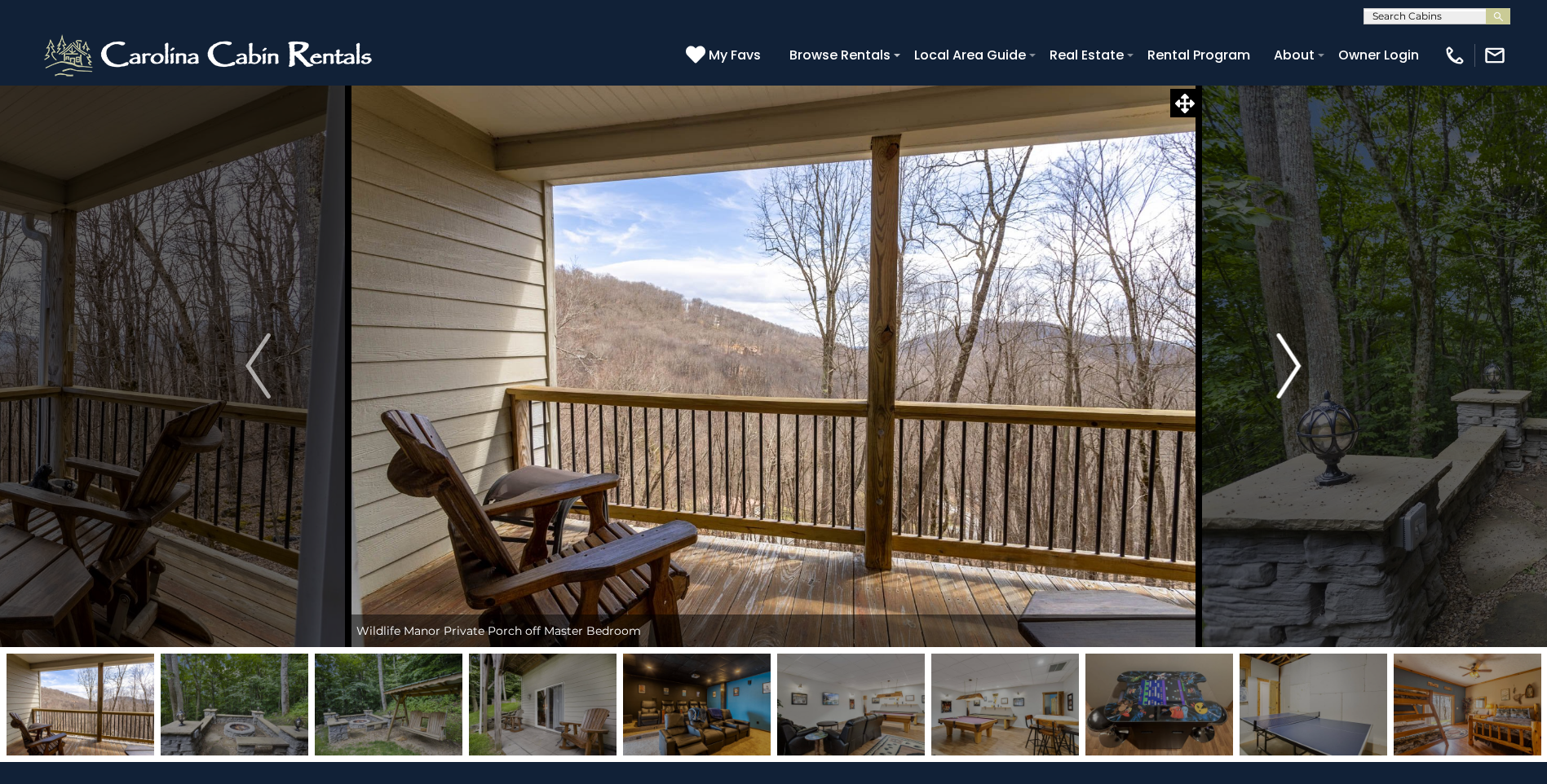
click at [1289, 372] on img "Next" at bounding box center [1288, 365] width 24 height 65
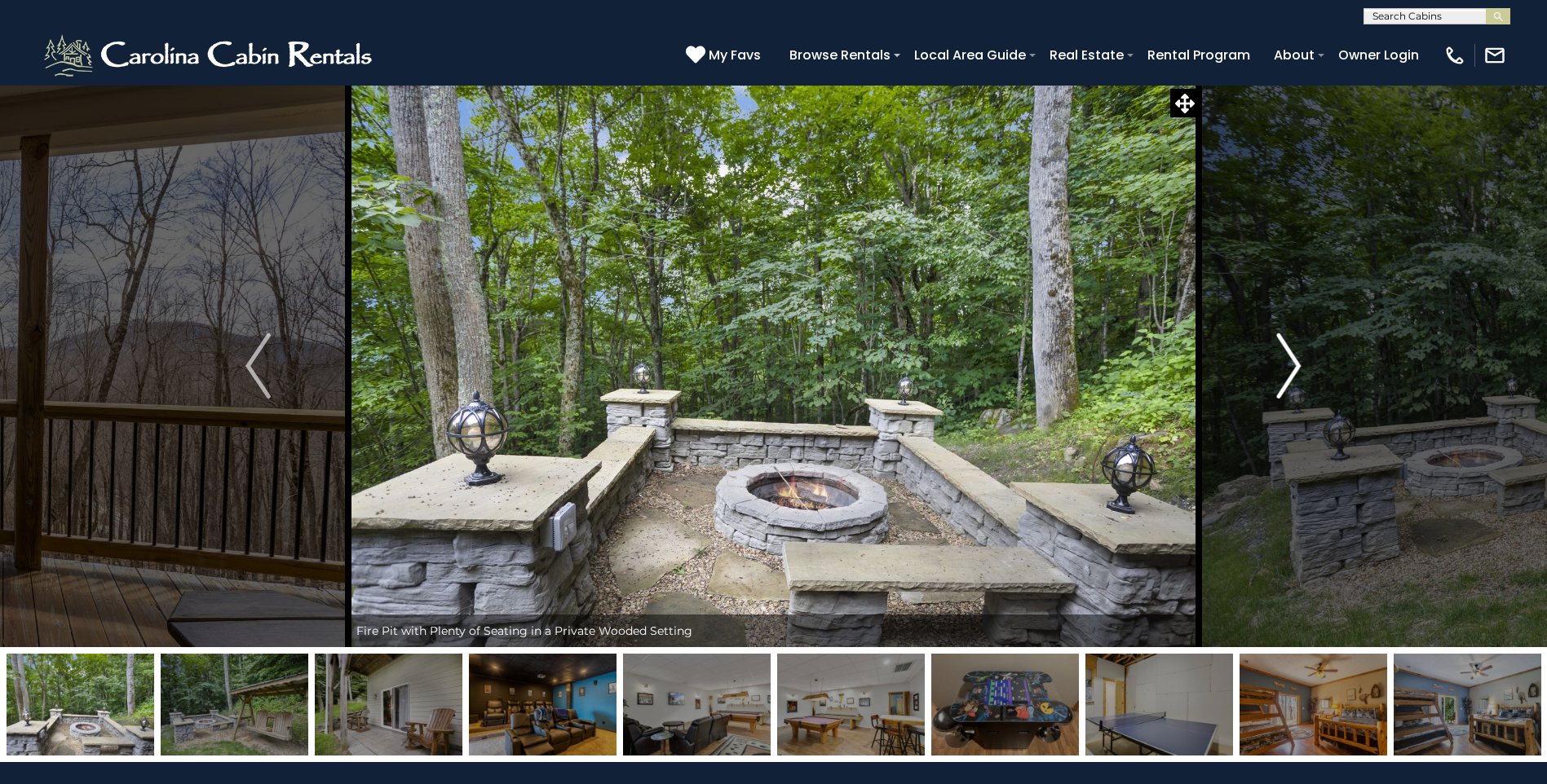
click at [1289, 372] on img "Next" at bounding box center [1288, 365] width 24 height 65
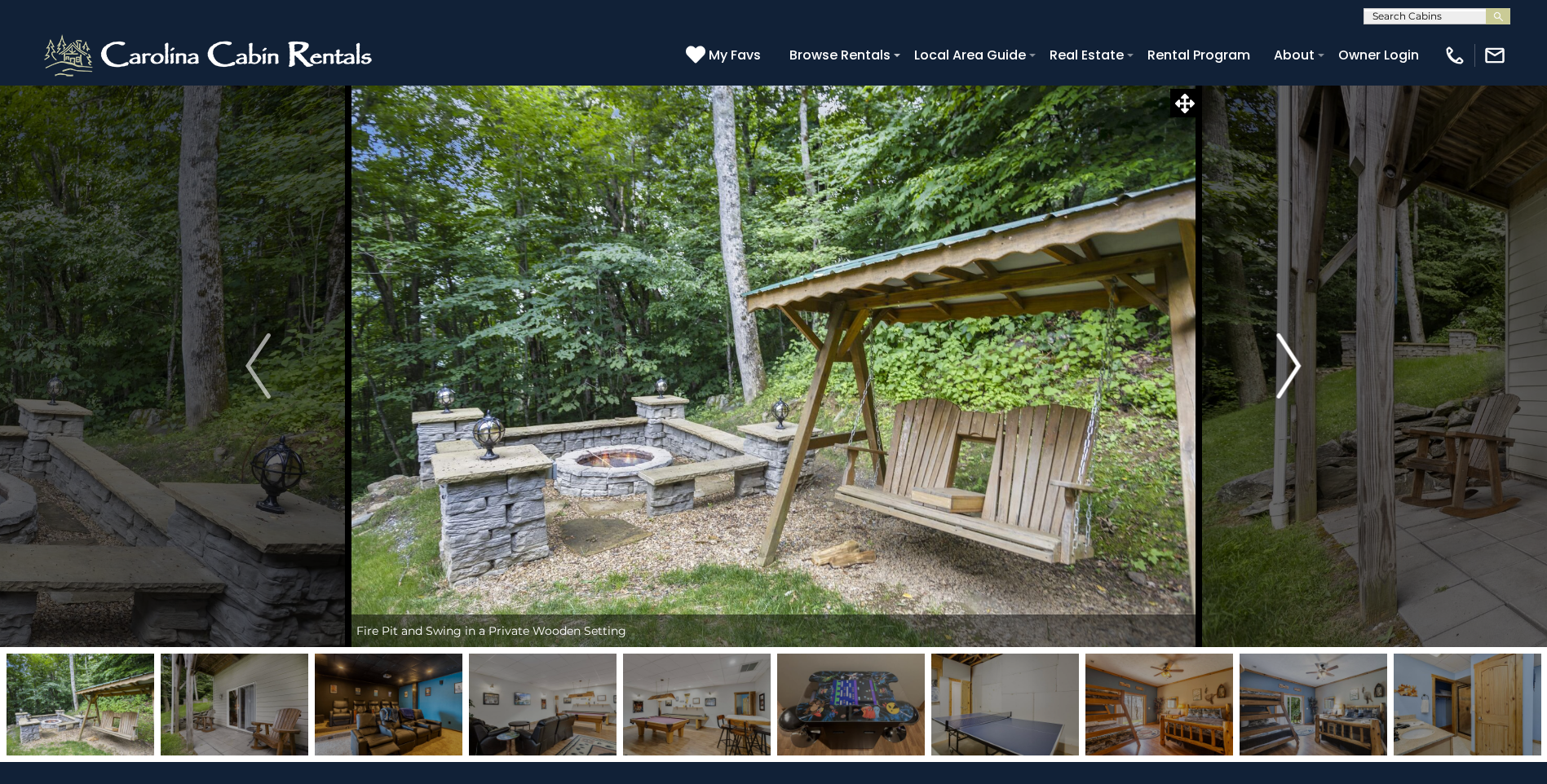
click at [1289, 372] on img "Next" at bounding box center [1288, 365] width 24 height 65
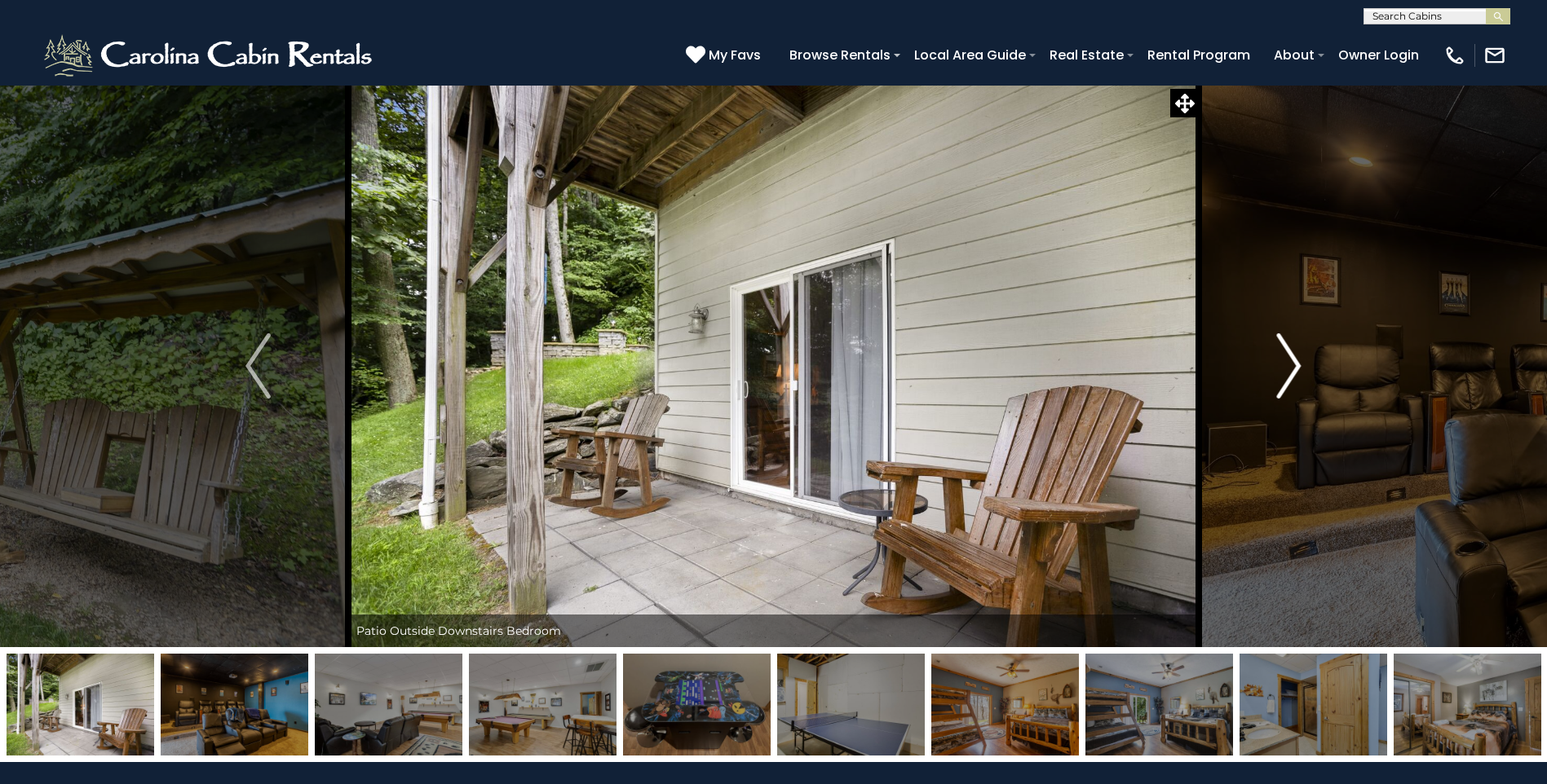
click at [1289, 372] on img "Next" at bounding box center [1288, 365] width 24 height 65
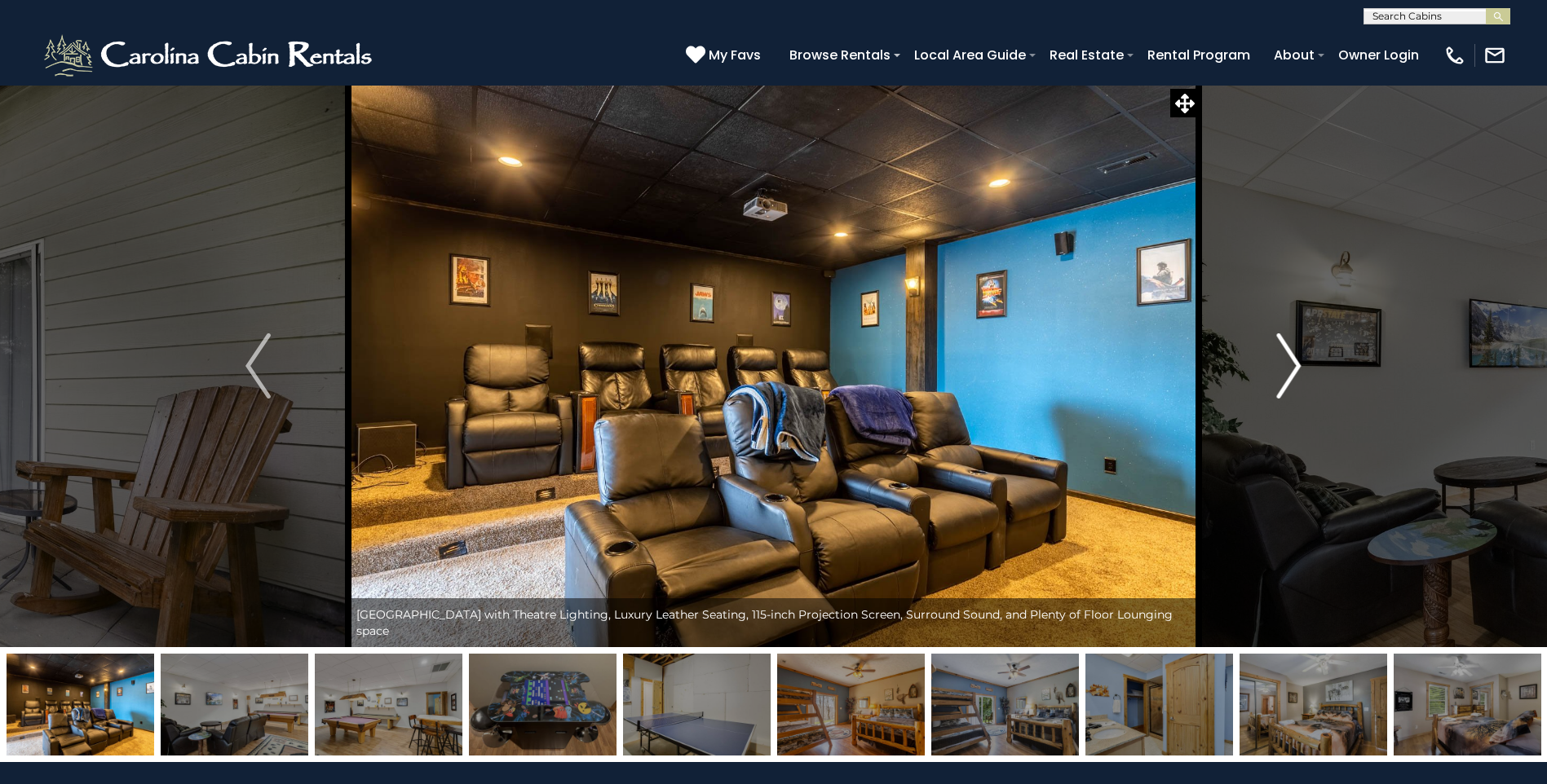
click at [1284, 375] on img "Next" at bounding box center [1288, 365] width 24 height 65
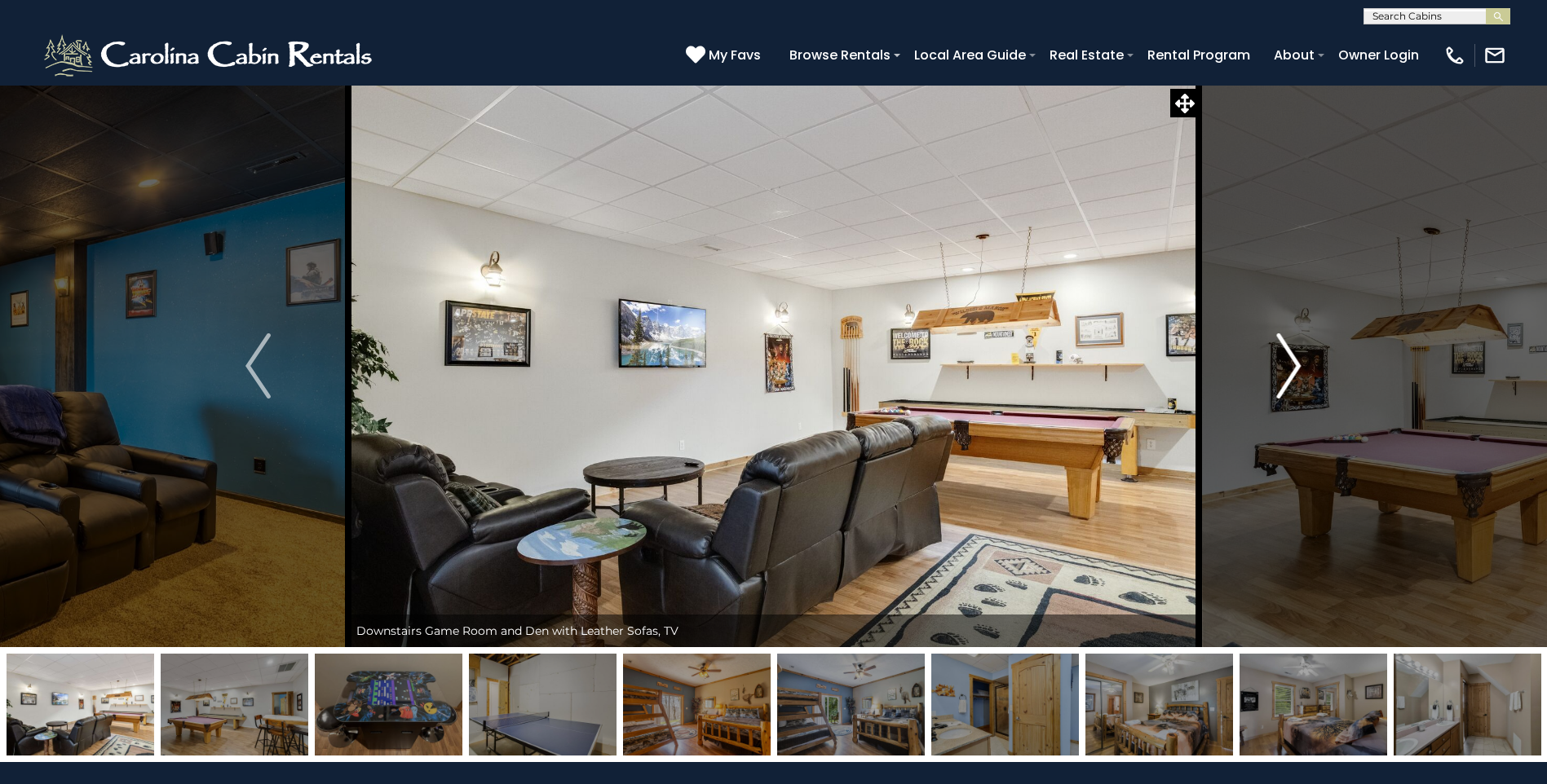
click at [1276, 380] on img "Next" at bounding box center [1288, 365] width 24 height 65
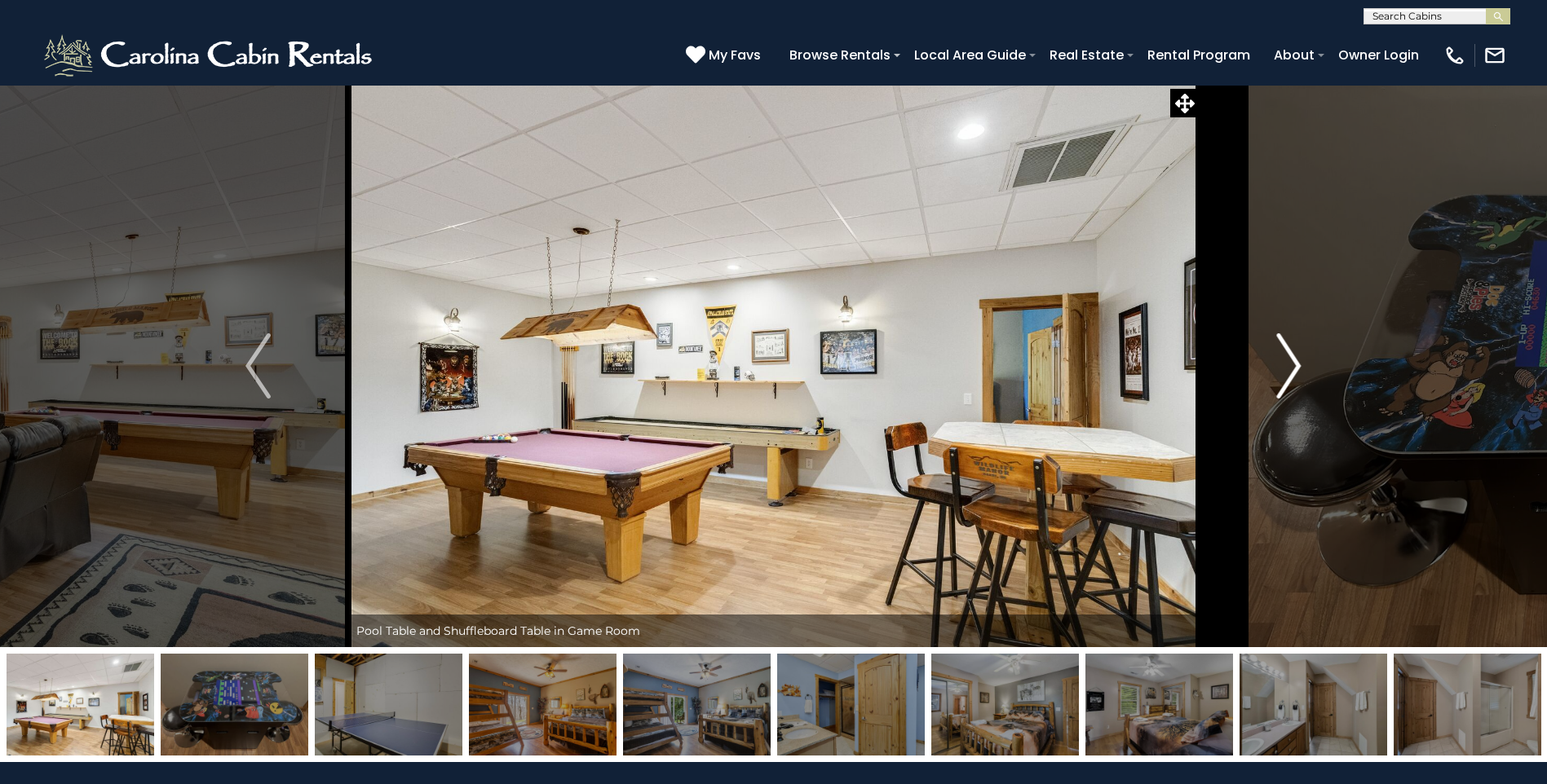
click at [1276, 380] on img "Next" at bounding box center [1288, 365] width 24 height 65
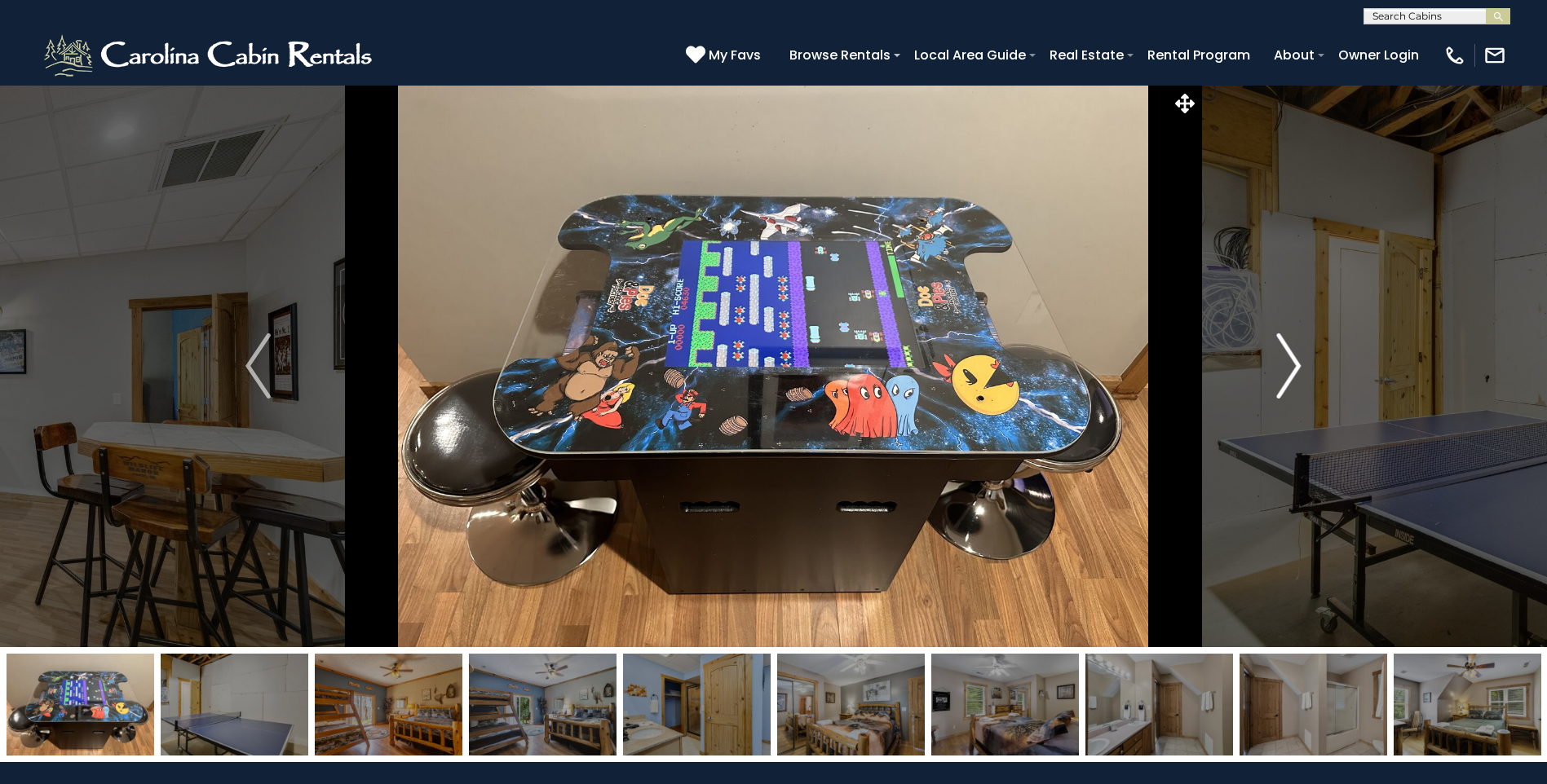
click at [1295, 370] on img "Next" at bounding box center [1288, 365] width 24 height 65
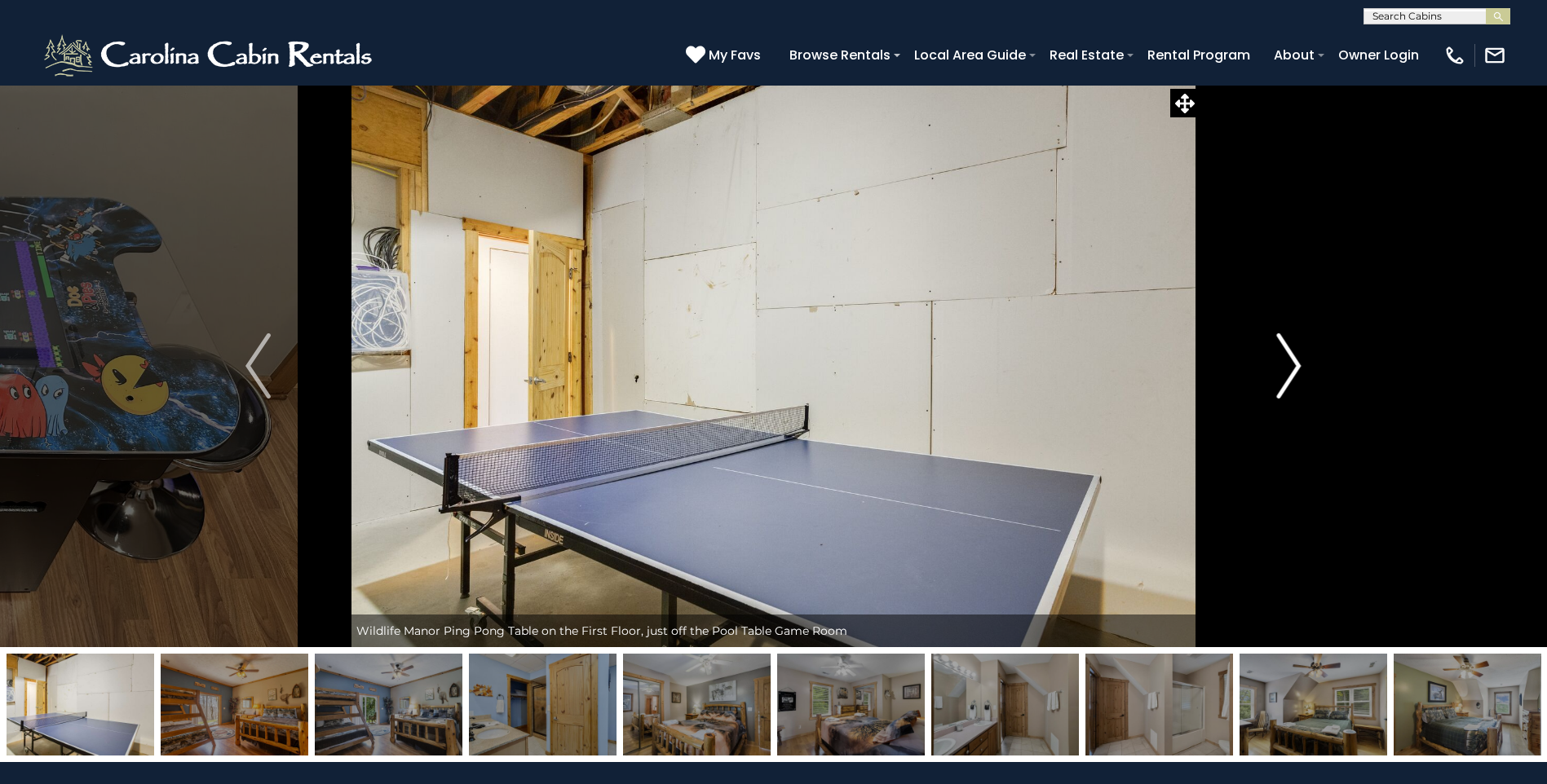
click at [1292, 370] on img "Next" at bounding box center [1288, 365] width 24 height 65
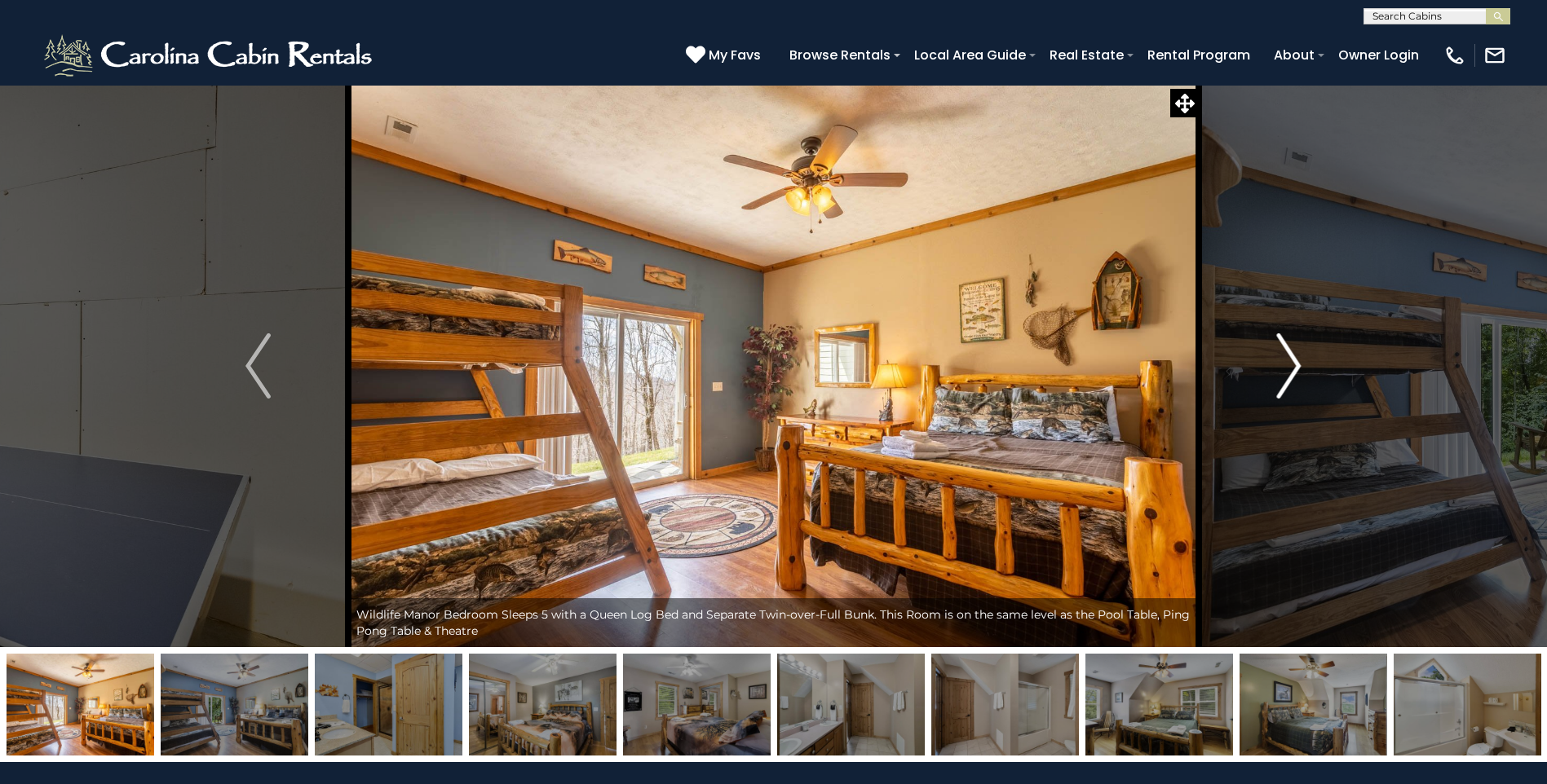
click at [1291, 371] on img "Next" at bounding box center [1288, 365] width 24 height 65
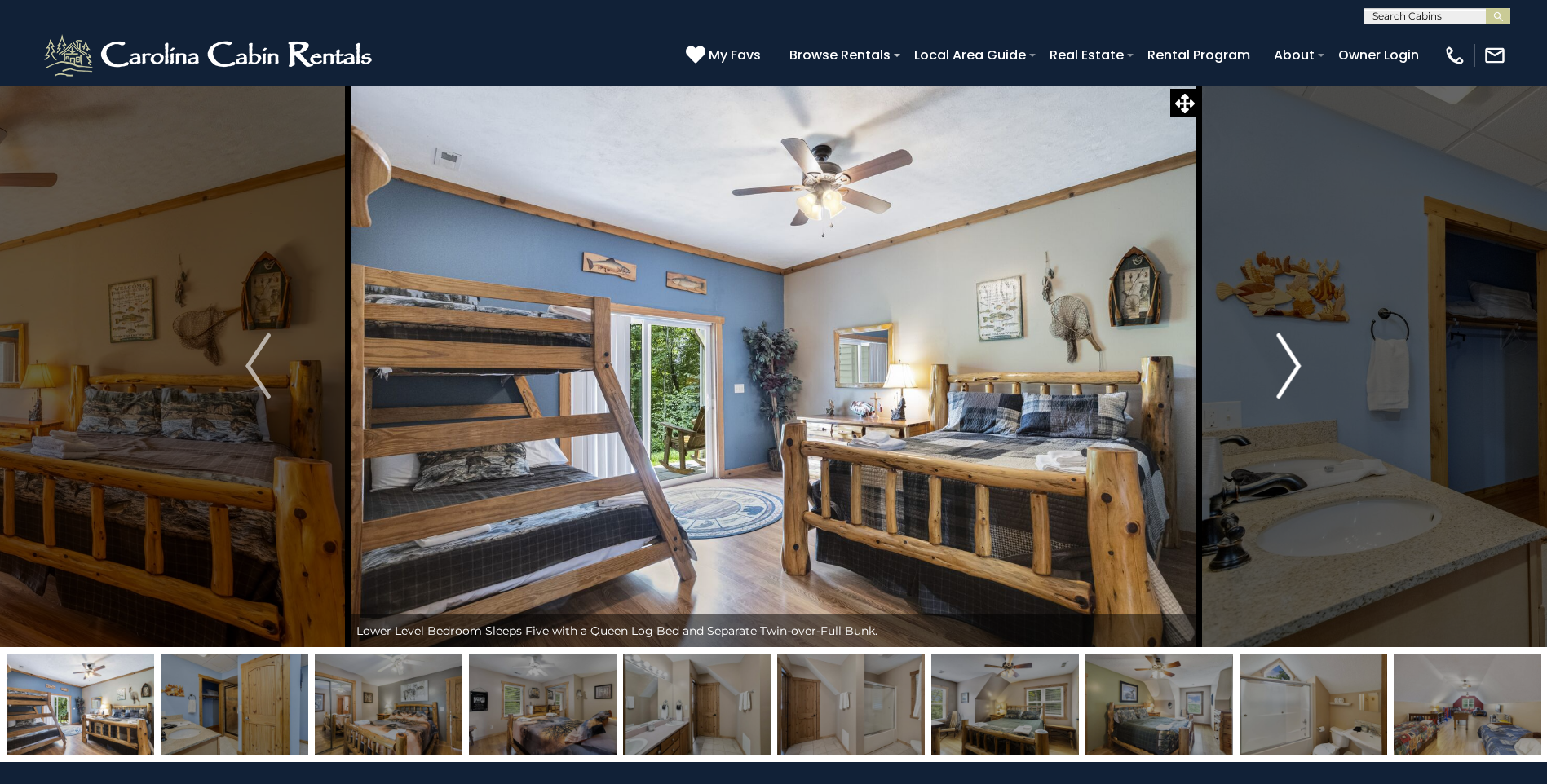
click at [1291, 371] on img "Next" at bounding box center [1288, 365] width 24 height 65
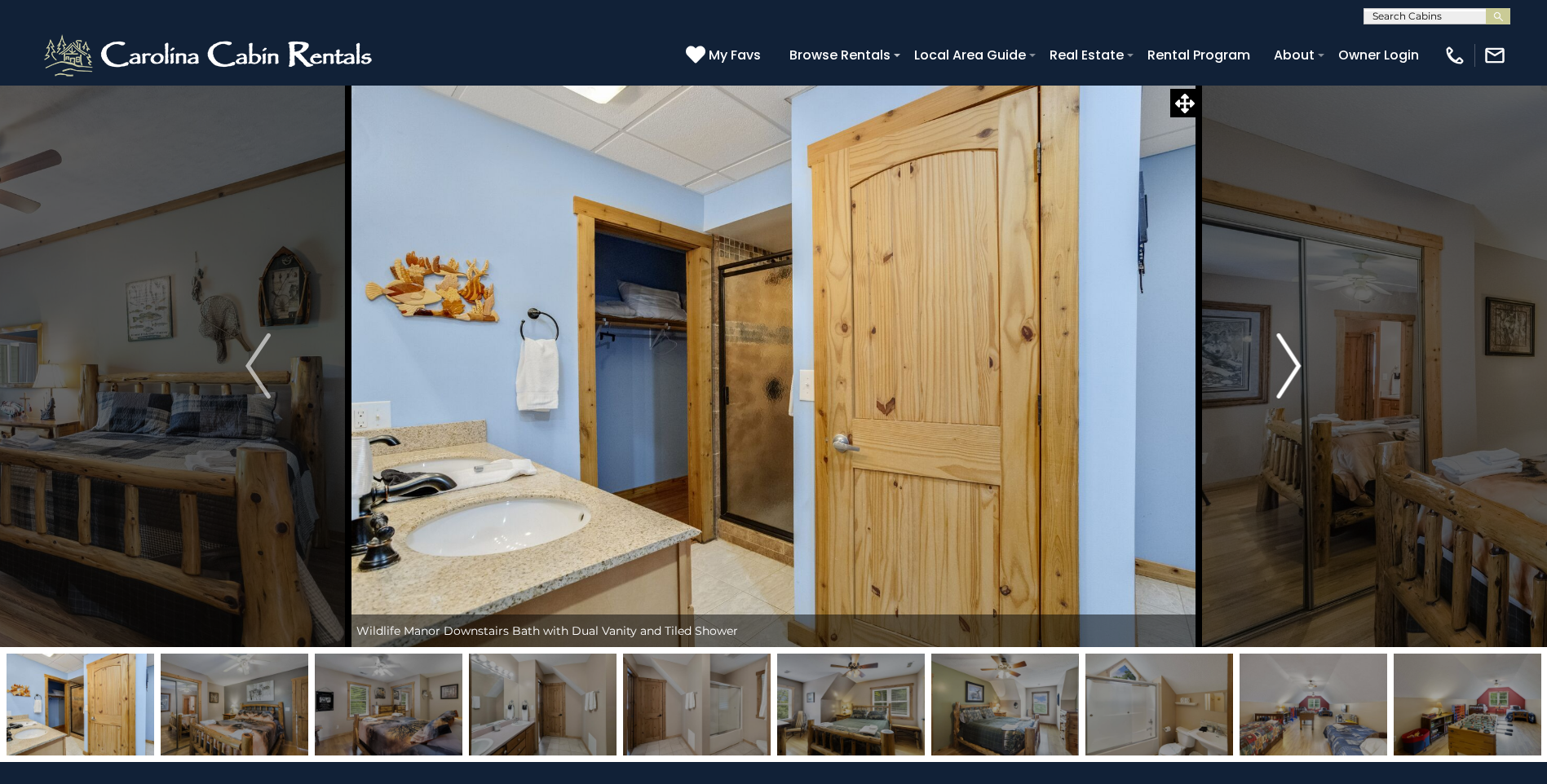
click at [1290, 371] on img "Next" at bounding box center [1288, 365] width 24 height 65
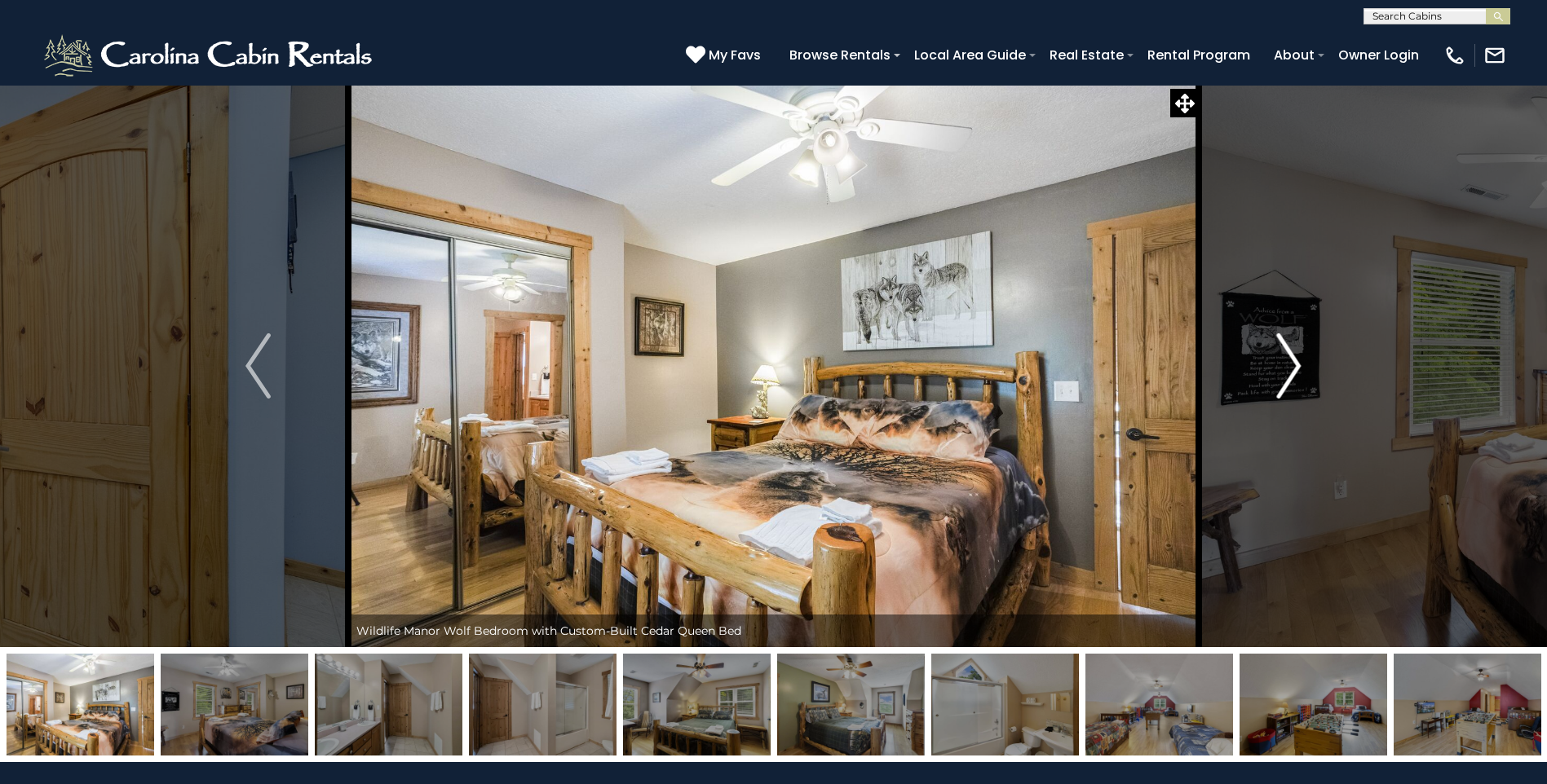
click at [1289, 371] on img "Next" at bounding box center [1288, 365] width 24 height 65
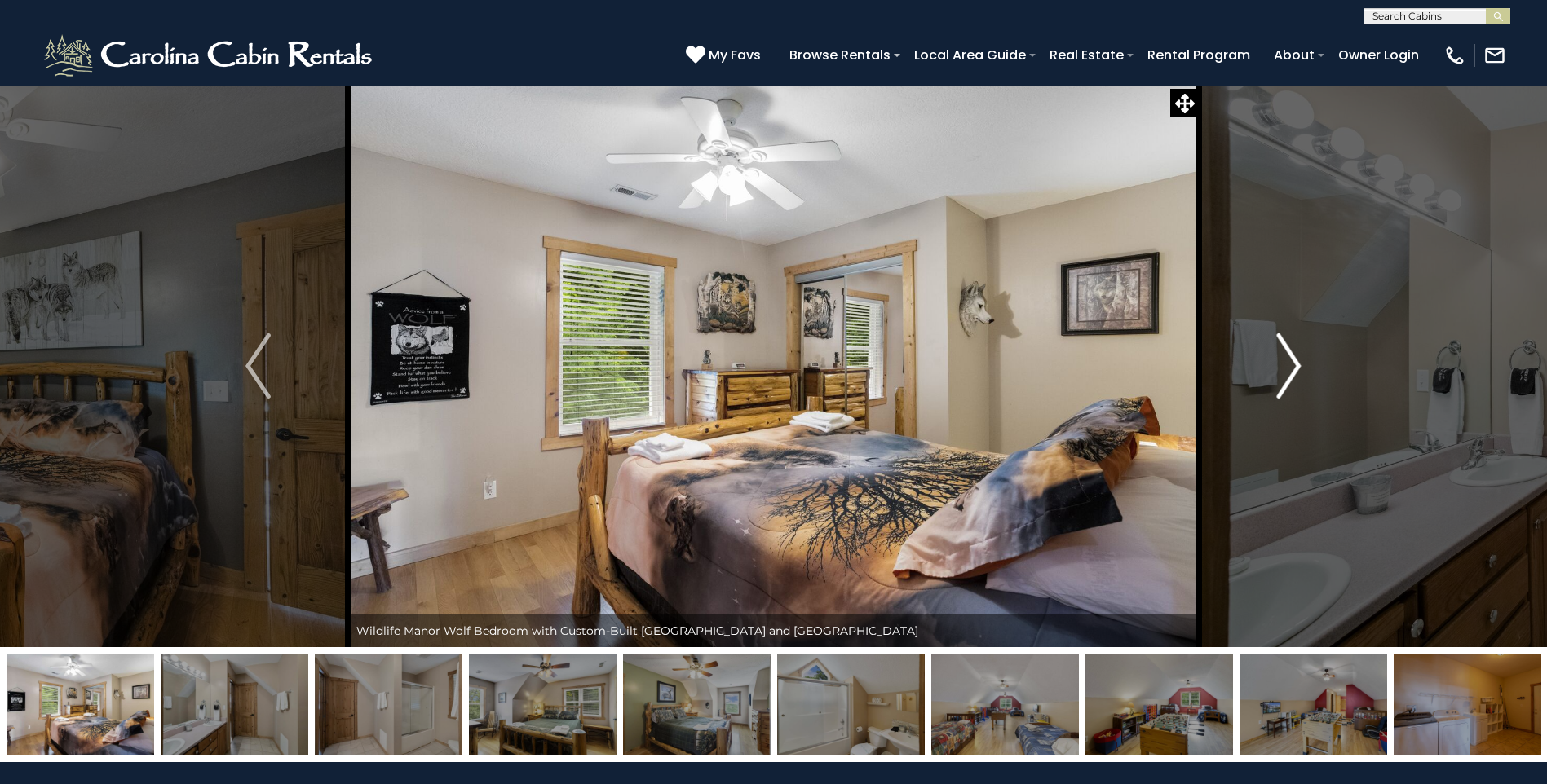
click at [1289, 371] on img "Next" at bounding box center [1288, 365] width 24 height 65
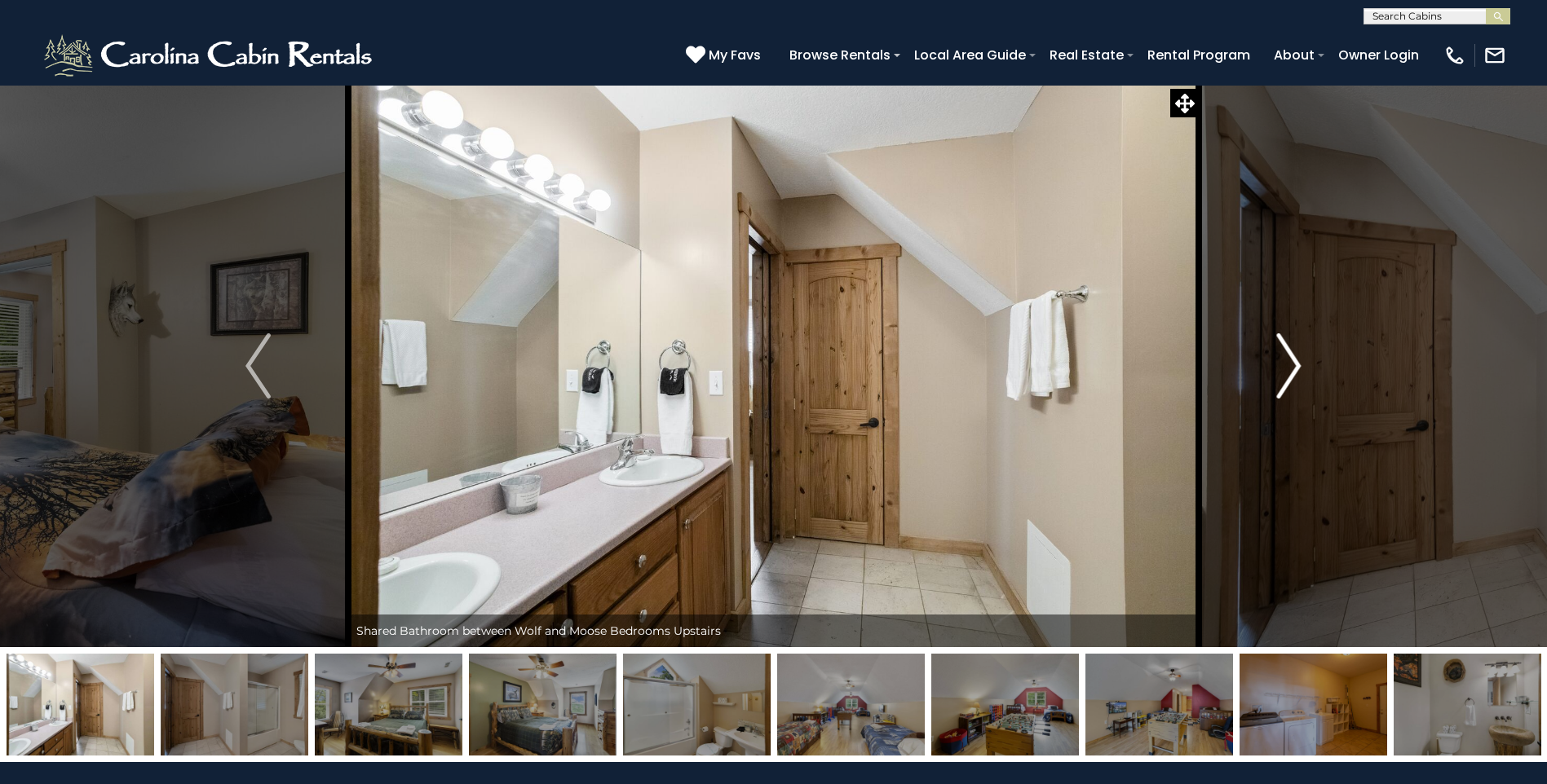
click at [1288, 372] on img "Next" at bounding box center [1288, 365] width 24 height 65
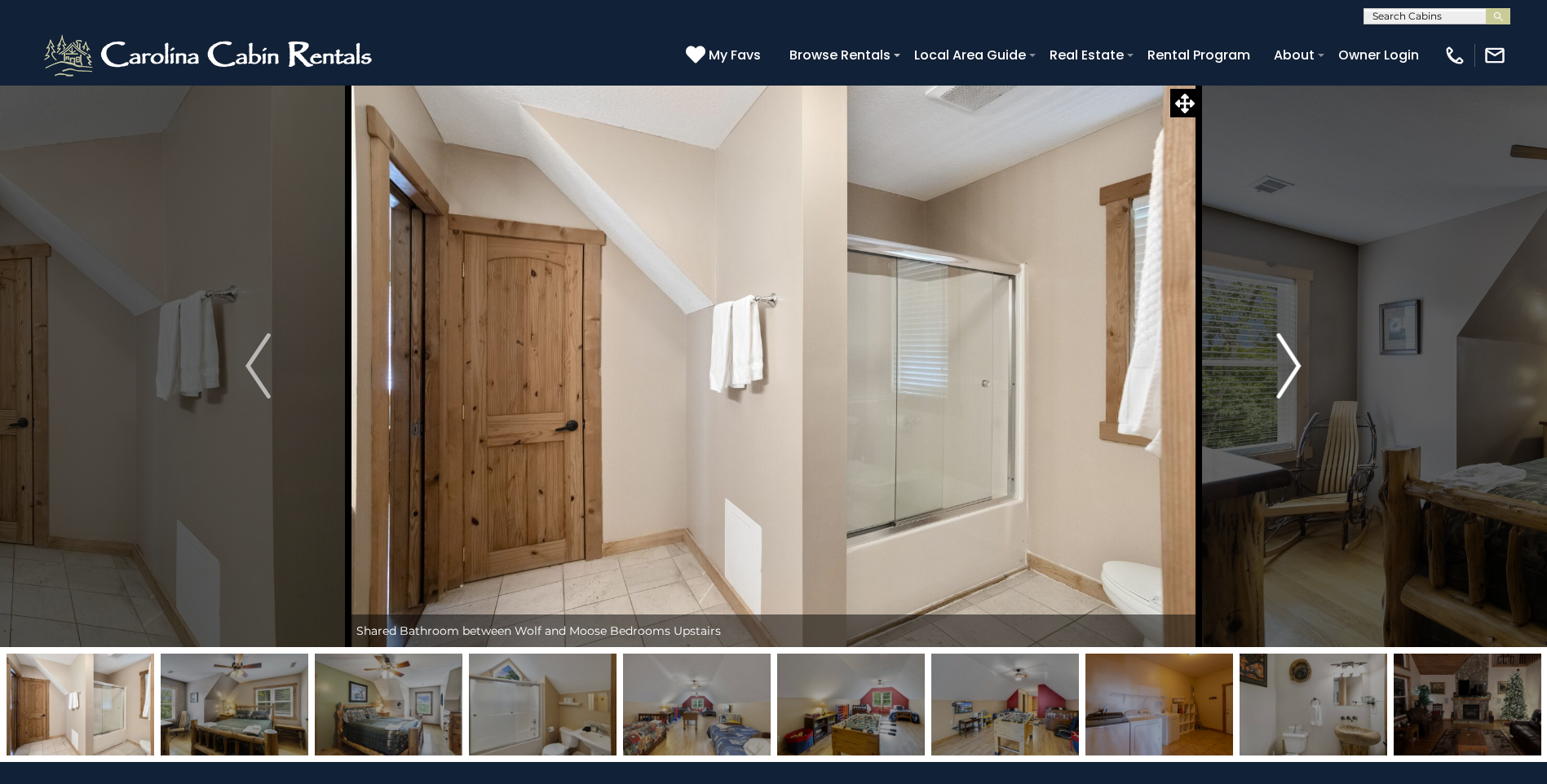
click at [1287, 373] on img "Next" at bounding box center [1288, 365] width 24 height 65
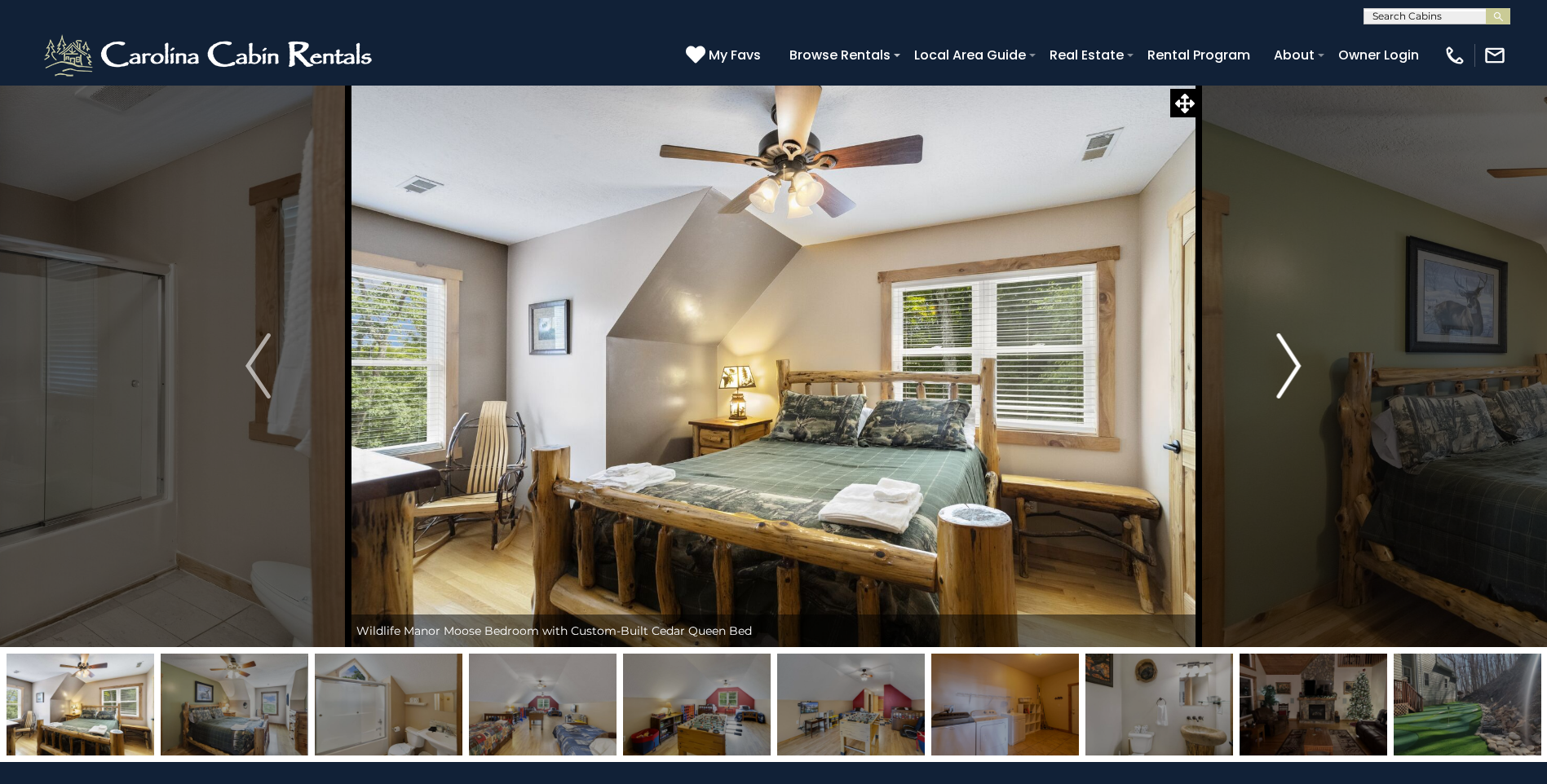
click at [1284, 375] on img "Next" at bounding box center [1288, 365] width 24 height 65
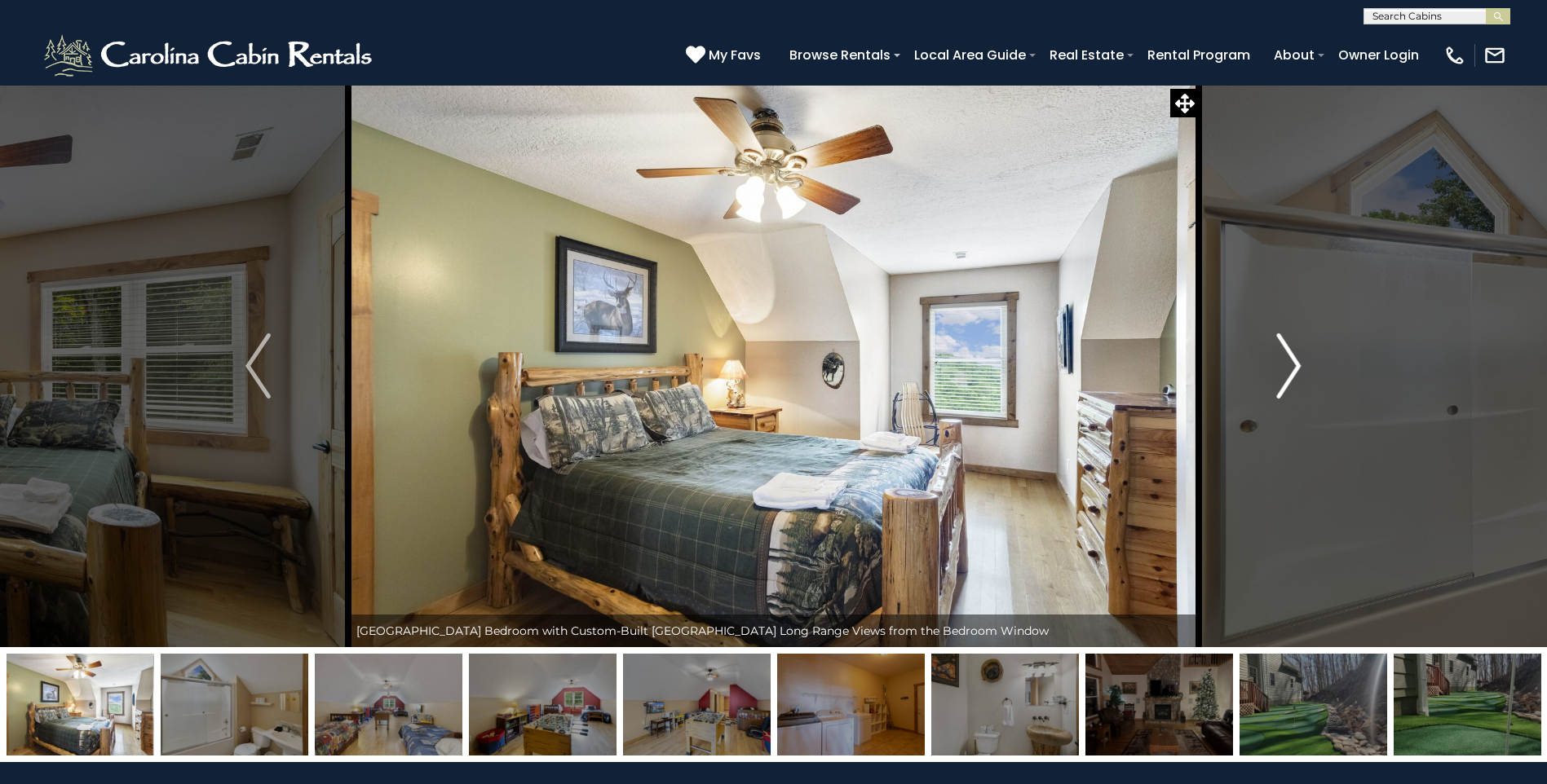
click at [1286, 372] on img "Next" at bounding box center [1288, 365] width 24 height 65
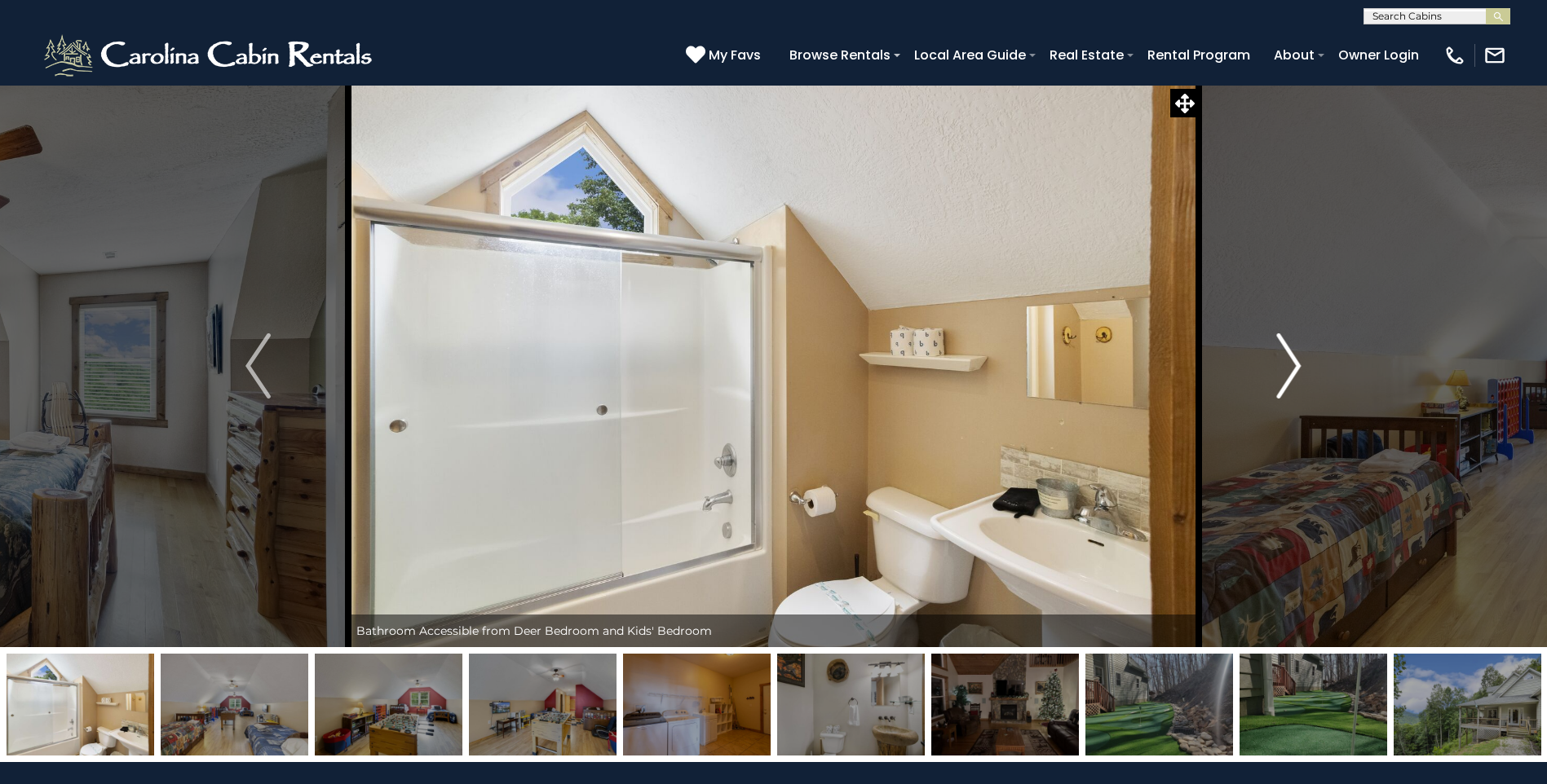
click at [1286, 371] on img "Next" at bounding box center [1288, 365] width 24 height 65
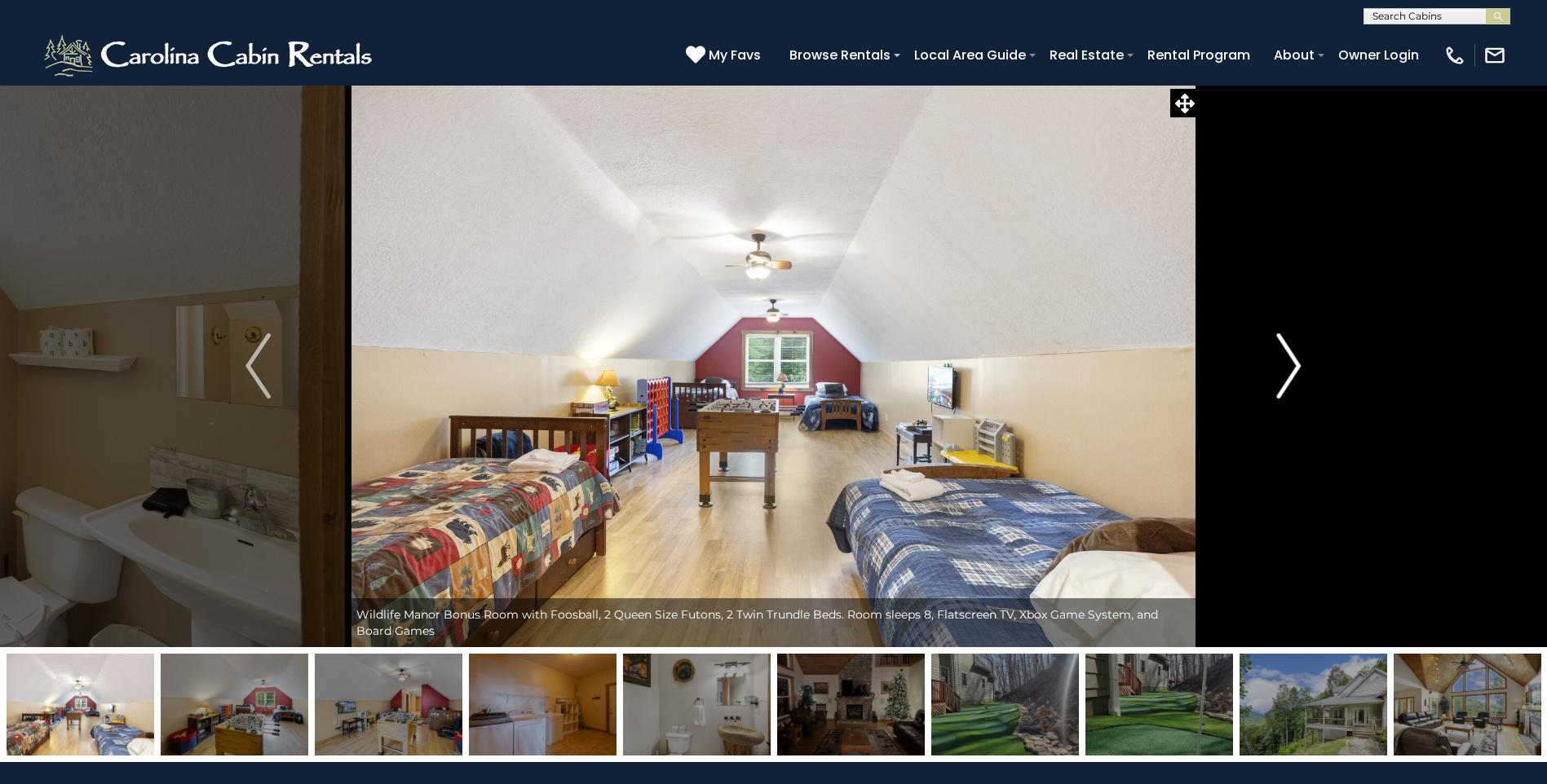
click at [1286, 375] on img "Next" at bounding box center [1288, 365] width 24 height 65
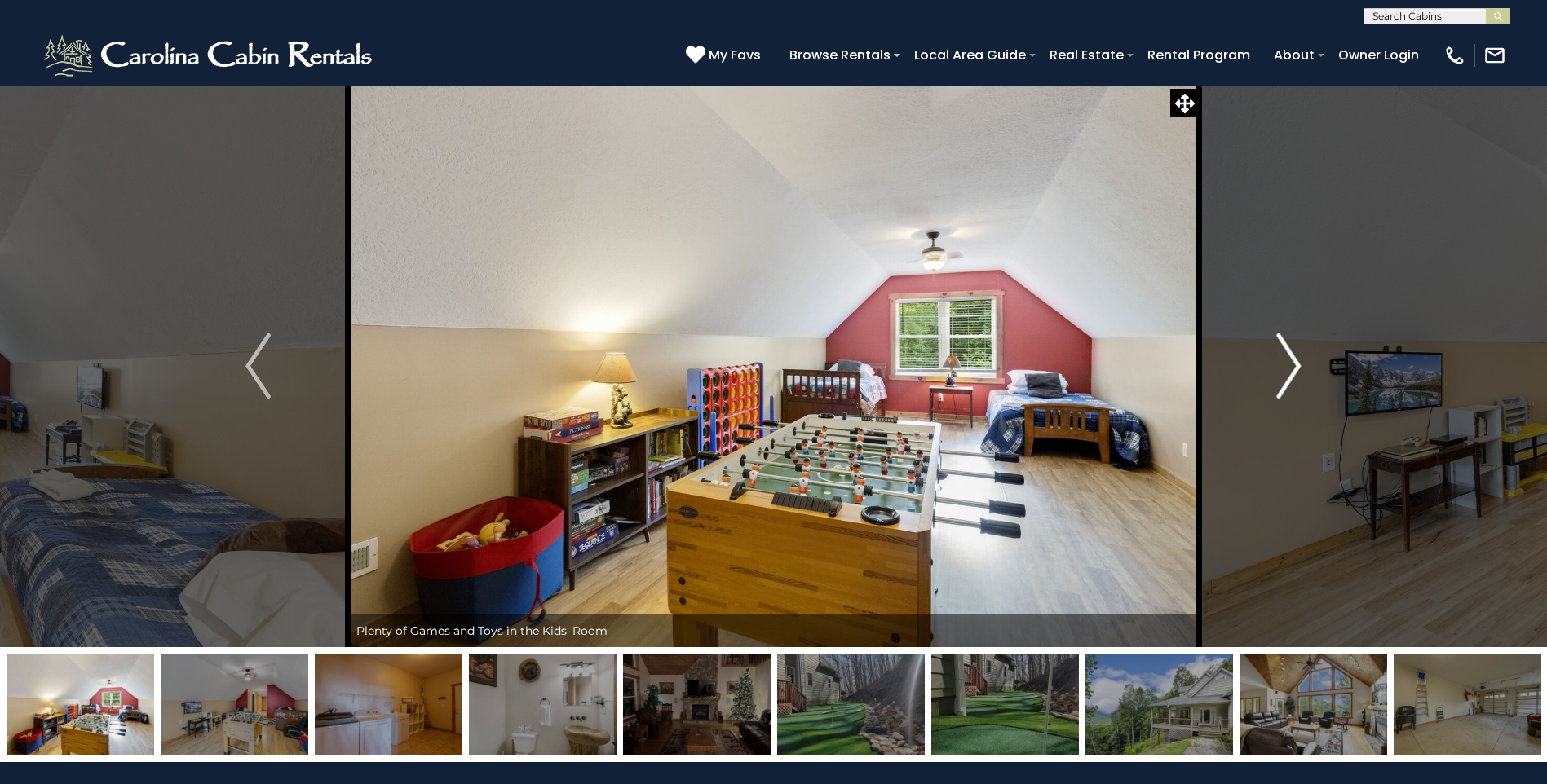
click at [1286, 375] on img "Next" at bounding box center [1288, 365] width 24 height 65
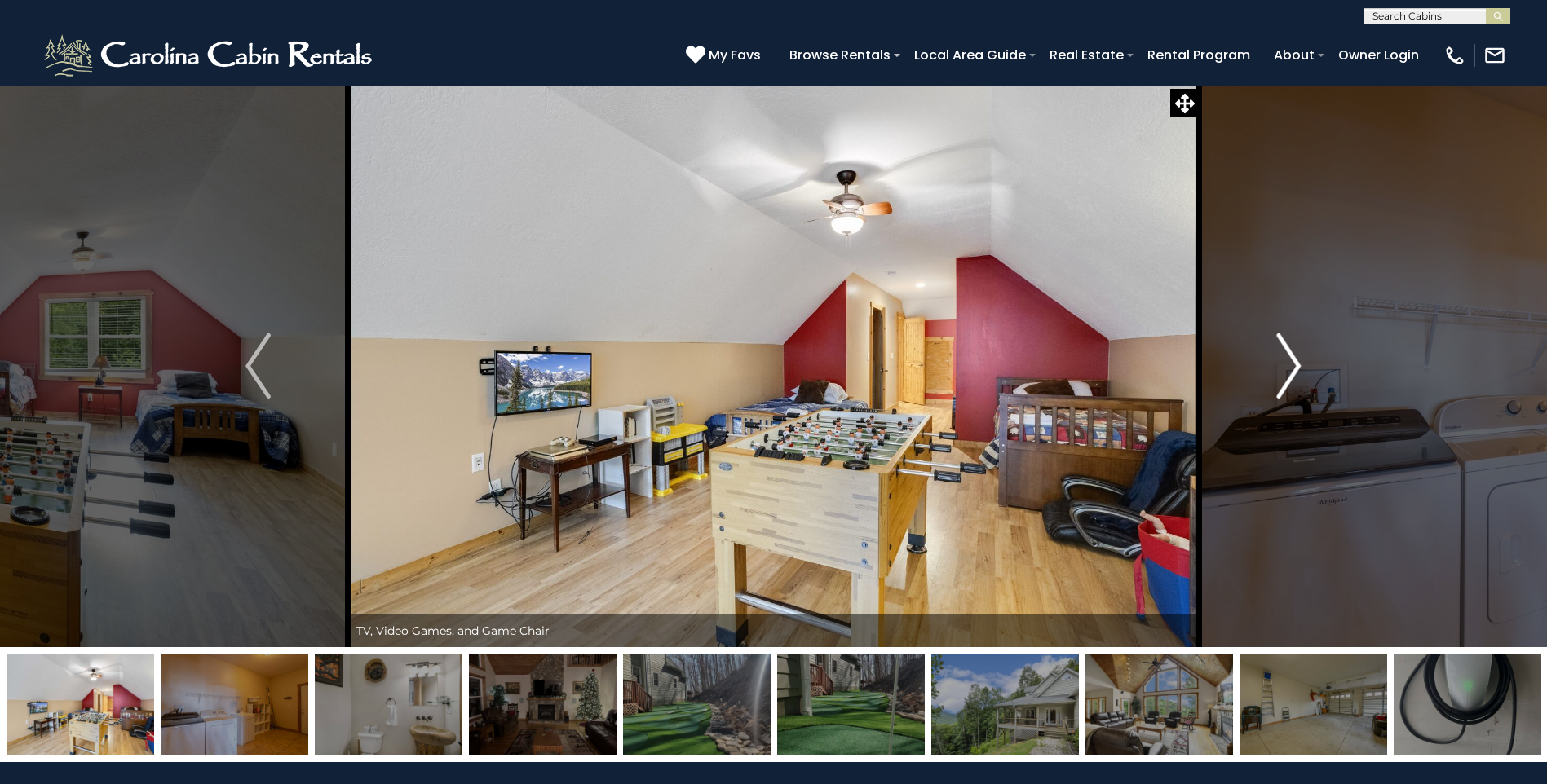
click at [1286, 375] on img "Next" at bounding box center [1288, 365] width 24 height 65
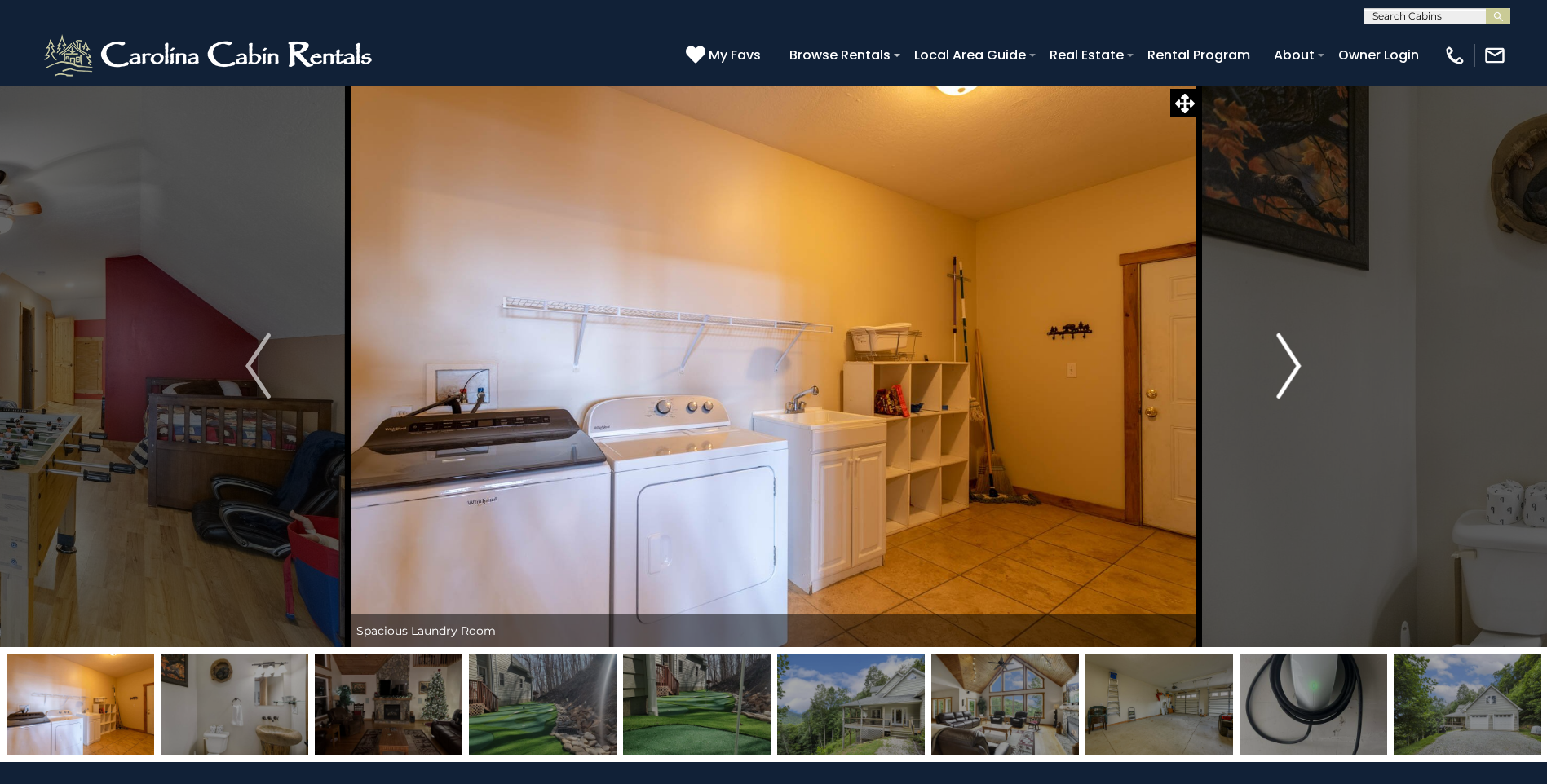
click at [1286, 375] on img "Next" at bounding box center [1288, 365] width 24 height 65
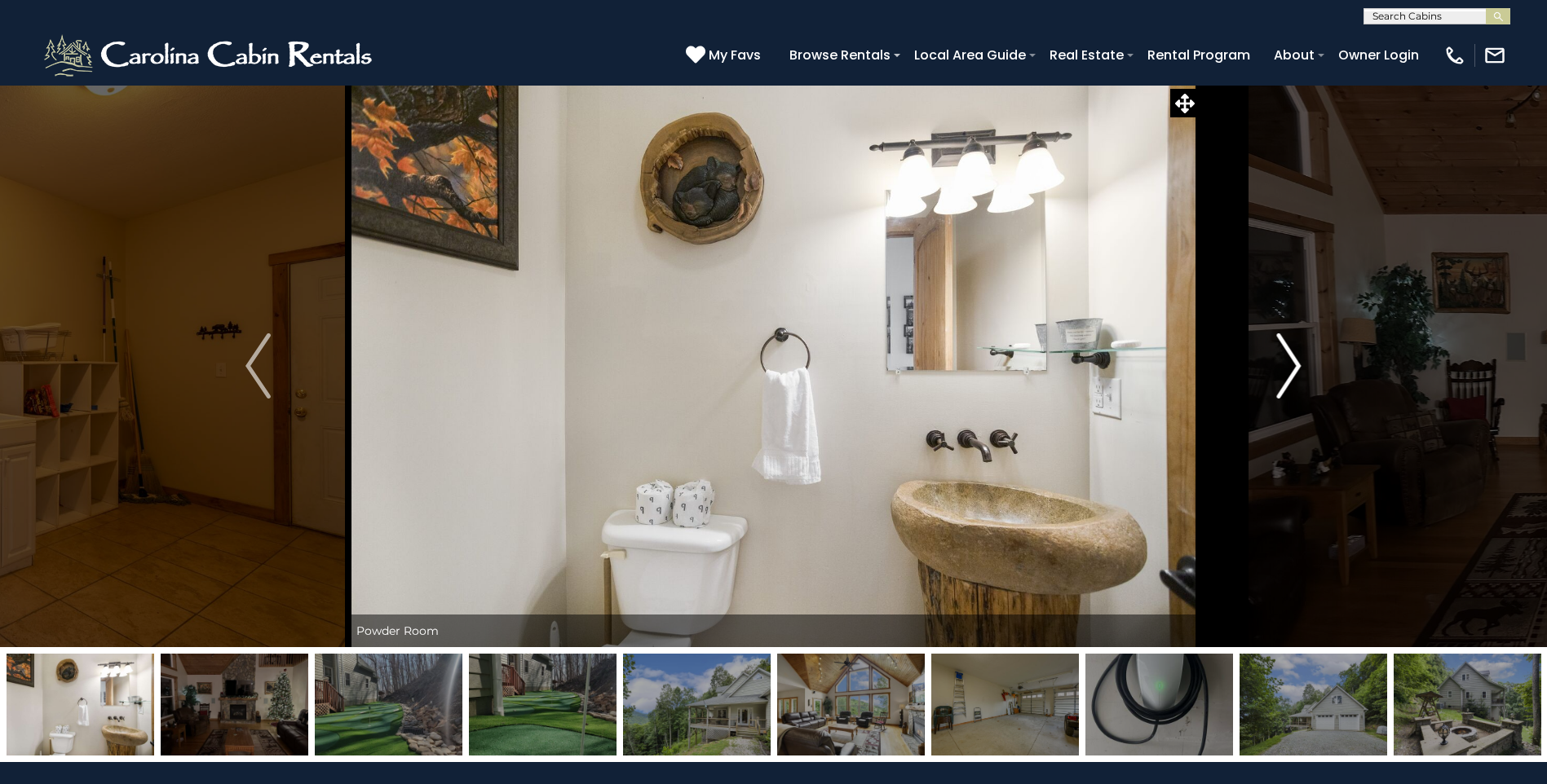
click at [1286, 375] on img "Next" at bounding box center [1288, 365] width 24 height 65
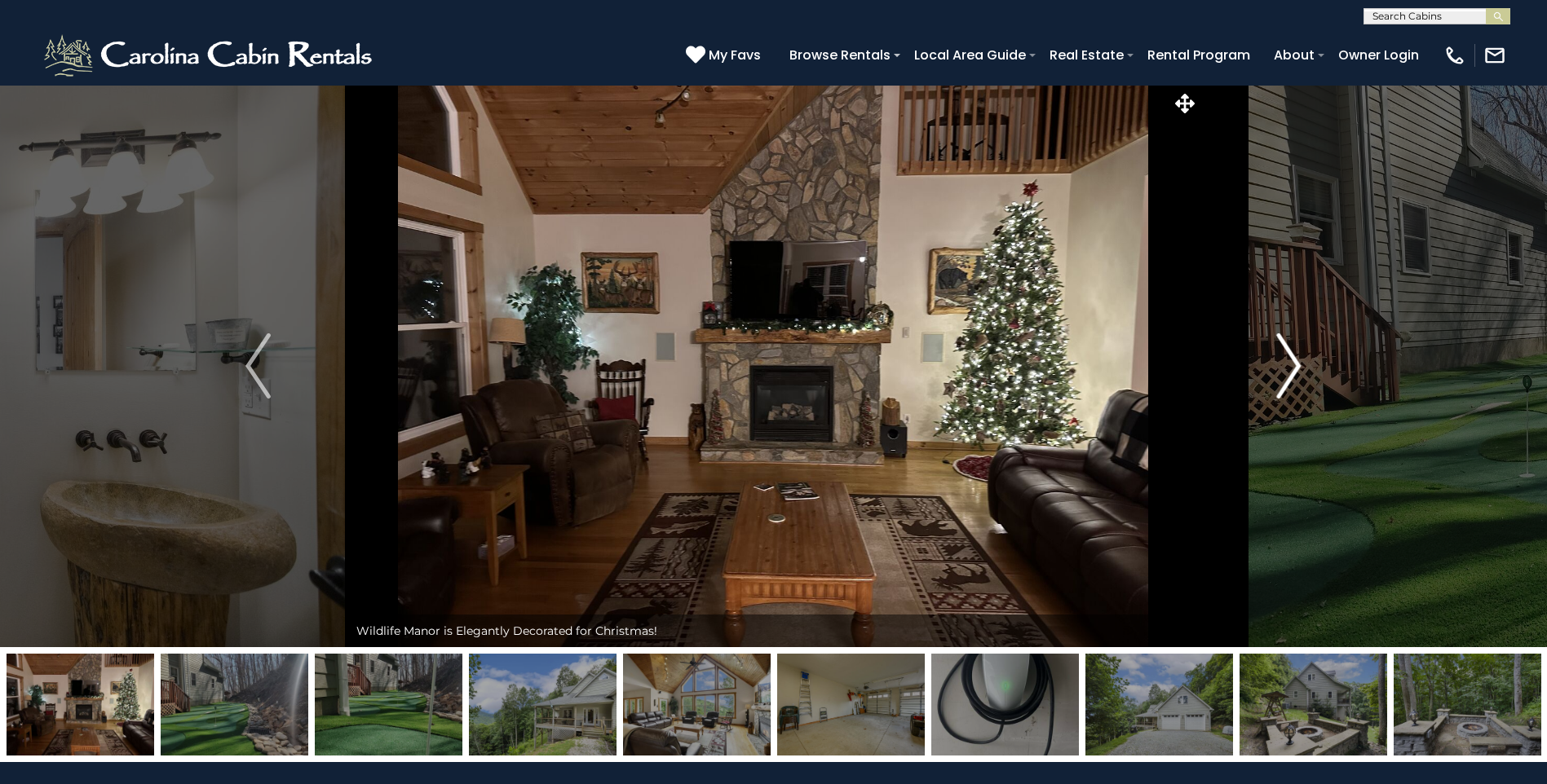
click at [1287, 377] on img "Next" at bounding box center [1288, 365] width 24 height 65
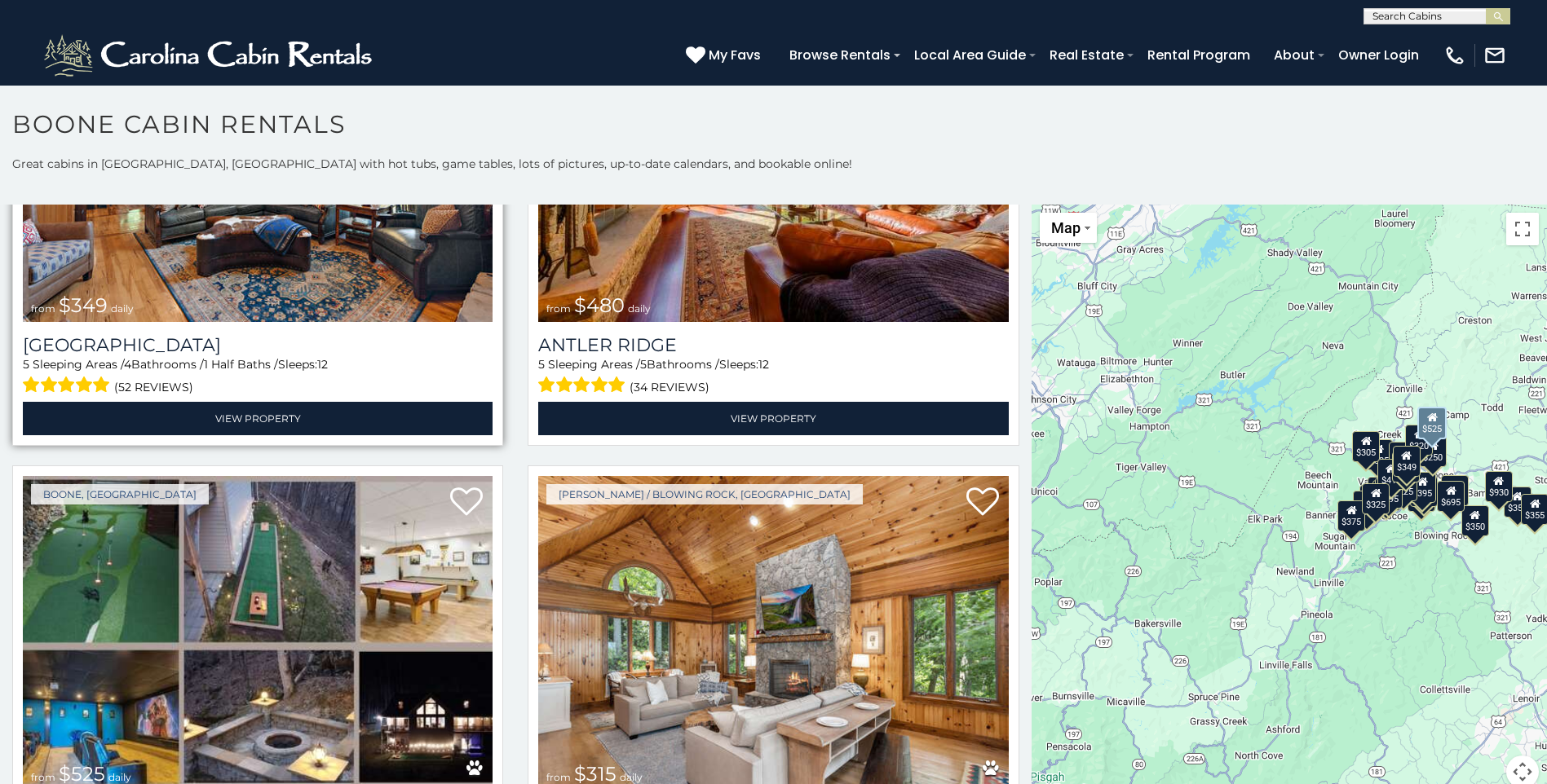
scroll to position [407, 0]
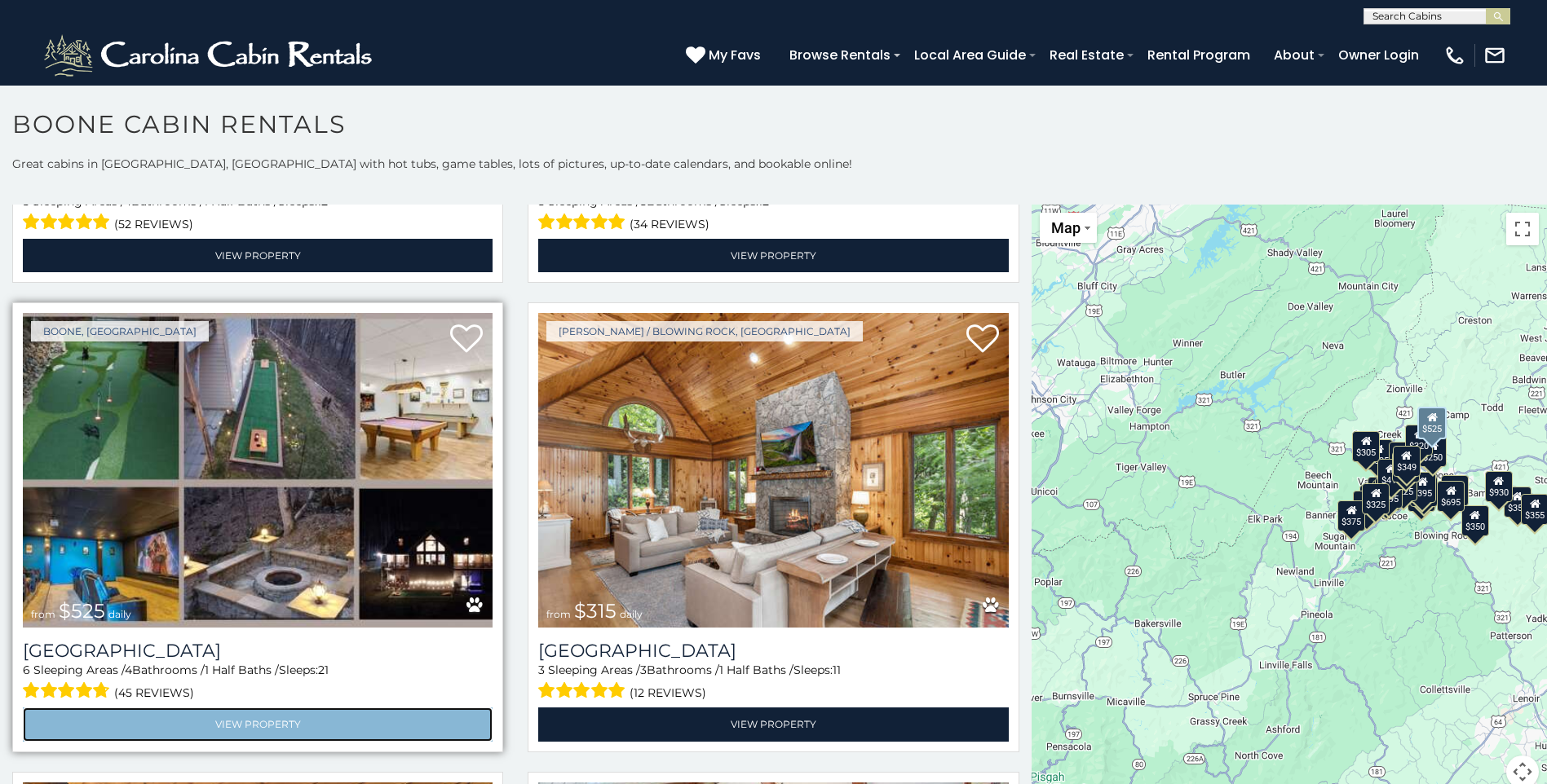
click at [241, 709] on link "View Property" at bounding box center [258, 723] width 470 height 33
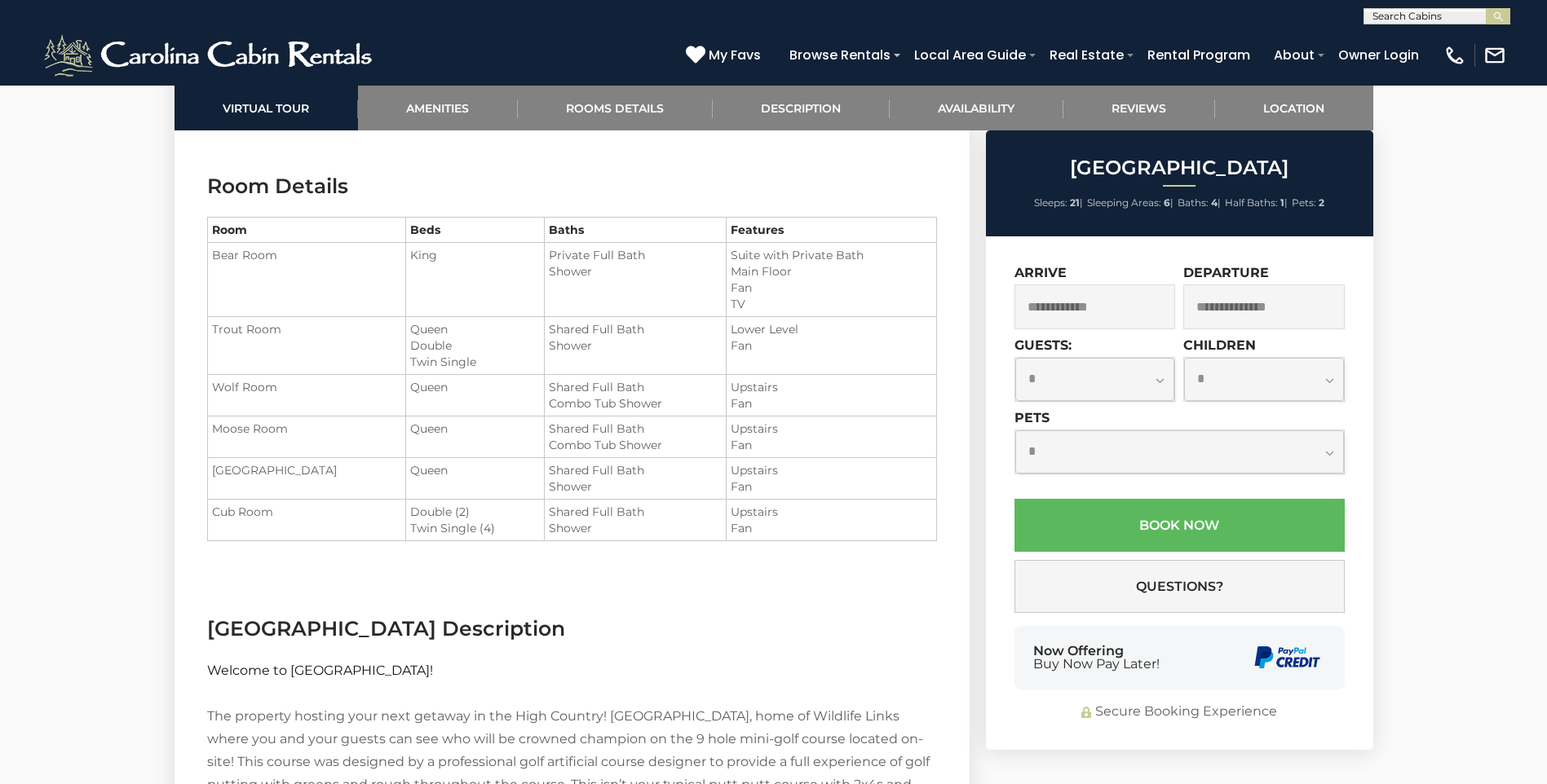
scroll to position [2385, 0]
click at [465, 107] on link "Amenities" at bounding box center [438, 108] width 160 height 45
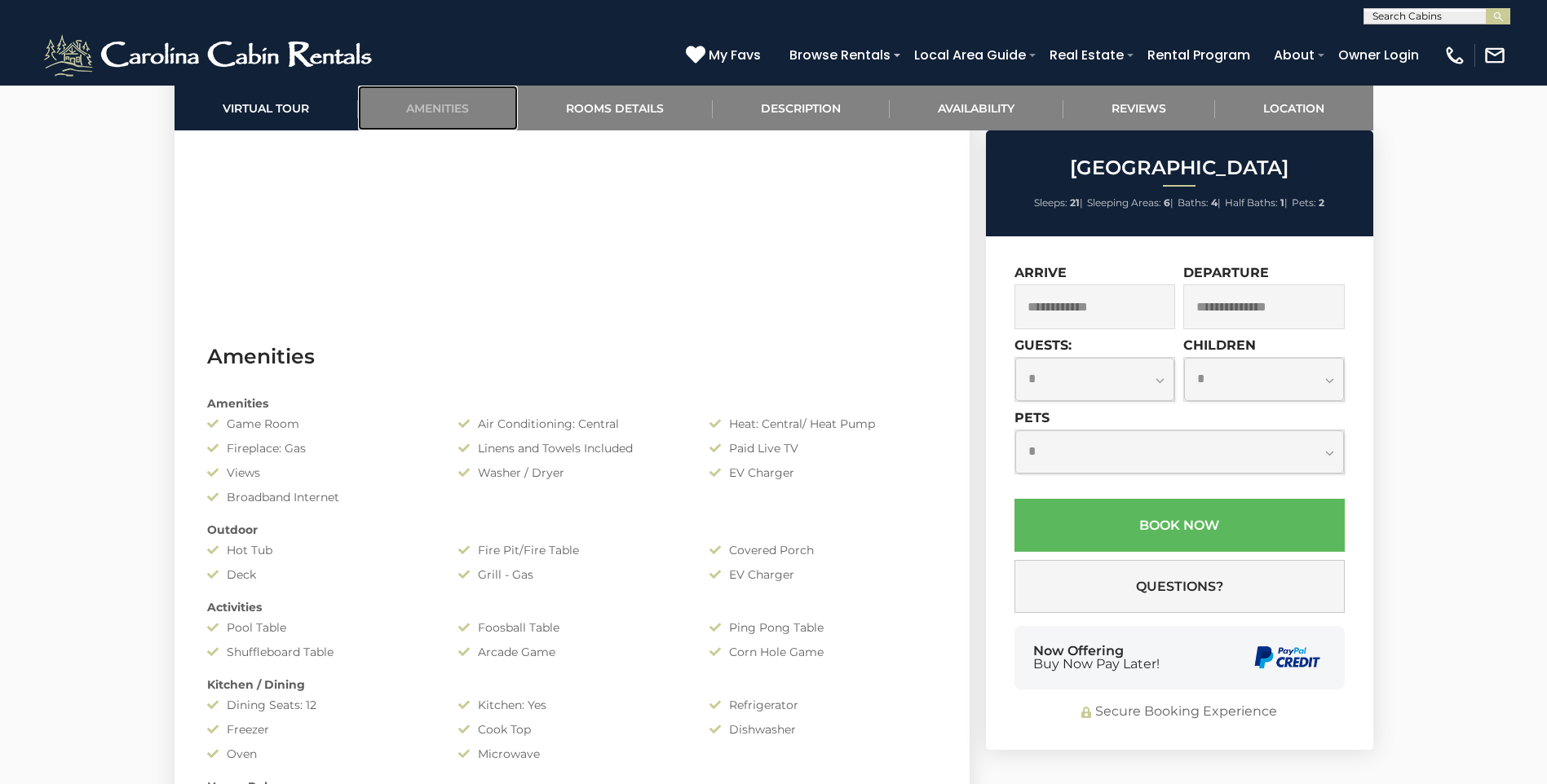
scroll to position [1447, 0]
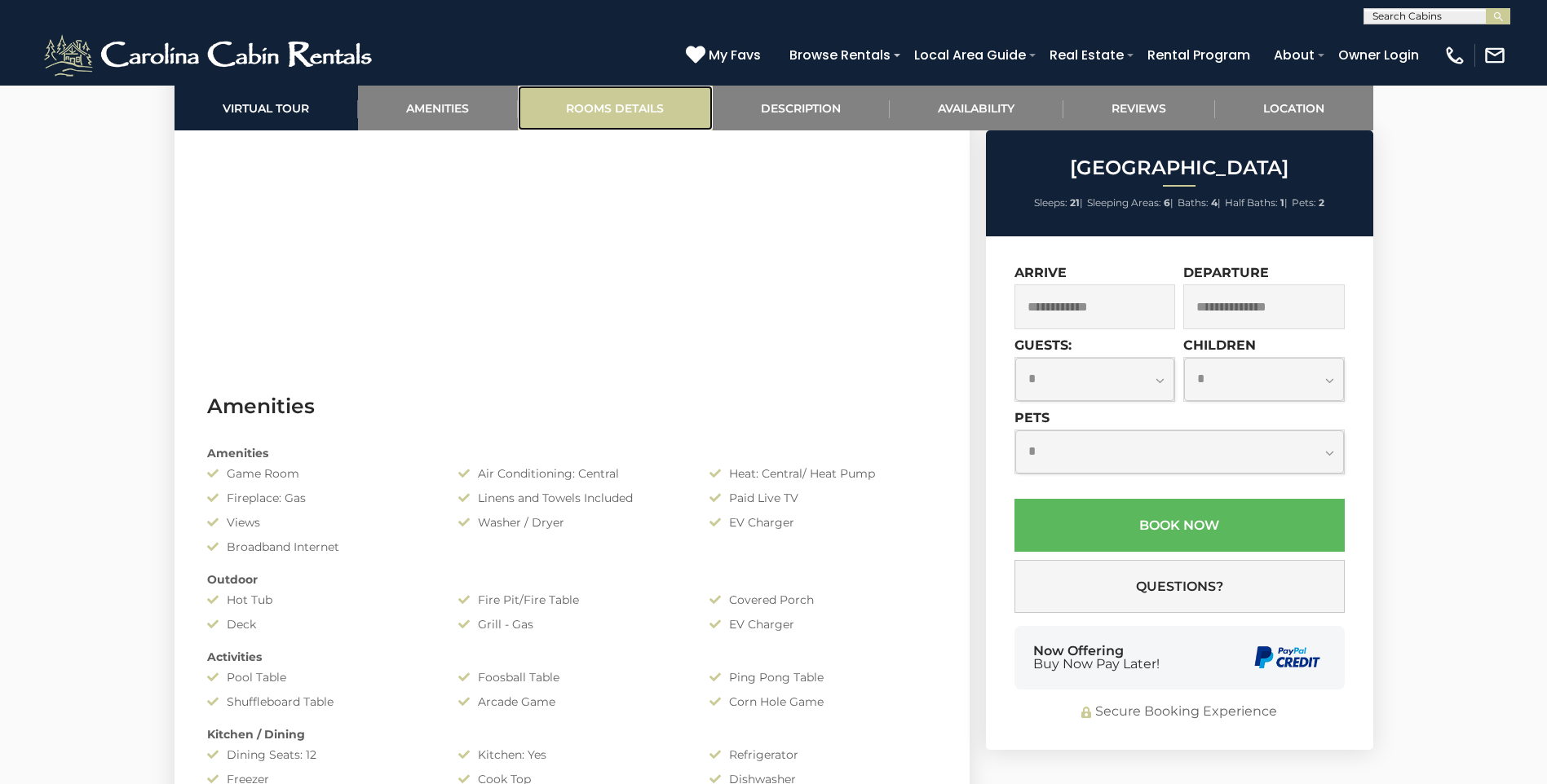
click at [615, 103] on link "Rooms Details" at bounding box center [615, 108] width 195 height 45
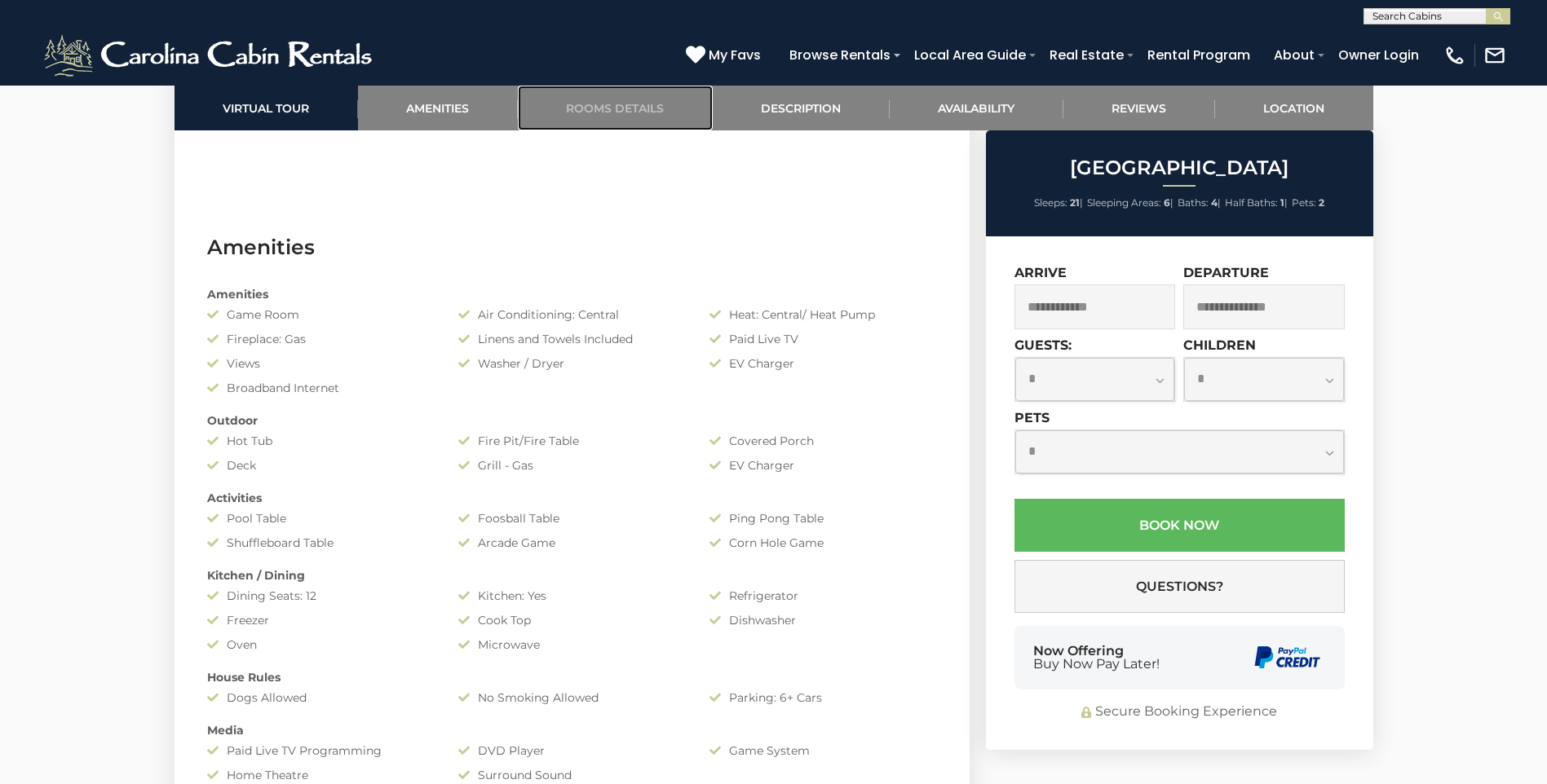
scroll to position [1597, 0]
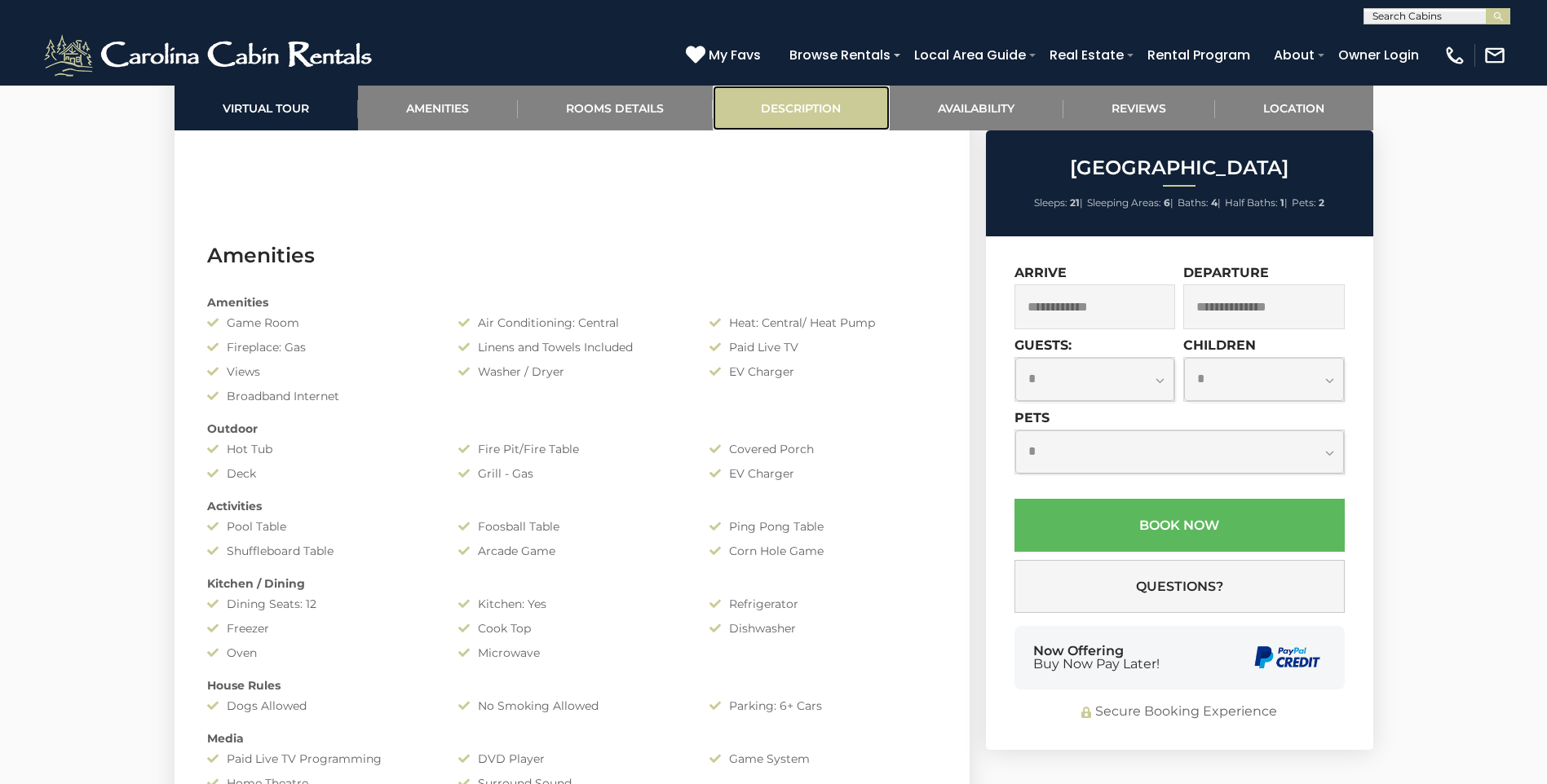
click at [789, 99] on link "Description" at bounding box center [801, 108] width 177 height 45
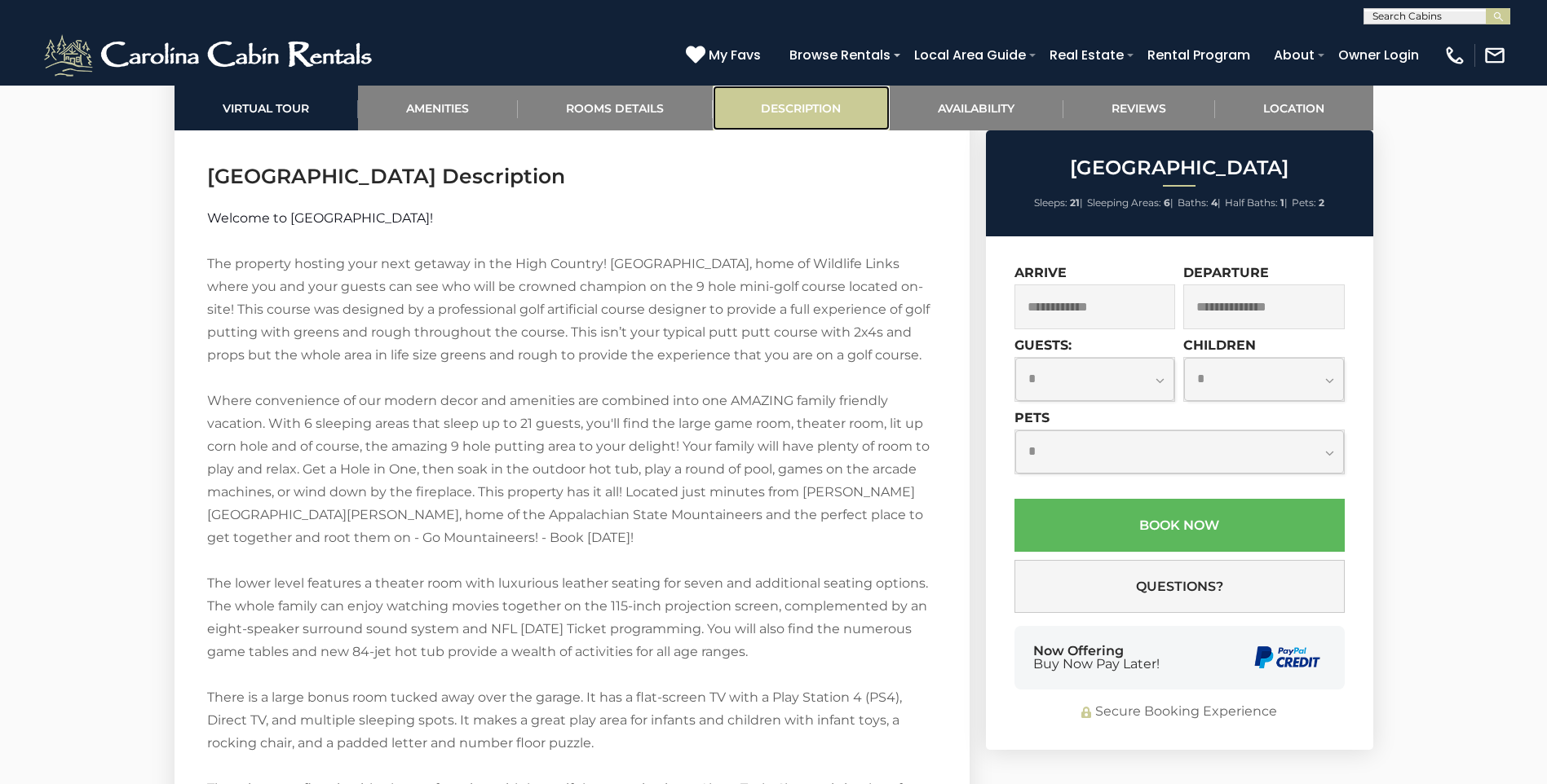
scroll to position [2856, 0]
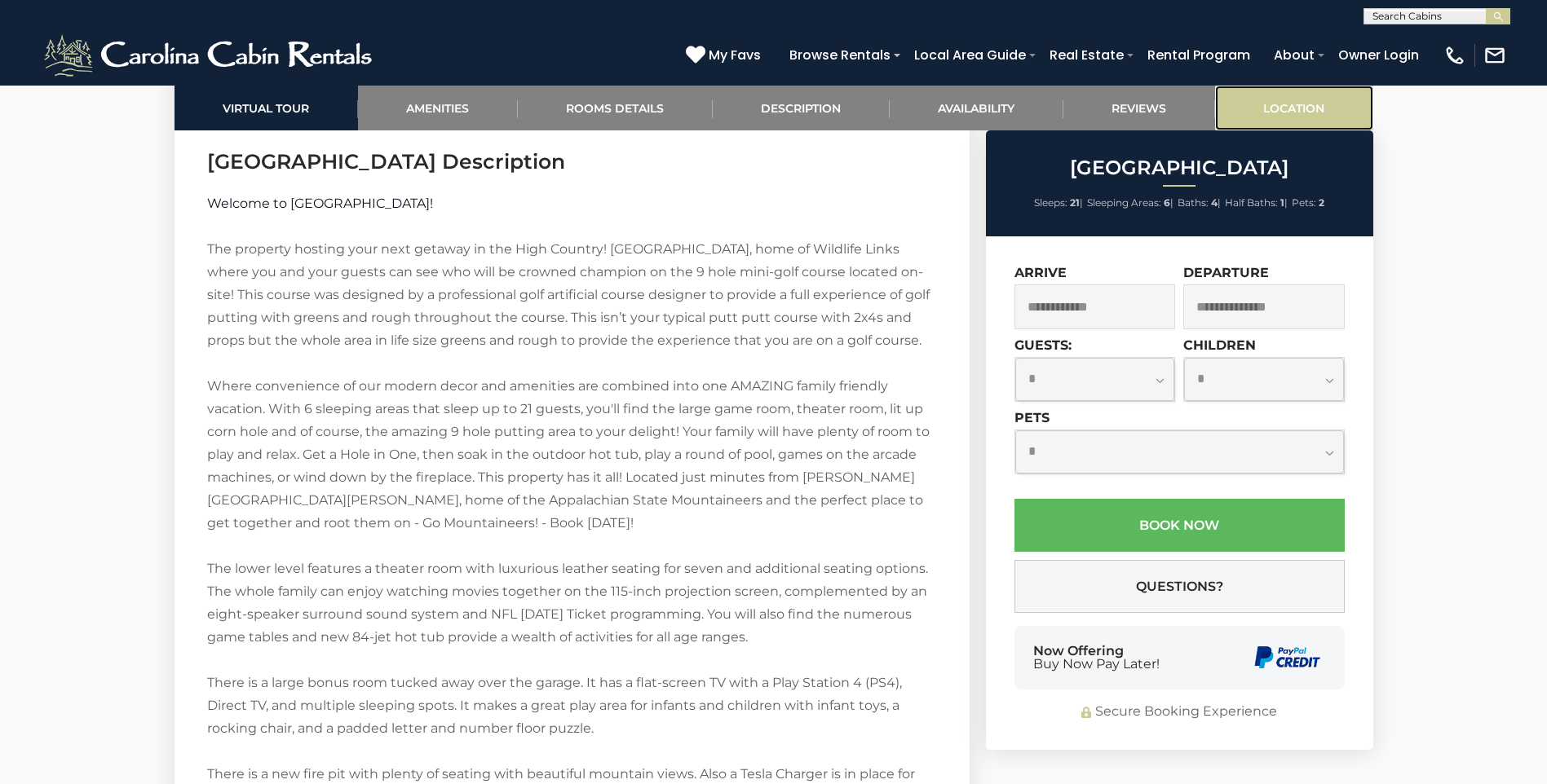
click at [1282, 106] on link "Location" at bounding box center [1293, 108] width 158 height 45
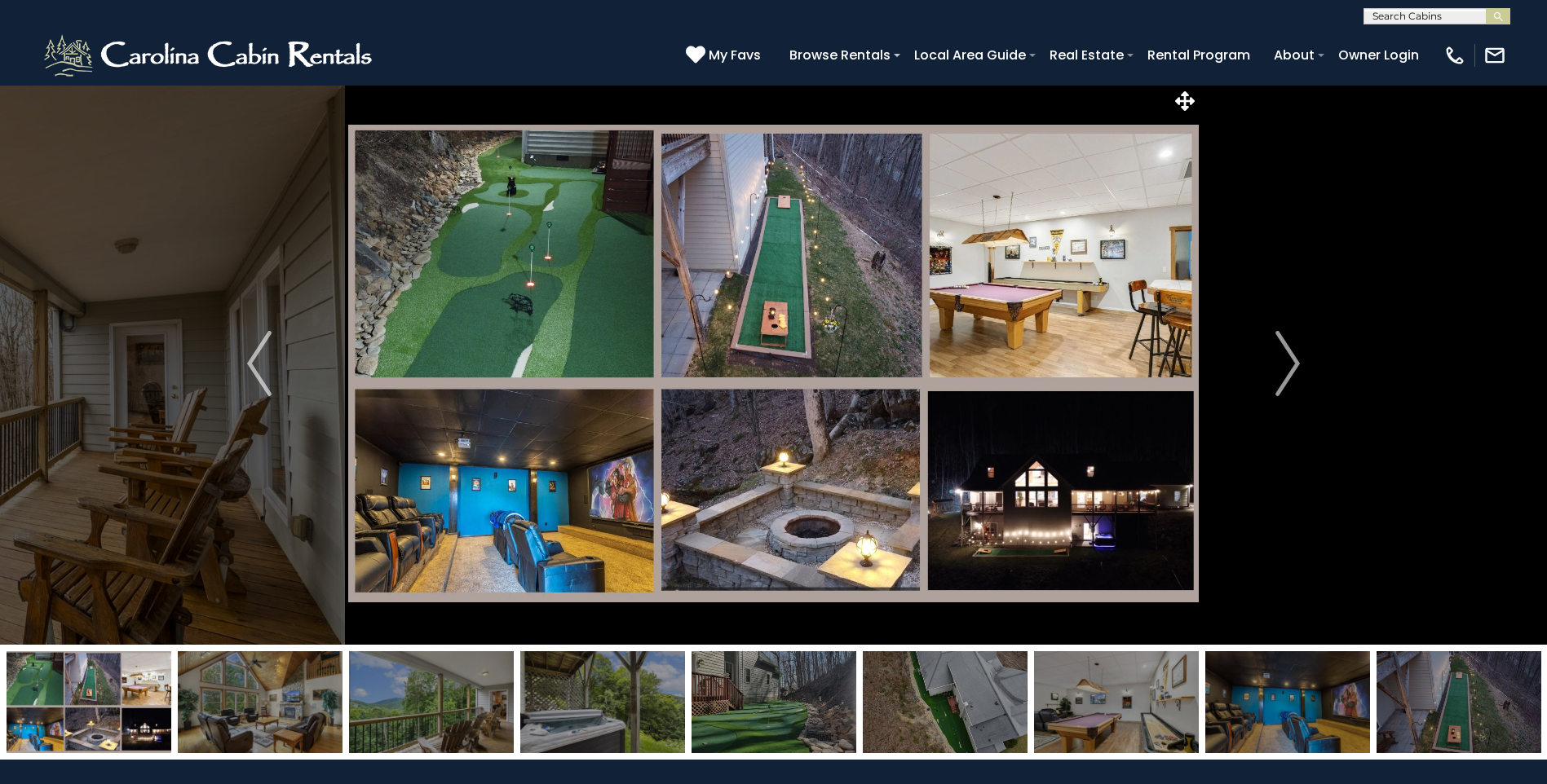
scroll to position [0, 0]
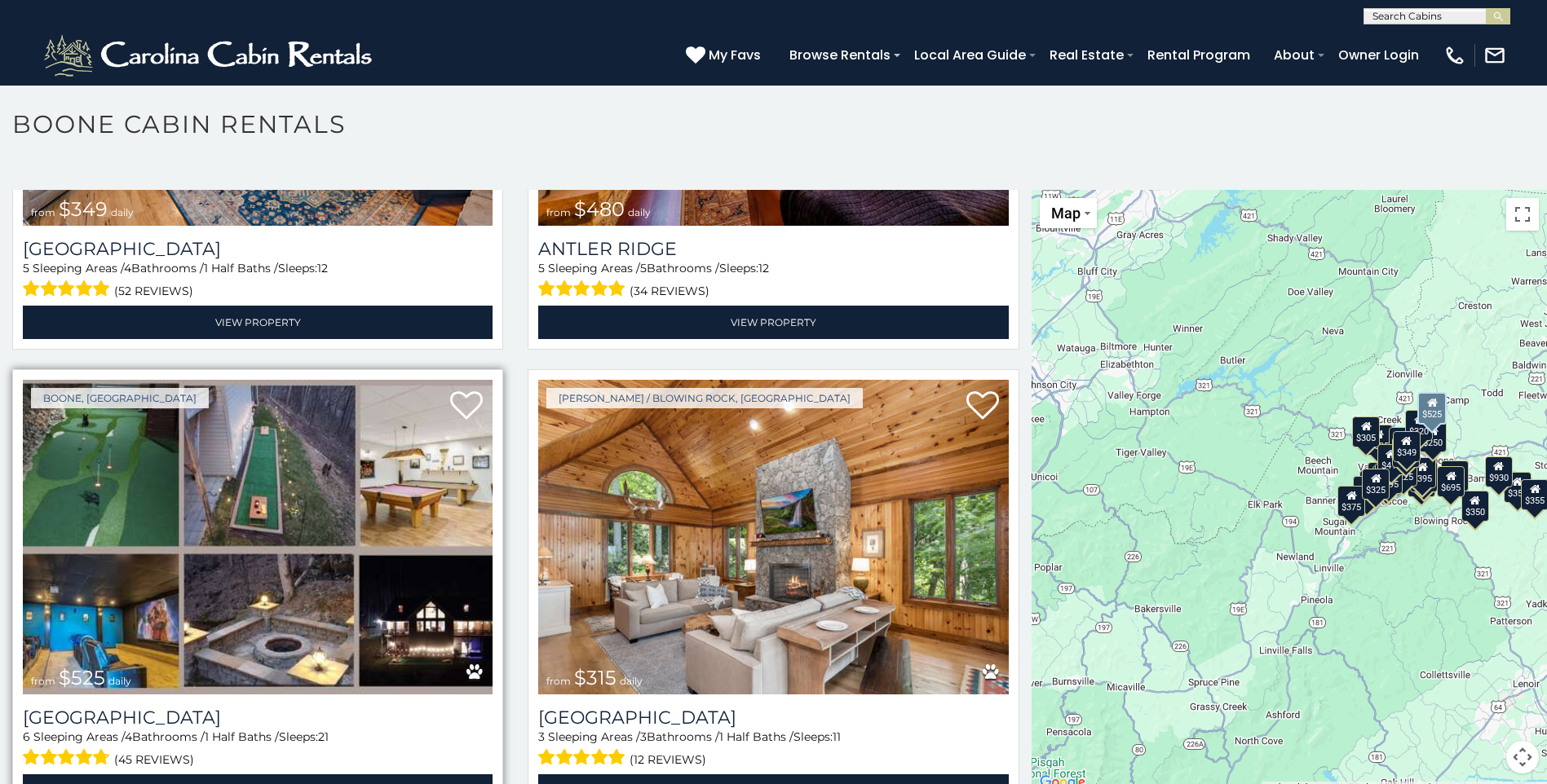
scroll to position [407, 0]
